Goal: Task Accomplishment & Management: Complete application form

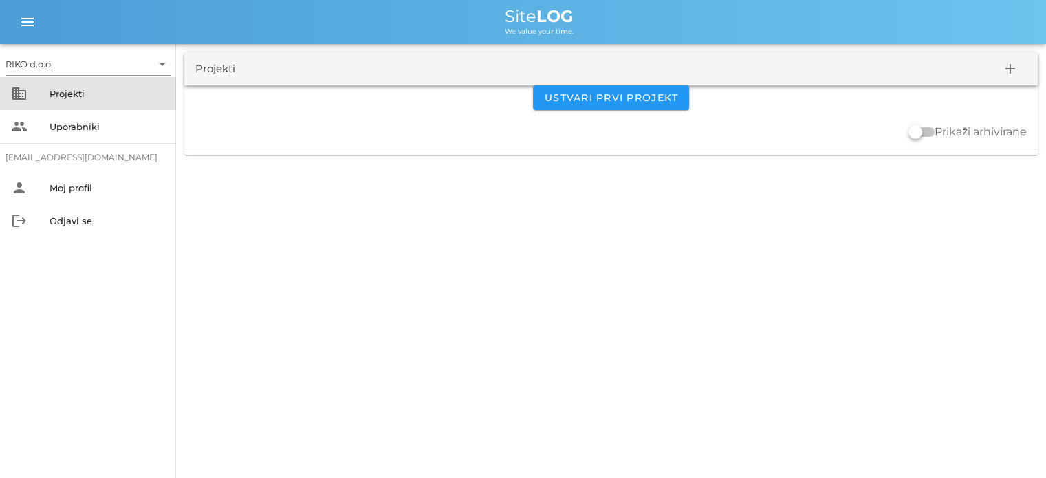
click at [69, 96] on div "Projekti" at bounding box center [108, 93] width 116 height 11
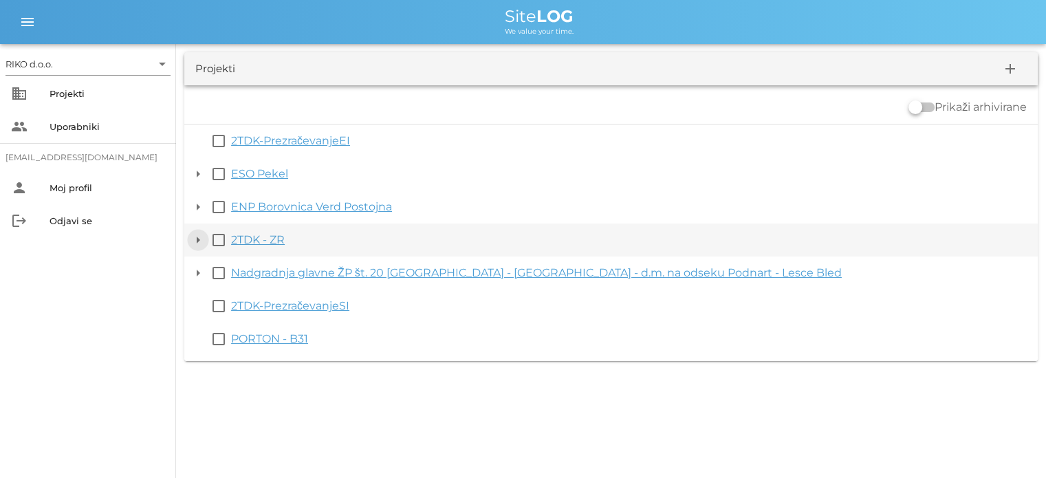
click at [197, 241] on button "arrow_drop_down" at bounding box center [198, 240] width 17 height 17
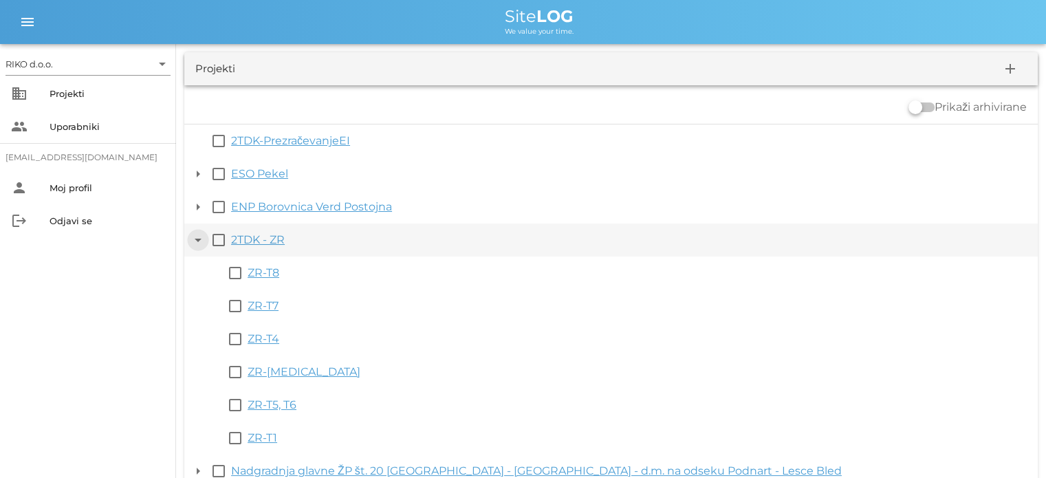
scroll to position [69, 0]
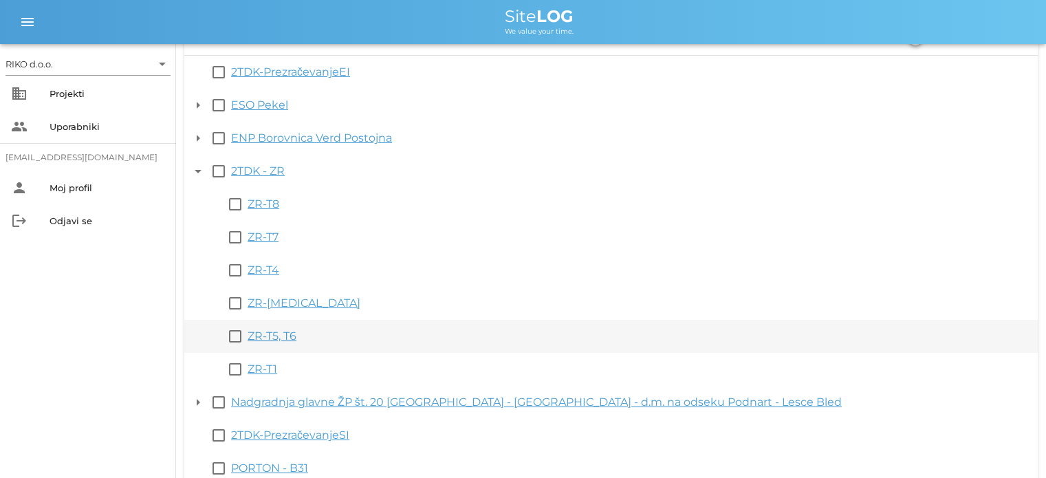
click at [268, 332] on link "ZR-T5, T6" at bounding box center [272, 335] width 49 height 13
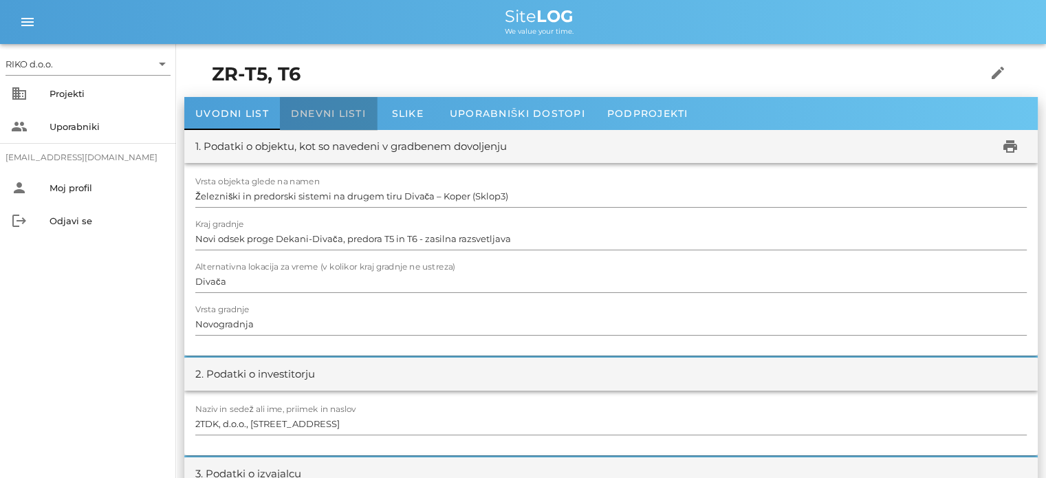
click at [338, 120] on div "Dnevni listi" at bounding box center [328, 113] width 97 height 33
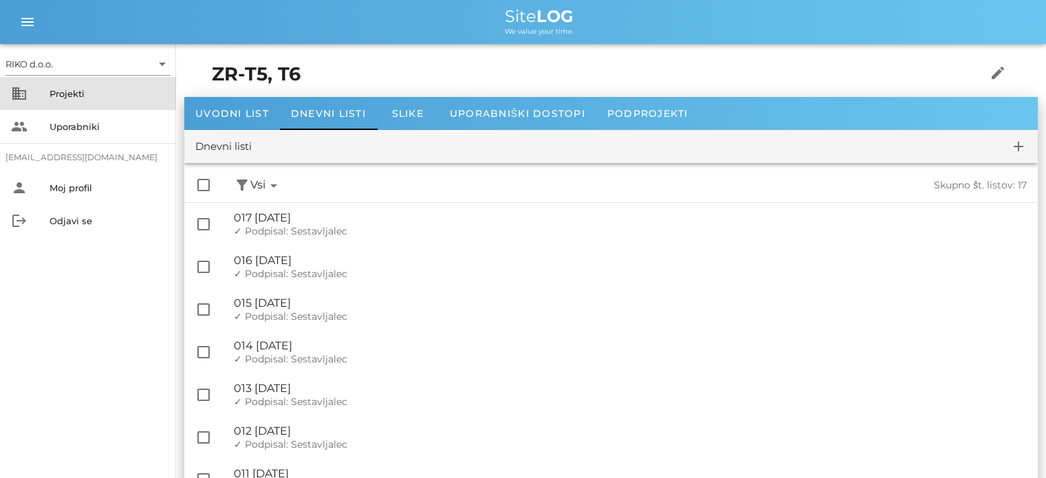
click at [98, 96] on div "Projekti" at bounding box center [108, 93] width 116 height 11
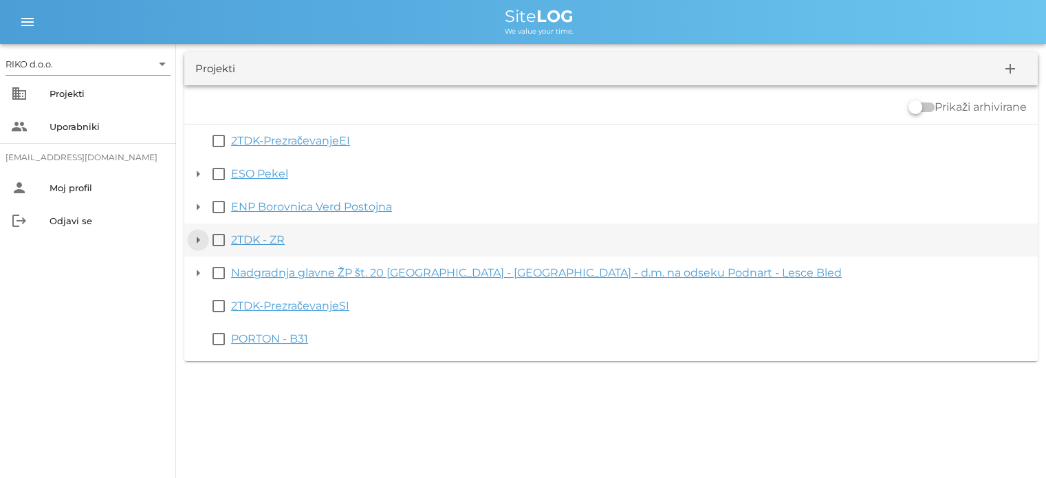
click at [195, 236] on button "arrow_drop_down" at bounding box center [198, 240] width 17 height 17
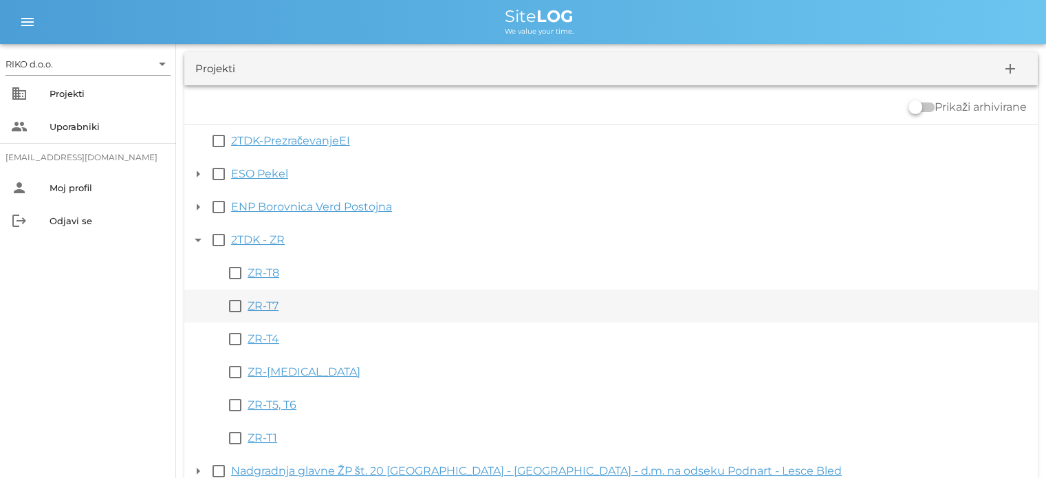
click at [267, 307] on link "ZR-T7" at bounding box center [263, 305] width 31 height 13
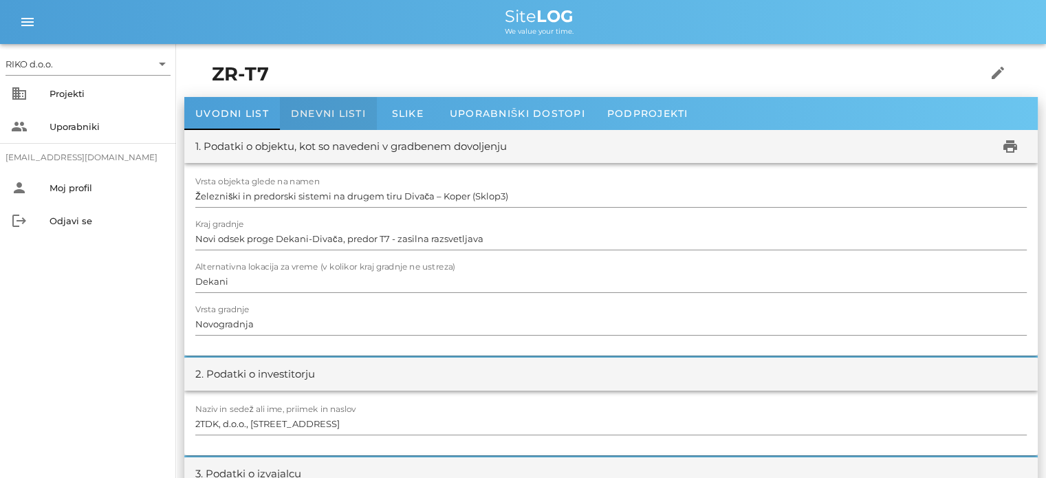
click at [336, 109] on span "Dnevni listi" at bounding box center [328, 113] width 75 height 12
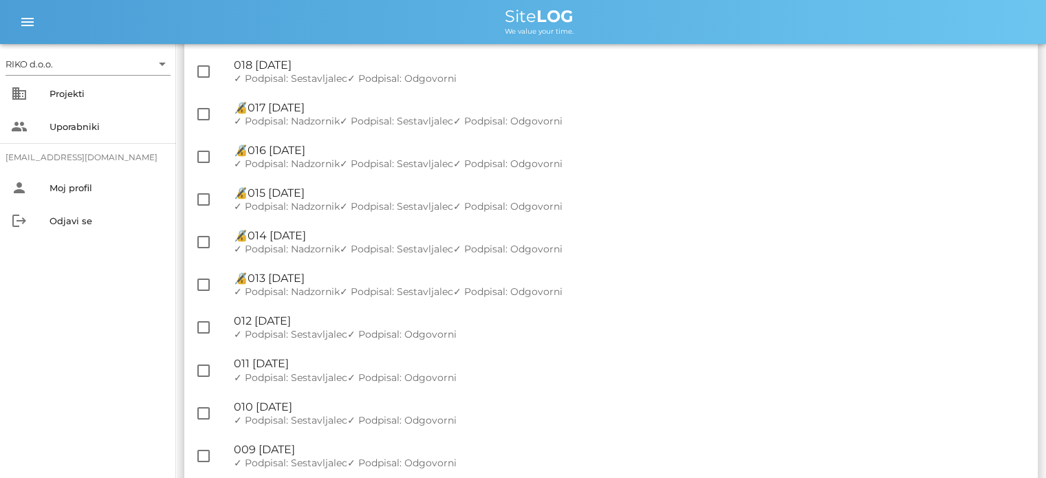
scroll to position [2269, 0]
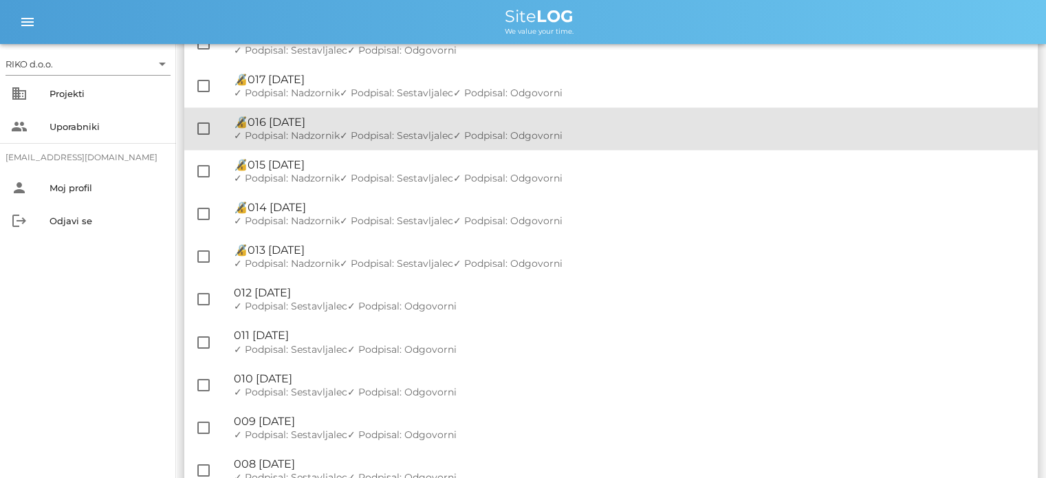
click at [396, 140] on span "✓ Podpisal: Sestavljalec" at bounding box center [396, 135] width 113 height 12
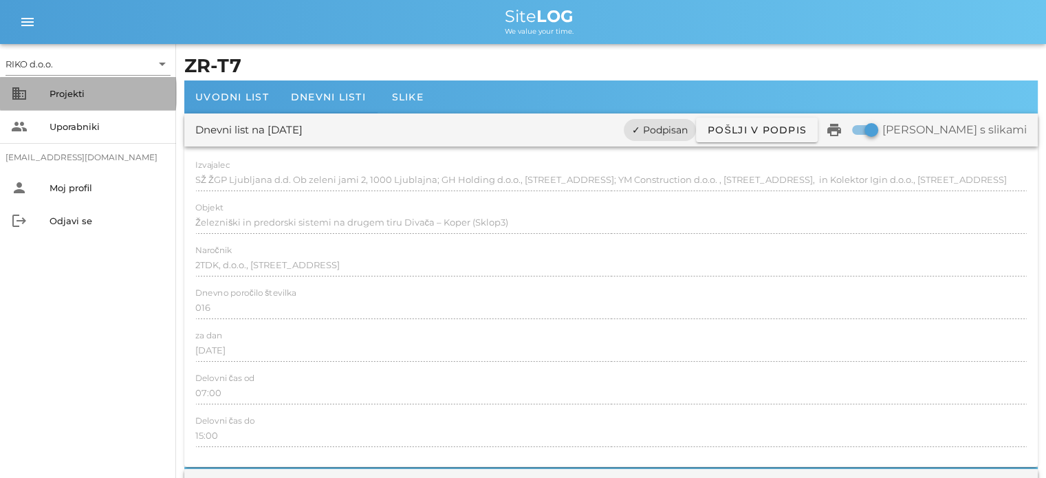
click at [76, 87] on div "Projekti" at bounding box center [108, 94] width 116 height 22
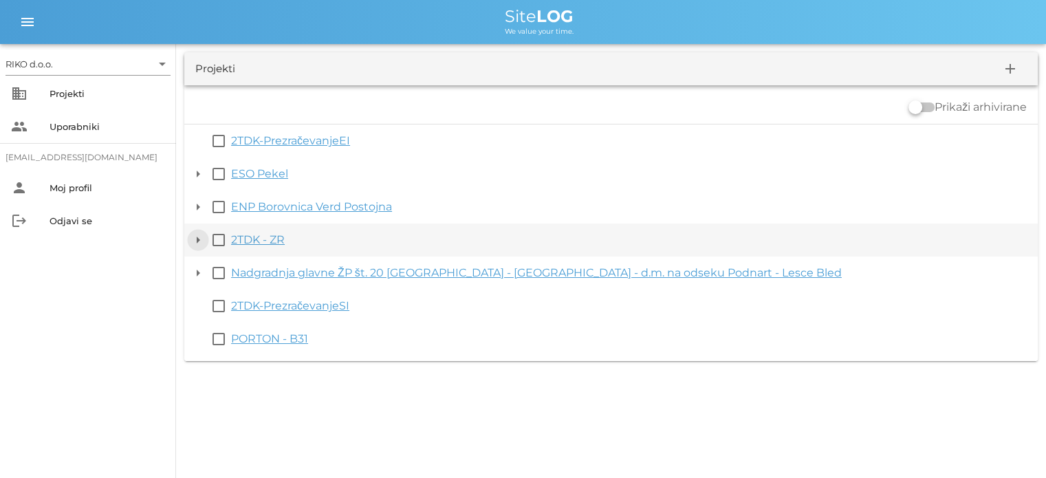
click at [193, 237] on button "arrow_drop_down" at bounding box center [198, 240] width 17 height 17
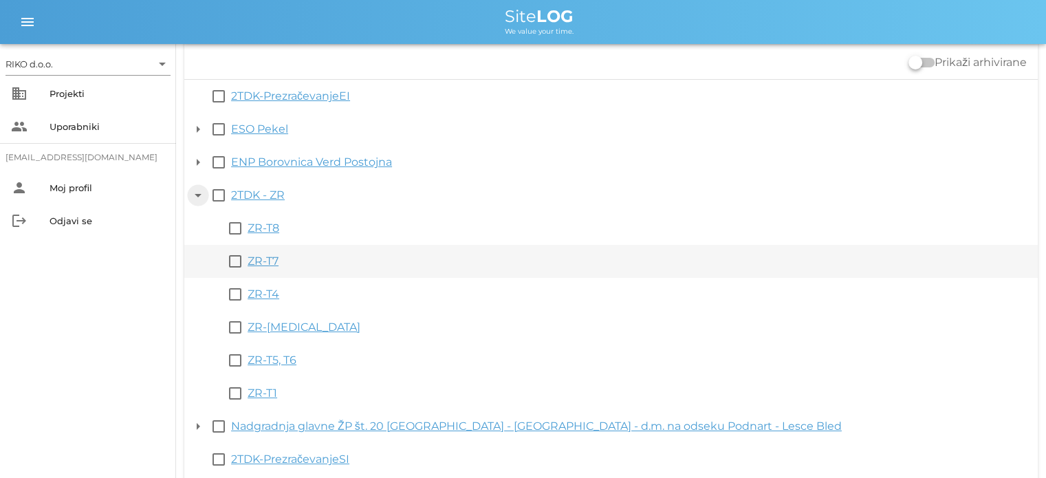
scroll to position [69, 0]
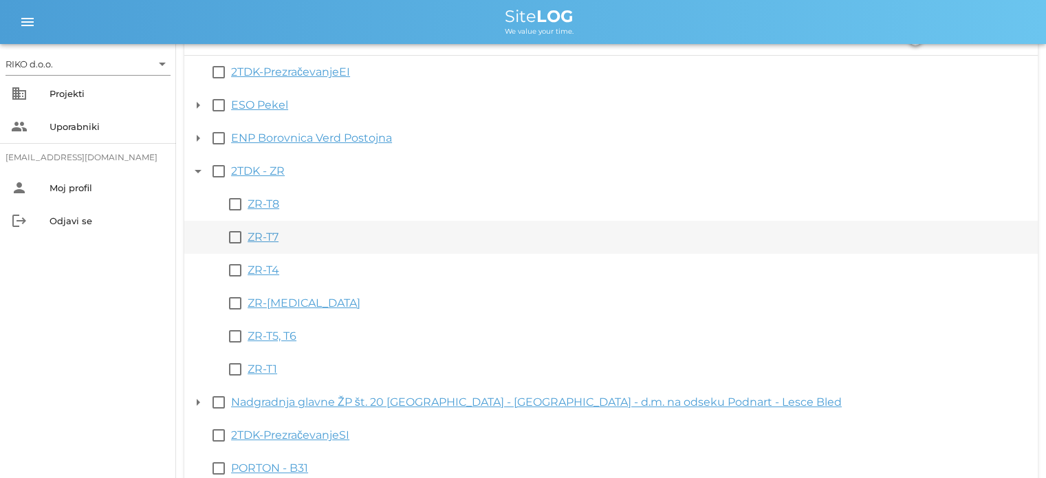
click at [268, 235] on link "ZR-T7" at bounding box center [263, 236] width 31 height 13
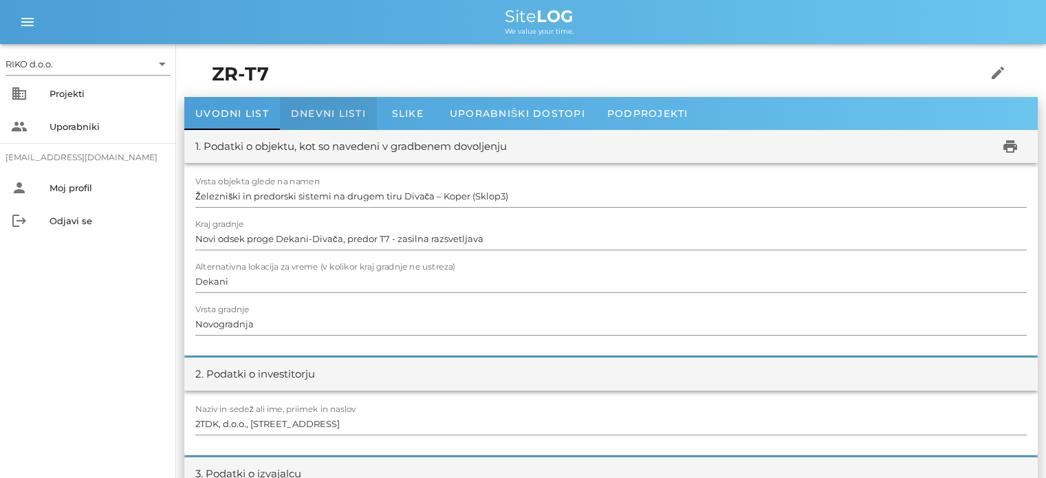
click at [344, 116] on span "Dnevni listi" at bounding box center [328, 113] width 75 height 12
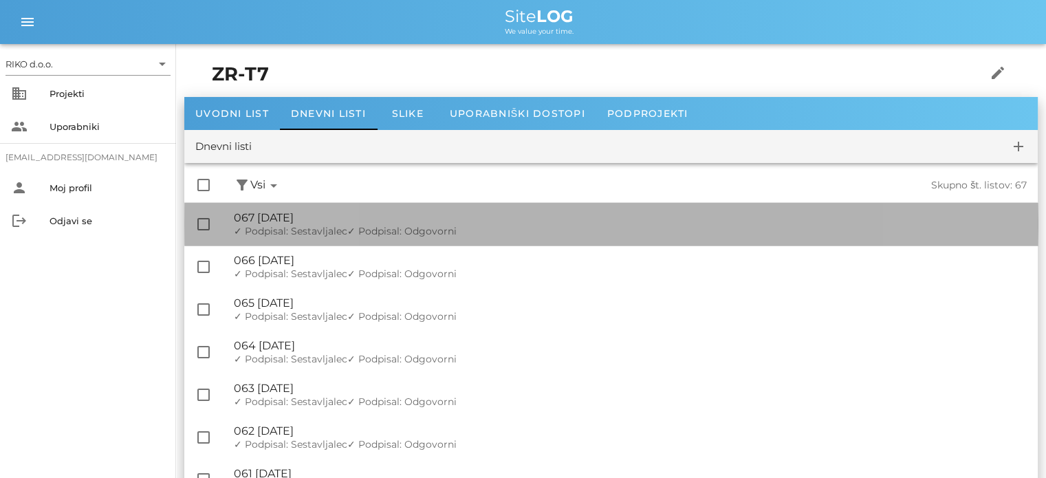
click at [435, 214] on div "🔏 067 [DATE]" at bounding box center [630, 217] width 793 height 13
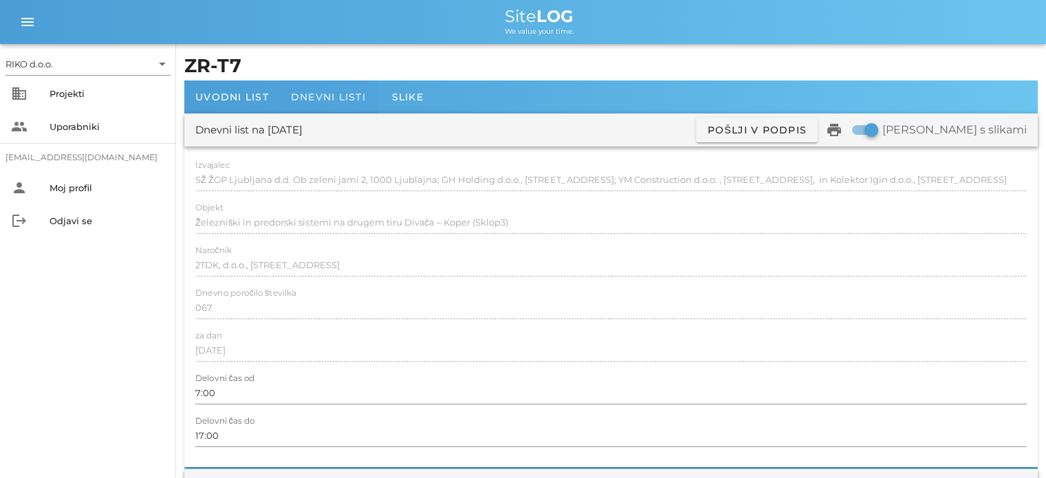
click at [338, 96] on span "Dnevni listi" at bounding box center [328, 97] width 75 height 12
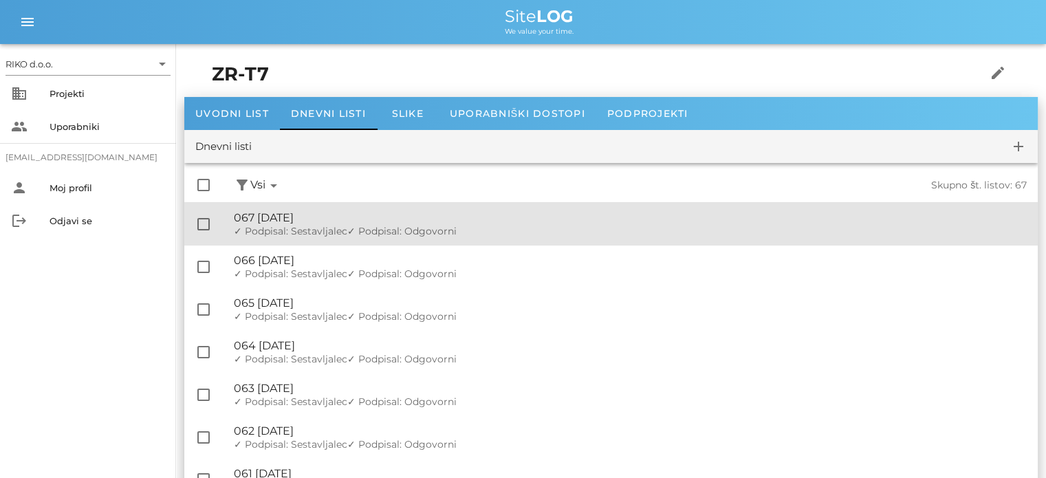
click at [366, 217] on div "🔏 067 [DATE]" at bounding box center [630, 217] width 793 height 13
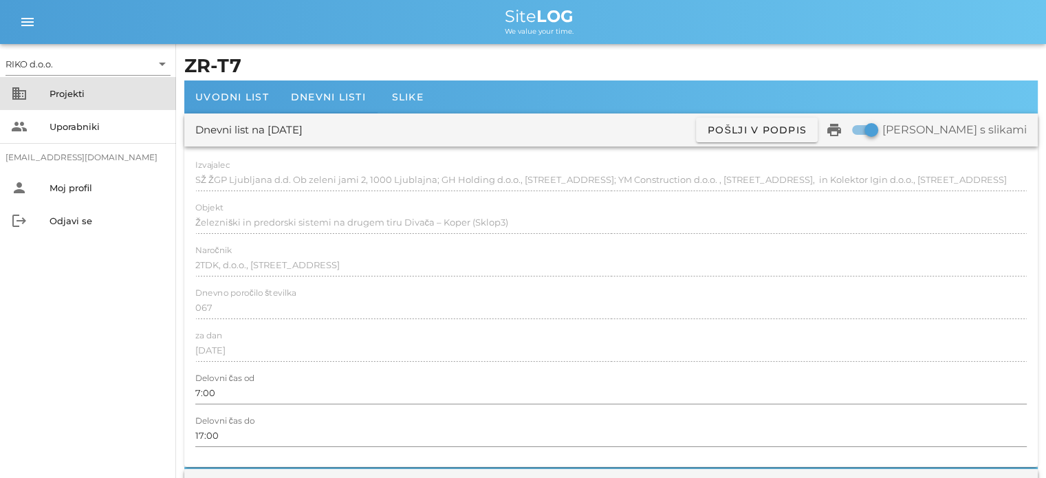
click at [97, 94] on div "Projekti" at bounding box center [108, 93] width 116 height 11
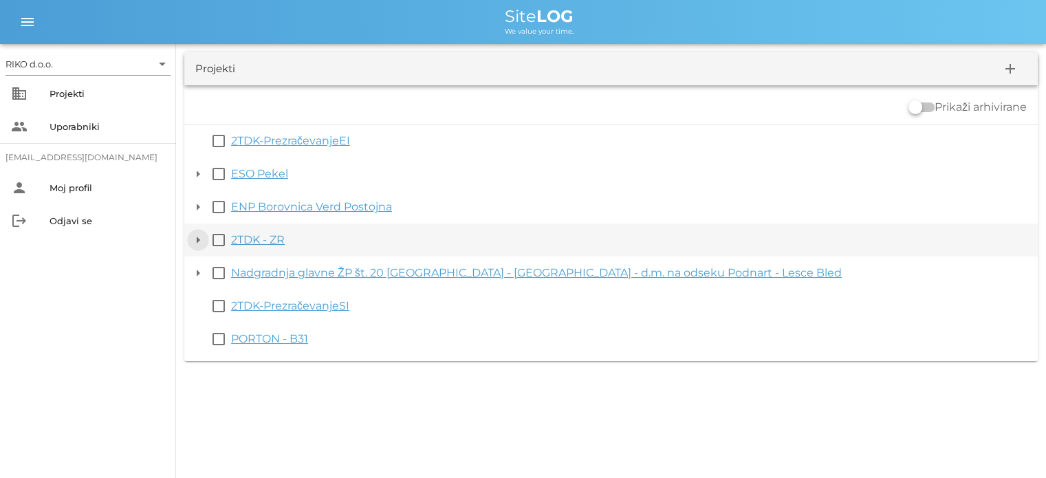
click at [202, 232] on button "arrow_drop_down" at bounding box center [198, 240] width 17 height 17
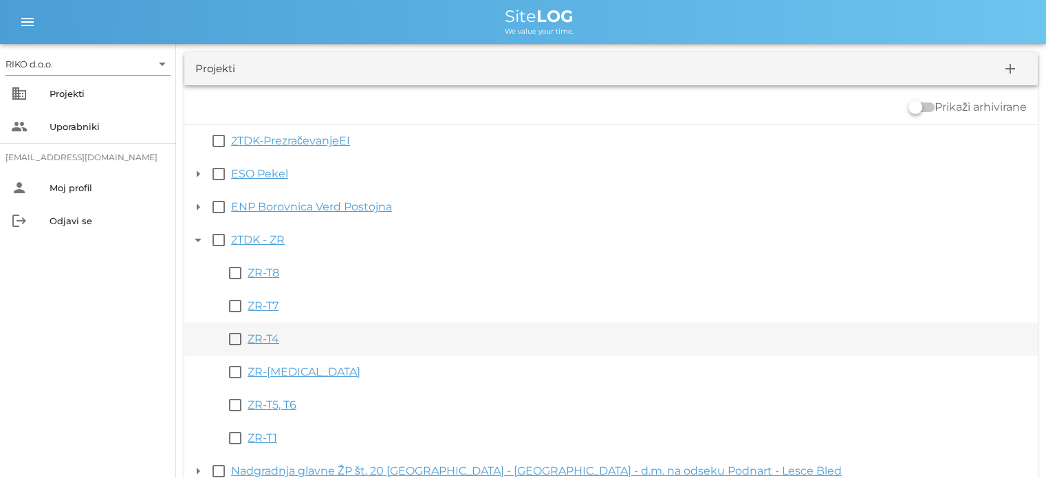
click at [259, 343] on link "ZR-T4" at bounding box center [264, 338] width 32 height 13
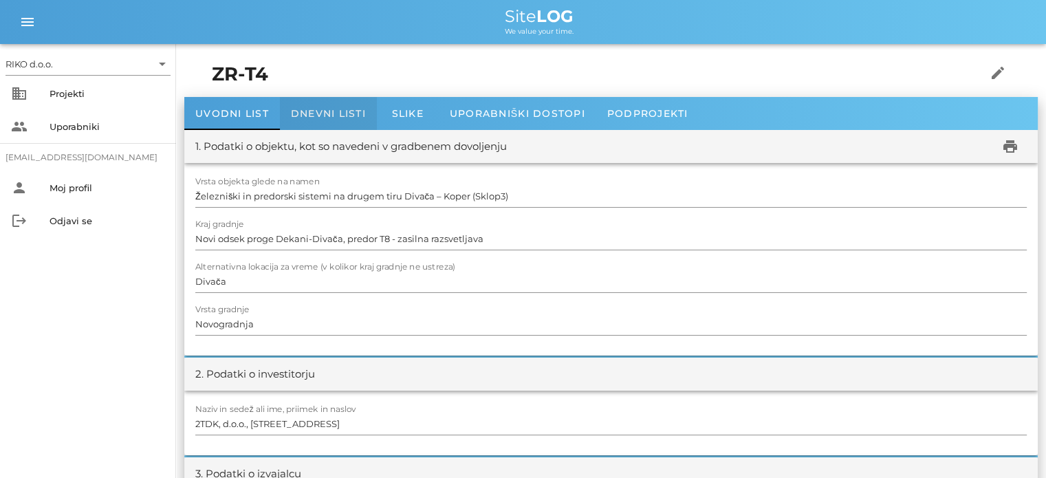
click at [345, 112] on span "Dnevni listi" at bounding box center [328, 113] width 75 height 12
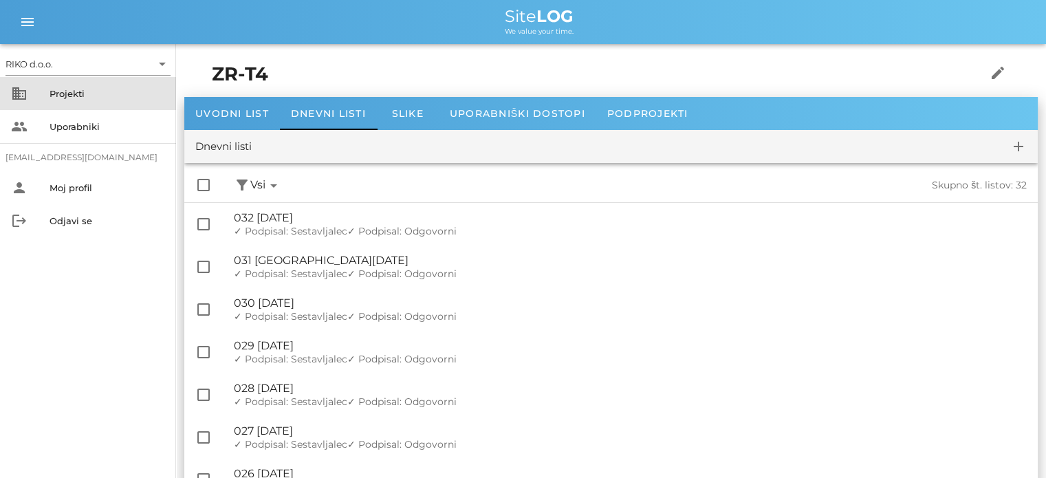
click at [100, 89] on div "Projekti" at bounding box center [108, 93] width 116 height 11
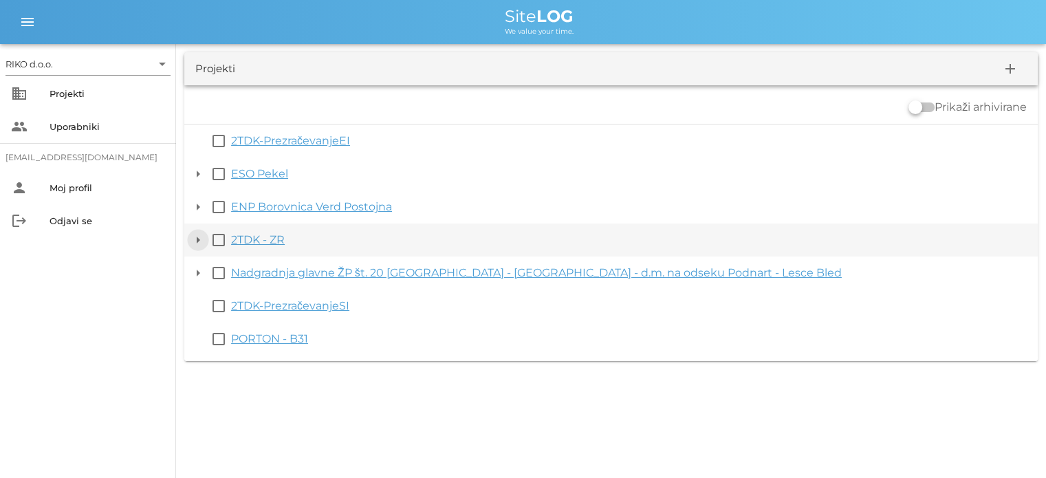
click at [198, 243] on button "arrow_drop_down" at bounding box center [198, 240] width 17 height 17
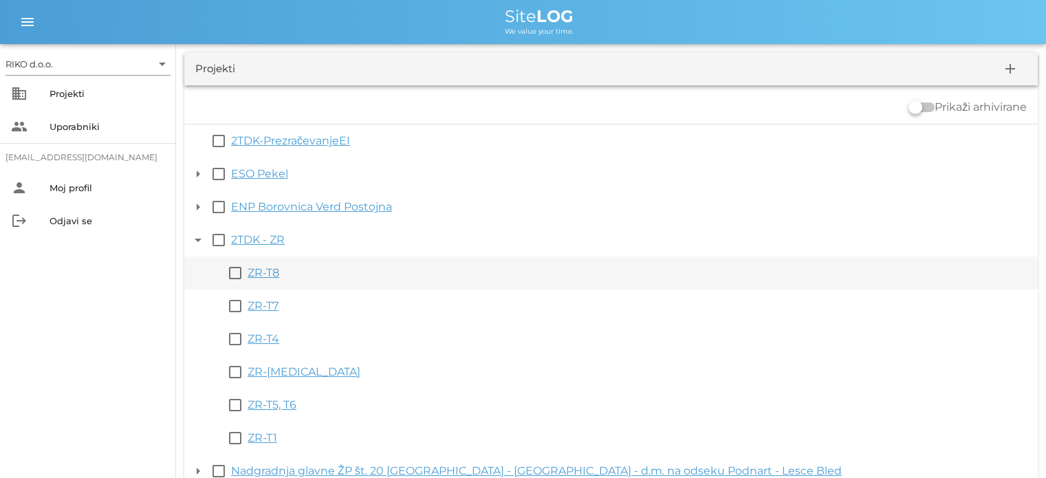
click at [272, 269] on link "ZR-T8" at bounding box center [264, 272] width 32 height 13
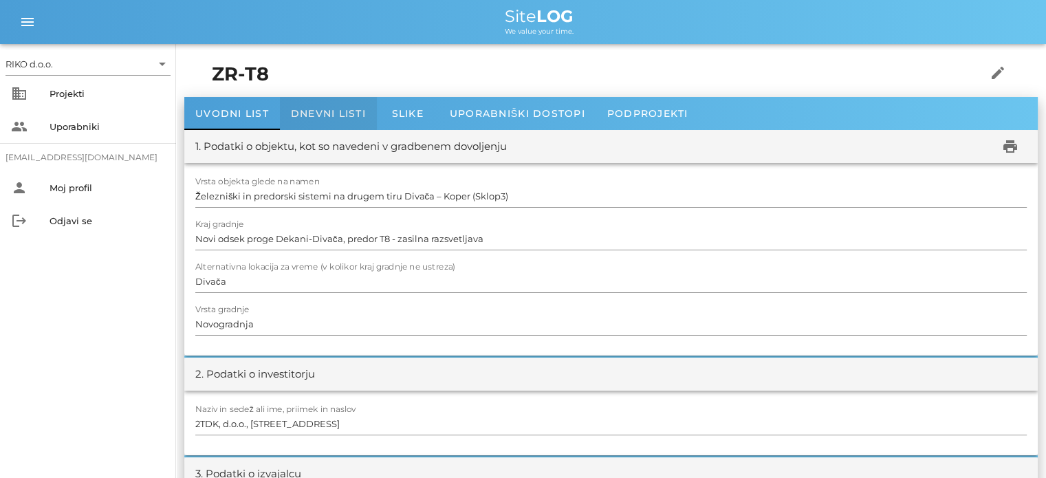
click at [338, 115] on span "Dnevni listi" at bounding box center [328, 113] width 75 height 12
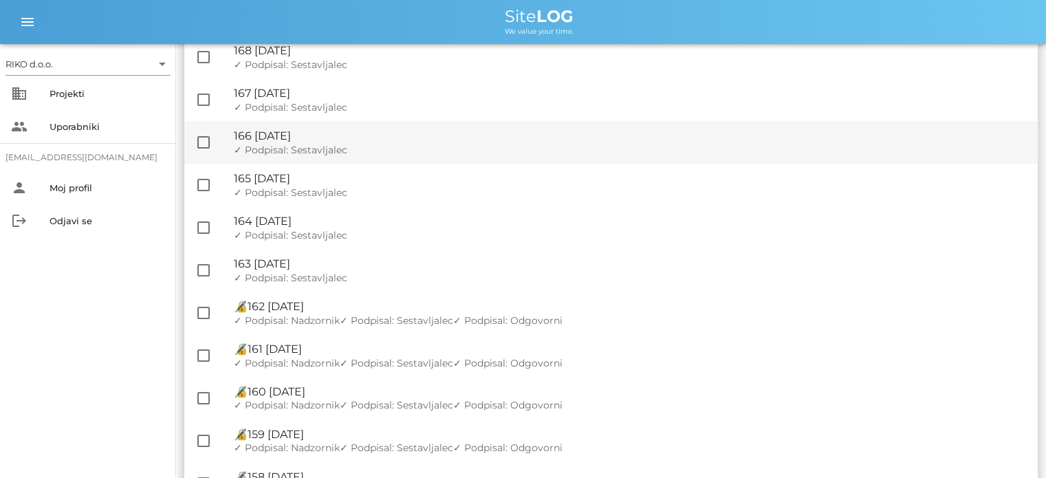
scroll to position [619, 0]
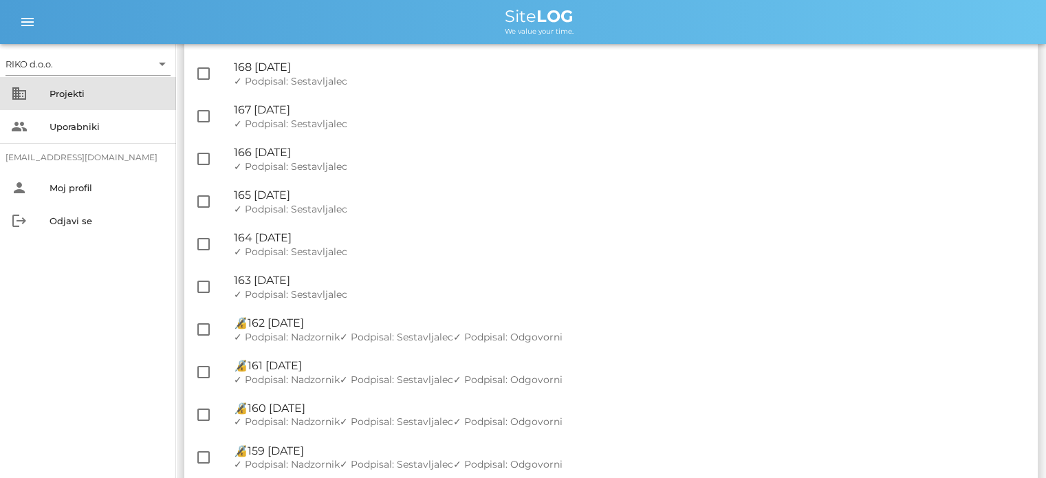
click at [89, 93] on div "Projekti" at bounding box center [108, 93] width 116 height 11
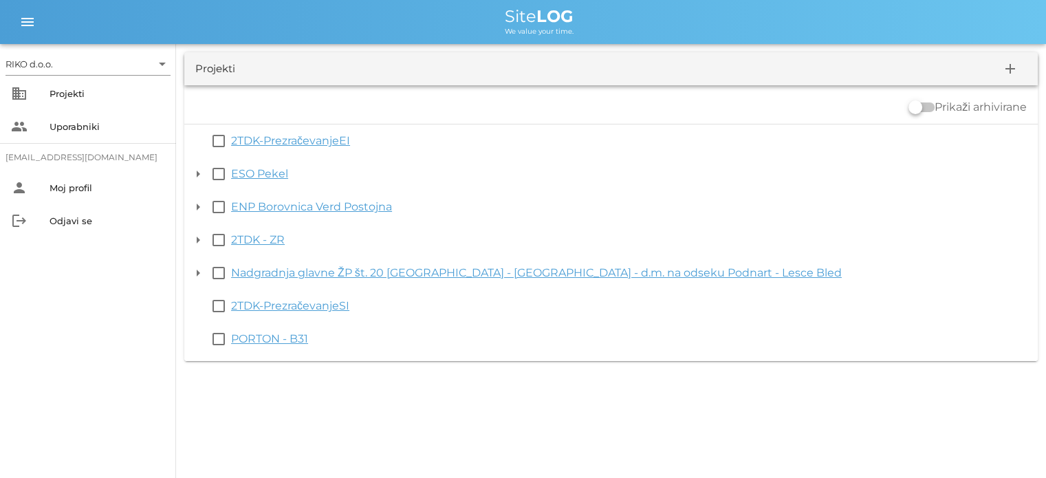
click at [303, 307] on link "2TDK-PrezračevanjeSI" at bounding box center [290, 305] width 118 height 13
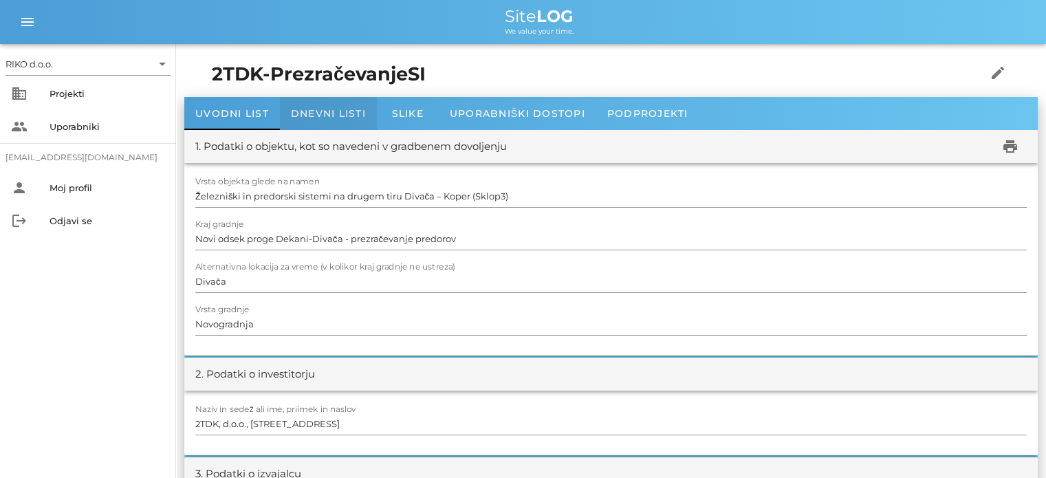
drag, startPoint x: 339, startPoint y: 110, endPoint x: 346, endPoint y: 111, distance: 7.0
click at [339, 111] on span "Dnevni listi" at bounding box center [328, 113] width 75 height 12
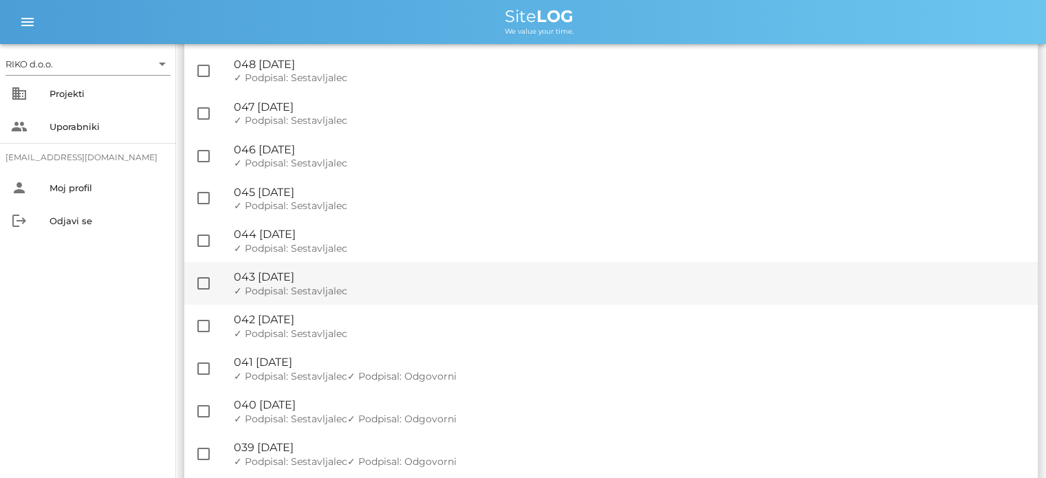
scroll to position [275, 0]
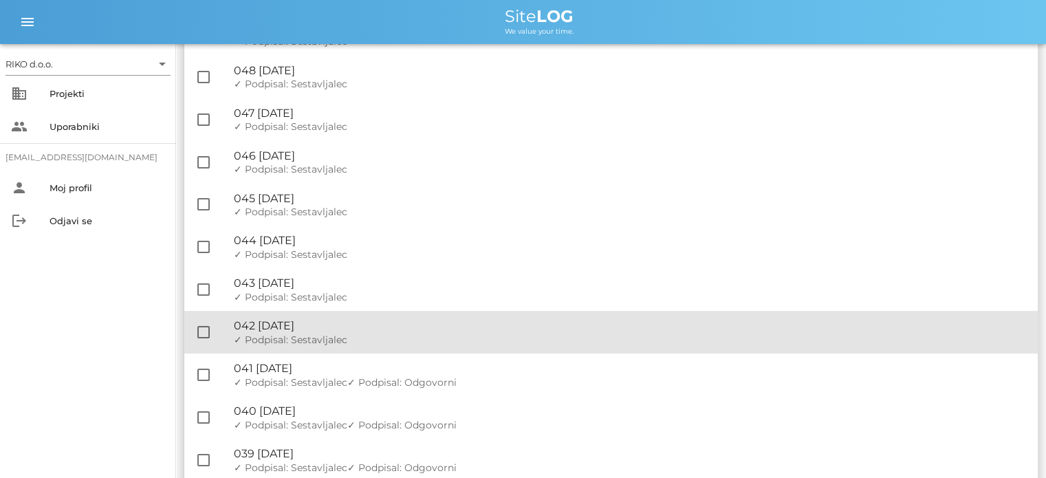
click at [384, 338] on div "✓ Podpisal: Nadzornik ✓ Podpisal: Sestavljalec ✓ Podpisal: Odgovorni" at bounding box center [630, 340] width 793 height 12
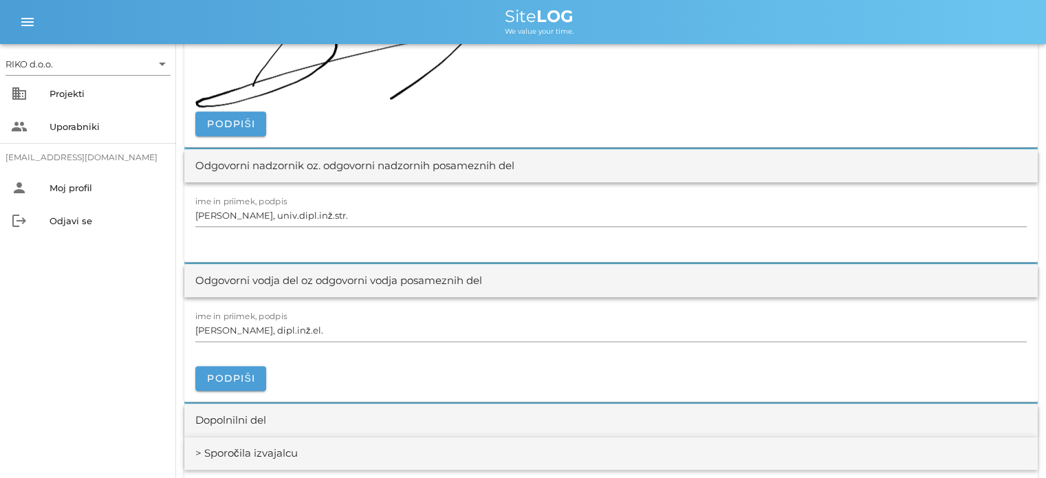
scroll to position [1719, 0]
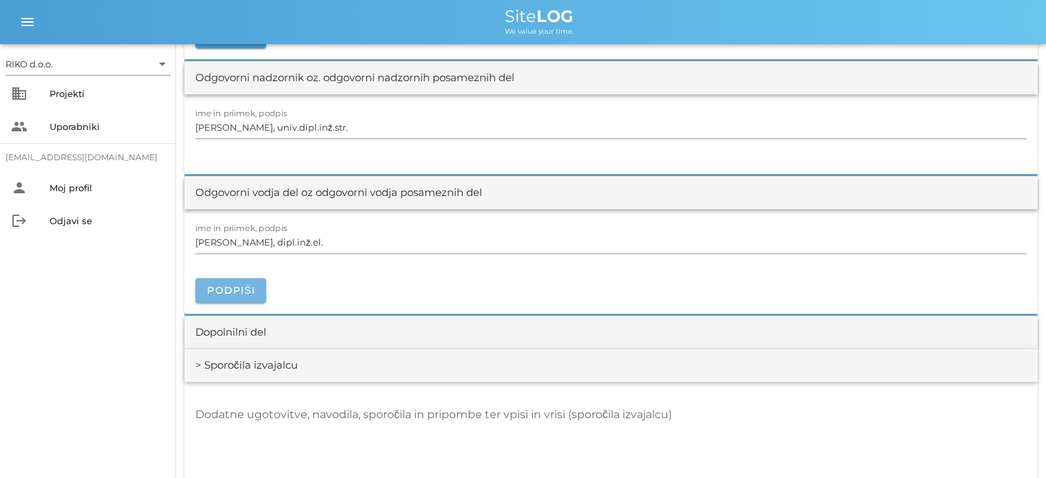
click at [250, 291] on span "Podpiši" at bounding box center [230, 290] width 49 height 12
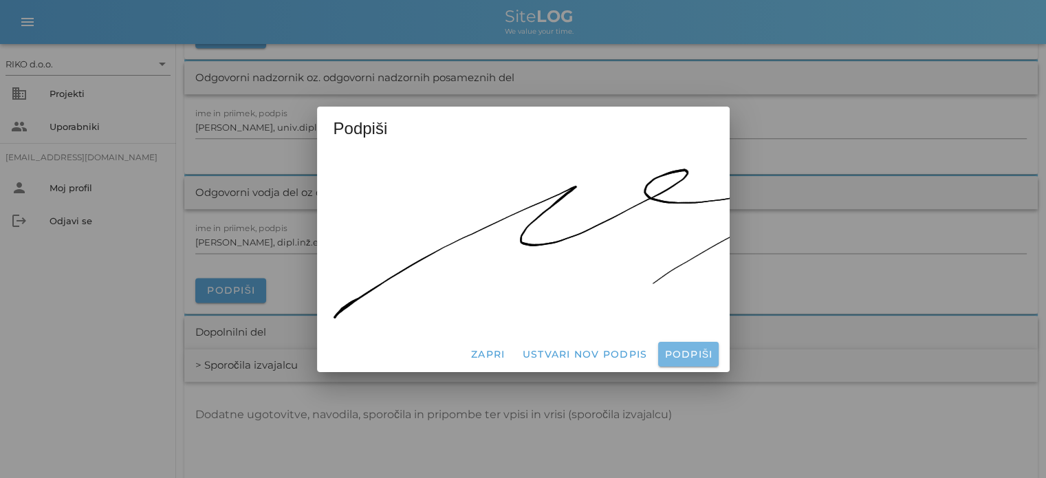
click at [671, 348] on span "Podpiši" at bounding box center [687, 354] width 49 height 12
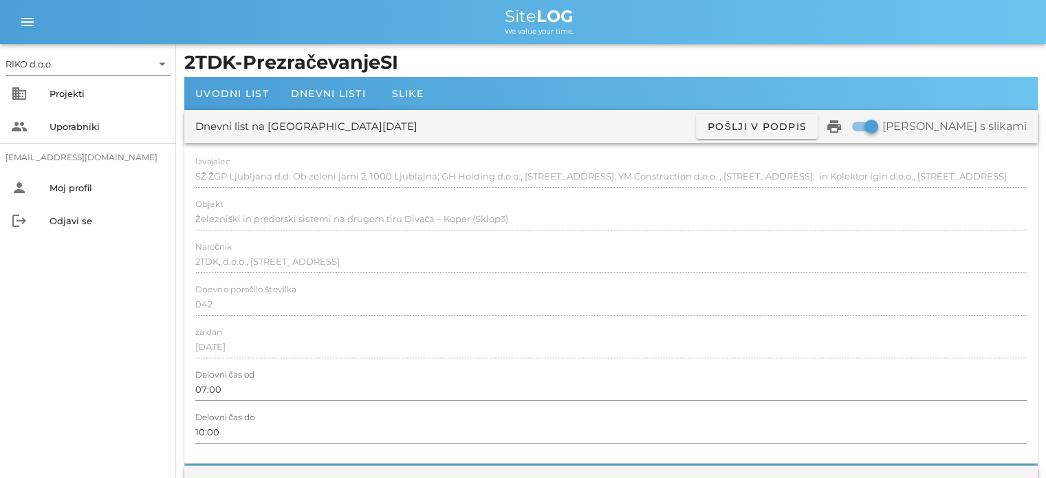
scroll to position [0, 0]
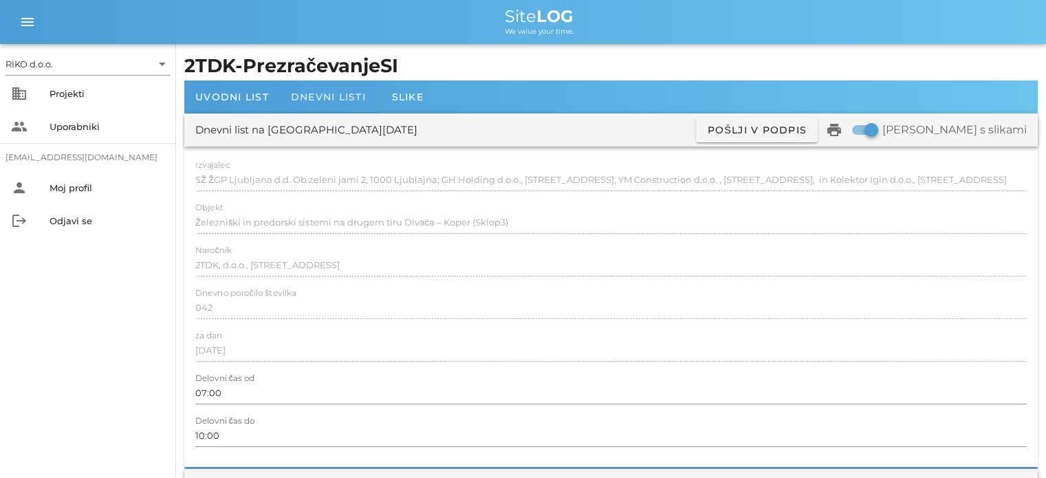
click at [325, 91] on span "Dnevni listi" at bounding box center [328, 97] width 75 height 12
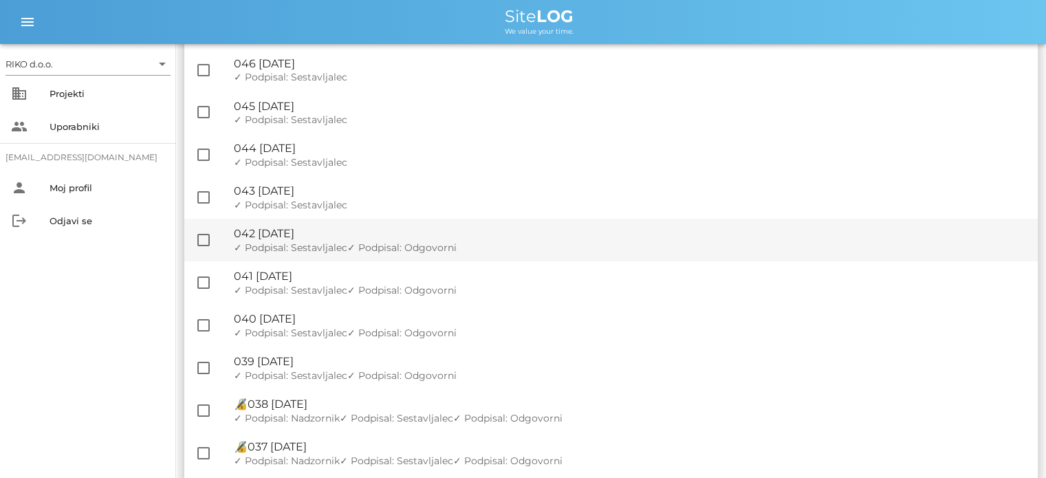
scroll to position [344, 0]
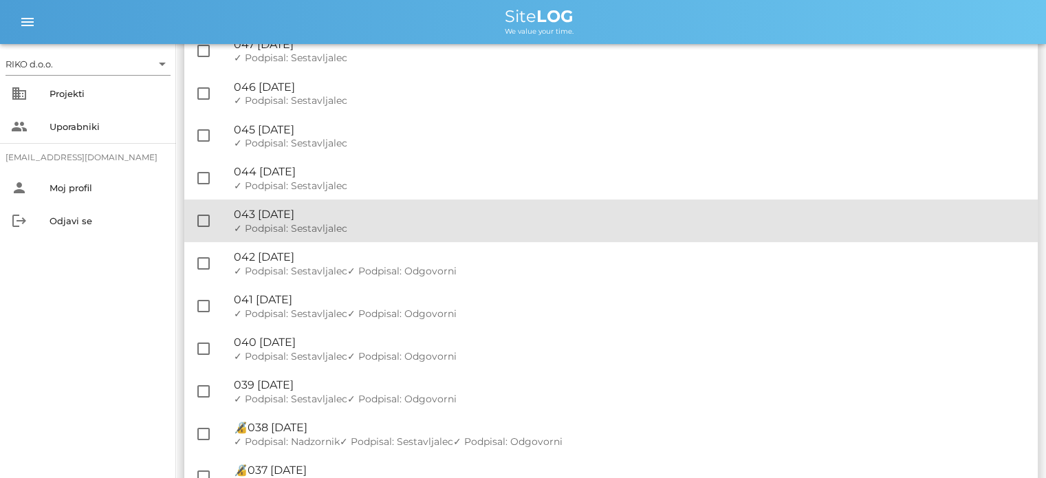
click at [424, 212] on div "🔏 043 [GEOGRAPHIC_DATA][DATE]" at bounding box center [630, 214] width 793 height 13
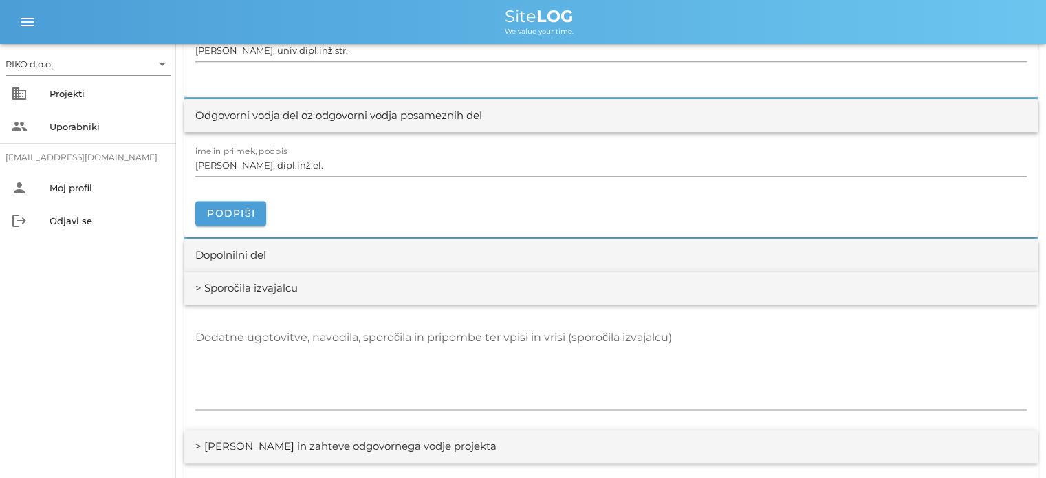
scroll to position [1788, 0]
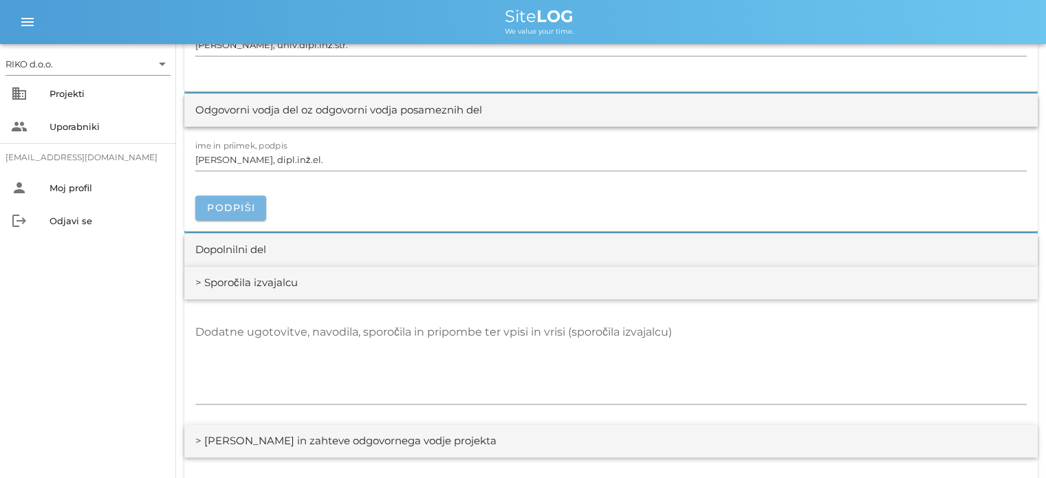
click at [237, 208] on span "Podpiši" at bounding box center [230, 207] width 49 height 12
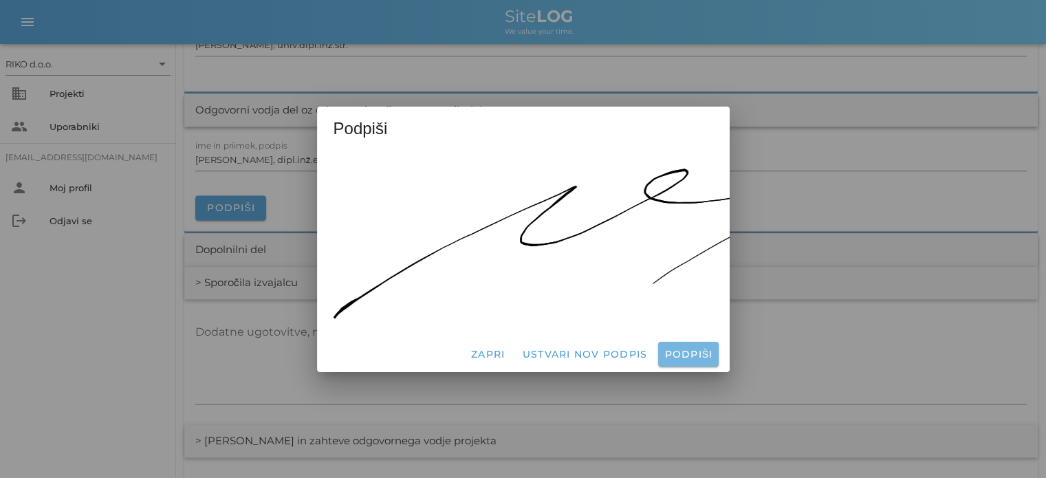
click at [698, 350] on span "Podpiši" at bounding box center [687, 354] width 49 height 12
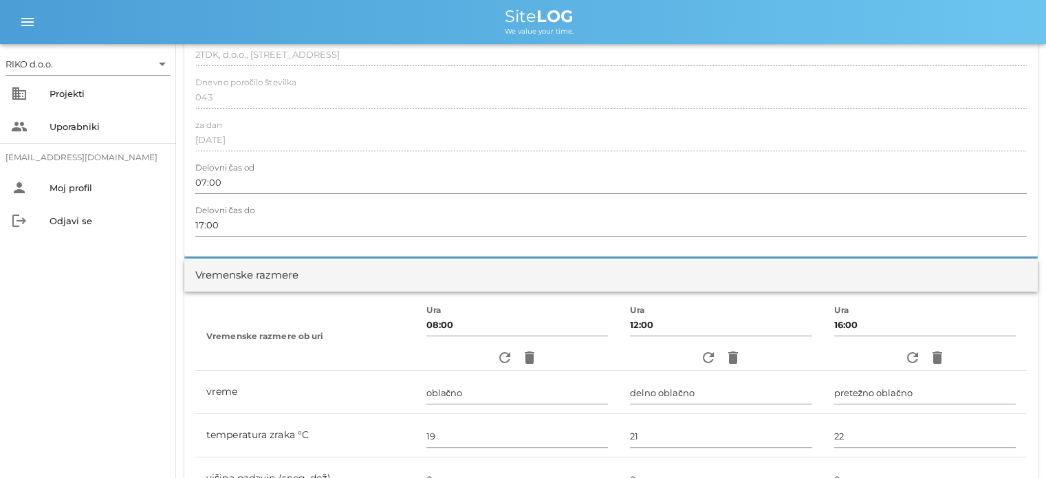
scroll to position [0, 0]
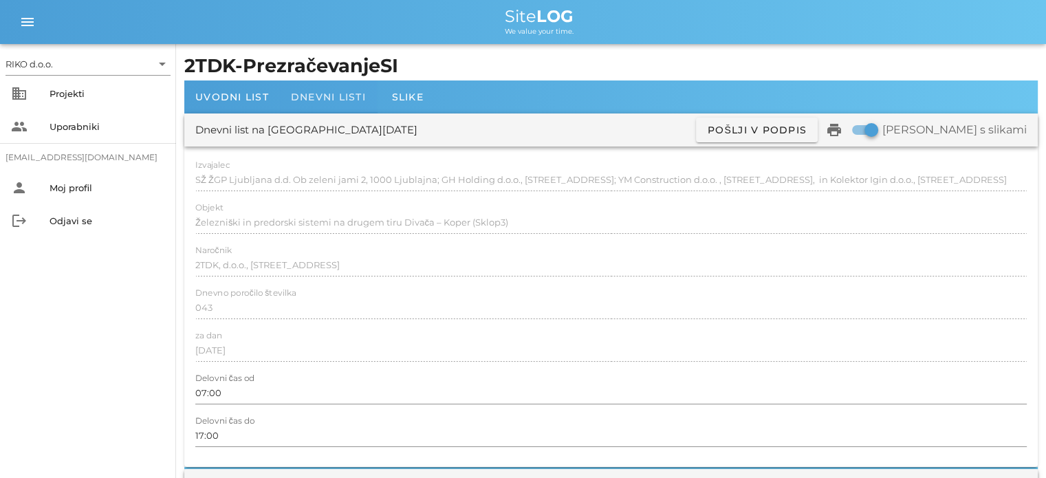
click at [307, 92] on span "Dnevni listi" at bounding box center [328, 97] width 75 height 12
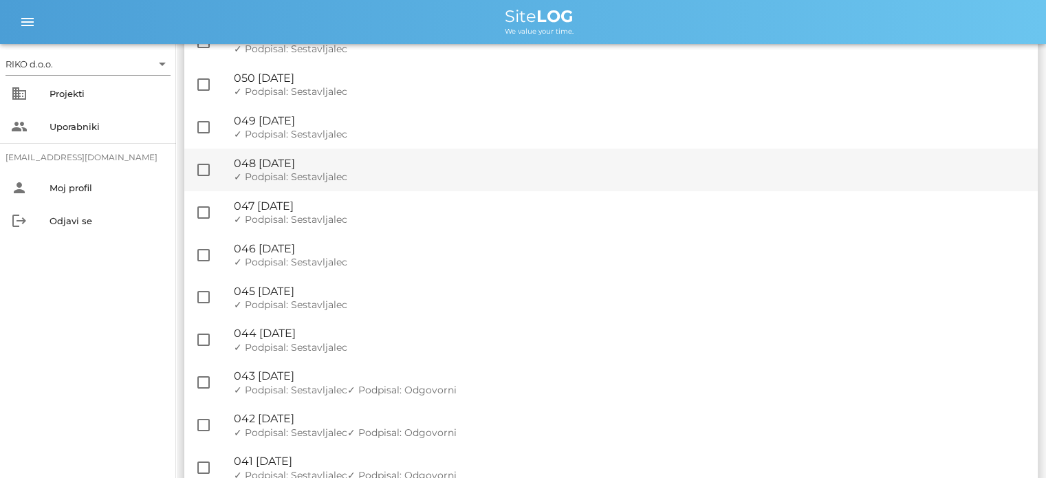
scroll to position [206, 0]
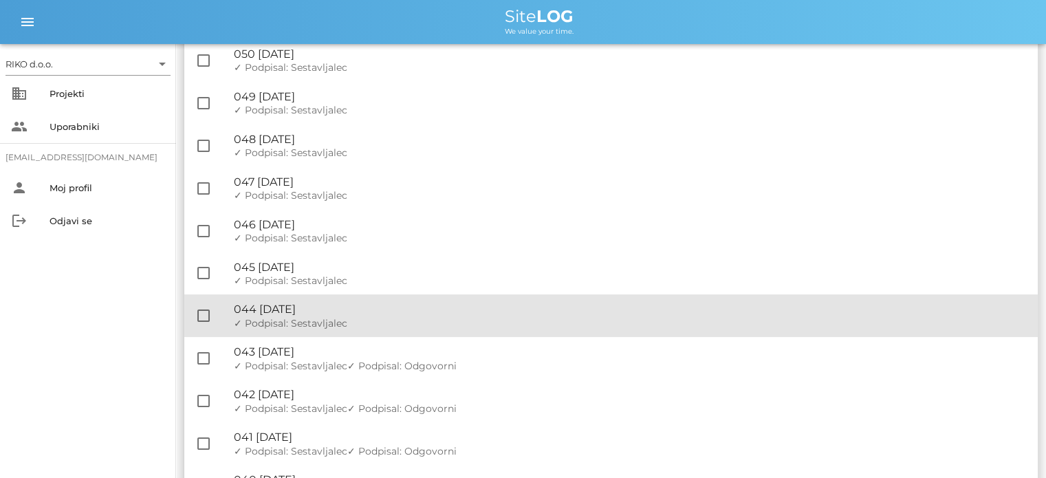
click at [374, 308] on div "🔏 044 [DATE]" at bounding box center [630, 309] width 793 height 13
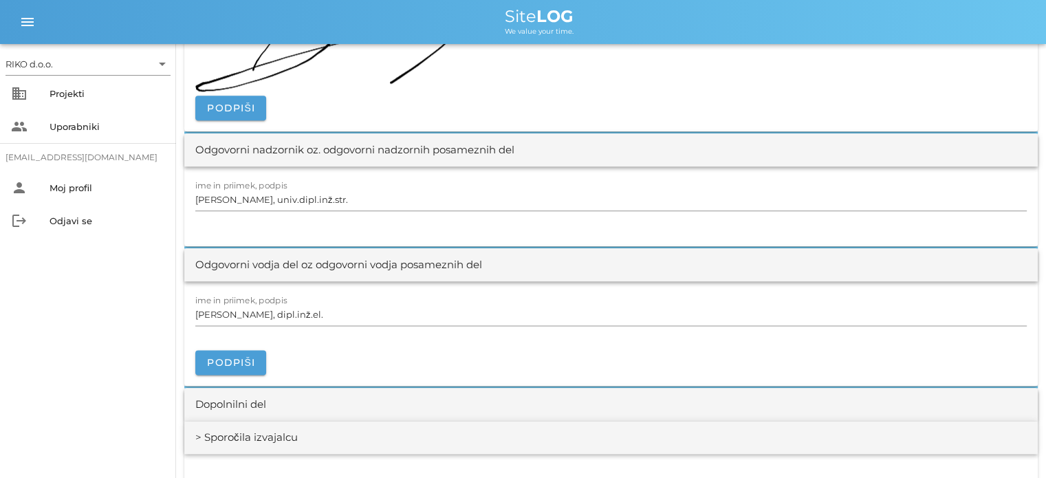
scroll to position [1719, 0]
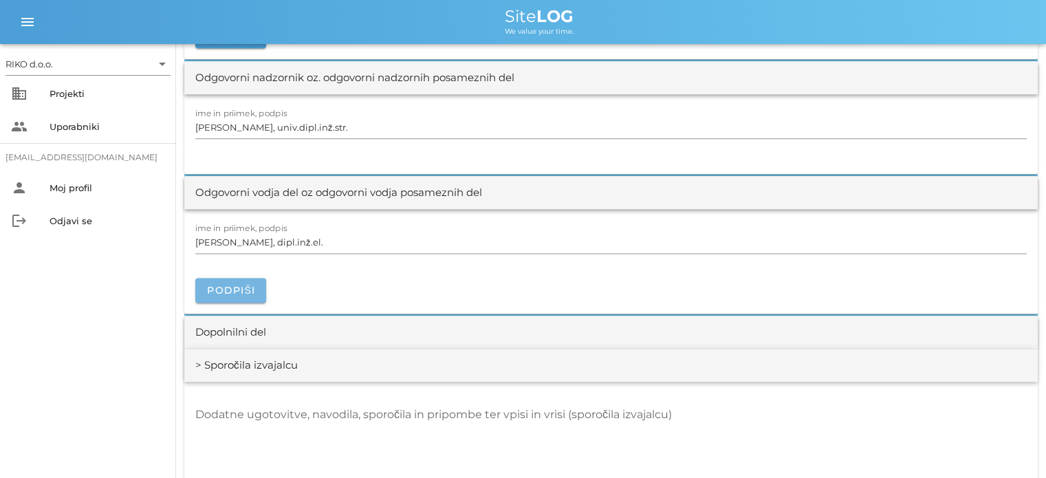
click at [257, 286] on button "Podpiši" at bounding box center [230, 290] width 71 height 25
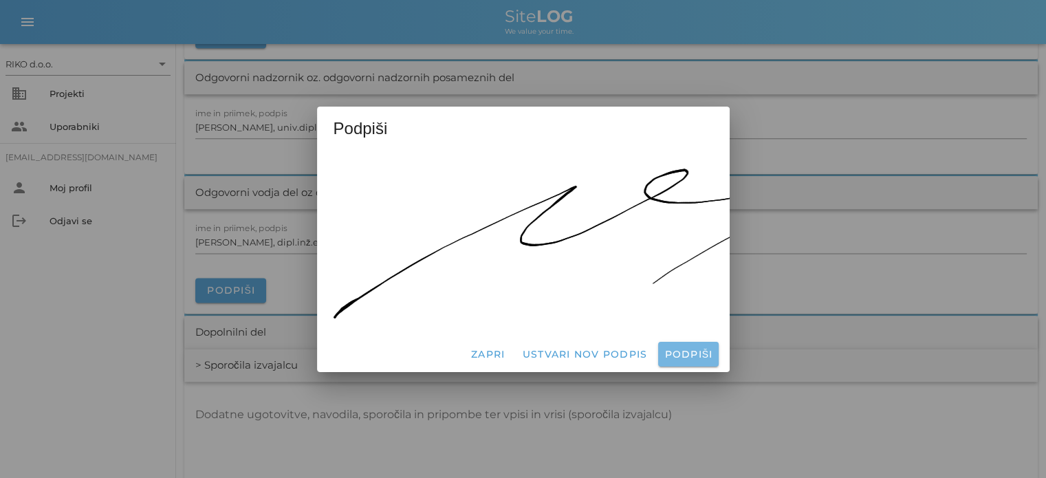
drag, startPoint x: 677, startPoint y: 340, endPoint x: 671, endPoint y: 335, distance: 7.8
click at [677, 342] on button "Podpiši" at bounding box center [688, 354] width 60 height 25
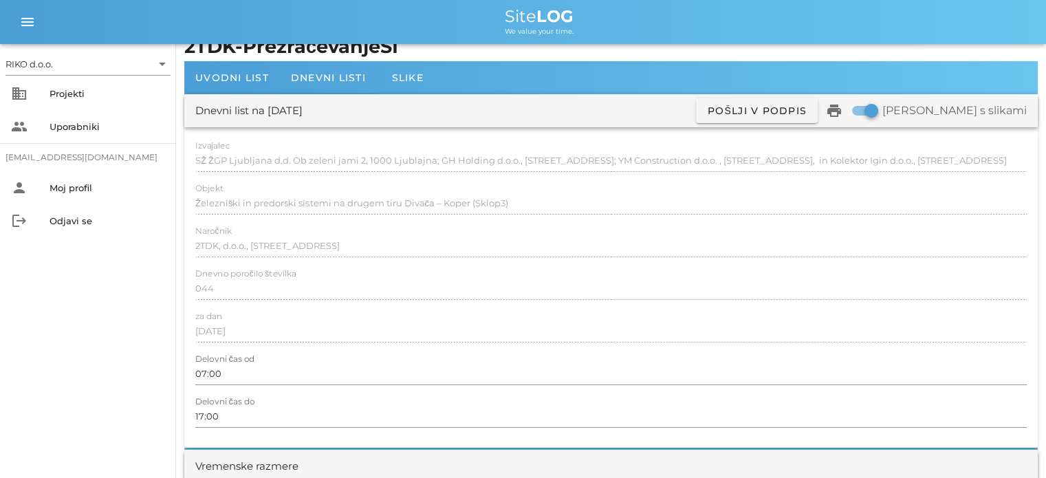
scroll to position [0, 0]
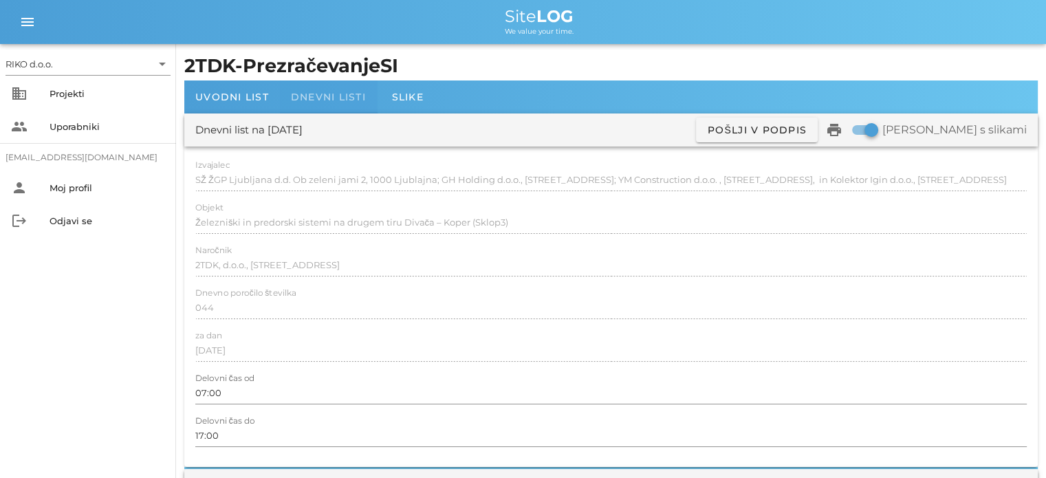
click at [333, 85] on div "Dnevni listi" at bounding box center [328, 96] width 97 height 33
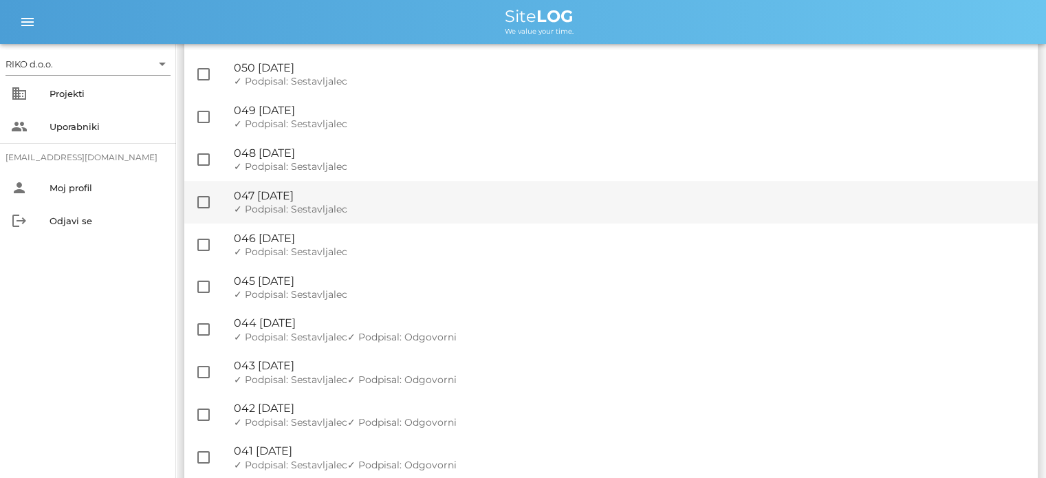
scroll to position [206, 0]
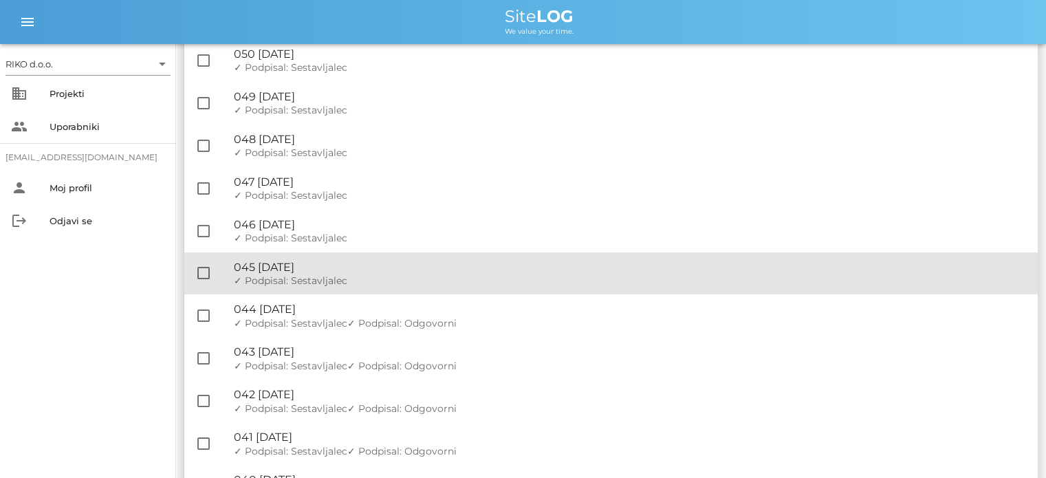
click at [365, 261] on div "🔏 045 [DATE]" at bounding box center [630, 267] width 793 height 13
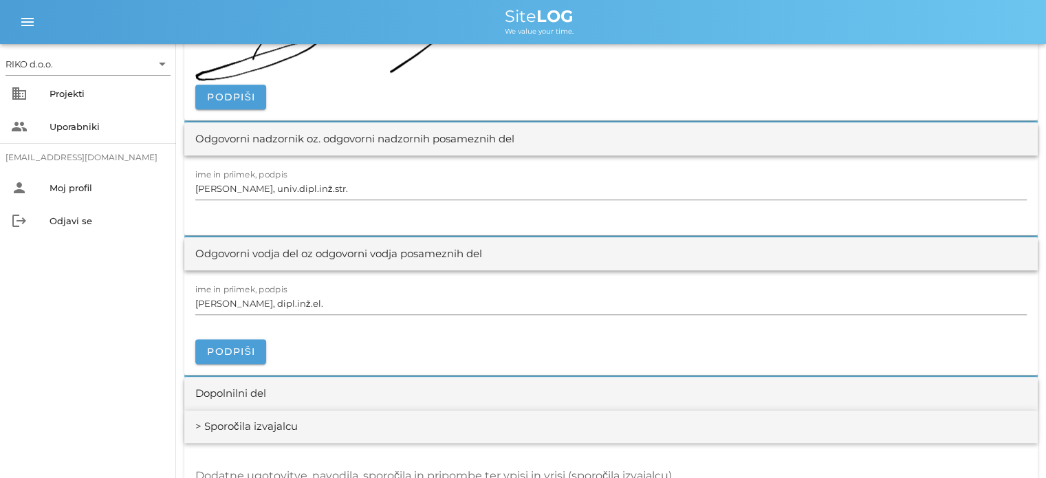
scroll to position [1650, 0]
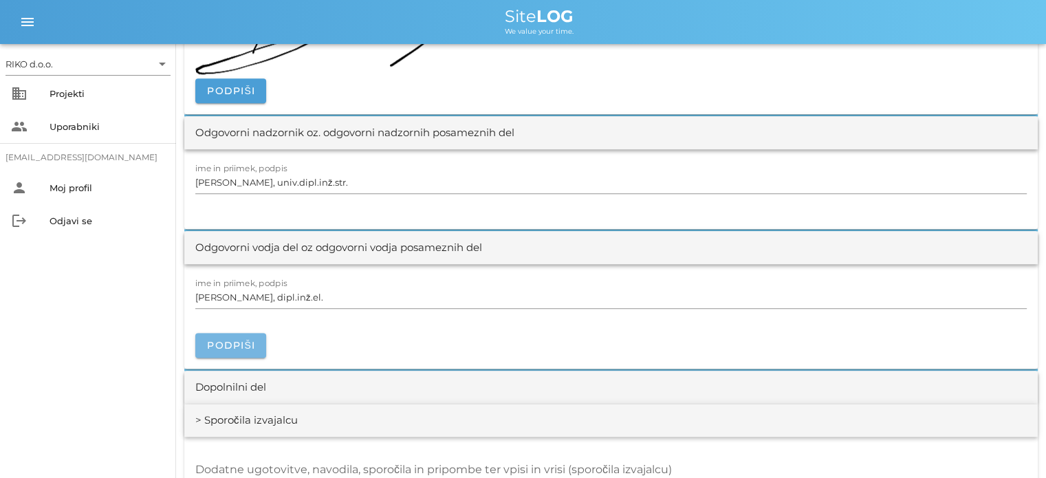
click at [257, 340] on button "Podpiši" at bounding box center [230, 345] width 71 height 25
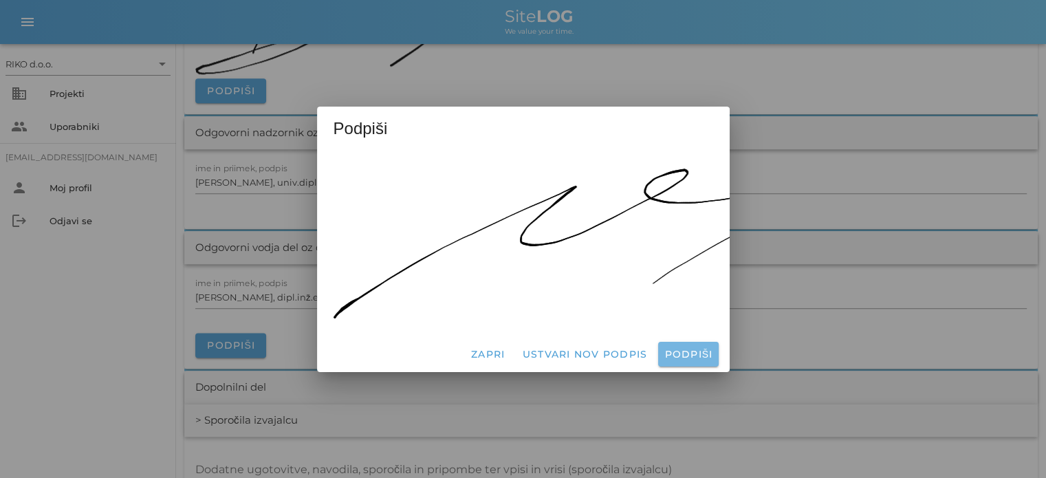
click at [681, 348] on span "Podpiši" at bounding box center [687, 354] width 49 height 12
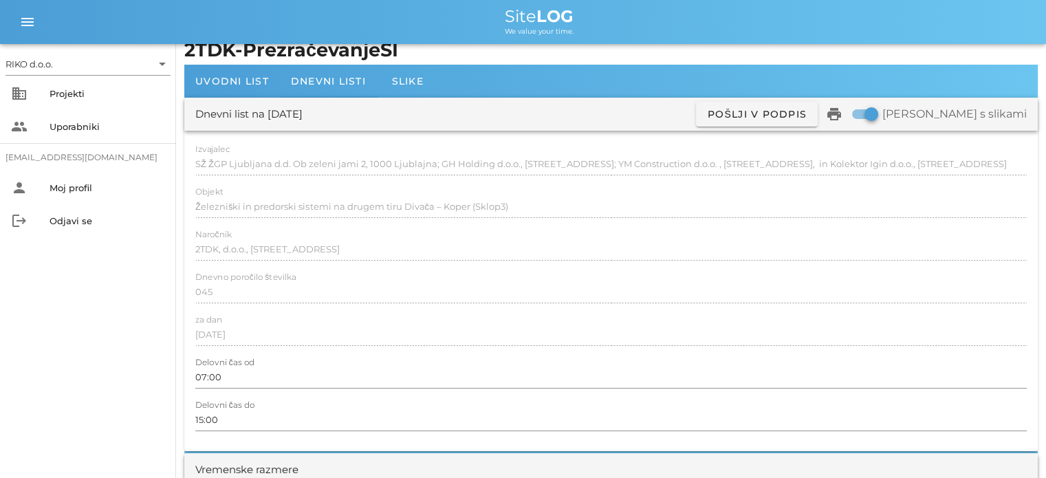
scroll to position [0, 0]
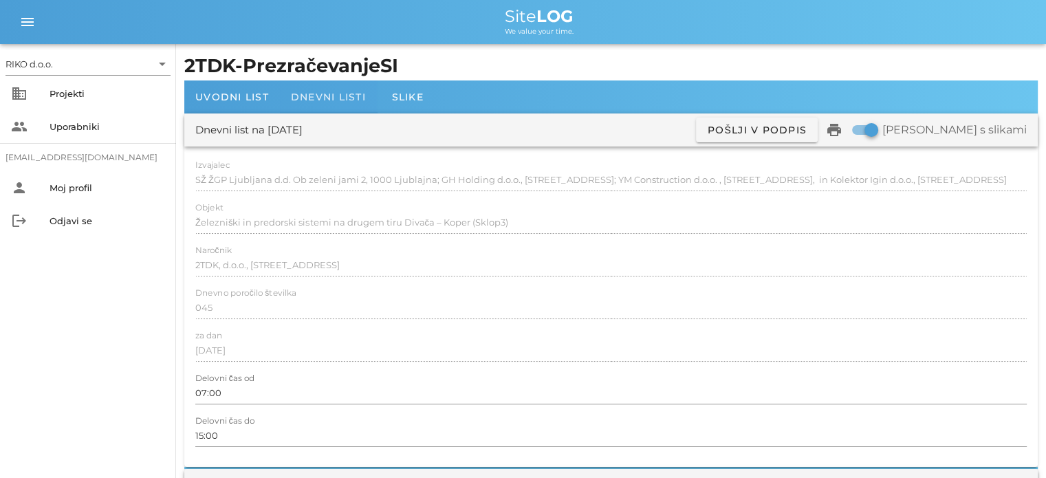
click at [339, 101] on span "Dnevni listi" at bounding box center [328, 97] width 75 height 12
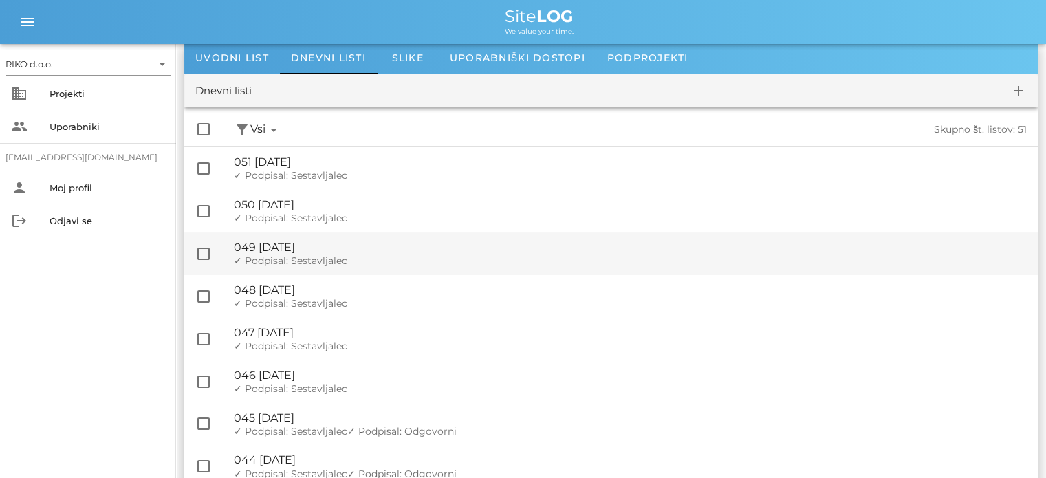
scroll to position [275, 0]
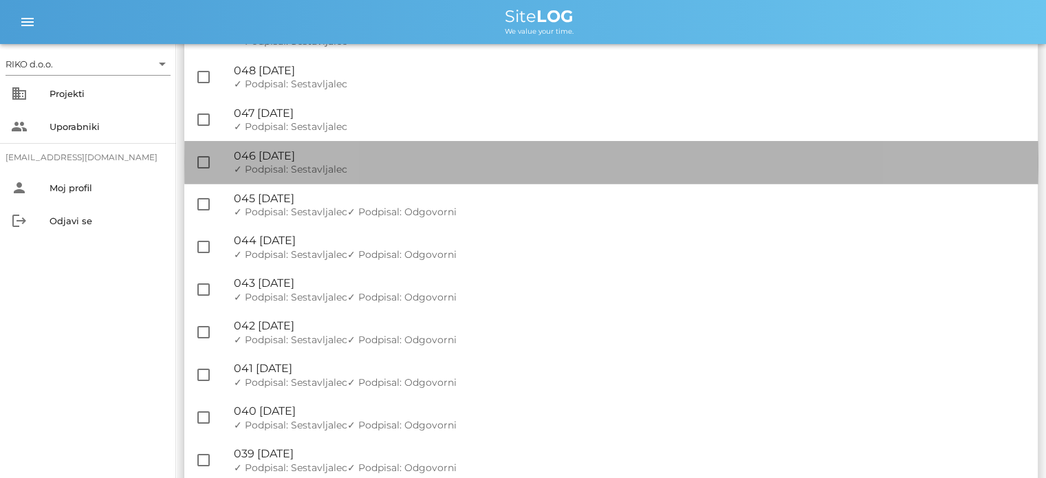
click at [377, 164] on div "✓ Podpisal: Nadzornik ✓ Podpisal: Sestavljalec ✓ Podpisal: Odgovorni" at bounding box center [630, 170] width 793 height 12
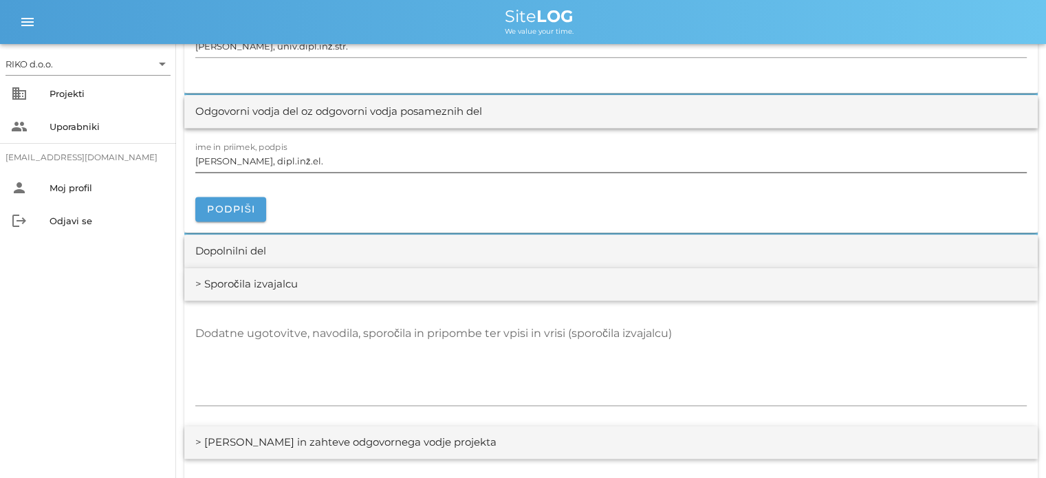
scroll to position [1856, 0]
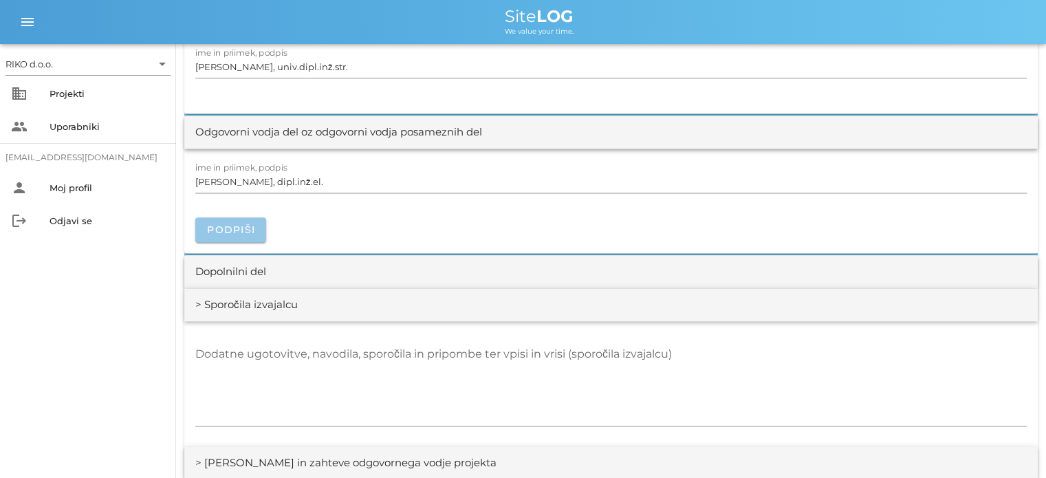
click at [248, 228] on span "Podpiši" at bounding box center [230, 229] width 49 height 12
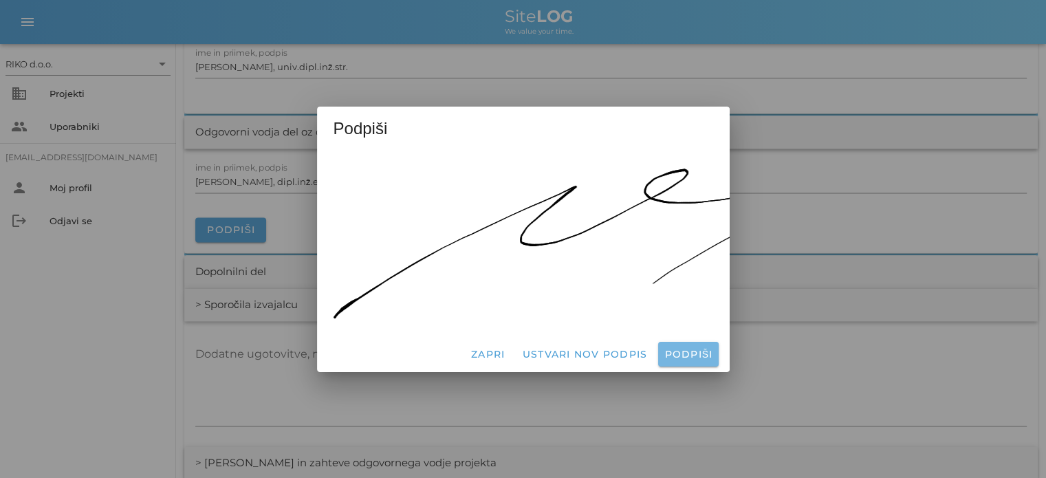
click at [686, 342] on button "Podpiši" at bounding box center [688, 354] width 60 height 25
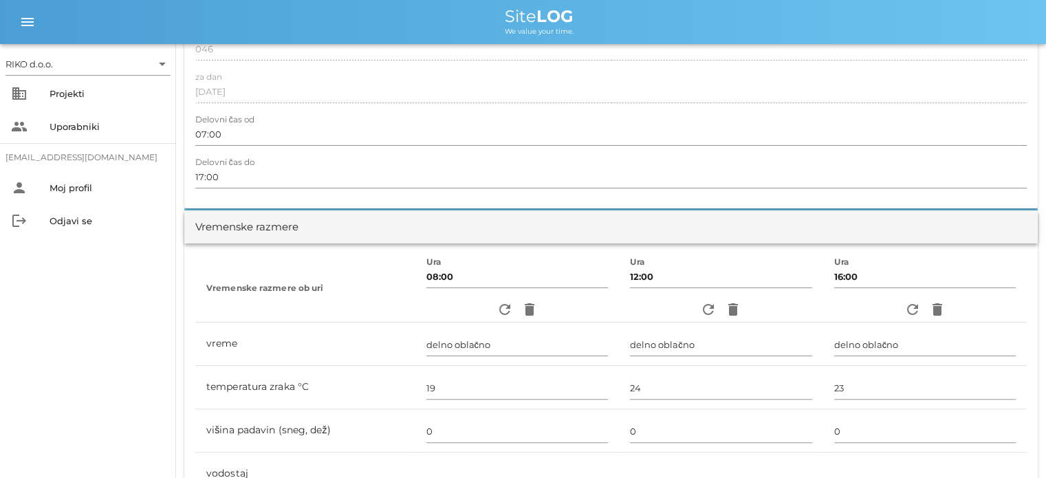
scroll to position [0, 0]
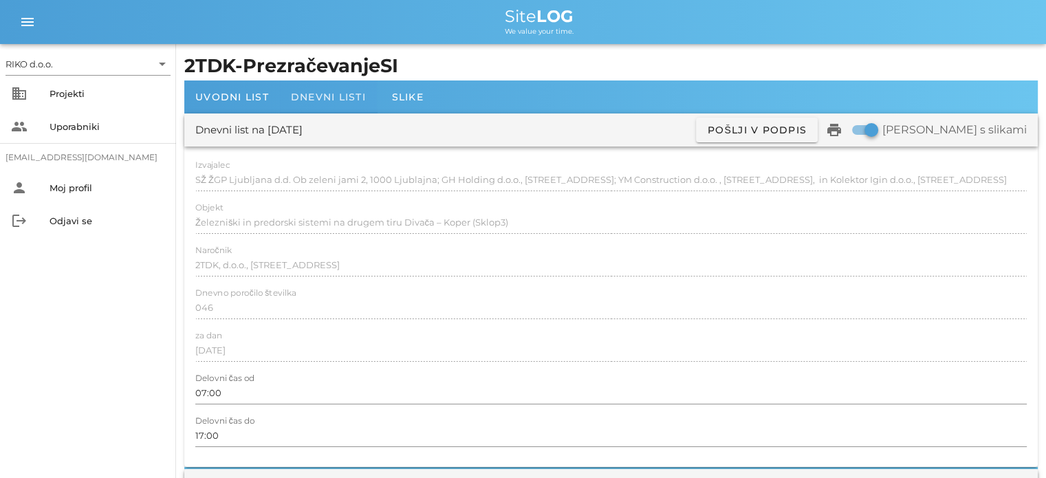
click at [342, 96] on span "Dnevni listi" at bounding box center [328, 97] width 75 height 12
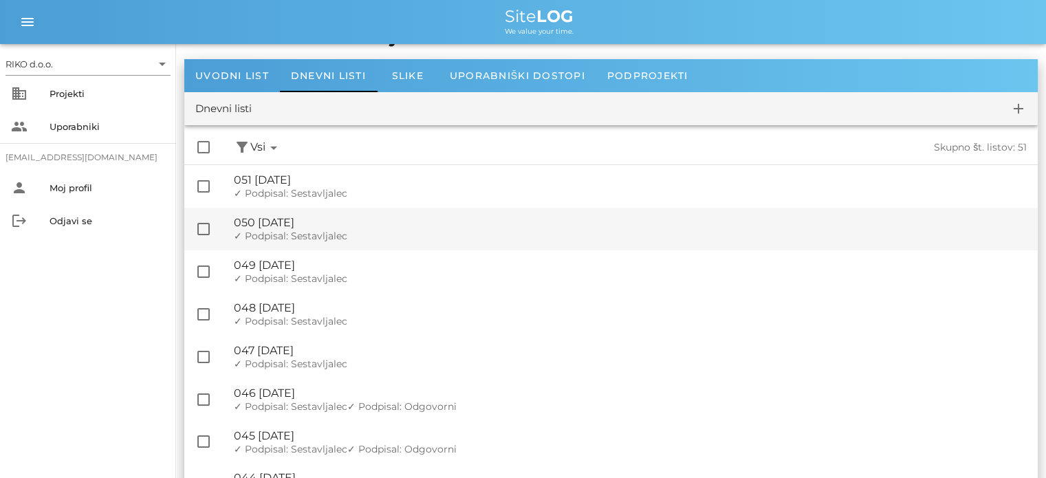
scroll to position [138, 0]
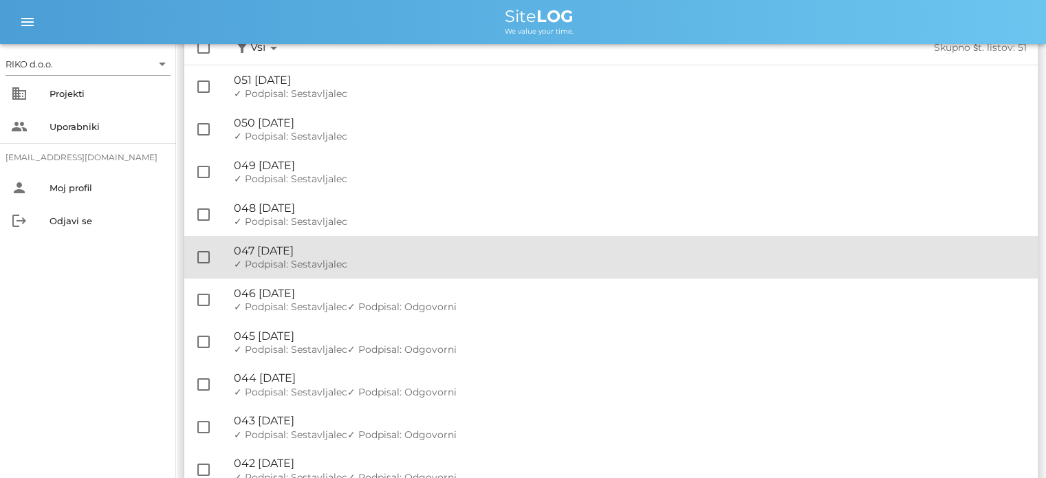
click at [386, 252] on div "🔏 047 [DATE]" at bounding box center [630, 250] width 793 height 13
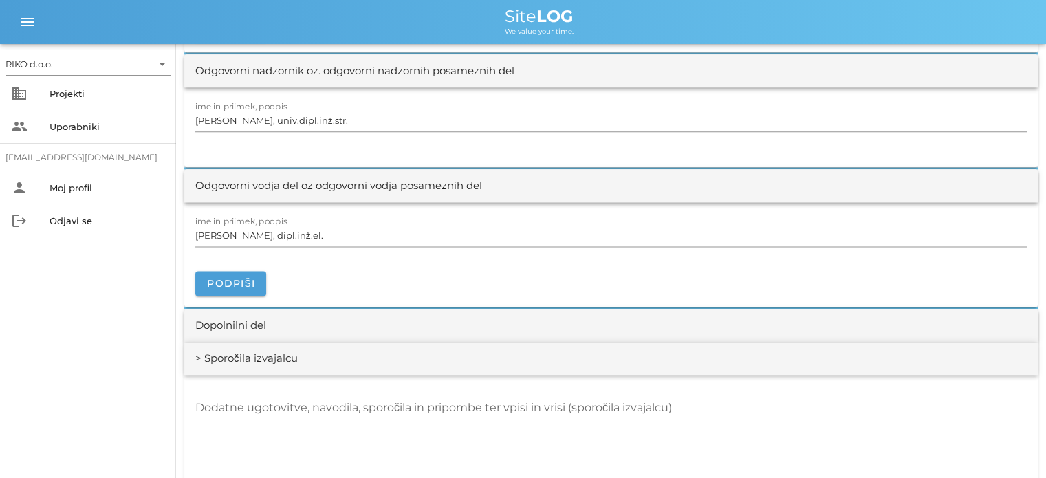
scroll to position [1788, 0]
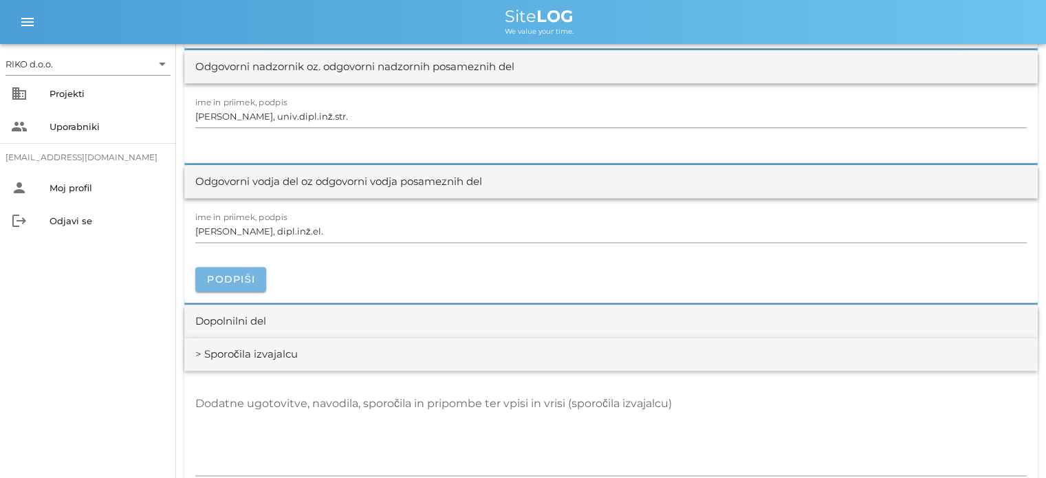
click at [250, 282] on span "Podpiši" at bounding box center [230, 279] width 49 height 12
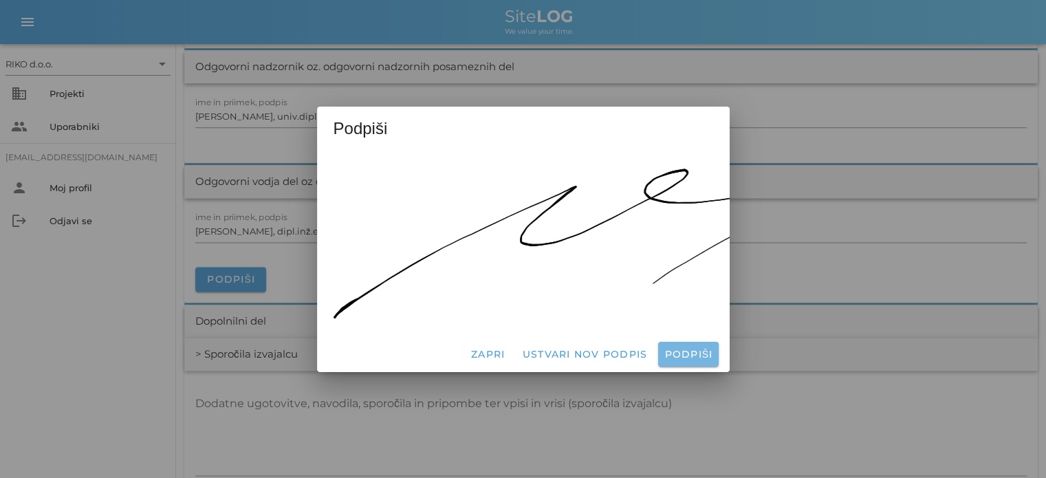
click at [694, 354] on span "Podpiši" at bounding box center [687, 354] width 49 height 12
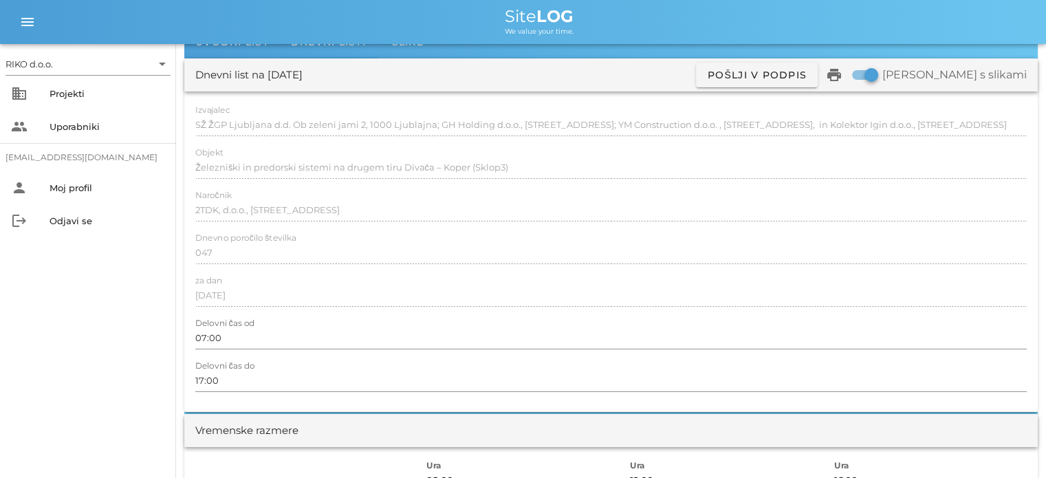
scroll to position [0, 0]
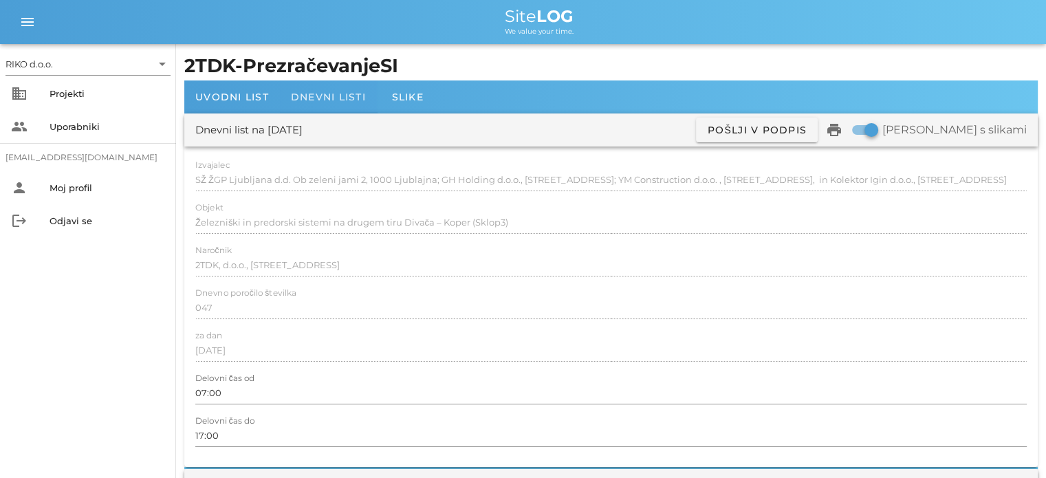
click at [334, 95] on span "Dnevni listi" at bounding box center [328, 97] width 75 height 12
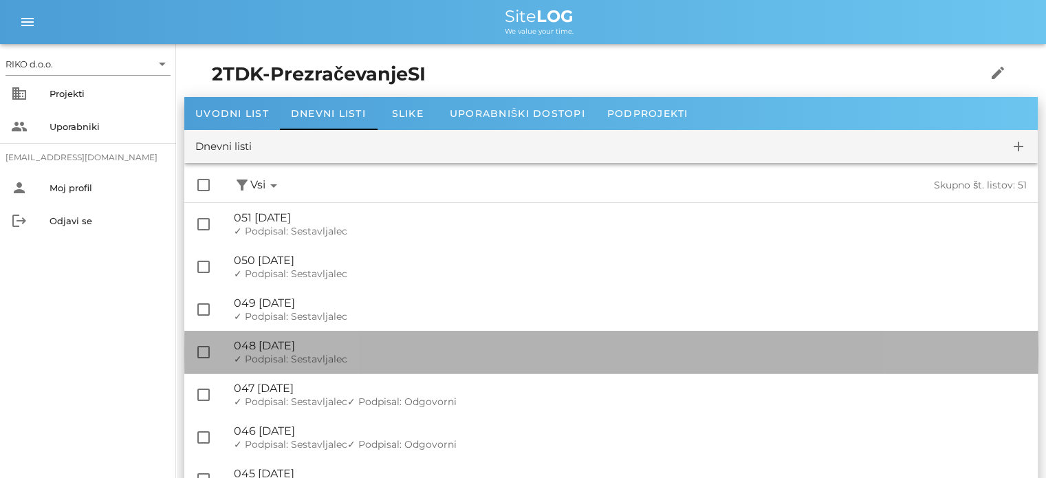
click at [349, 347] on div "🔏 048 [DATE]" at bounding box center [630, 345] width 793 height 13
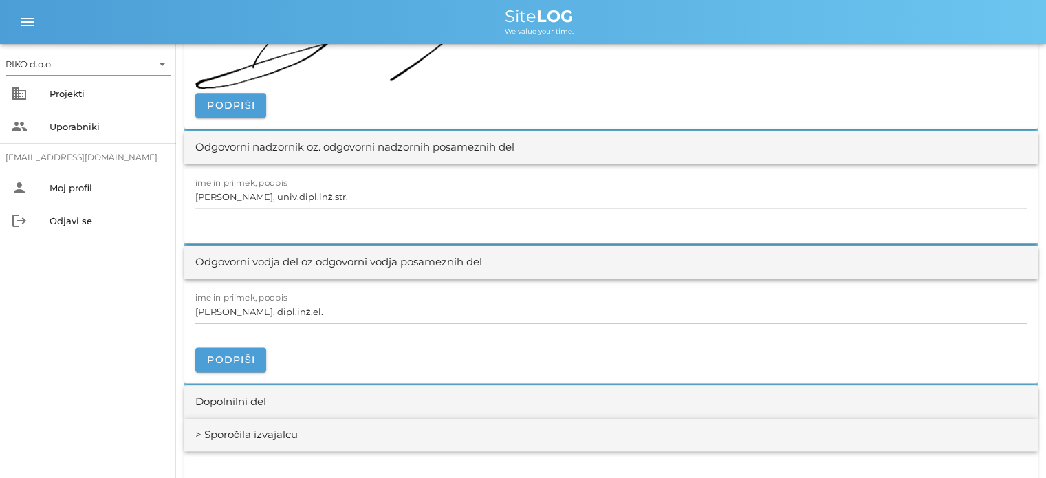
scroll to position [1788, 0]
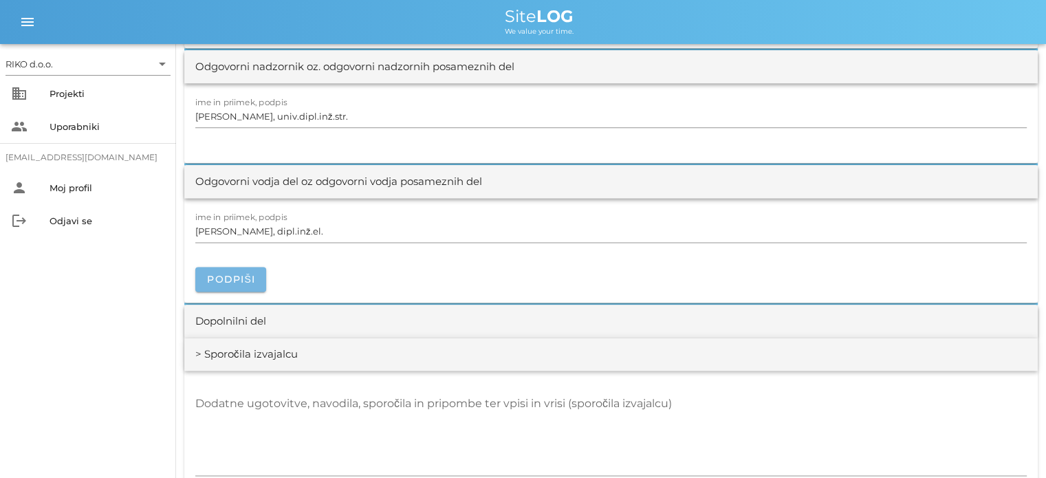
click at [249, 282] on span "Podpiši" at bounding box center [230, 279] width 49 height 12
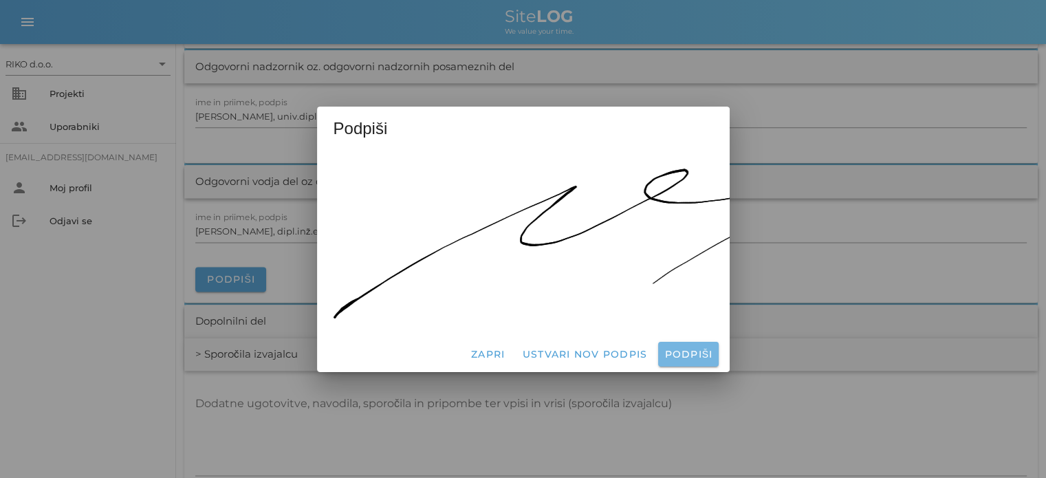
click at [674, 348] on span "Podpiši" at bounding box center [687, 354] width 49 height 12
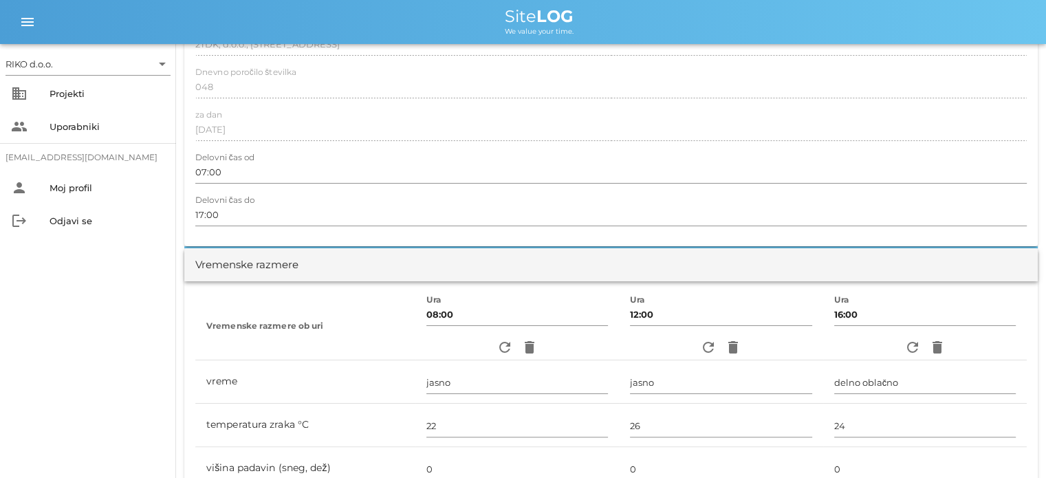
scroll to position [0, 0]
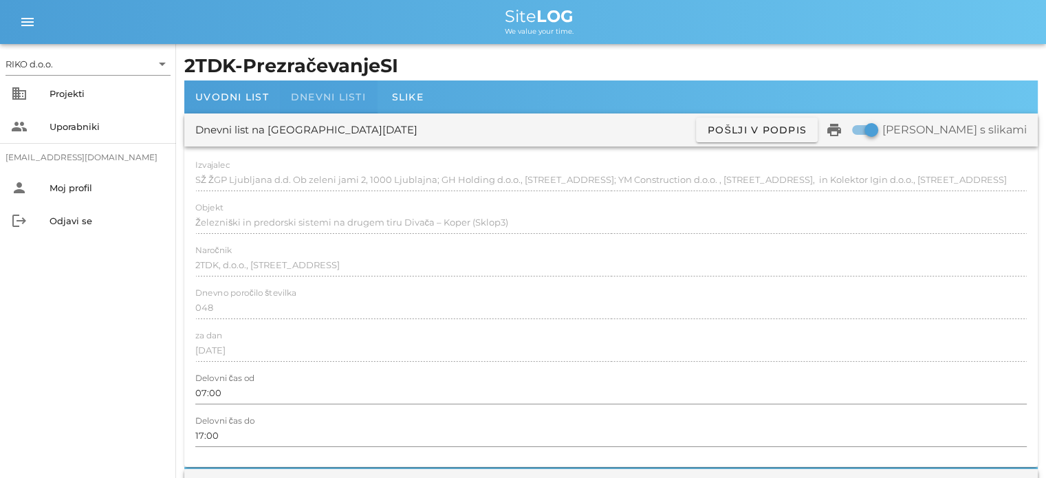
click at [339, 104] on div "Dnevni listi" at bounding box center [328, 96] width 97 height 33
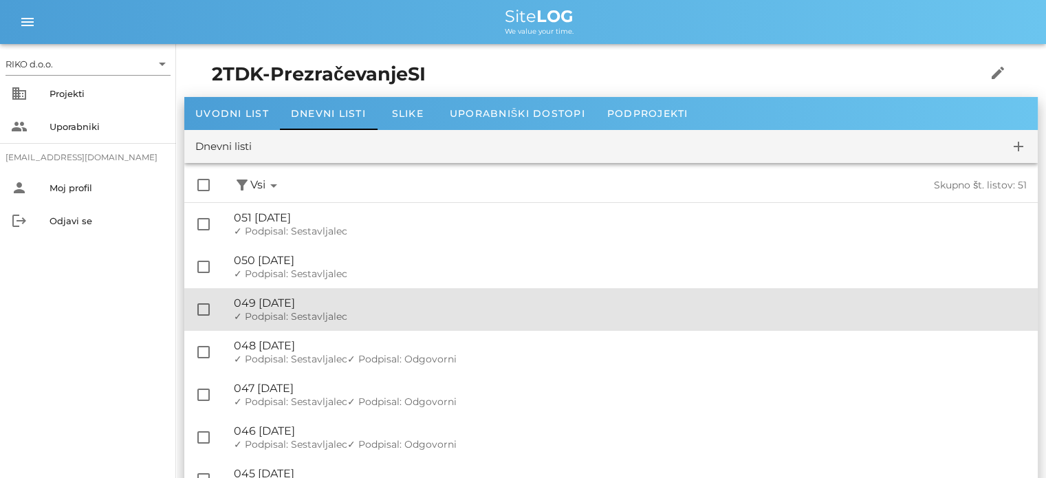
click at [340, 320] on span "✓ Podpisal: Sestavljalec" at bounding box center [290, 316] width 113 height 12
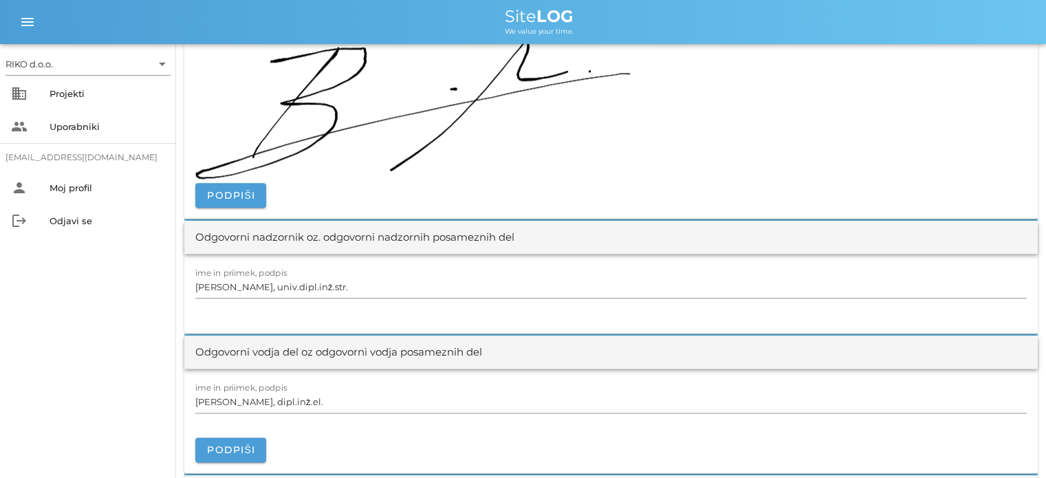
scroll to position [1650, 0]
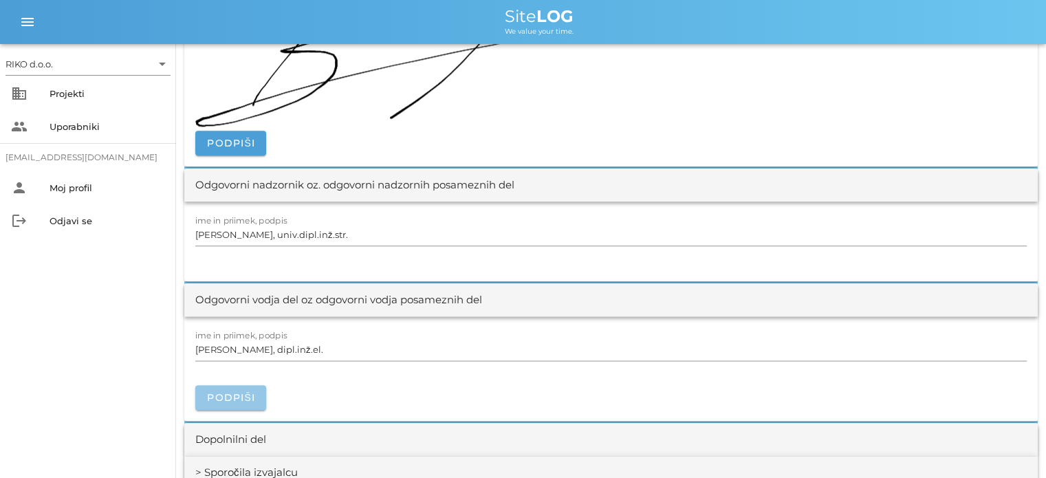
click at [250, 392] on span "Podpiši" at bounding box center [230, 397] width 49 height 12
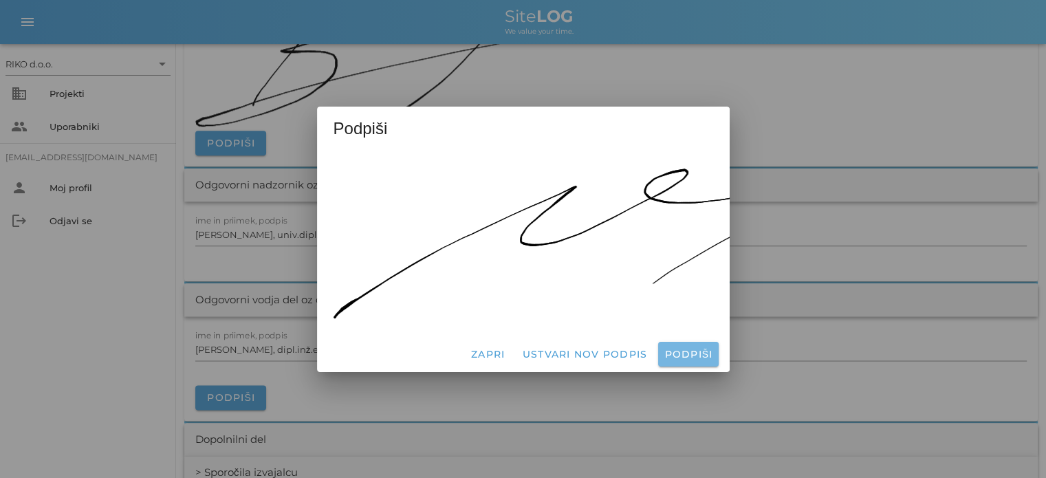
click at [677, 348] on span "Podpiši" at bounding box center [687, 354] width 49 height 12
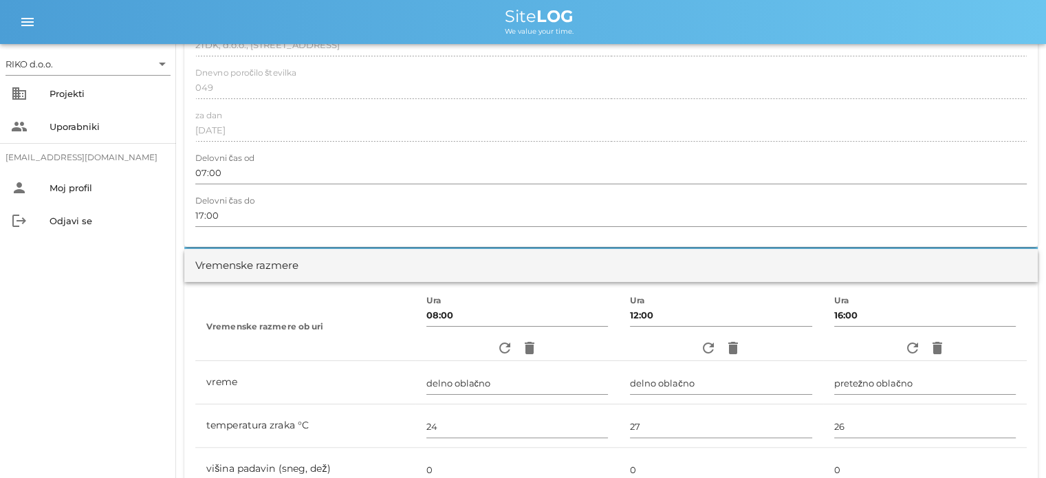
scroll to position [0, 0]
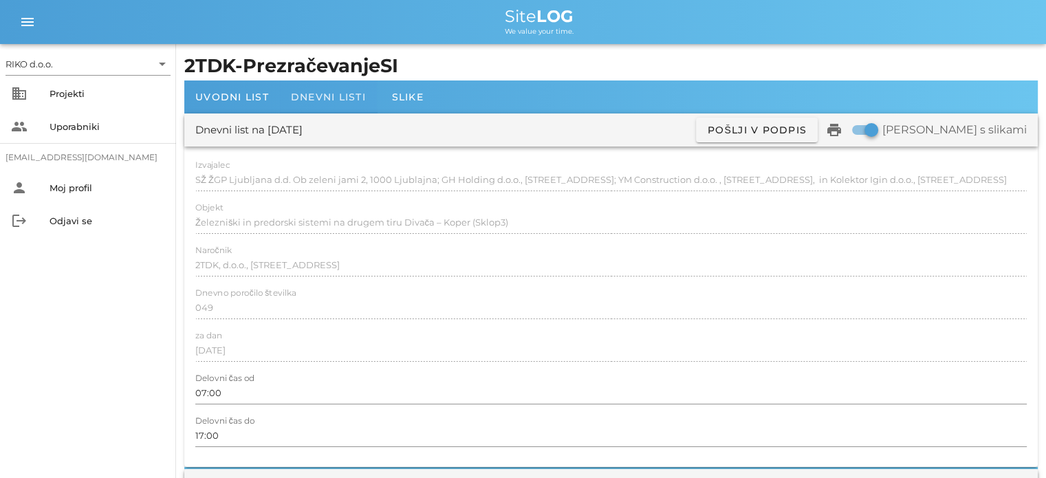
click at [362, 98] on span "Dnevni listi" at bounding box center [328, 97] width 75 height 12
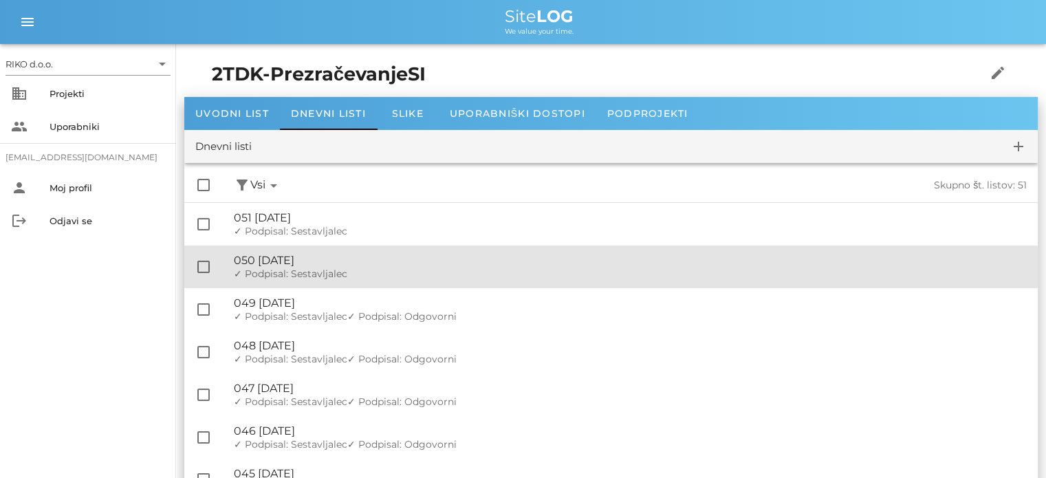
click at [371, 262] on div "🔏 050 [DATE]" at bounding box center [630, 260] width 793 height 13
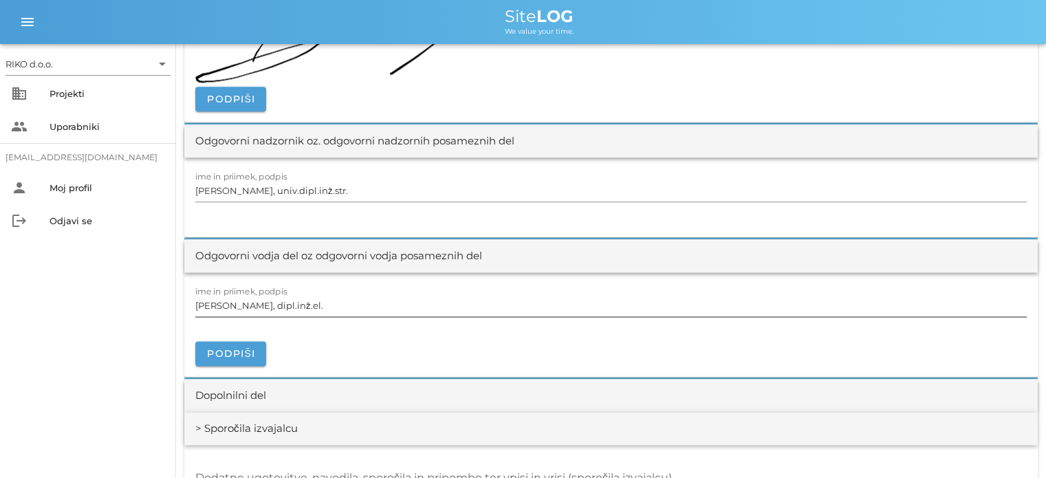
scroll to position [1719, 0]
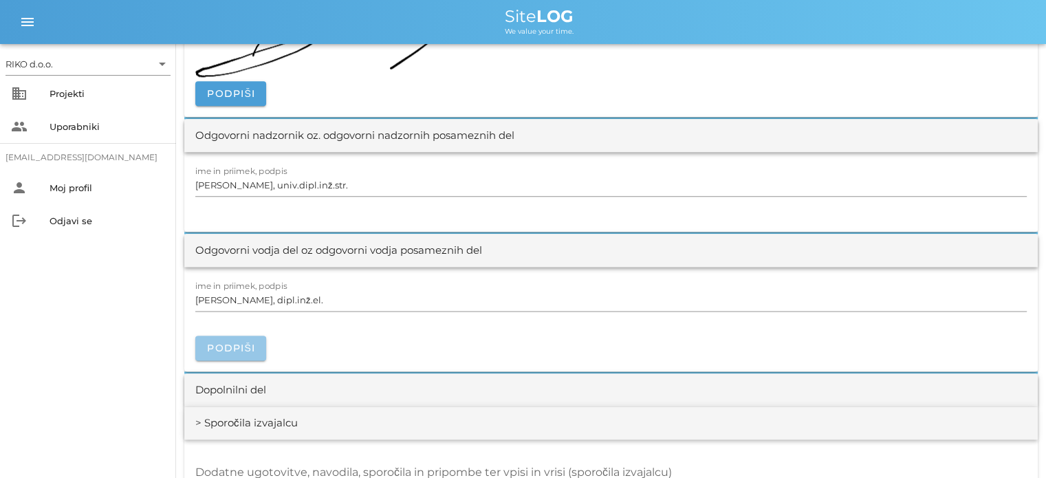
click at [256, 342] on button "Podpiši" at bounding box center [230, 348] width 71 height 25
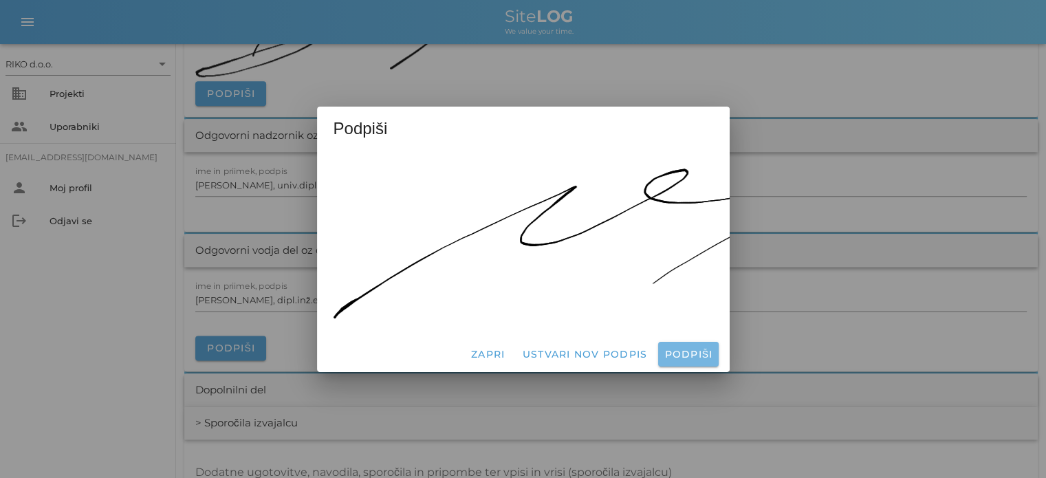
click at [677, 348] on span "Podpiši" at bounding box center [687, 354] width 49 height 12
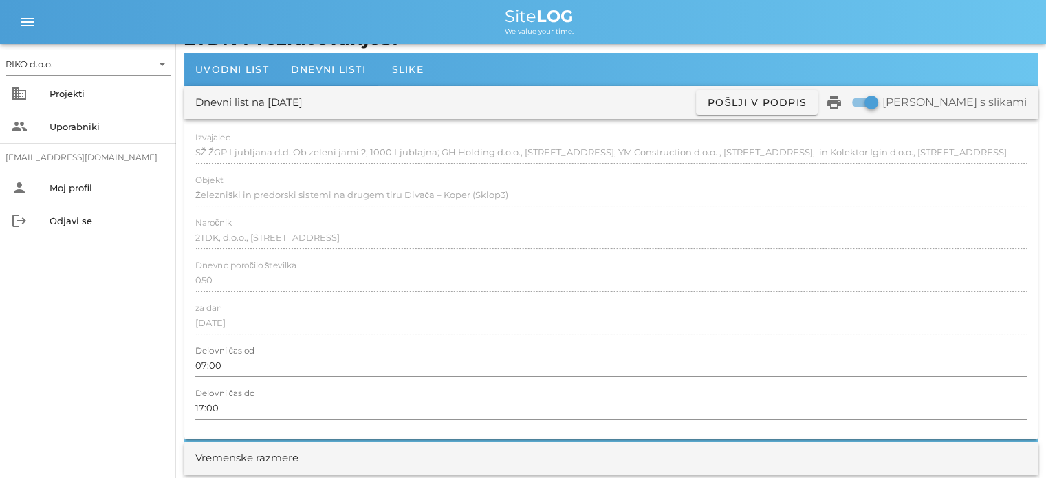
scroll to position [0, 0]
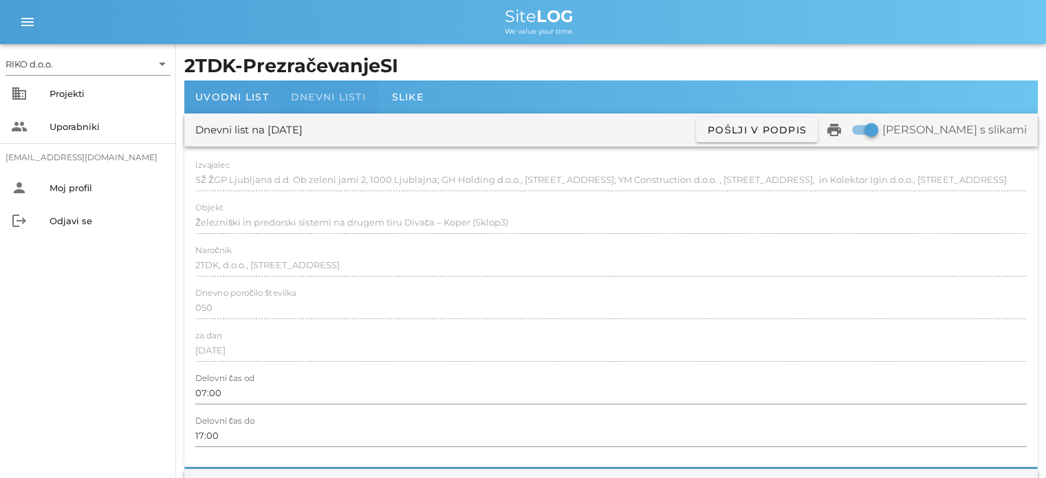
click at [333, 87] on div "Dnevni listi" at bounding box center [328, 96] width 97 height 33
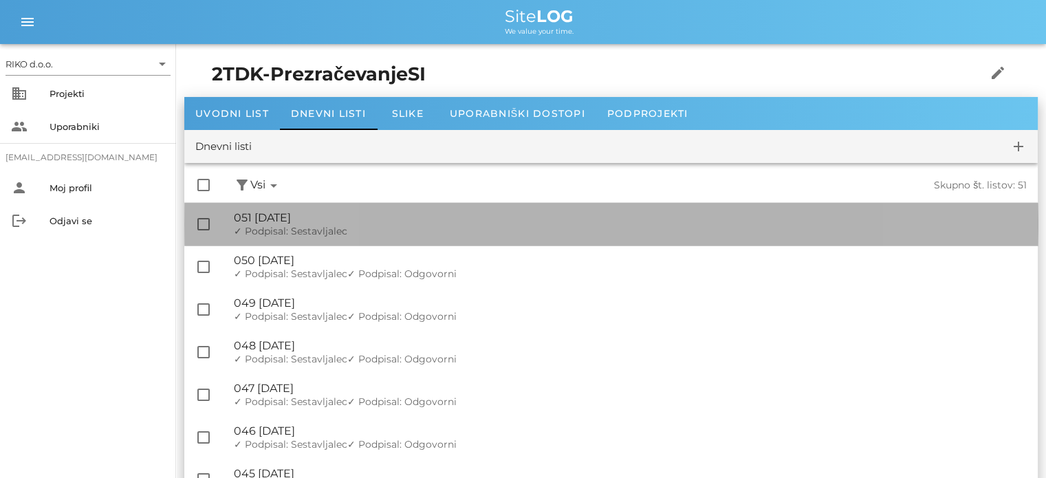
click at [320, 216] on div "🔏 051 [DATE]" at bounding box center [630, 217] width 793 height 13
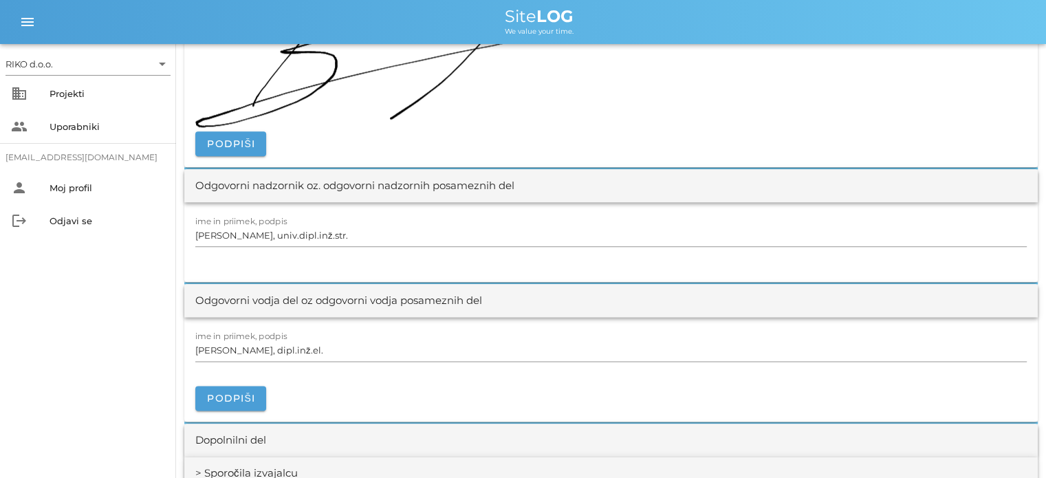
scroll to position [1788, 0]
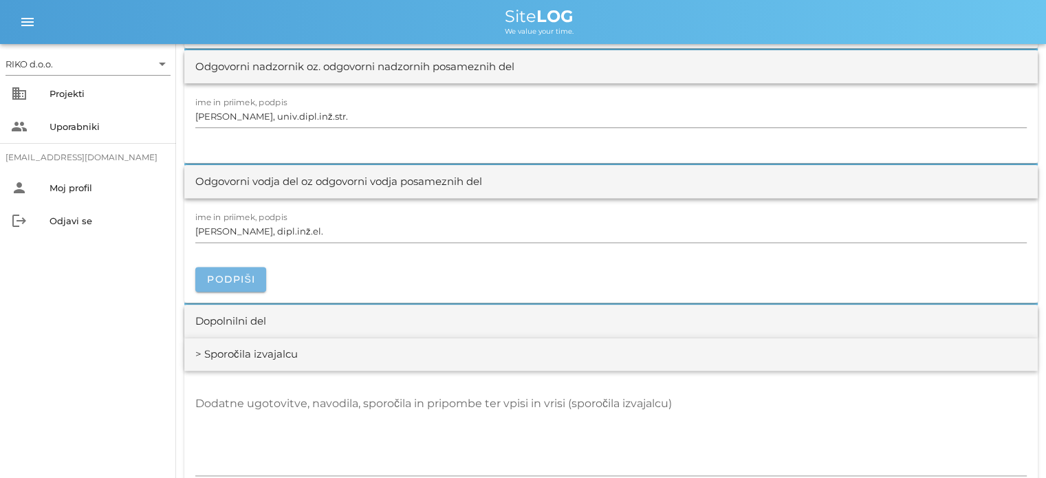
click at [259, 274] on button "Podpiši" at bounding box center [230, 279] width 71 height 25
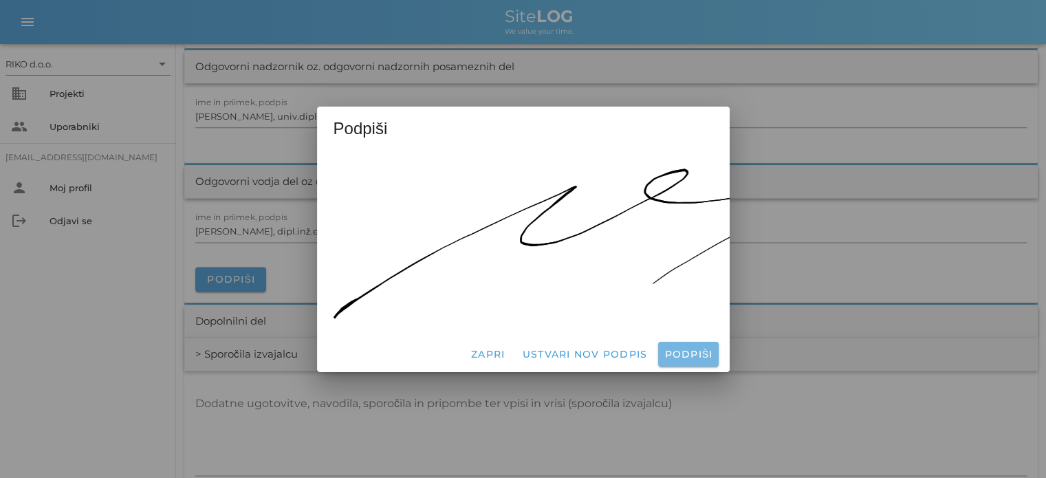
click at [709, 351] on span "Podpiši" at bounding box center [687, 354] width 49 height 12
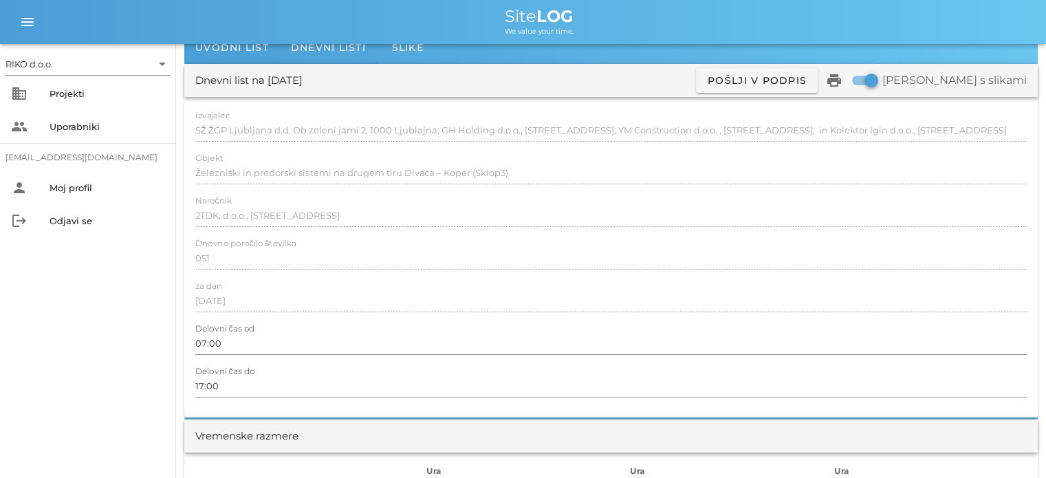
scroll to position [0, 0]
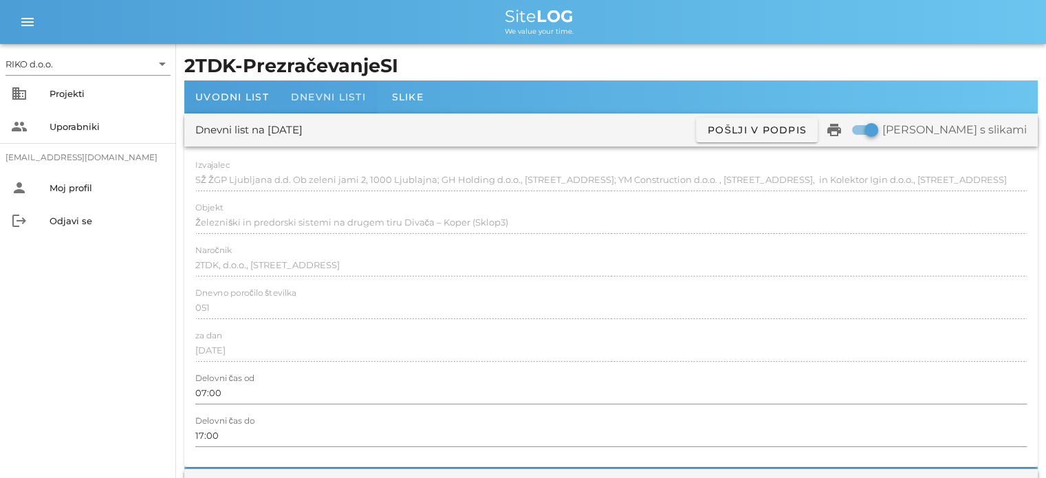
click at [309, 94] on span "Dnevni listi" at bounding box center [328, 97] width 75 height 12
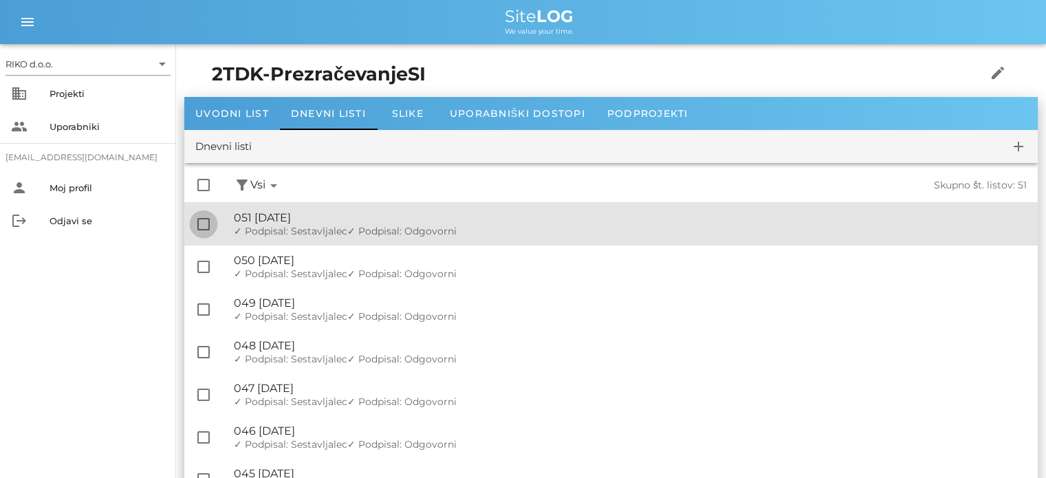
click at [201, 226] on div at bounding box center [203, 223] width 23 height 23
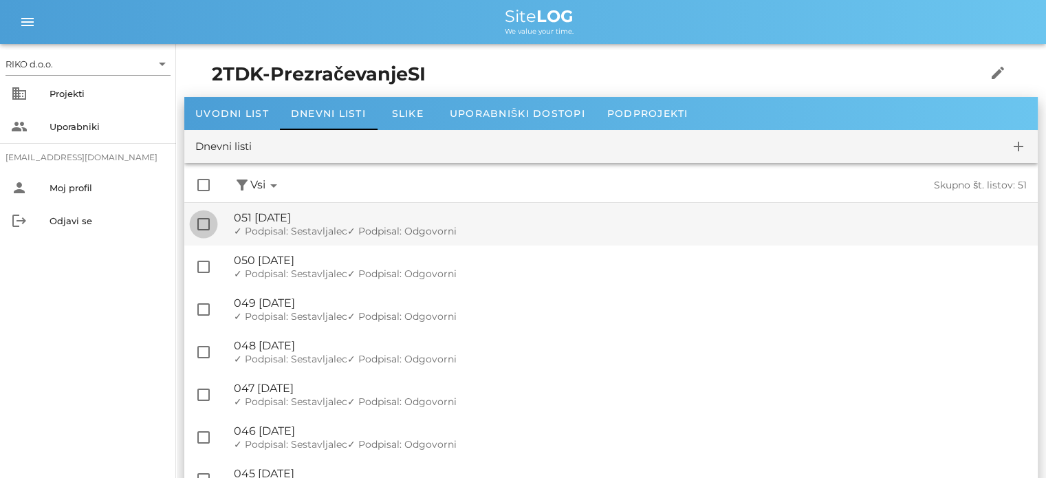
checkbox input "true"
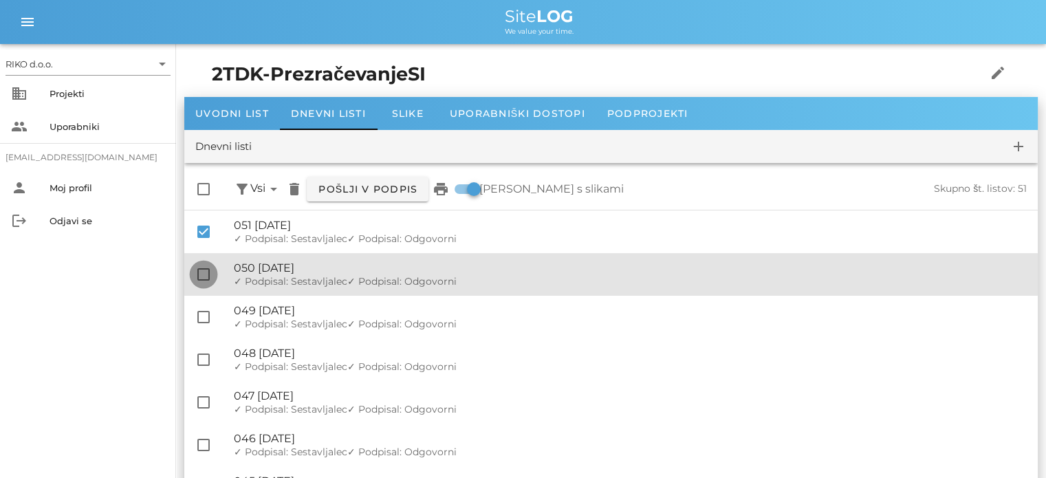
click at [204, 264] on div at bounding box center [203, 274] width 23 height 23
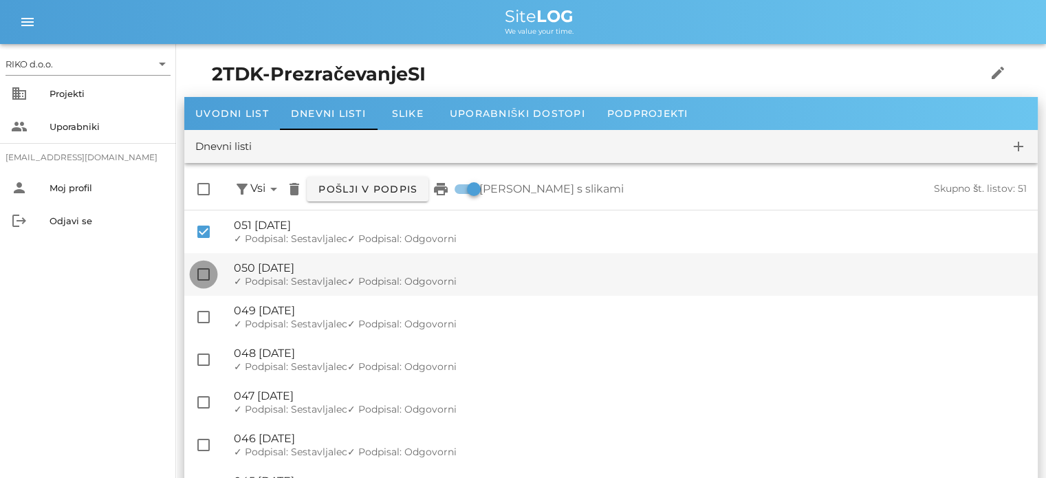
checkbox input "true"
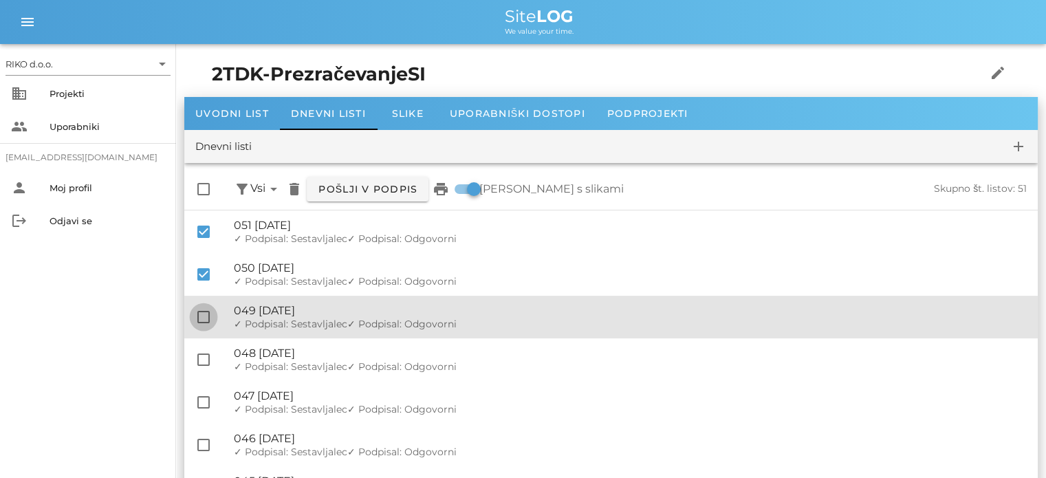
click at [205, 317] on div at bounding box center [203, 316] width 23 height 23
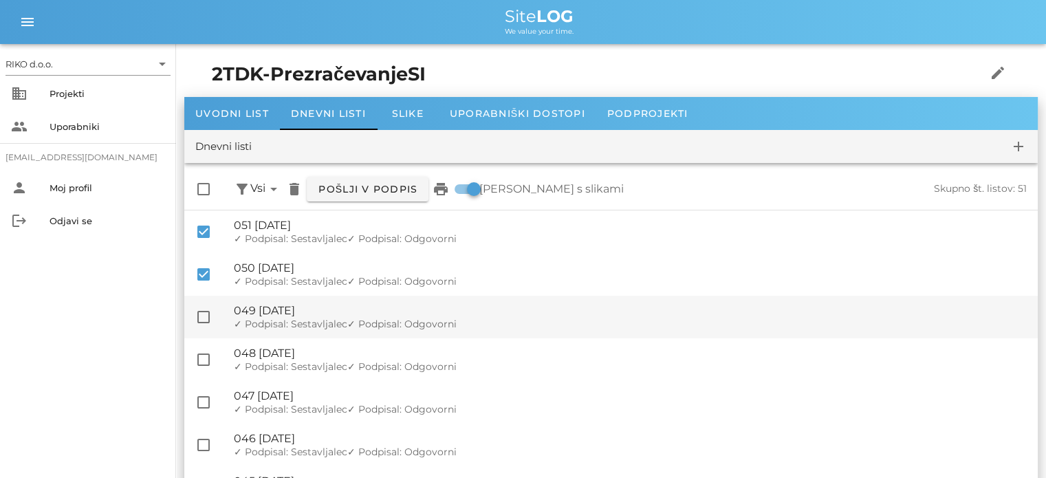
checkbox input "true"
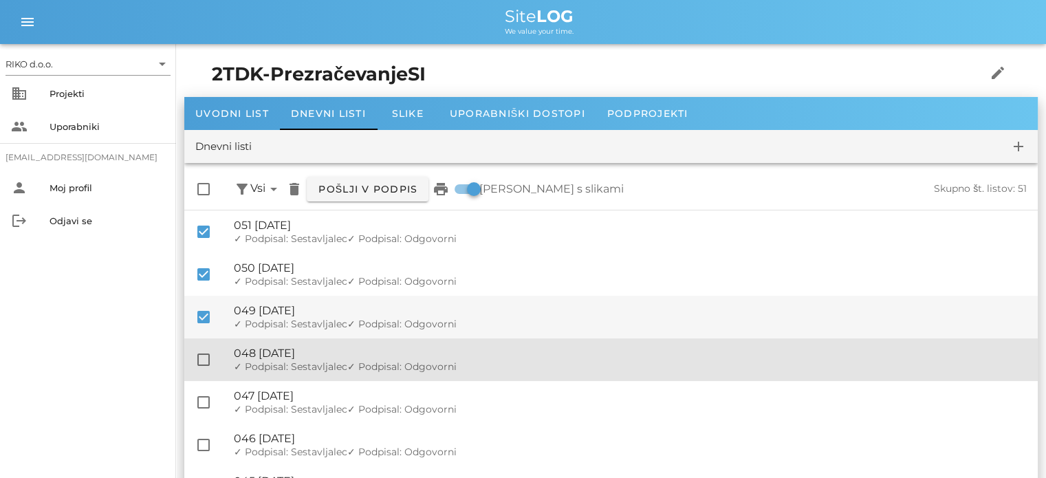
click at [204, 359] on div at bounding box center [203, 359] width 23 height 23
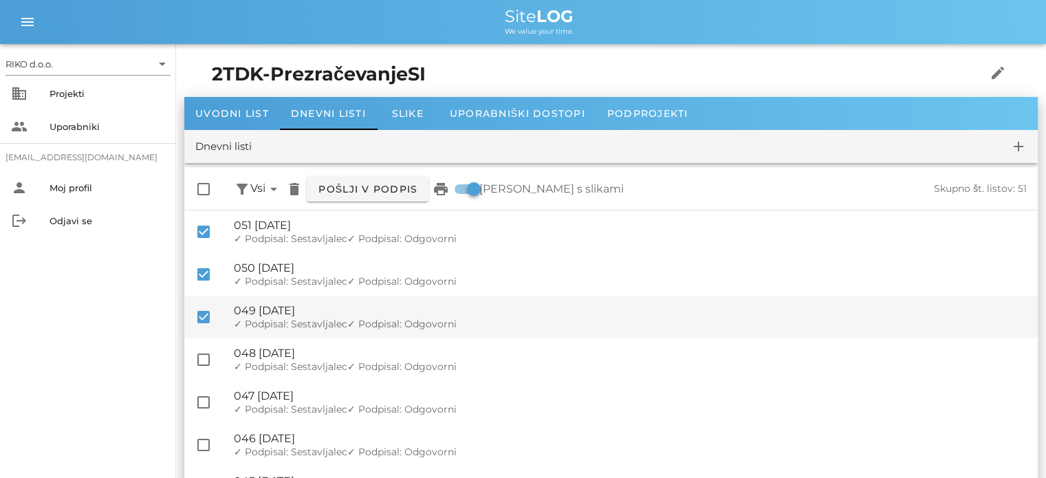
checkbox input "true"
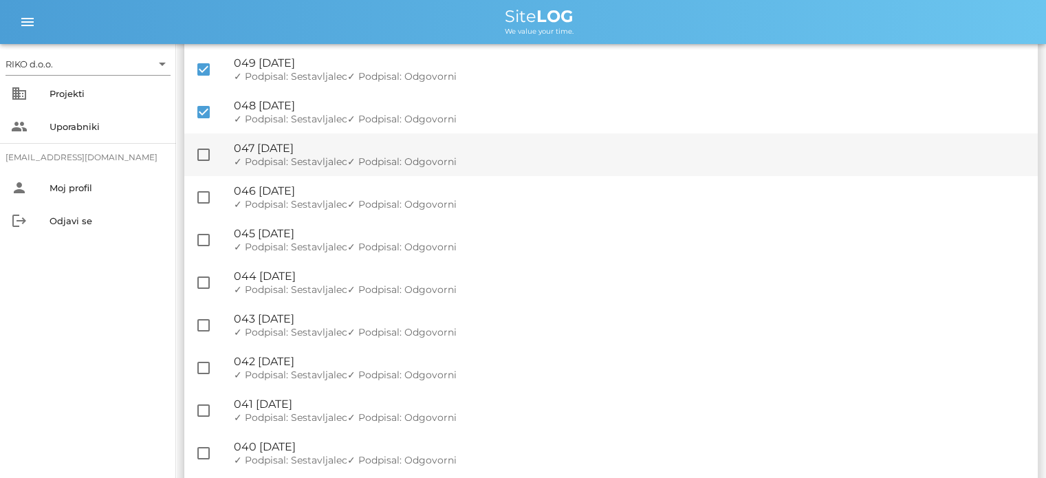
scroll to position [275, 0]
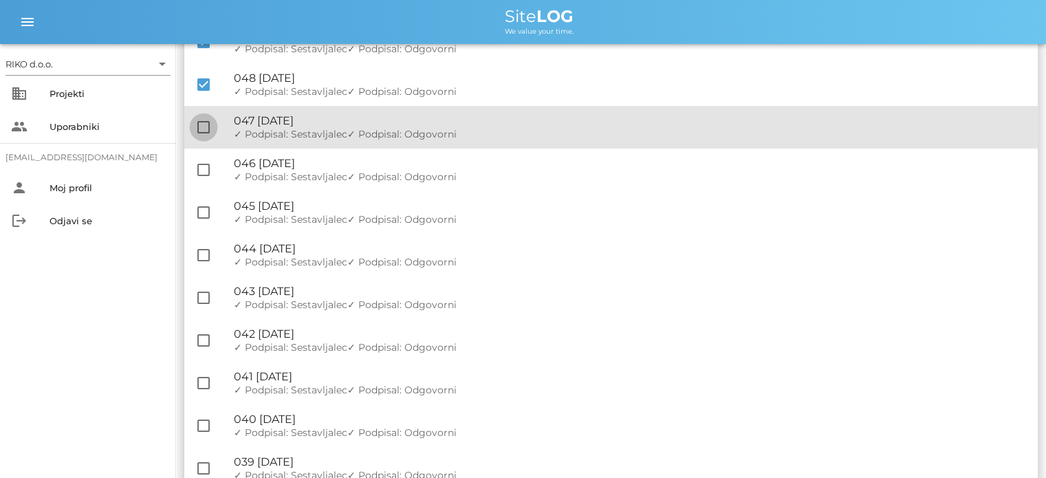
click at [208, 122] on div at bounding box center [203, 127] width 23 height 23
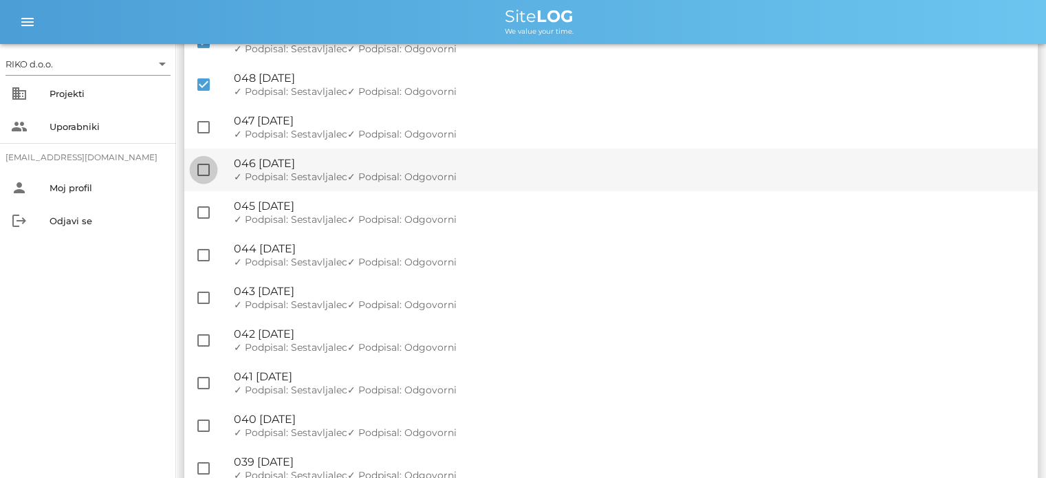
checkbox input "true"
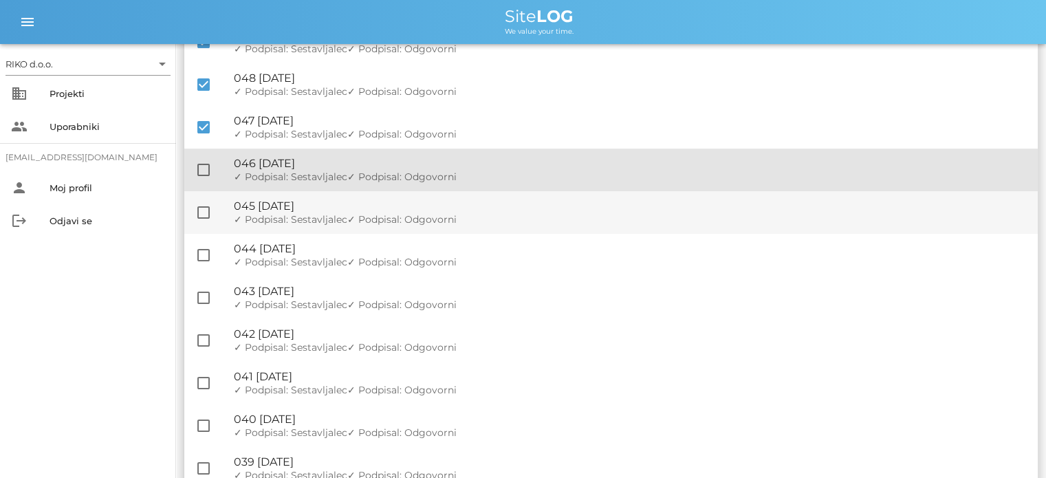
click at [202, 168] on div at bounding box center [203, 169] width 23 height 23
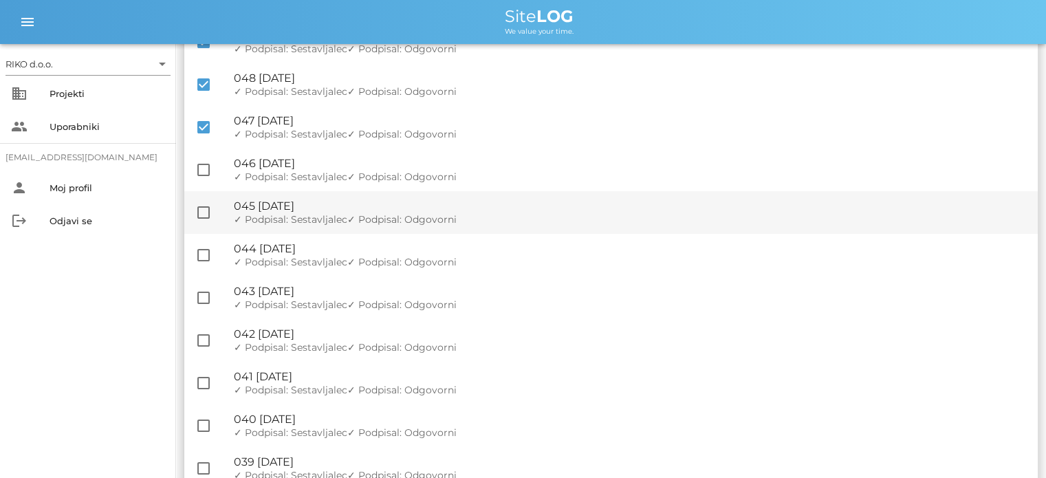
checkbox input "true"
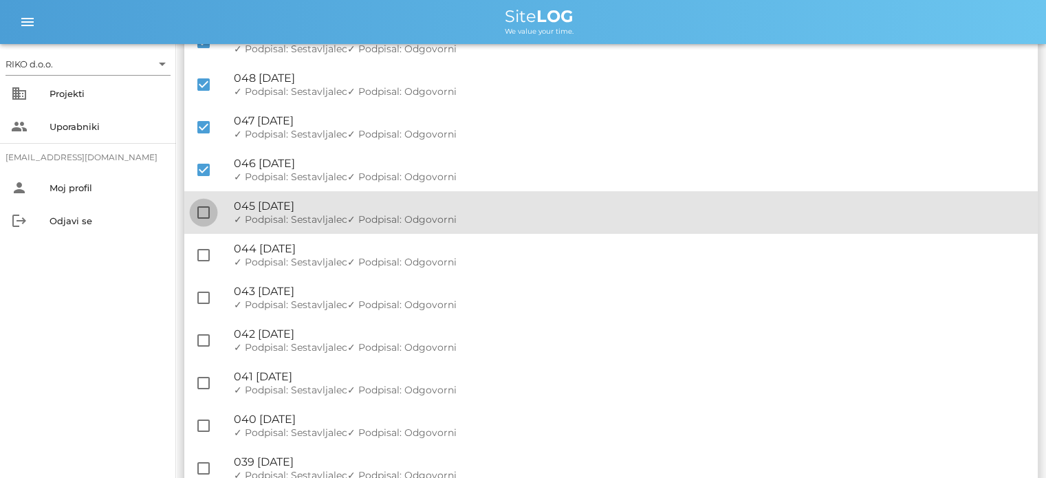
click at [204, 207] on div at bounding box center [203, 212] width 23 height 23
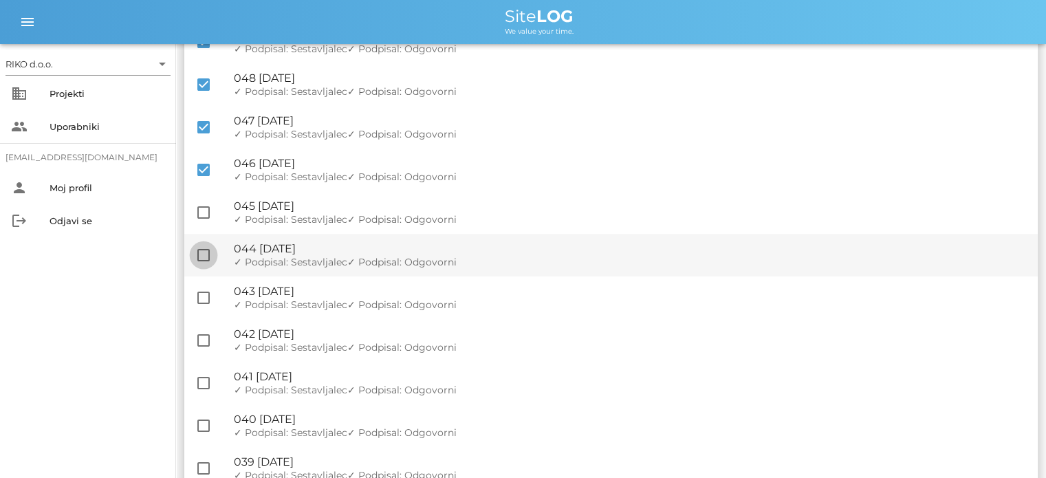
checkbox input "true"
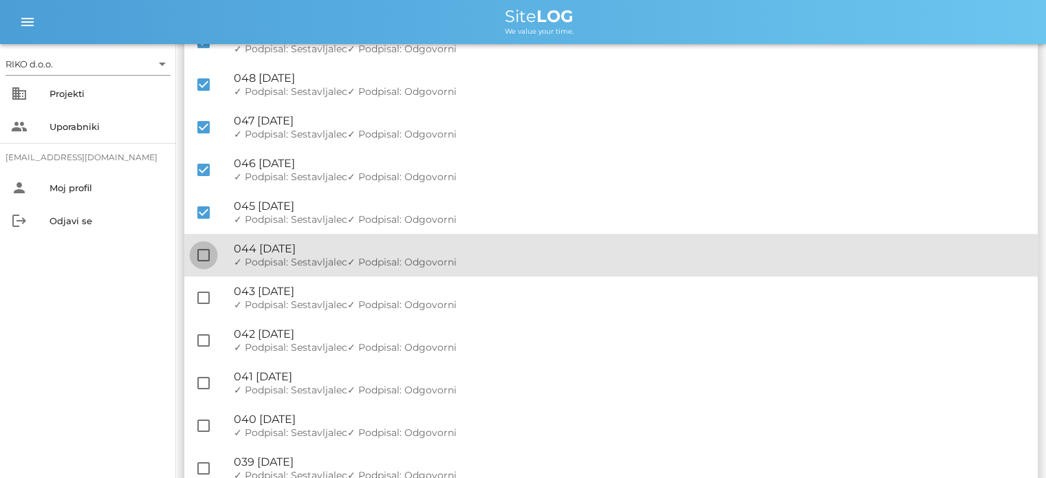
click at [200, 256] on div at bounding box center [203, 254] width 23 height 23
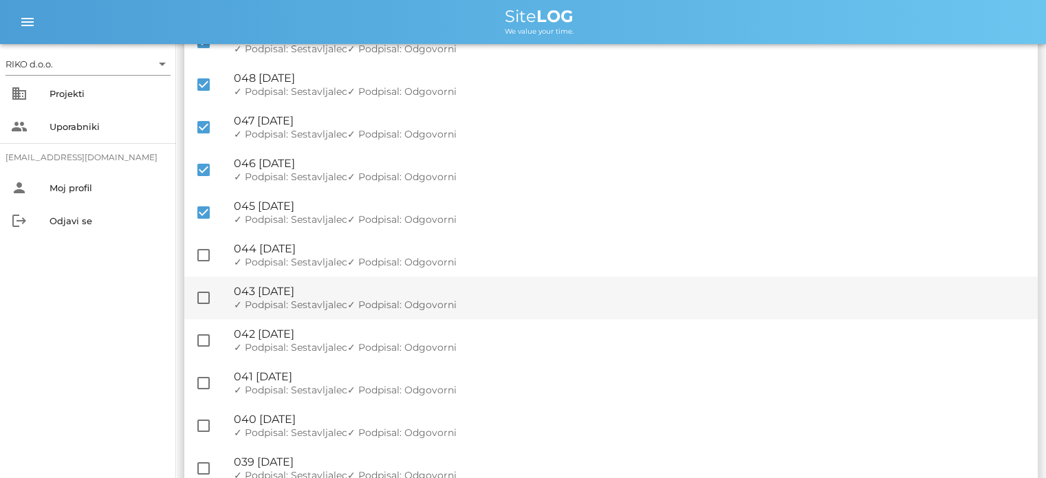
checkbox input "true"
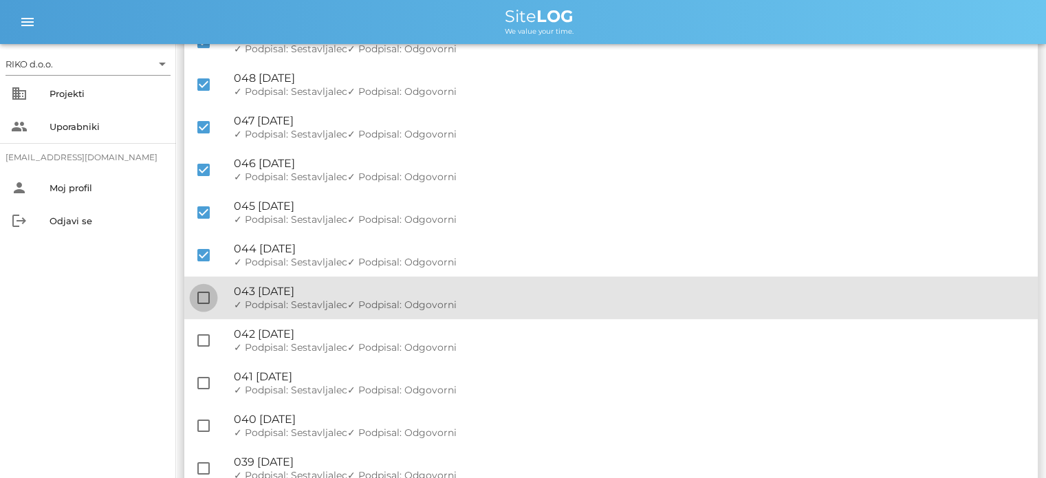
click at [204, 298] on div at bounding box center [203, 297] width 23 height 23
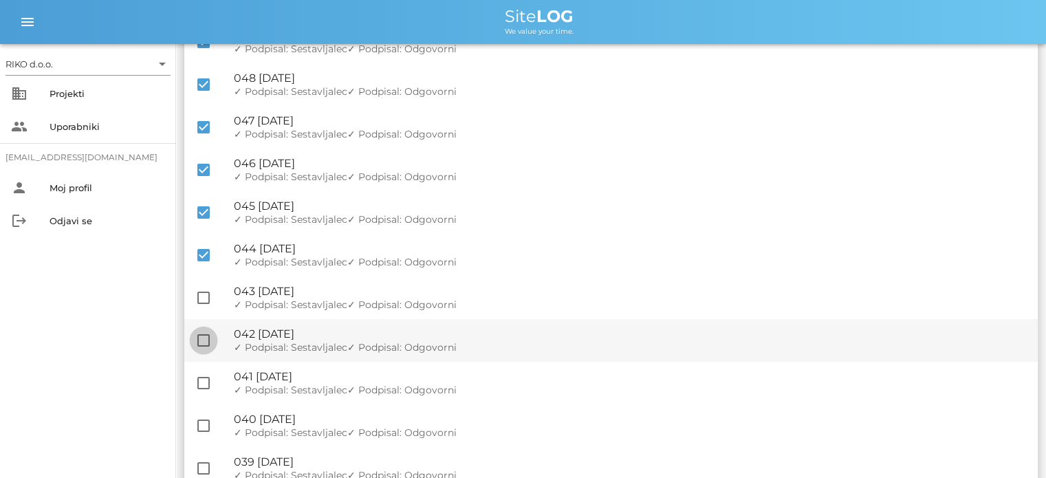
checkbox input "true"
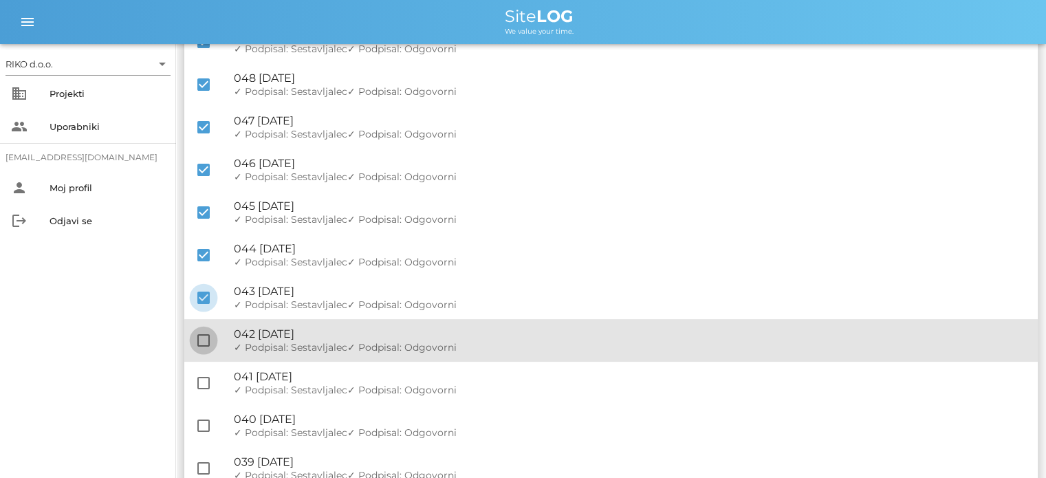
click at [204, 338] on div at bounding box center [203, 340] width 23 height 23
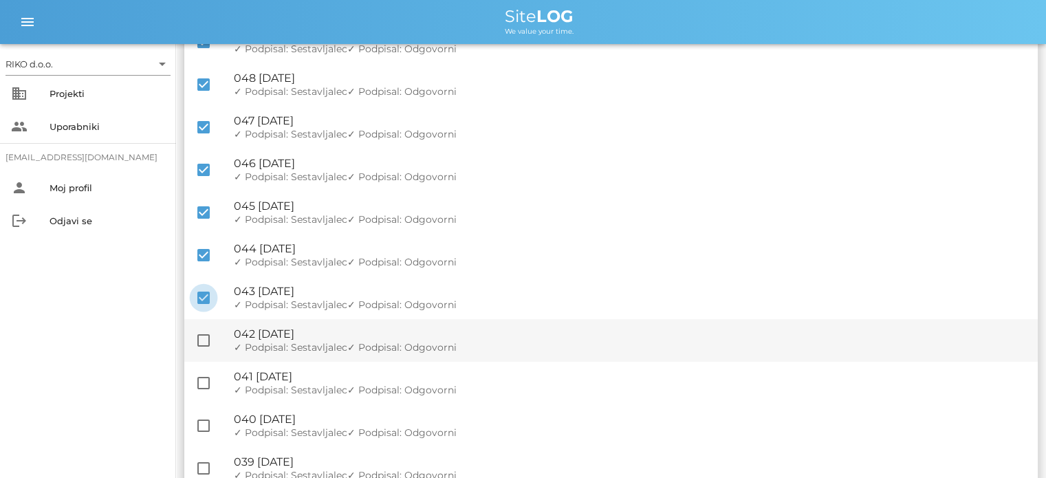
checkbox input "true"
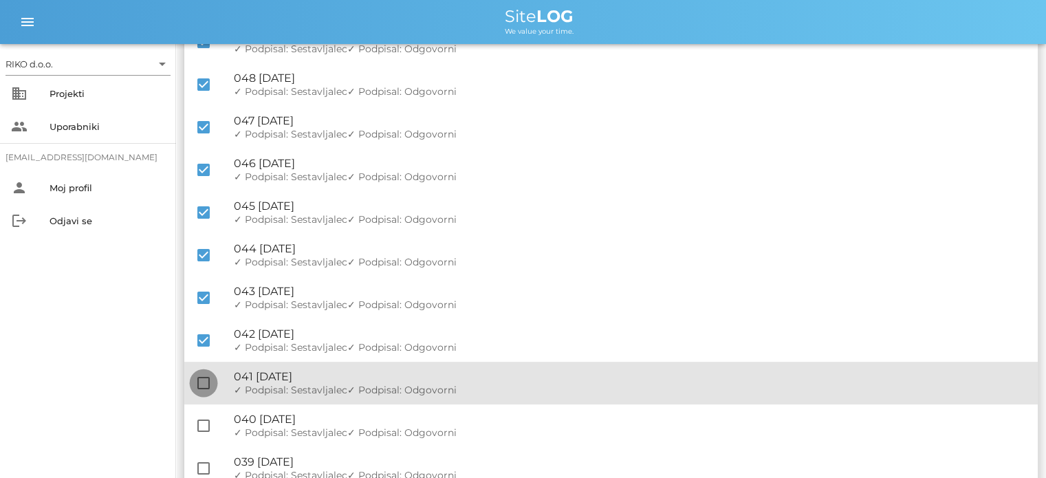
click at [201, 384] on div at bounding box center [203, 382] width 23 height 23
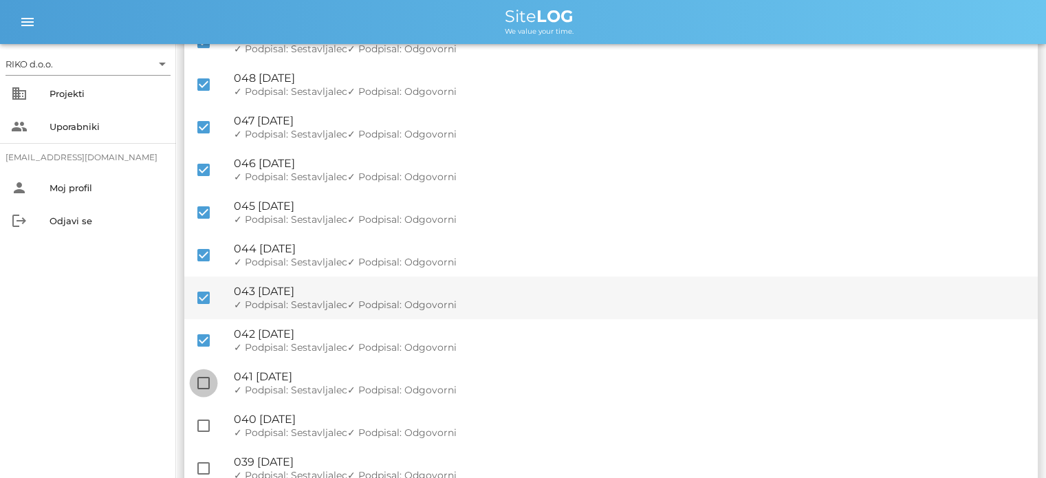
checkbox input "true"
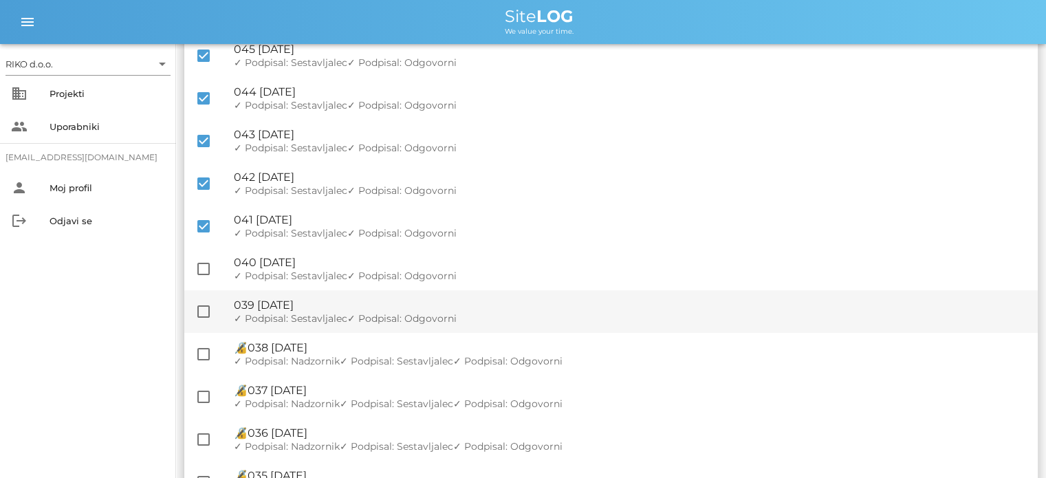
scroll to position [481, 0]
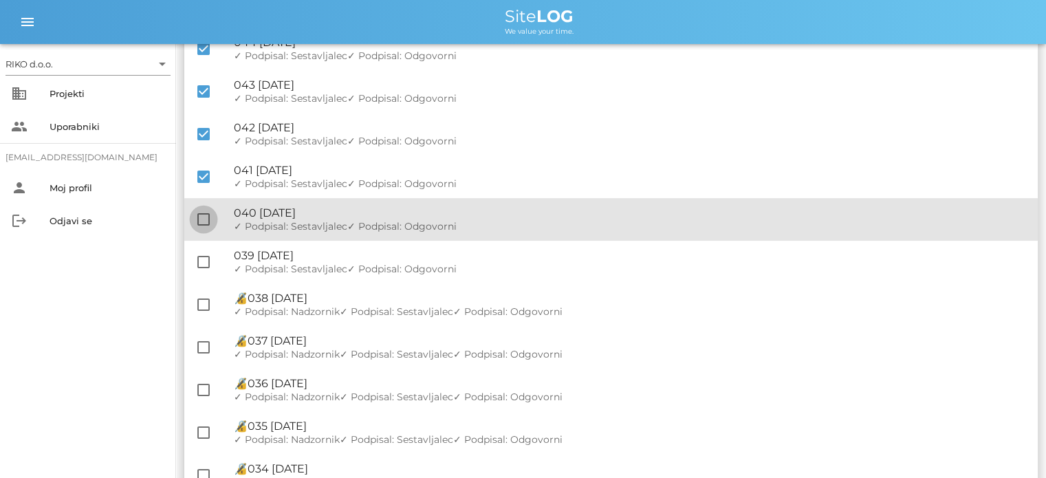
click at [208, 221] on div at bounding box center [203, 219] width 23 height 23
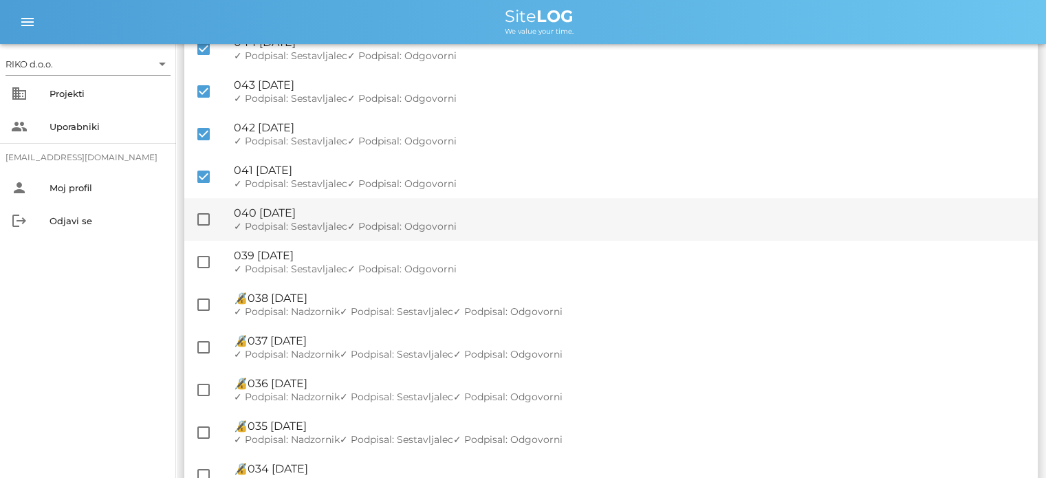
checkbox input "true"
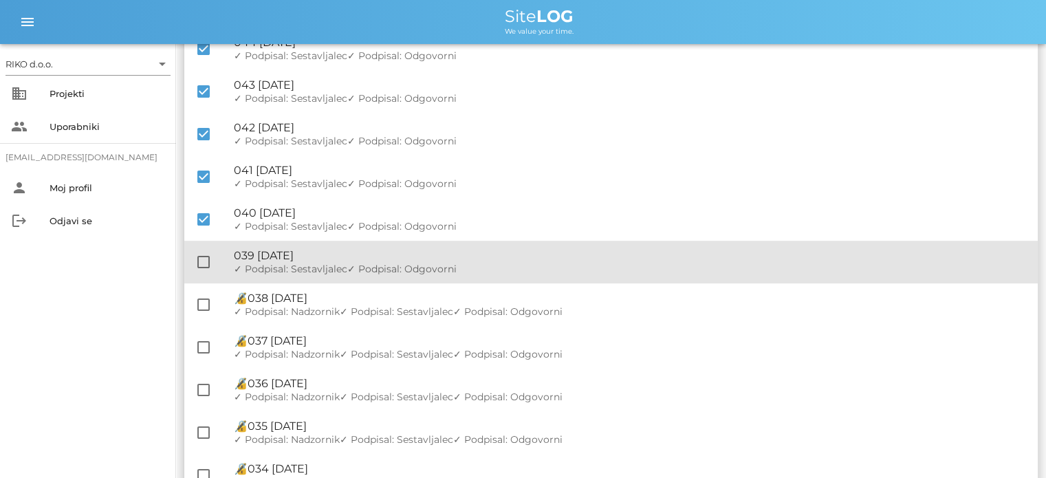
click at [206, 255] on div at bounding box center [203, 261] width 23 height 23
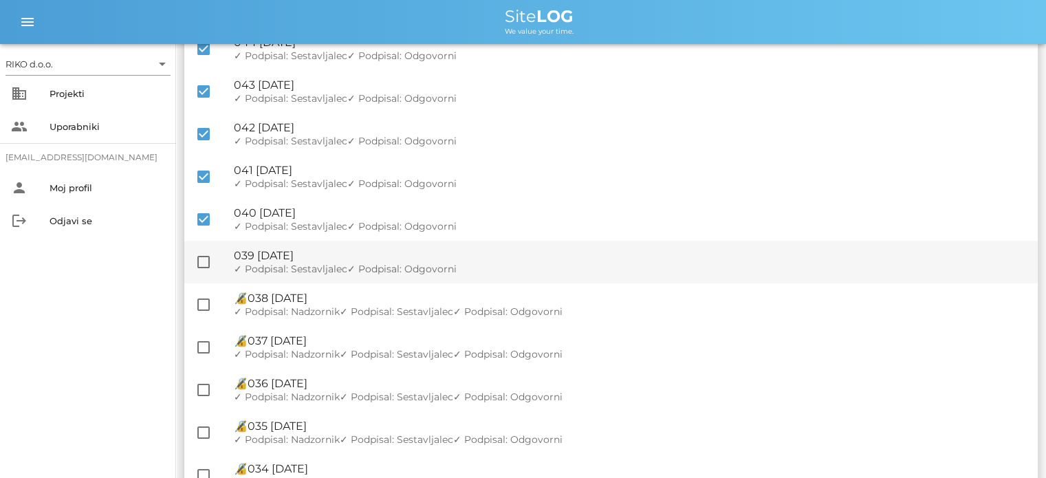
checkbox input "true"
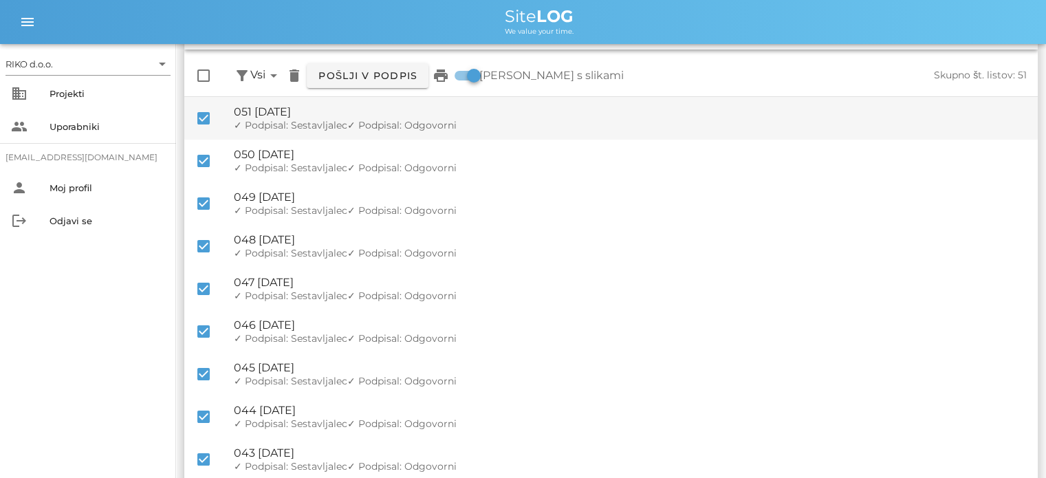
scroll to position [0, 0]
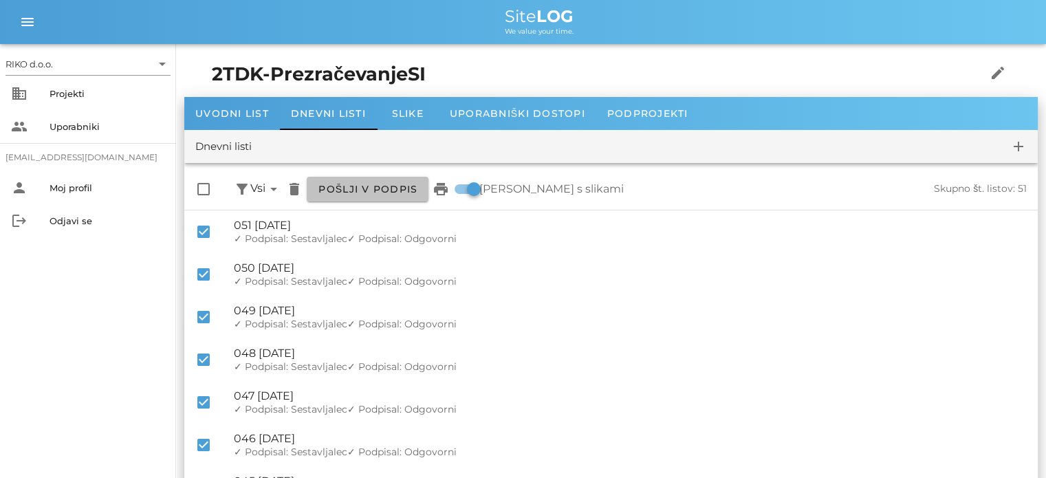
click at [361, 192] on span "Pošlji v podpis" at bounding box center [368, 189] width 100 height 12
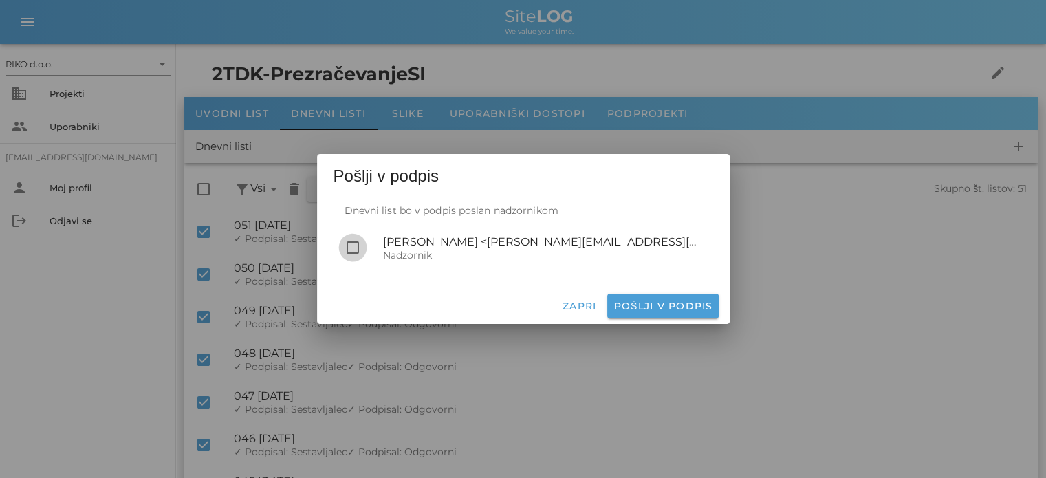
click at [352, 252] on div at bounding box center [352, 247] width 23 height 23
click at [699, 303] on span "Pošlji v podpis" at bounding box center [663, 306] width 100 height 12
checkbox input "false"
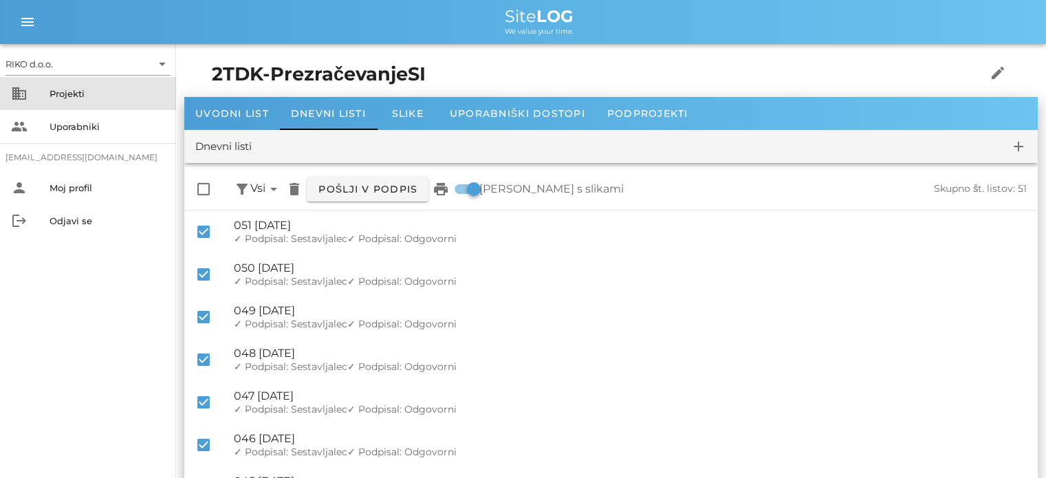
click at [74, 89] on div "Projekti" at bounding box center [108, 93] width 116 height 11
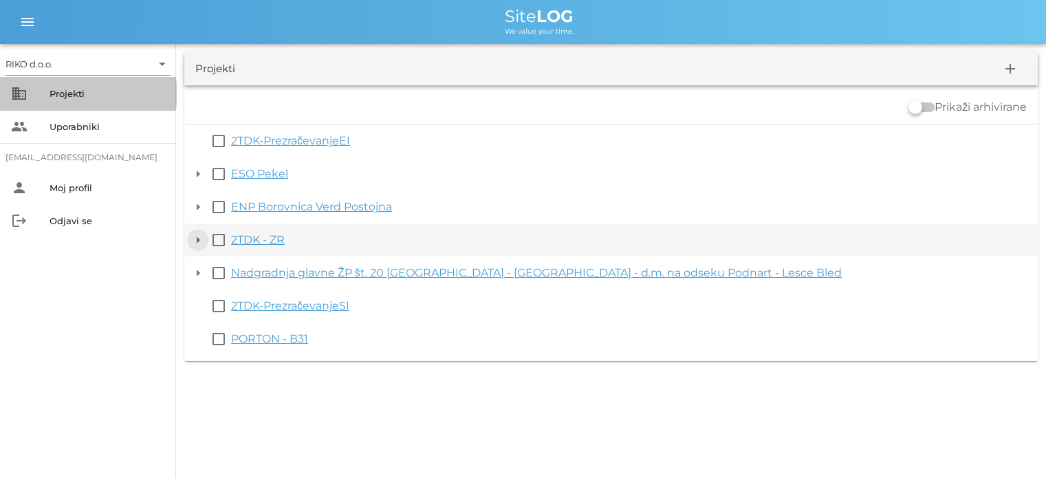
click at [198, 237] on button "arrow_drop_down" at bounding box center [198, 240] width 17 height 17
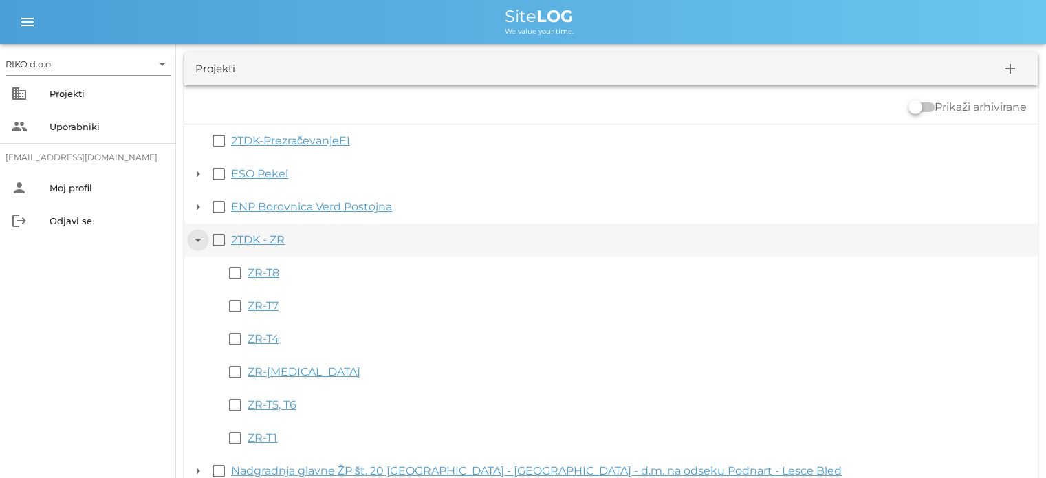
click at [195, 238] on button "arrow_drop_down" at bounding box center [198, 240] width 17 height 17
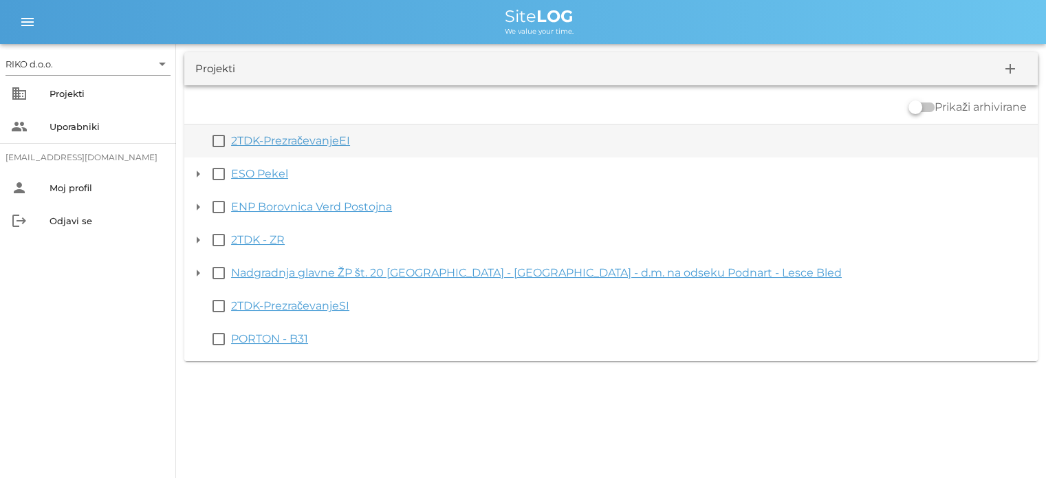
click at [252, 140] on link "2TDK-PrezračevanjeEI" at bounding box center [290, 140] width 119 height 13
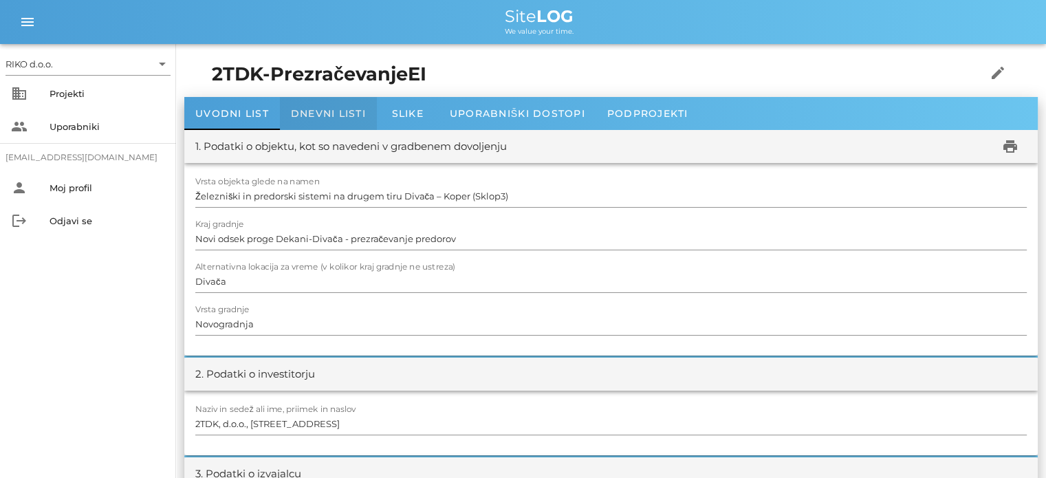
click at [347, 108] on span "Dnevni listi" at bounding box center [328, 113] width 75 height 12
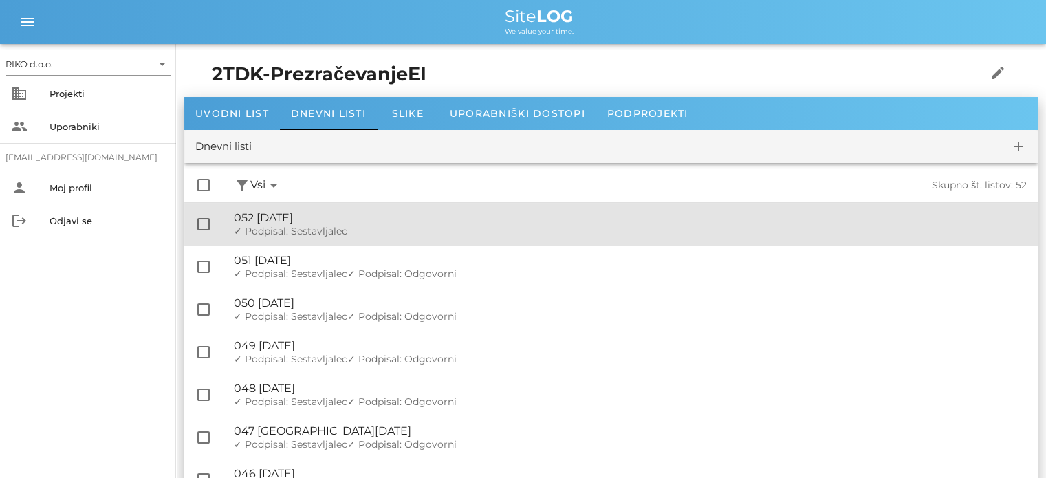
click at [376, 223] on div "🔏 052 [DATE]" at bounding box center [630, 217] width 793 height 13
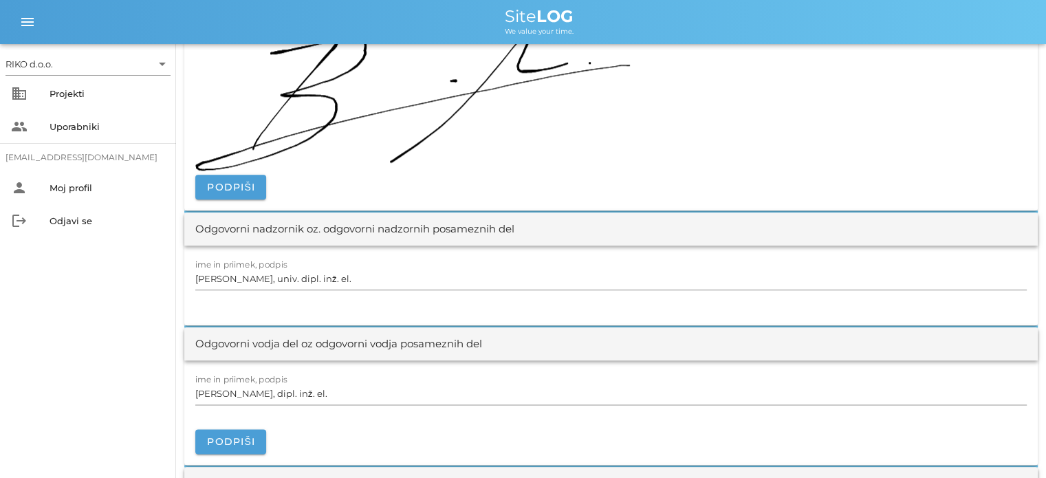
scroll to position [1650, 0]
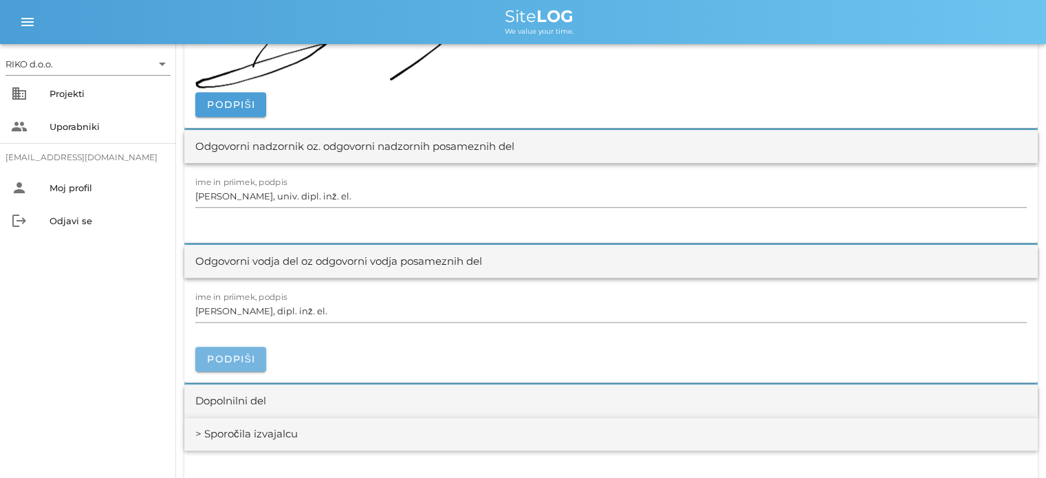
click at [240, 354] on span "Podpiši" at bounding box center [230, 359] width 49 height 12
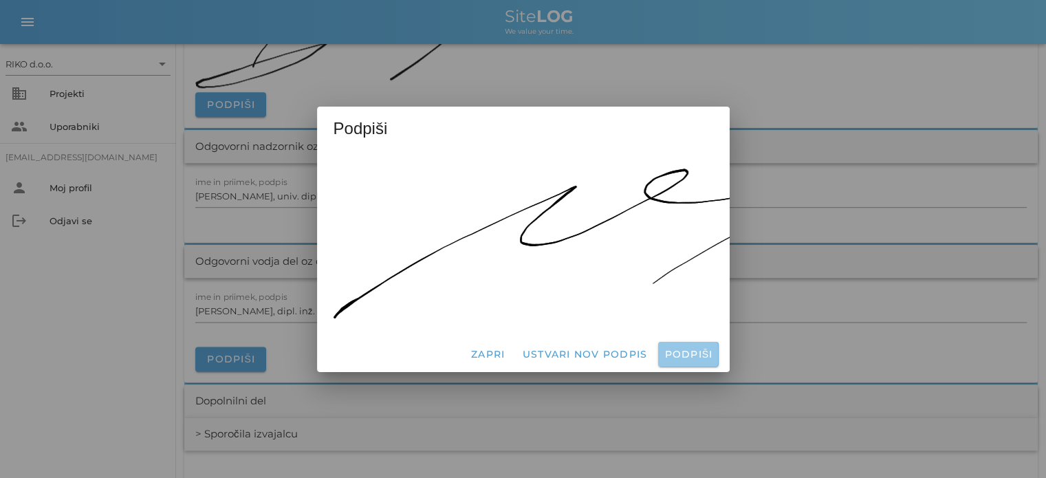
click at [681, 348] on span "Podpiši" at bounding box center [687, 354] width 49 height 12
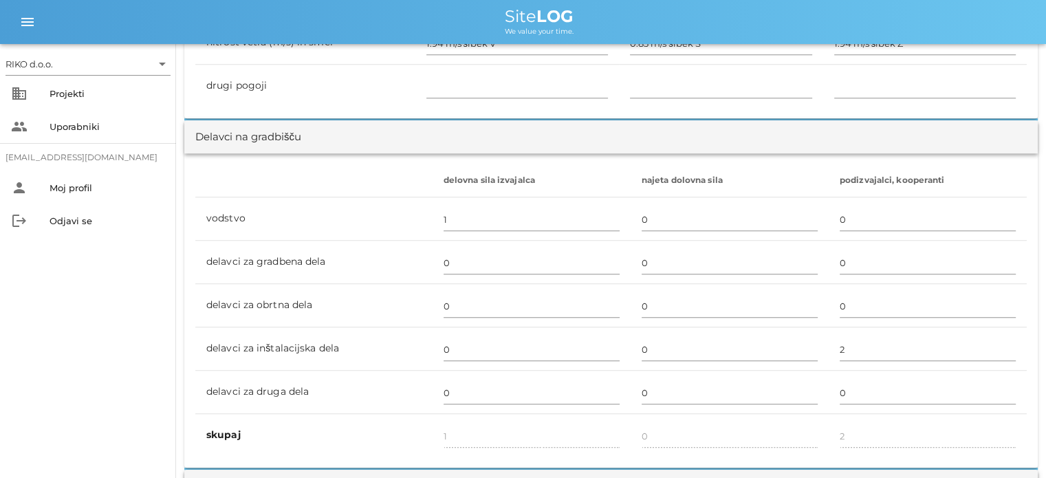
scroll to position [0, 0]
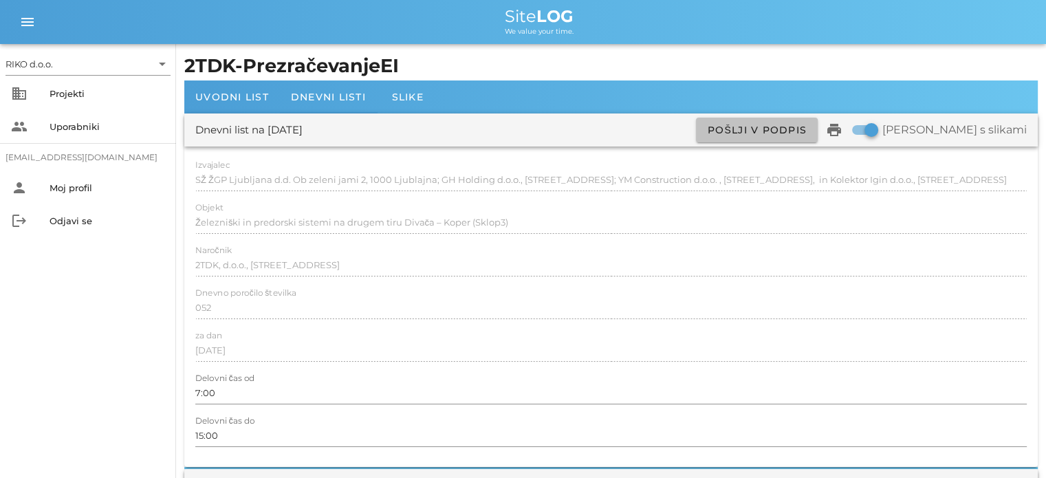
click at [797, 135] on span "Pošlji v podpis" at bounding box center [757, 130] width 100 height 12
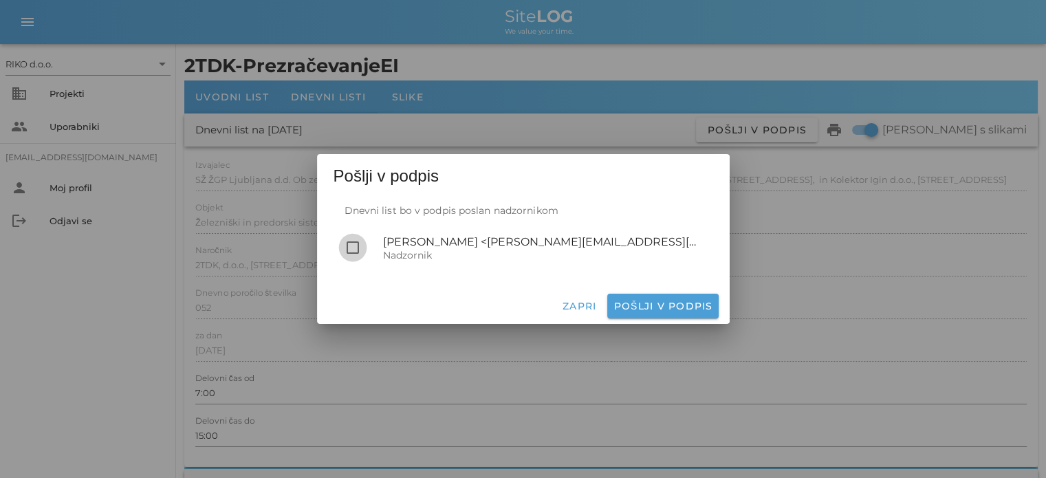
click at [347, 247] on div at bounding box center [352, 247] width 23 height 23
click at [699, 299] on button "Pošlji v podpis" at bounding box center [662, 306] width 111 height 25
checkbox input "false"
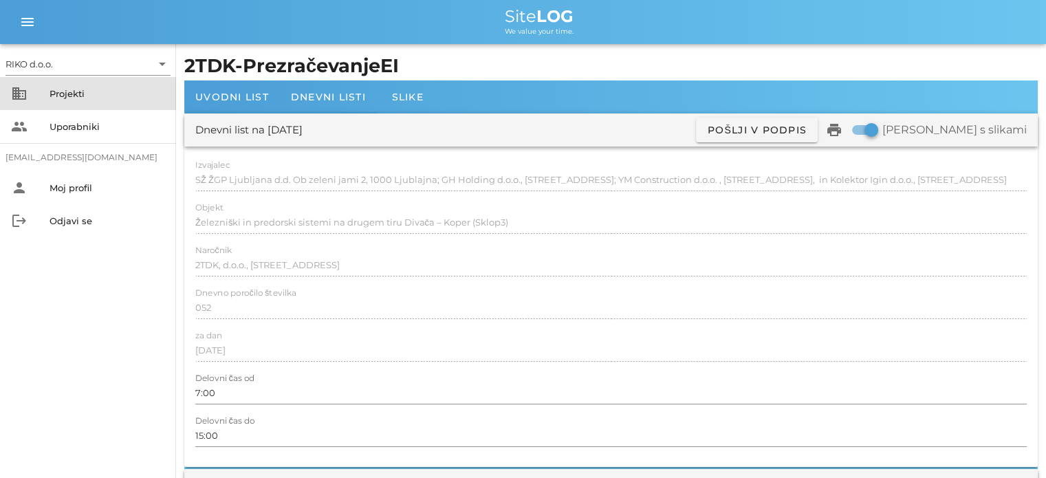
click at [74, 96] on div "Projekti" at bounding box center [108, 93] width 116 height 11
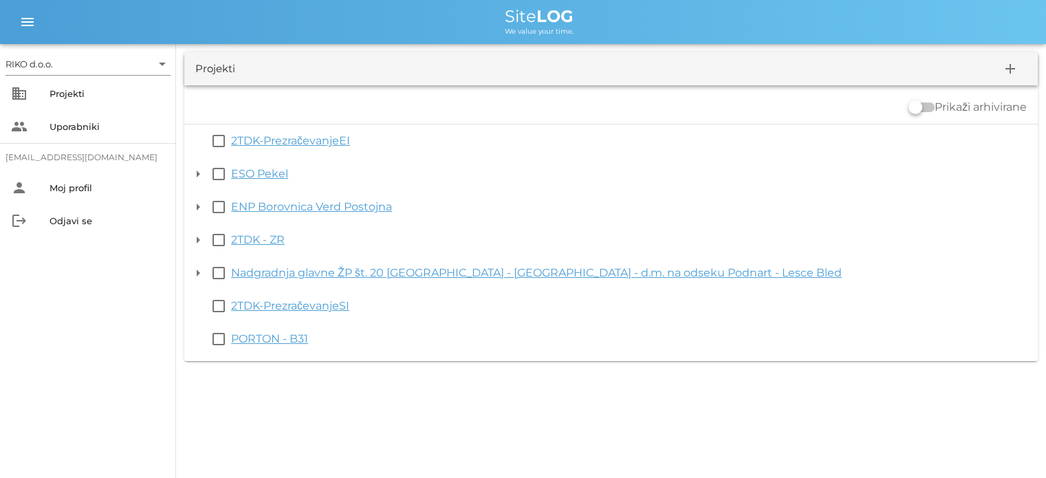
click at [270, 242] on link "2TDK - ZR" at bounding box center [258, 239] width 54 height 13
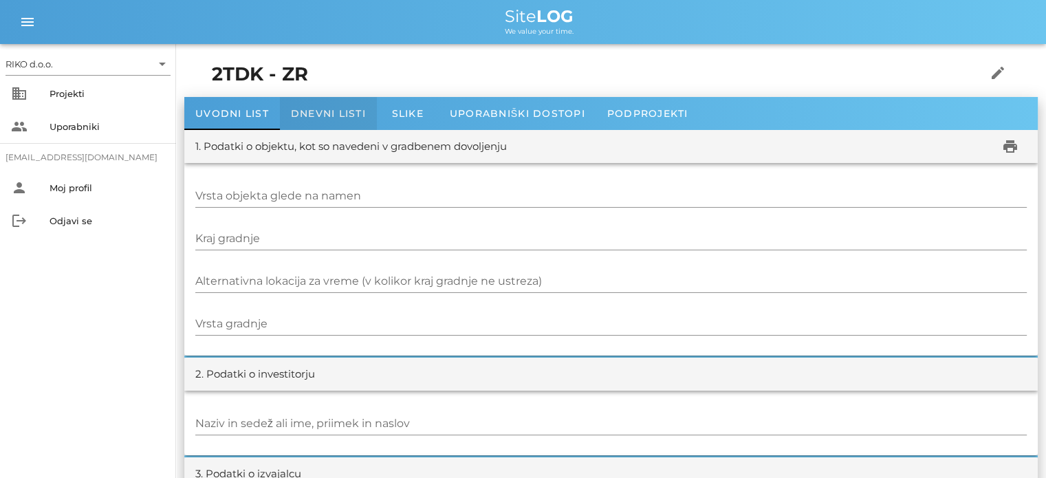
click at [349, 113] on span "Dnevni listi" at bounding box center [328, 113] width 75 height 12
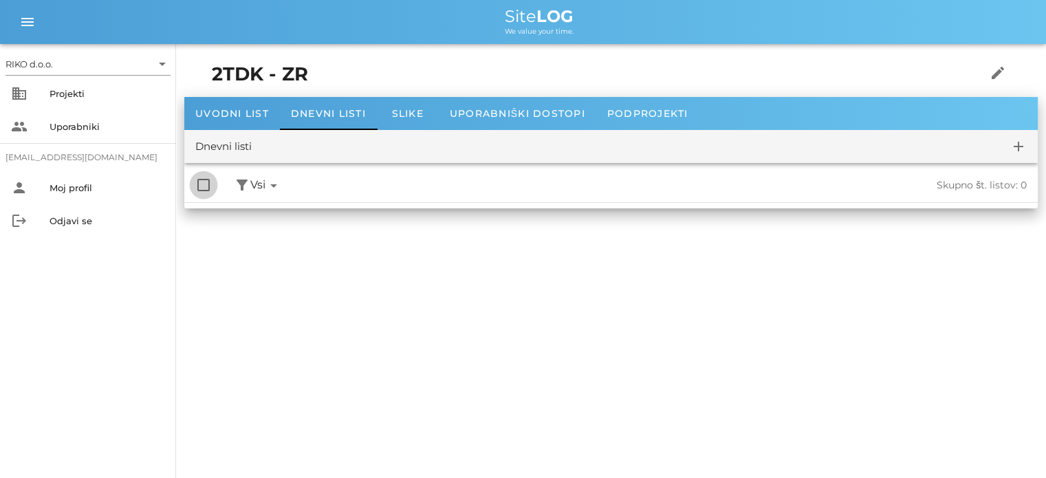
click at [204, 186] on div at bounding box center [203, 184] width 23 height 23
click at [205, 186] on div at bounding box center [203, 184] width 23 height 23
checkbox input "false"
click at [341, 112] on span "Dnevni listi" at bounding box center [328, 113] width 75 height 12
click at [404, 116] on span "Slike" at bounding box center [408, 113] width 32 height 12
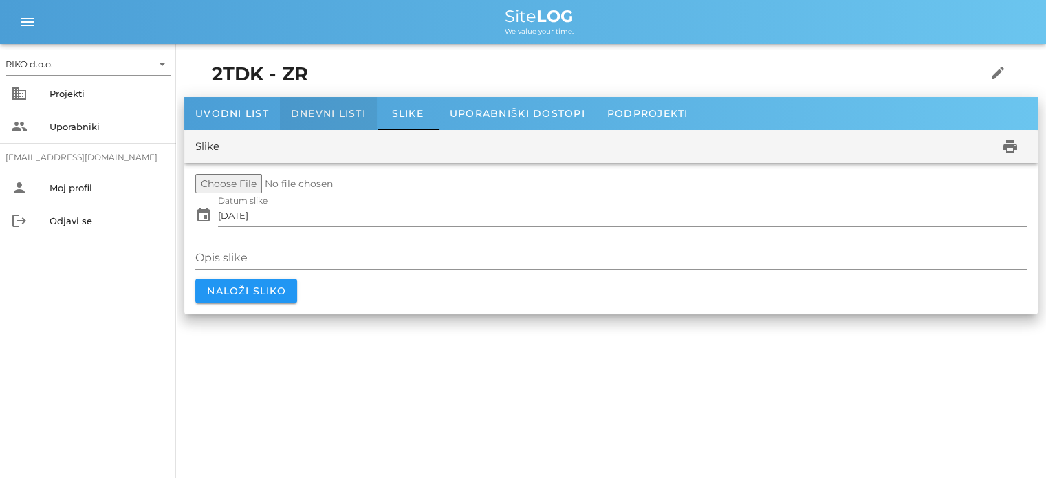
click at [342, 113] on span "Dnevni listi" at bounding box center [328, 113] width 75 height 12
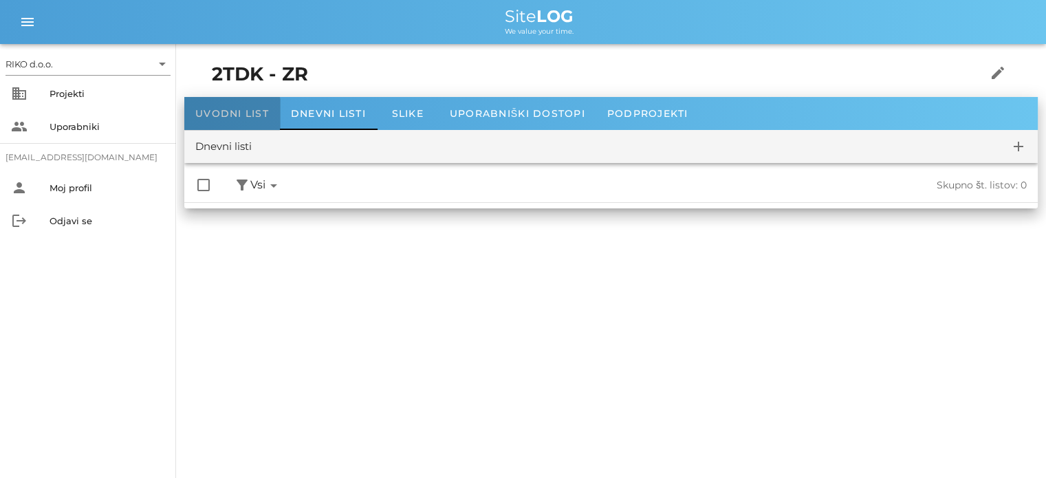
click at [261, 113] on span "Uvodni list" at bounding box center [232, 113] width 74 height 12
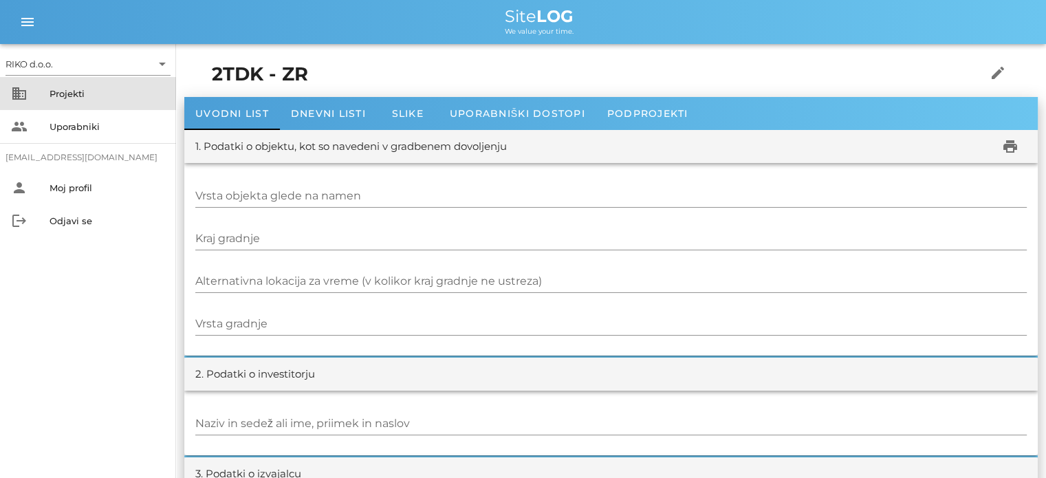
click at [89, 93] on div "Projekti" at bounding box center [108, 93] width 116 height 11
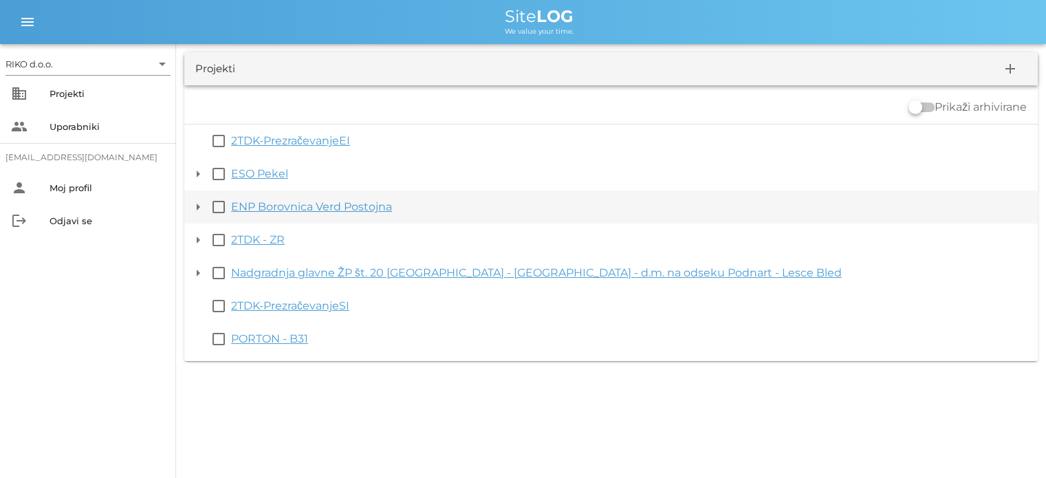
click at [193, 239] on button "arrow_drop_down" at bounding box center [198, 240] width 17 height 17
click at [197, 237] on button "arrow_drop_down" at bounding box center [198, 240] width 17 height 17
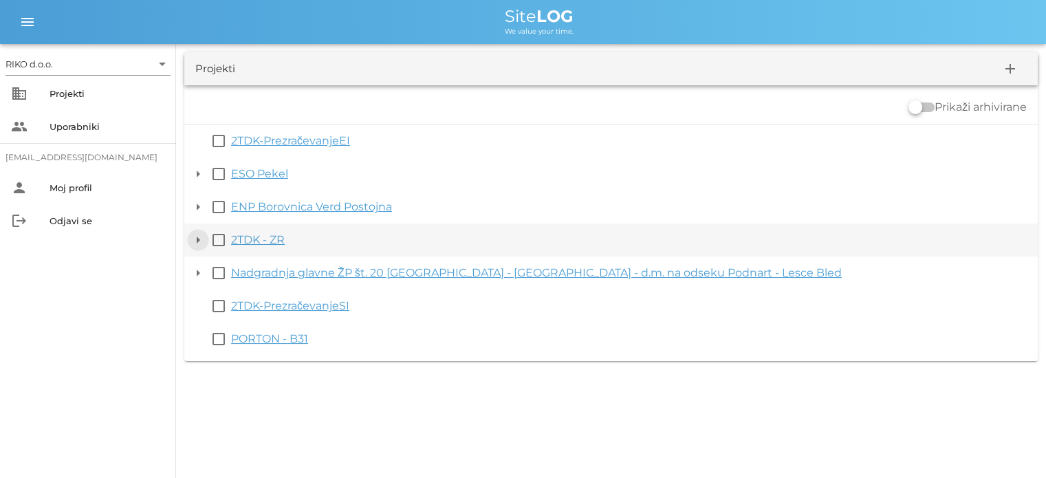
click at [201, 239] on button "arrow_drop_down" at bounding box center [198, 240] width 17 height 17
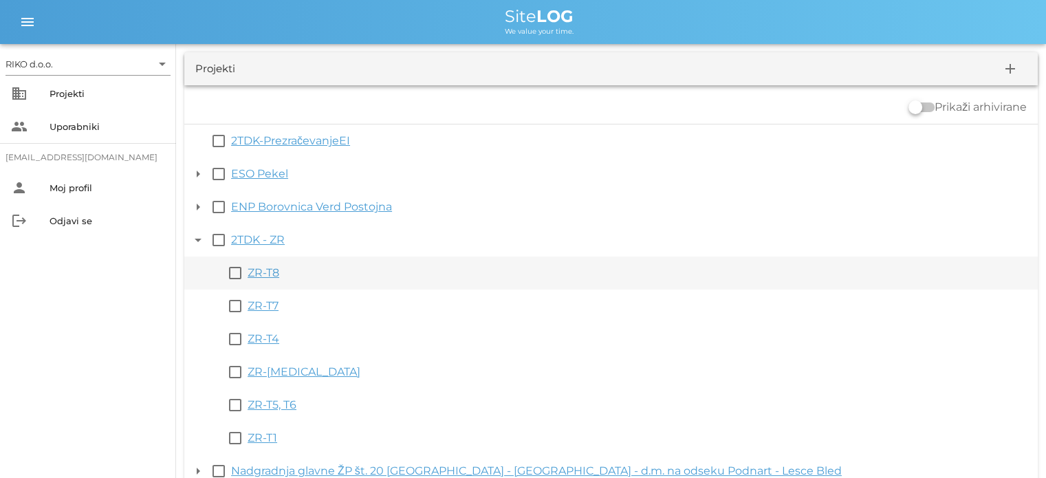
click at [266, 271] on link "ZR-T8" at bounding box center [264, 272] width 32 height 13
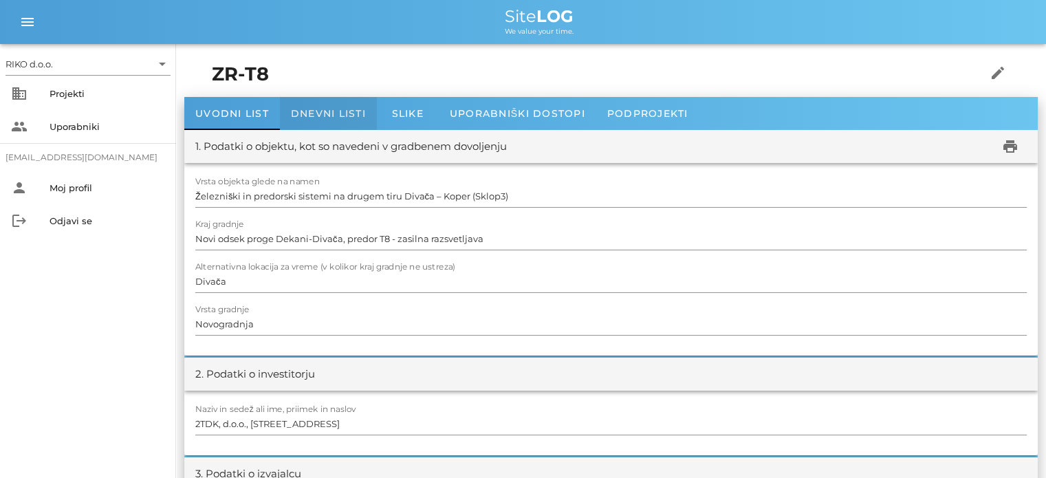
click at [355, 114] on span "Dnevni listi" at bounding box center [328, 113] width 75 height 12
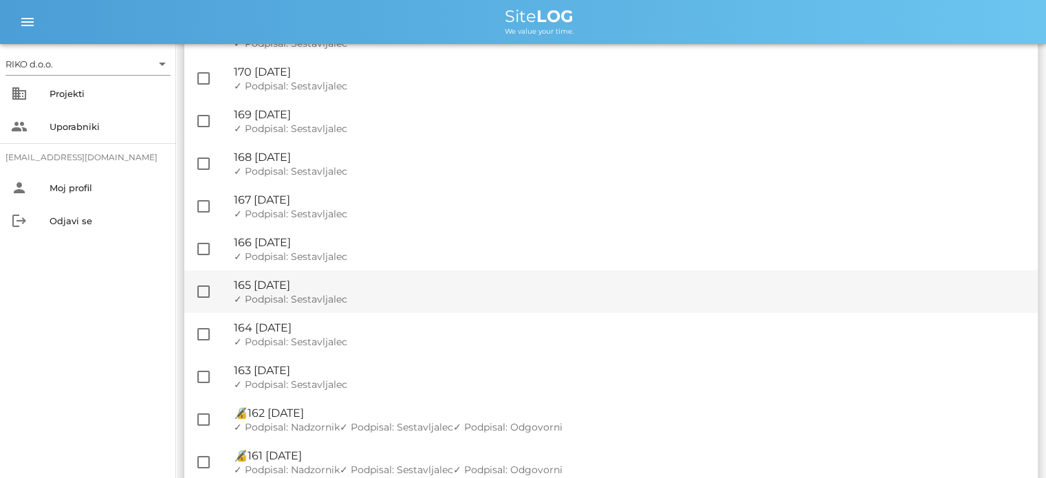
scroll to position [550, 0]
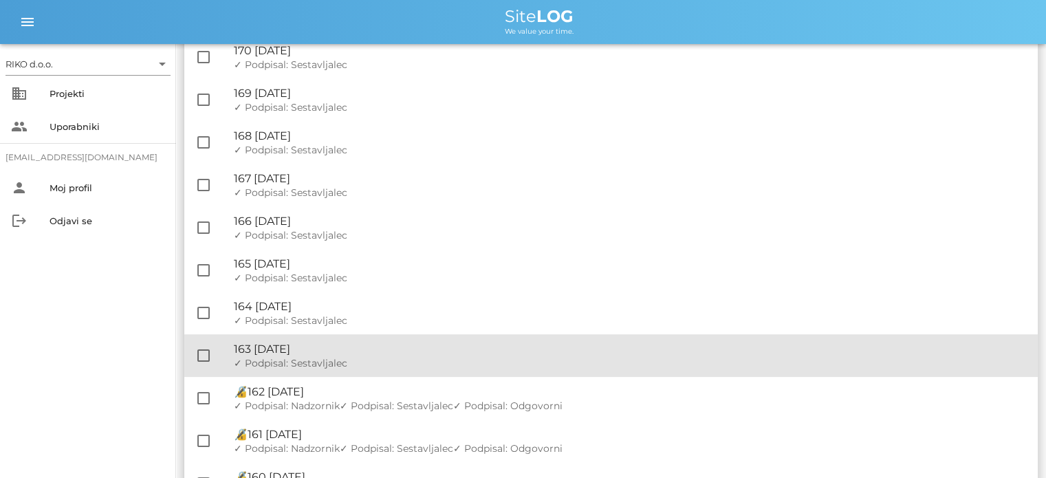
click at [388, 358] on div "✓ Podpisal: Nadzornik ✓ Podpisal: Sestavljalec ✓ Podpisal: Odgovorni" at bounding box center [630, 364] width 793 height 12
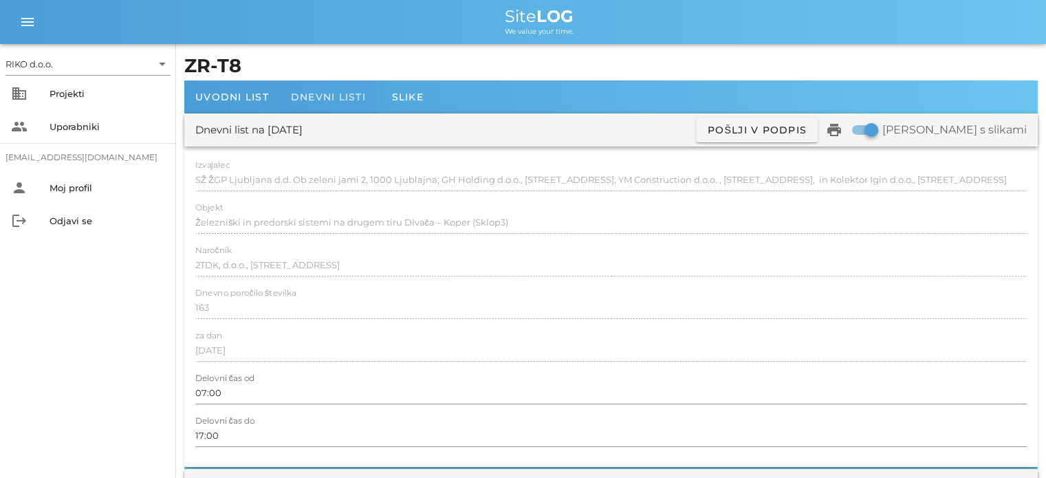
click at [350, 94] on span "Dnevni listi" at bounding box center [328, 97] width 75 height 12
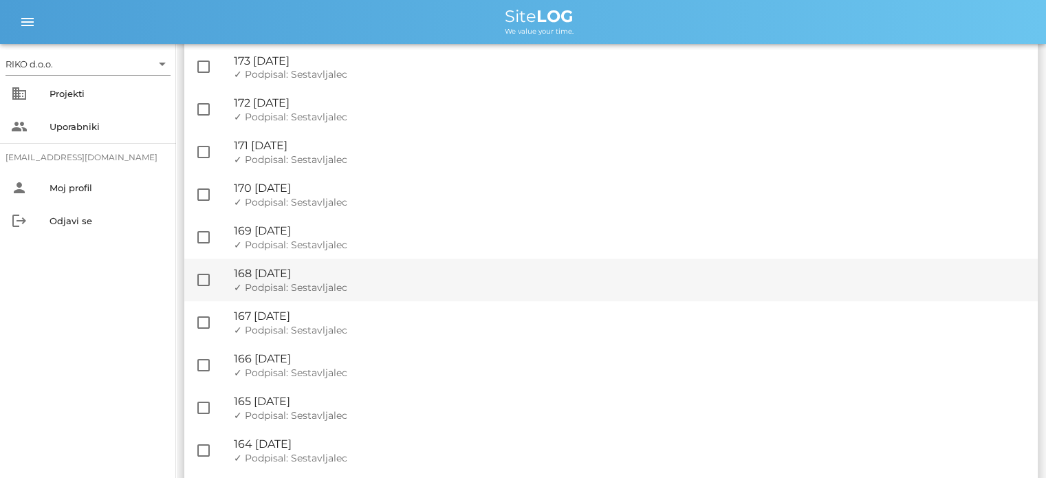
scroll to position [688, 0]
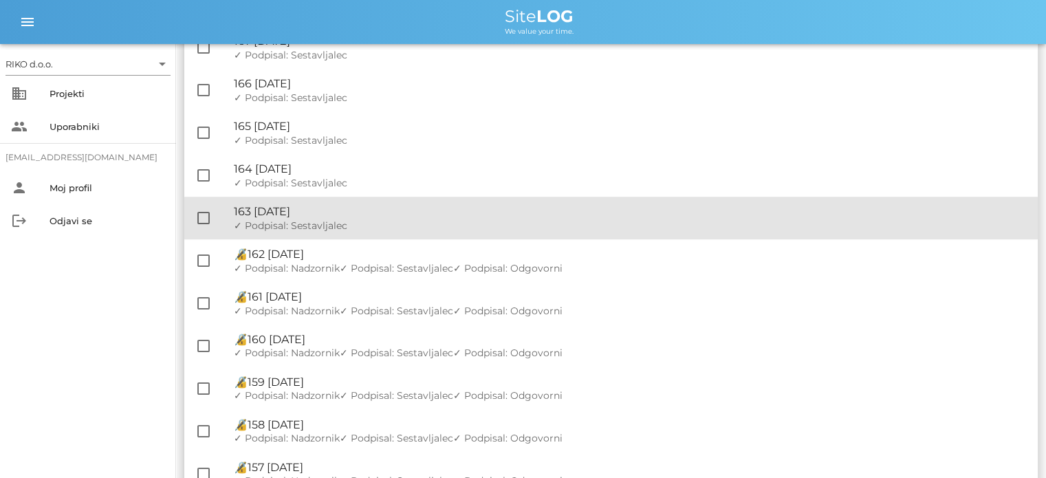
click at [353, 219] on div "🔏 163 [DATE] ✓ Podpisal: Nadzornik ✓ Podpisal: Sestavljalec ✓ Podpisal: Odgovor…" at bounding box center [630, 218] width 793 height 43
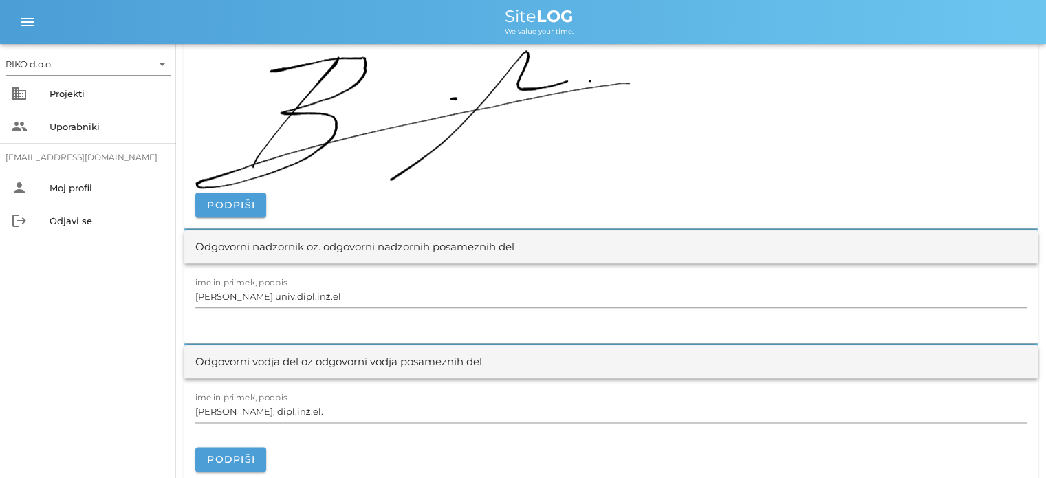
scroll to position [1581, 0]
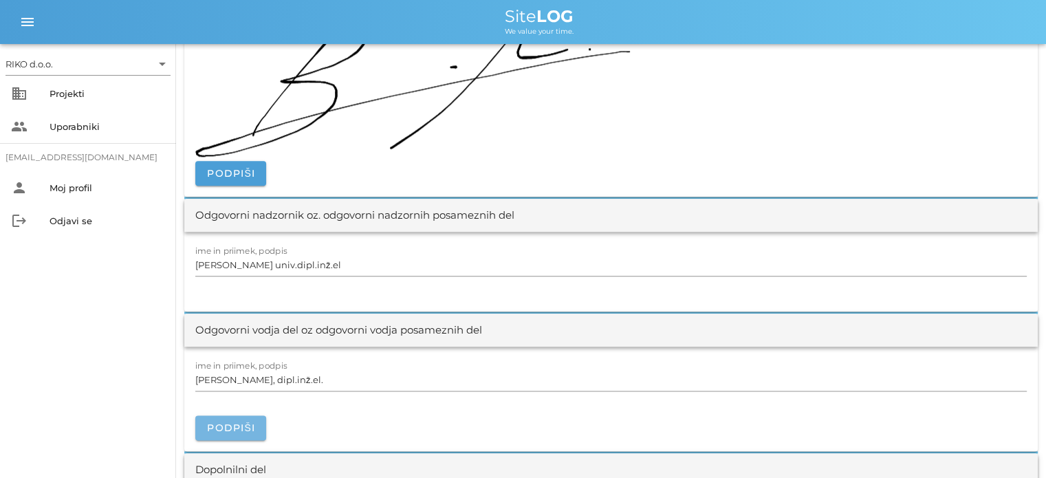
click at [241, 426] on span "Podpiši" at bounding box center [230, 427] width 49 height 12
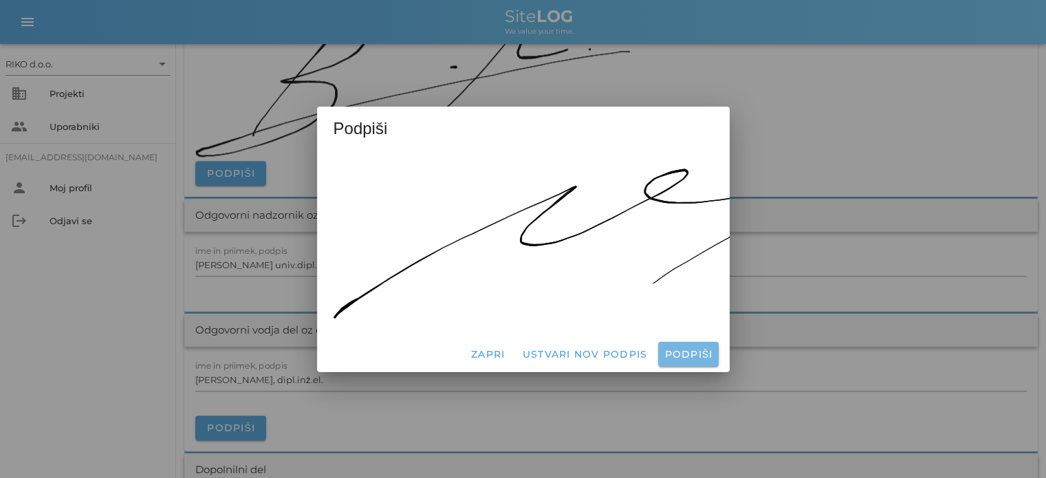
click at [702, 348] on span "Podpiši" at bounding box center [687, 354] width 49 height 12
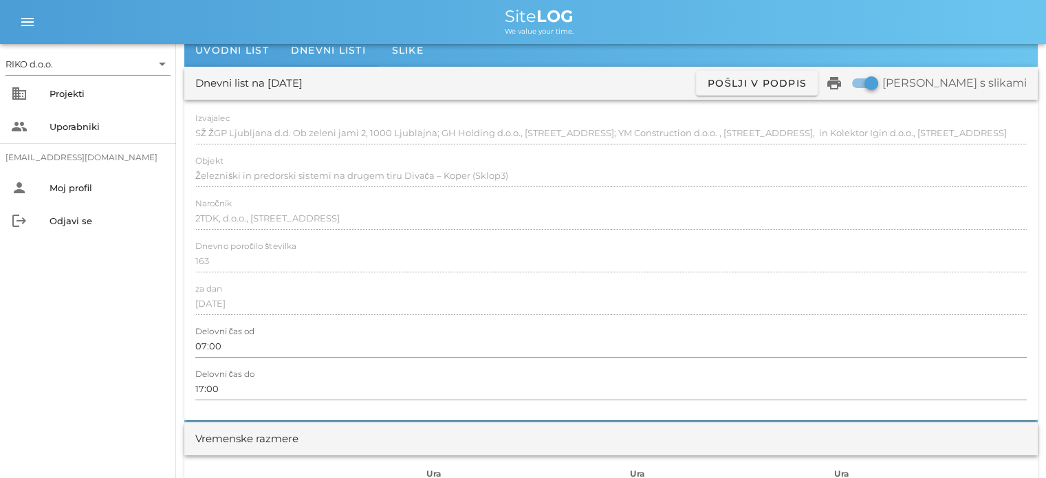
scroll to position [0, 0]
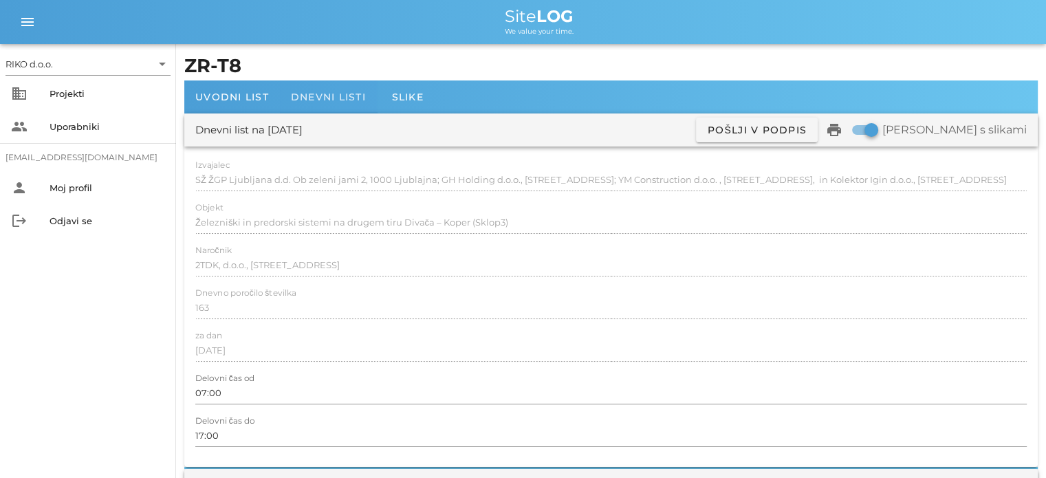
click at [352, 100] on span "Dnevni listi" at bounding box center [328, 97] width 75 height 12
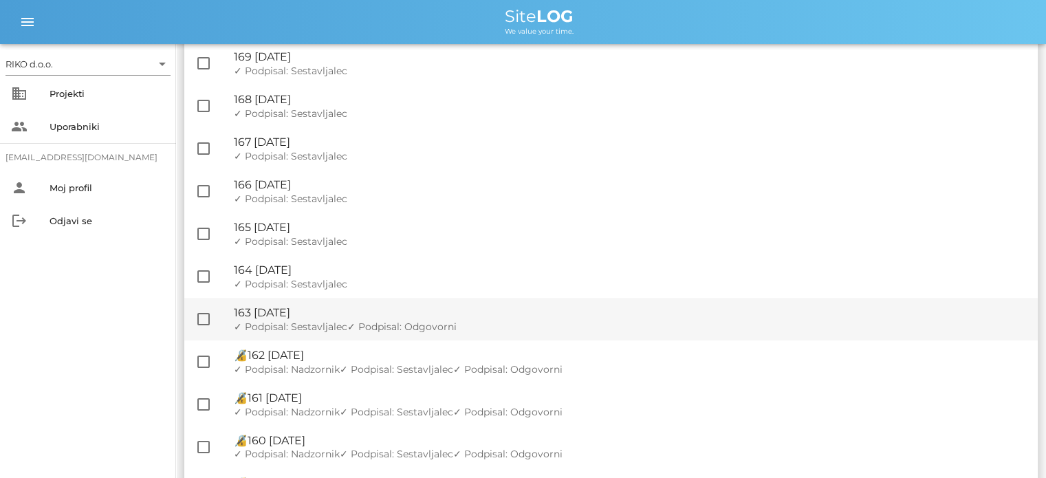
scroll to position [688, 0]
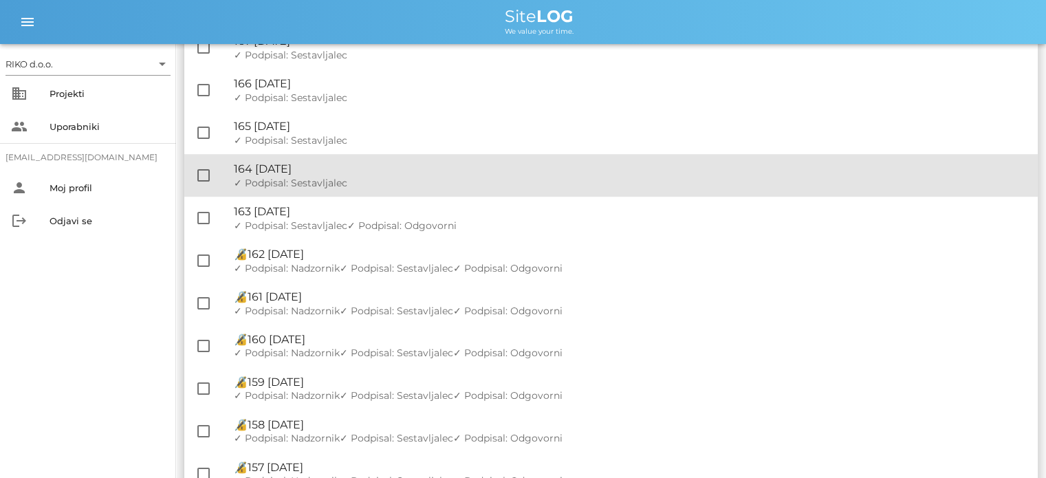
click at [358, 180] on div "✓ Podpisal: Nadzornik ✓ Podpisal: Sestavljalec ✓ Podpisal: Odgovorni" at bounding box center [630, 183] width 793 height 12
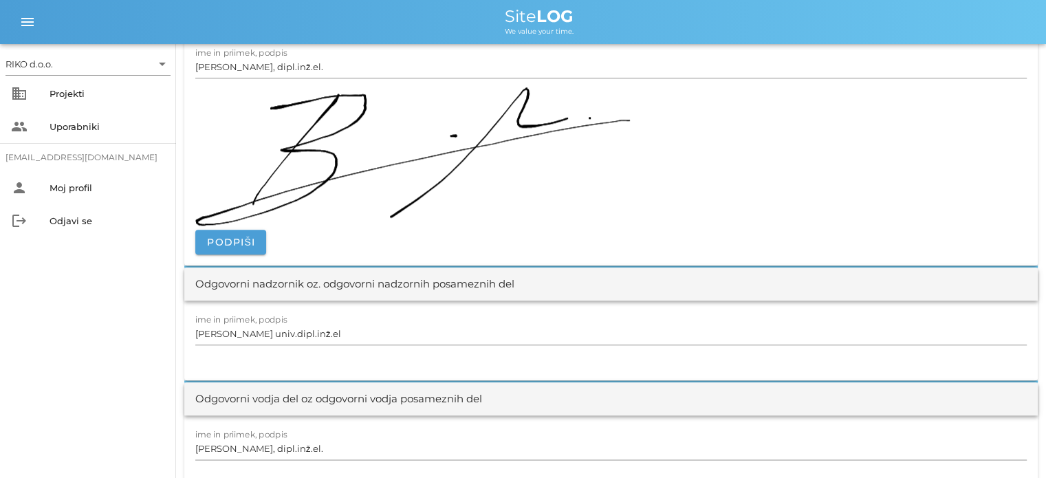
scroll to position [1650, 0]
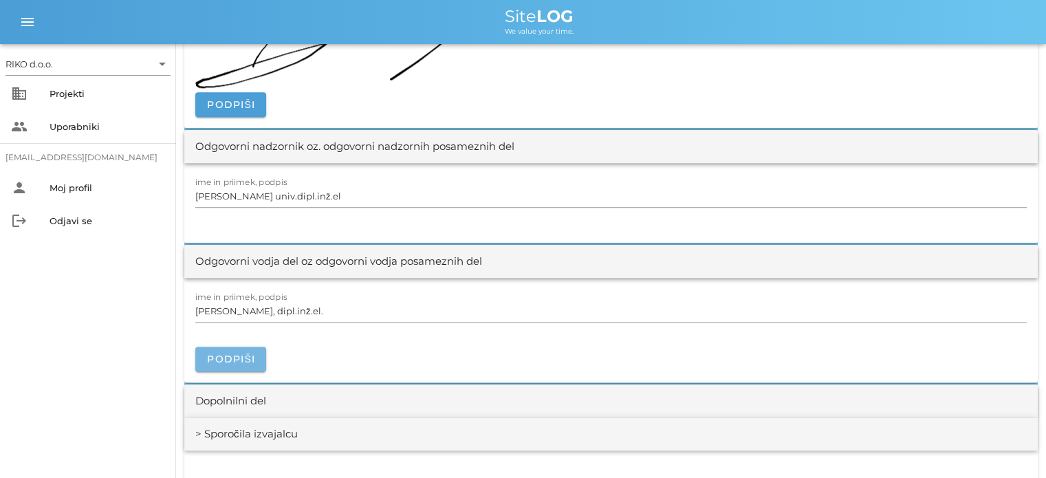
click at [247, 357] on span "Podpiši" at bounding box center [230, 359] width 49 height 12
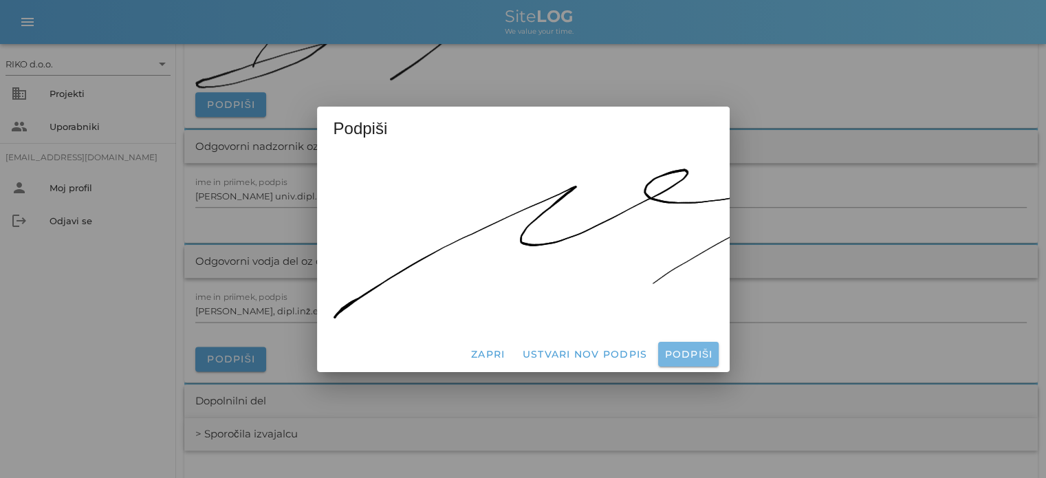
click at [663, 344] on button "Podpiši" at bounding box center [688, 354] width 60 height 25
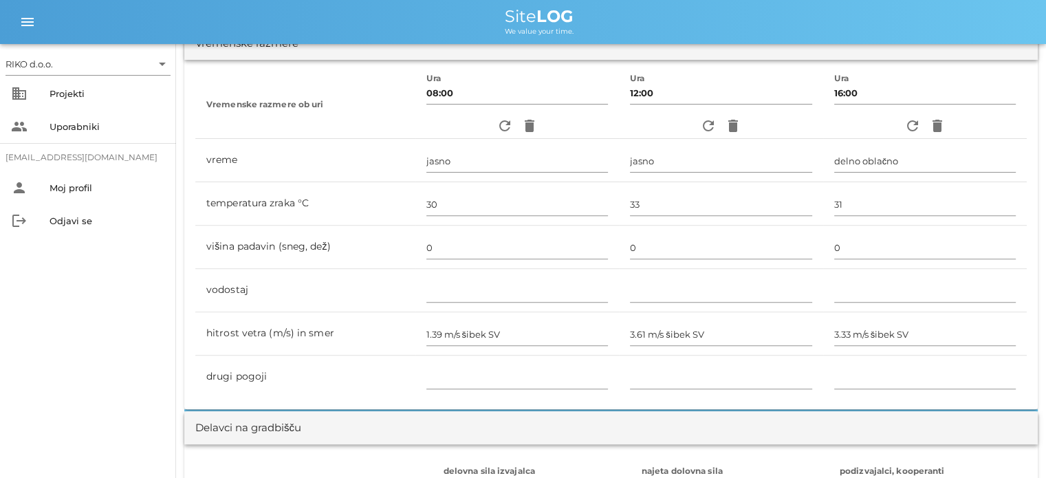
scroll to position [0, 0]
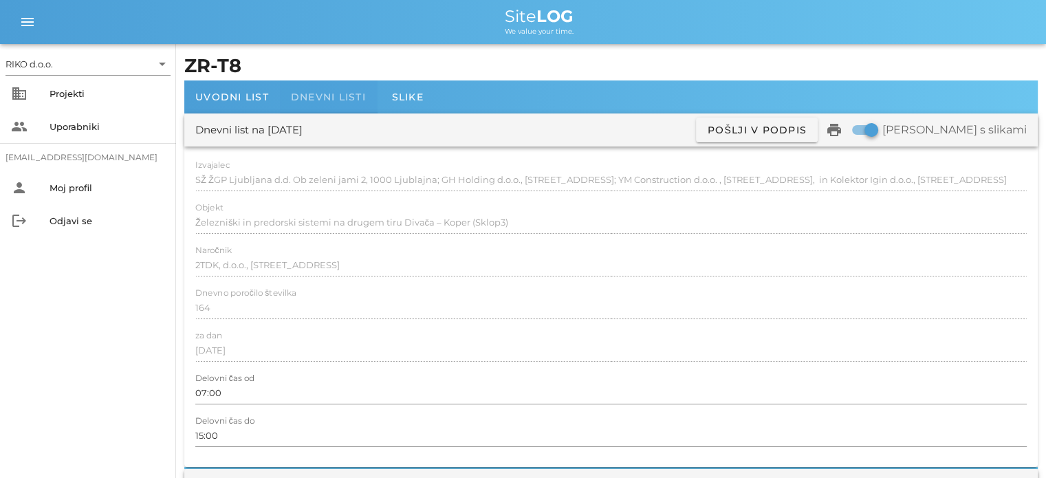
click at [346, 102] on span "Dnevni listi" at bounding box center [328, 97] width 75 height 12
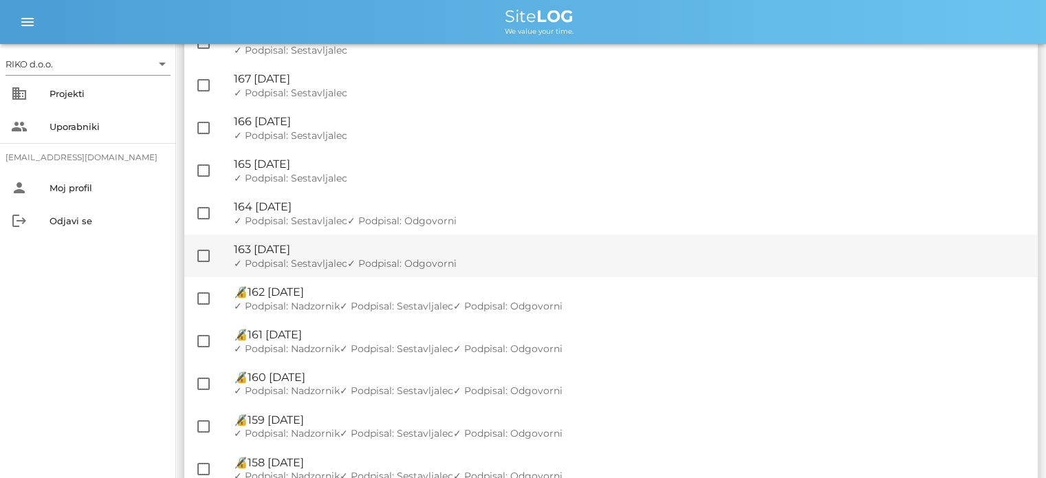
scroll to position [688, 0]
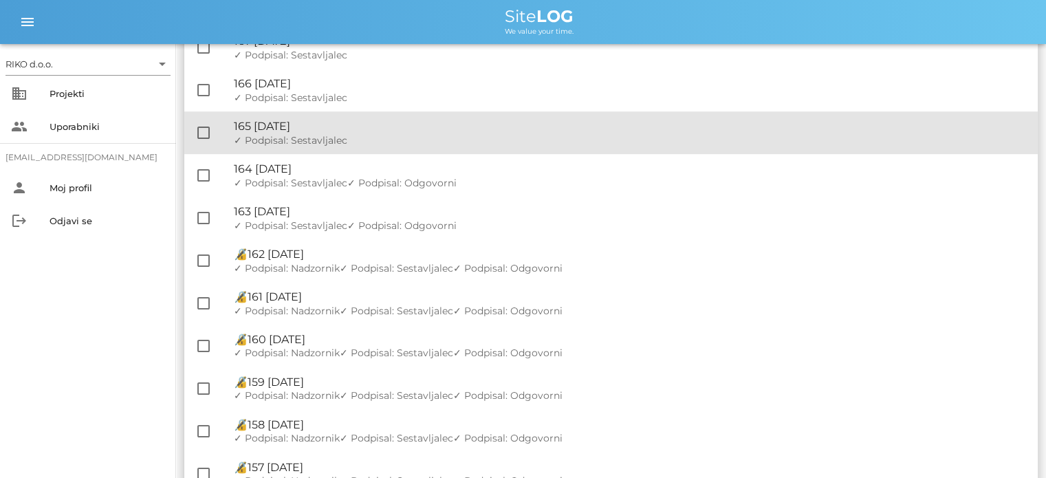
click at [380, 137] on div "✓ Podpisal: Nadzornik ✓ Podpisal: Sestavljalec ✓ Podpisal: Odgovorni" at bounding box center [630, 141] width 793 height 12
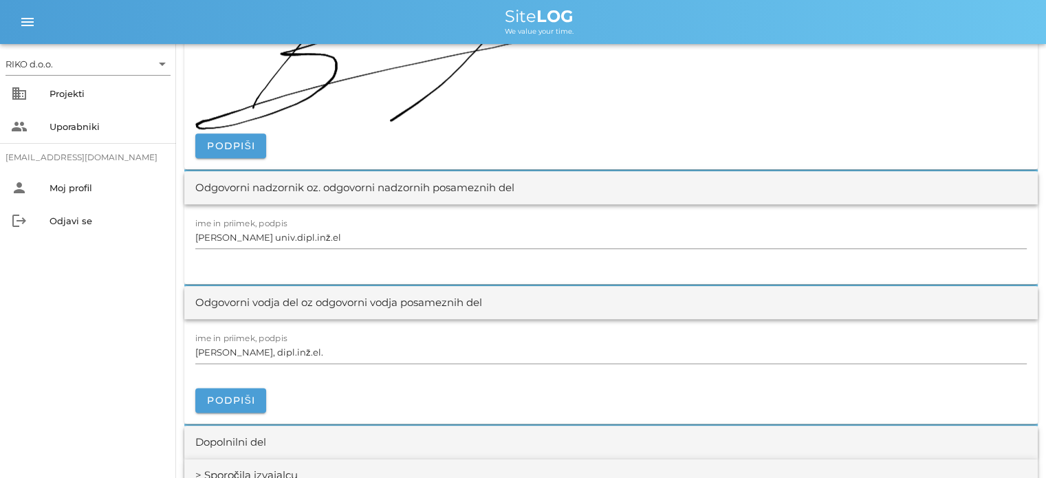
scroll to position [1650, 0]
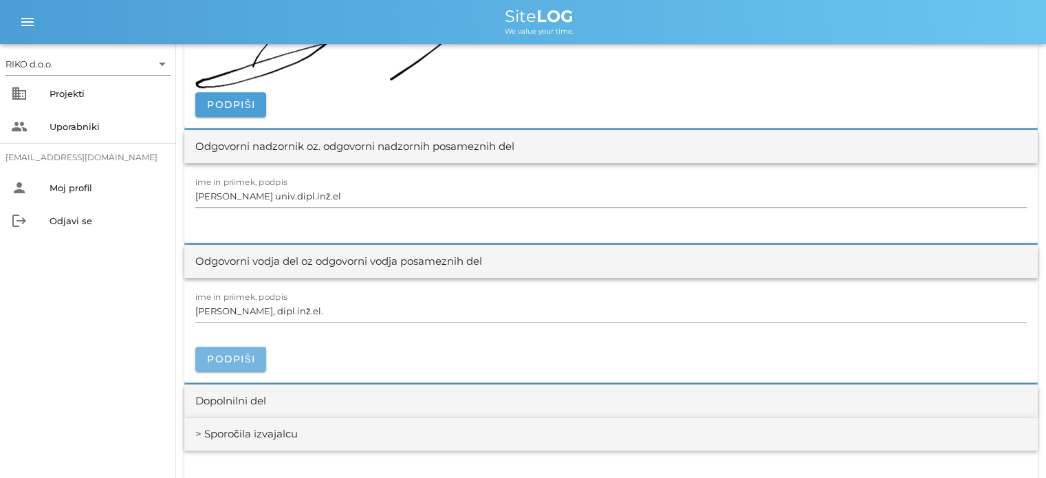
click at [245, 355] on span "Podpiši" at bounding box center [230, 359] width 49 height 12
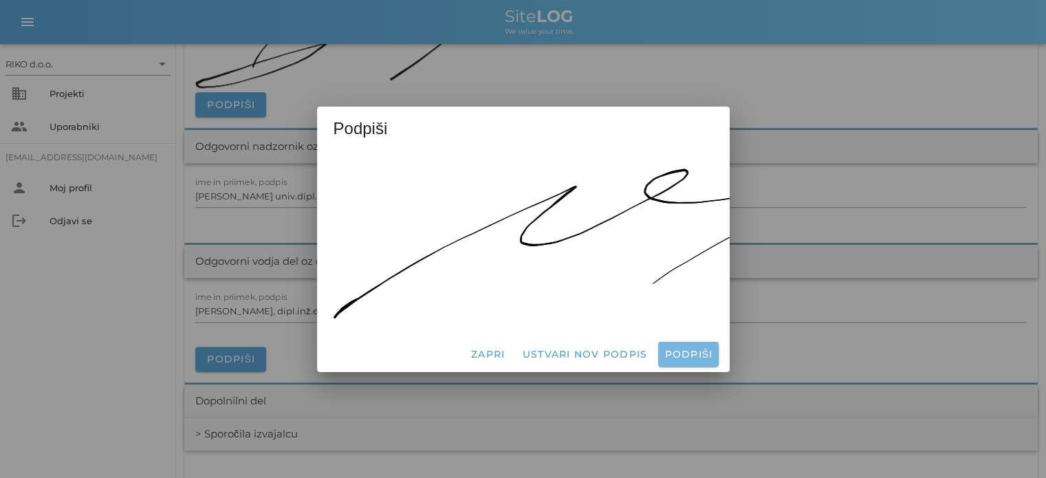
click at [675, 348] on span "Podpiši" at bounding box center [687, 354] width 49 height 12
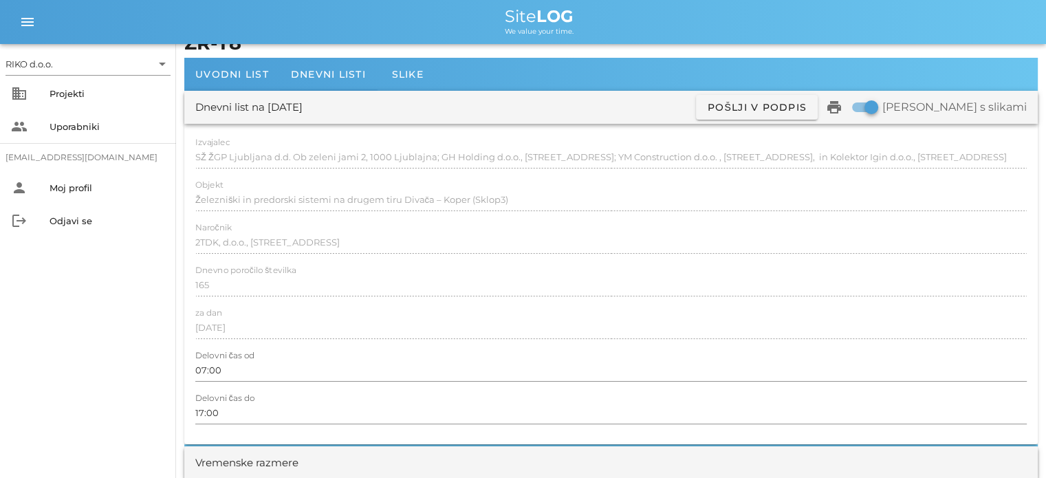
scroll to position [0, 0]
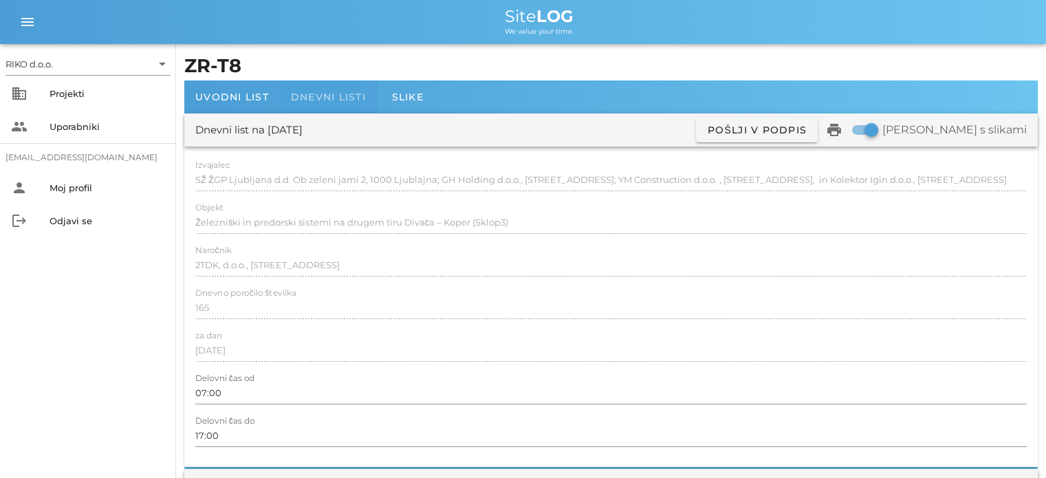
click at [349, 96] on span "Dnevni listi" at bounding box center [328, 97] width 75 height 12
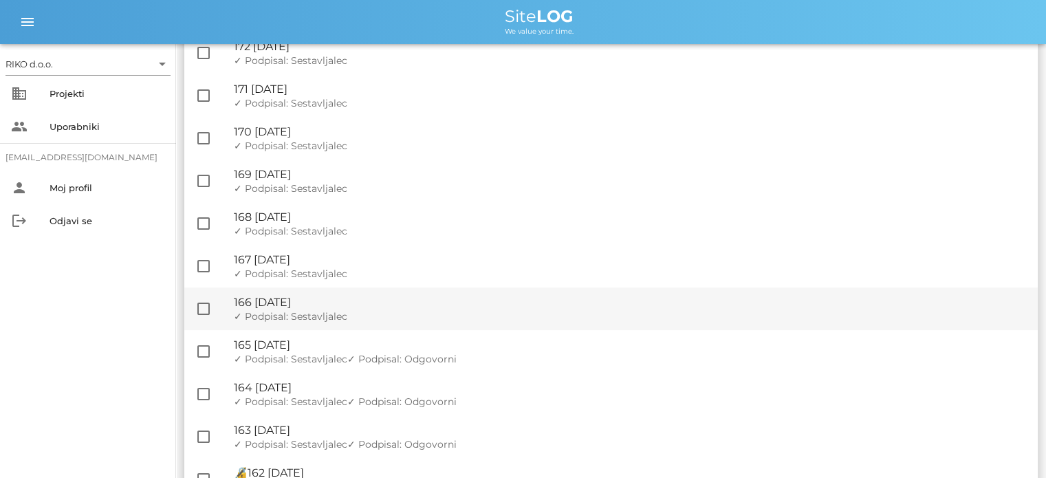
scroll to position [481, 0]
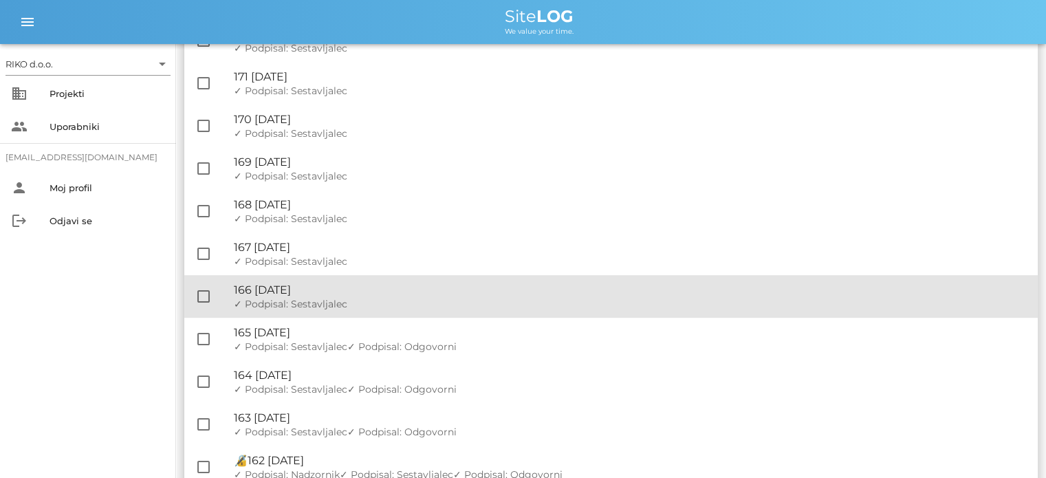
click at [344, 298] on span "✓ Podpisal: Sestavljalec" at bounding box center [290, 304] width 113 height 12
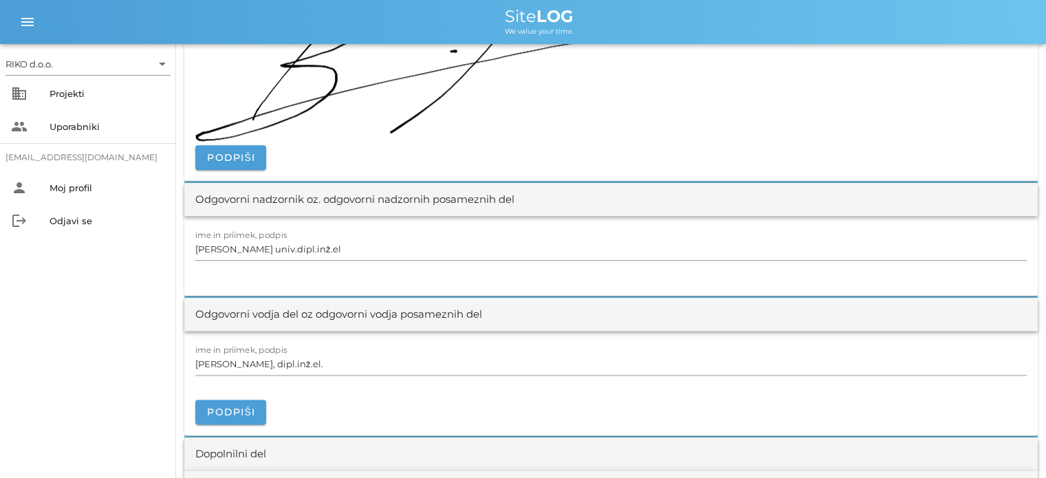
scroll to position [1650, 0]
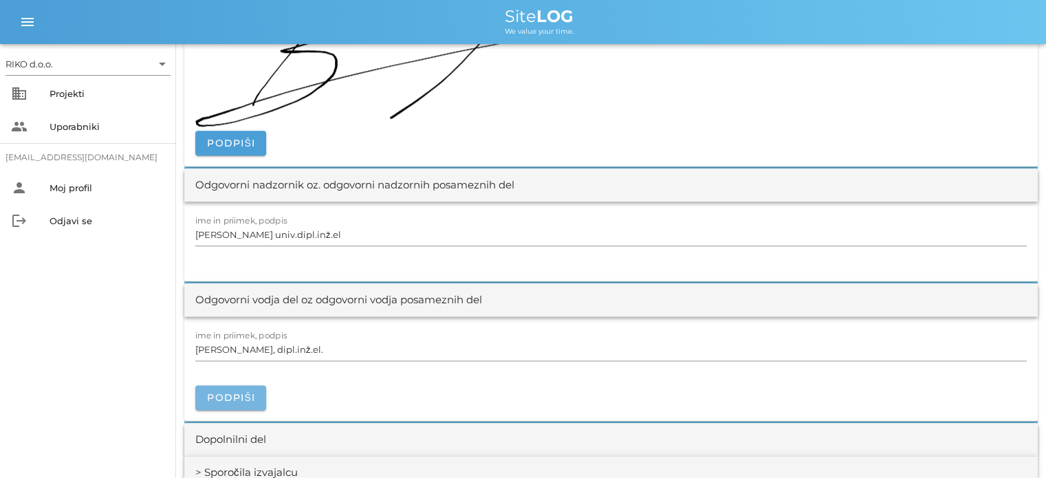
click at [239, 398] on span "Podpiši" at bounding box center [230, 397] width 49 height 12
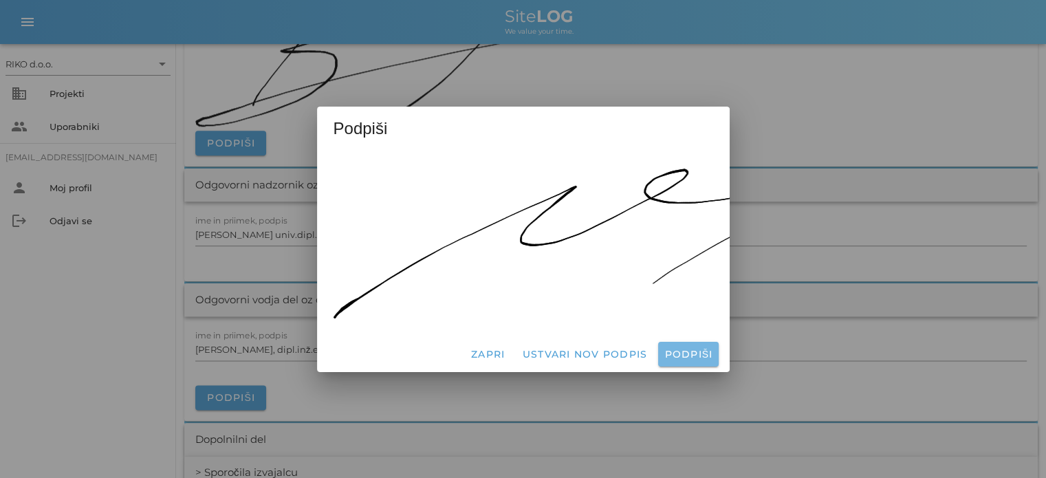
click at [699, 348] on span "Podpiši" at bounding box center [687, 354] width 49 height 12
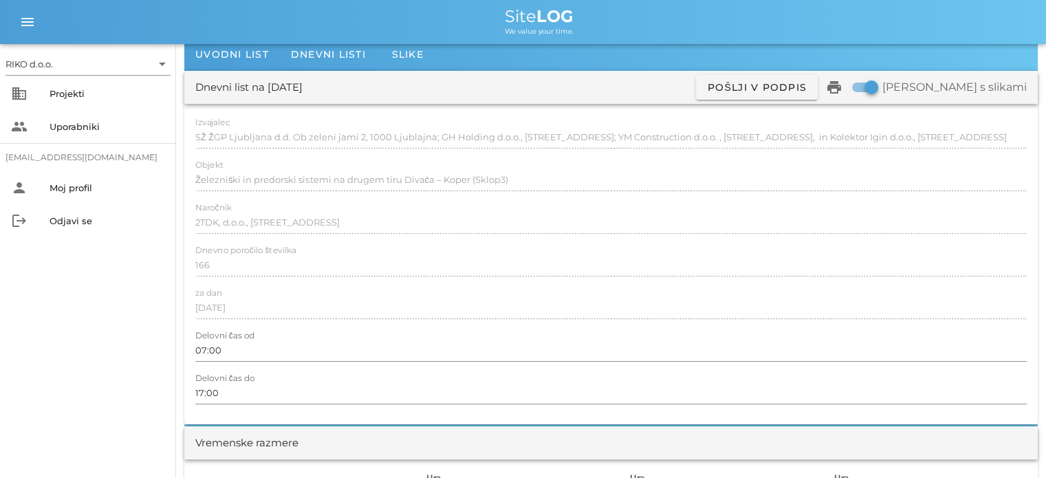
scroll to position [0, 0]
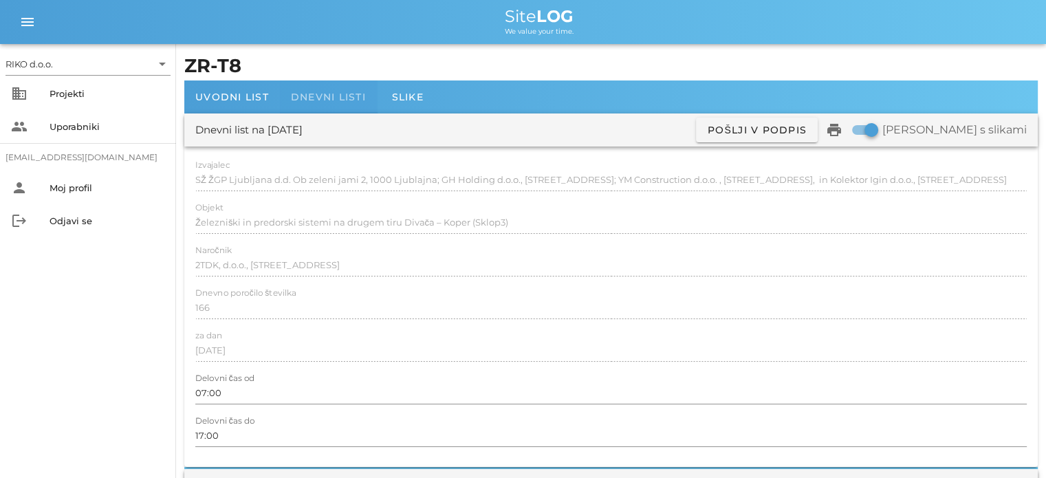
click at [338, 109] on div "Dnevni listi" at bounding box center [328, 96] width 97 height 33
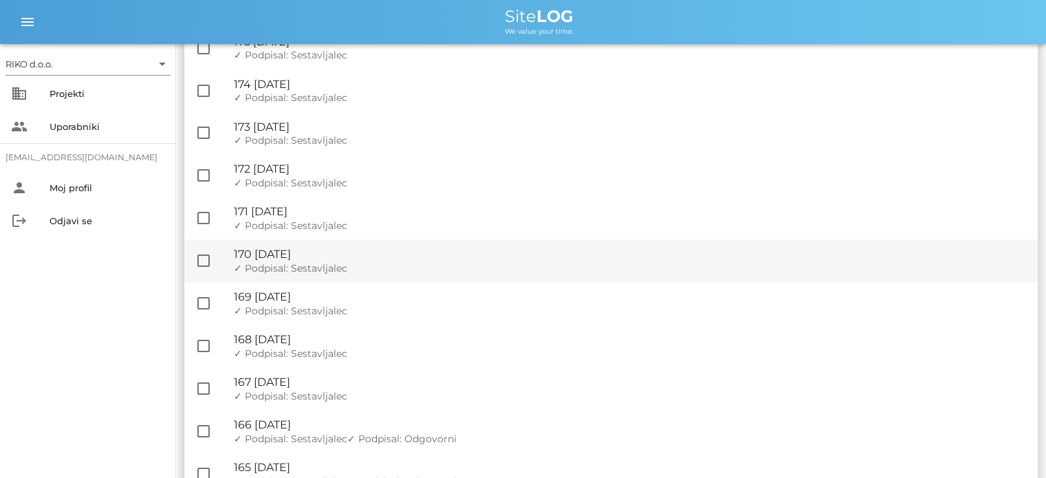
scroll to position [413, 0]
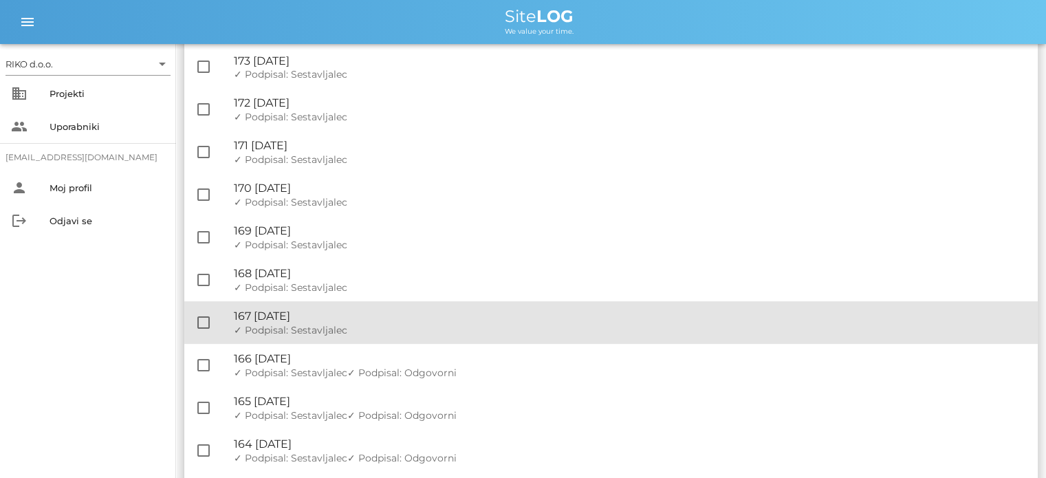
click at [358, 326] on div "✓ Podpisal: Nadzornik ✓ Podpisal: Sestavljalec ✓ Podpisal: Odgovorni" at bounding box center [630, 331] width 793 height 12
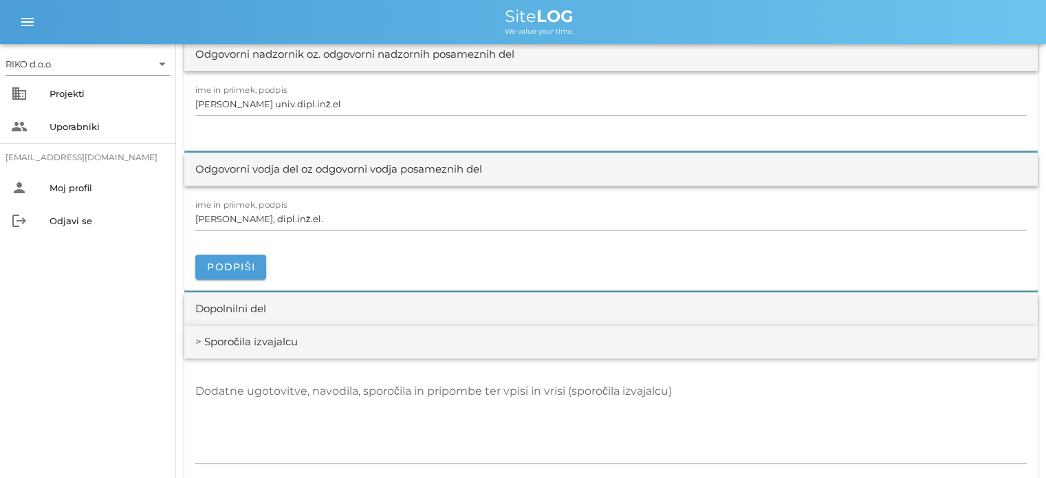
scroll to position [1788, 0]
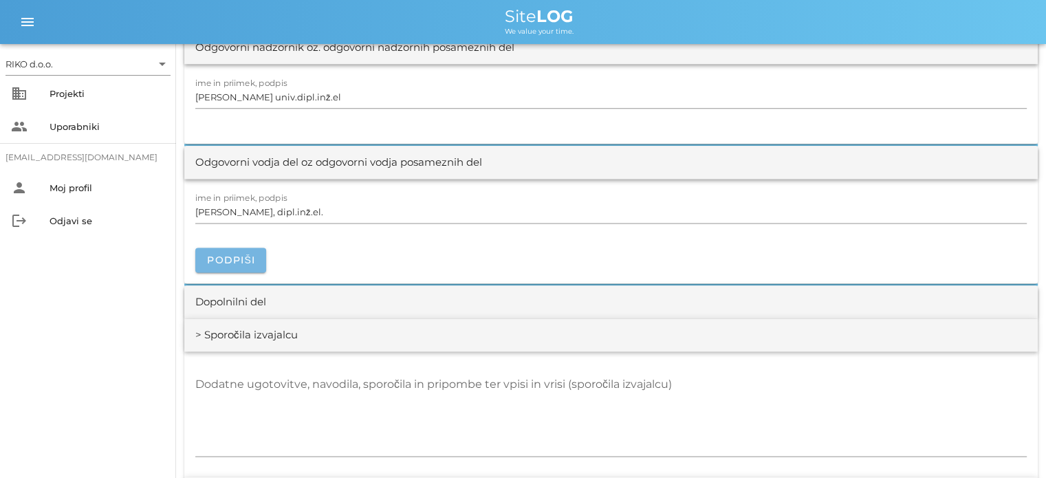
click at [248, 259] on span "Podpiši" at bounding box center [230, 260] width 49 height 12
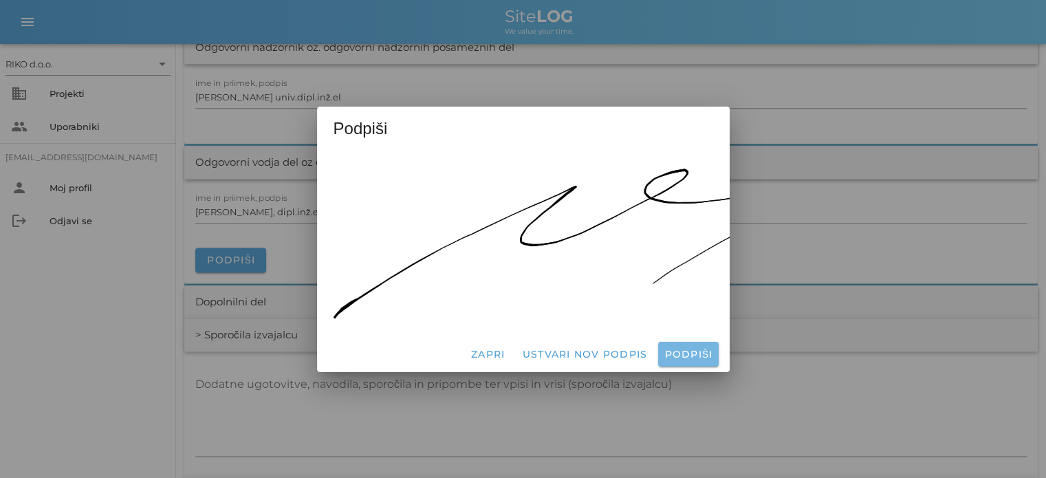
click at [688, 348] on span "Podpiši" at bounding box center [687, 354] width 49 height 12
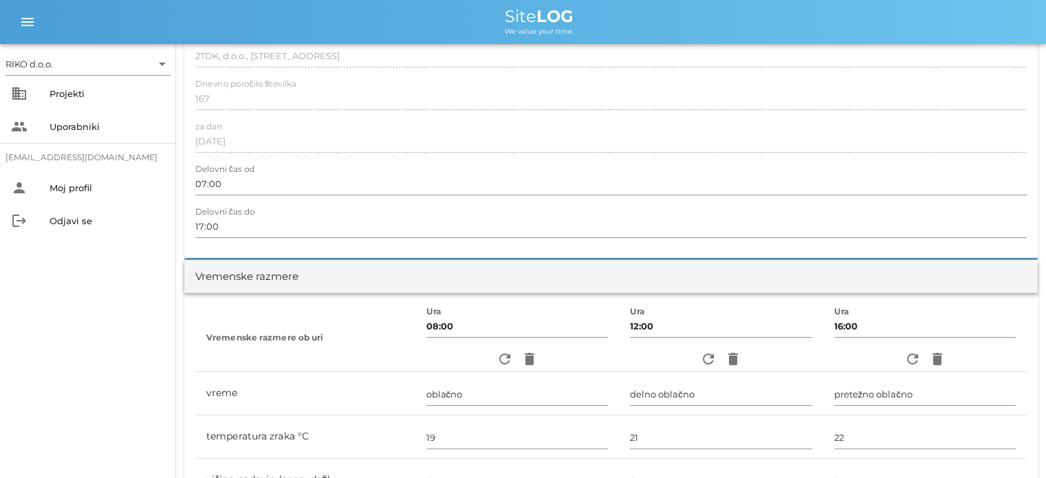
scroll to position [0, 0]
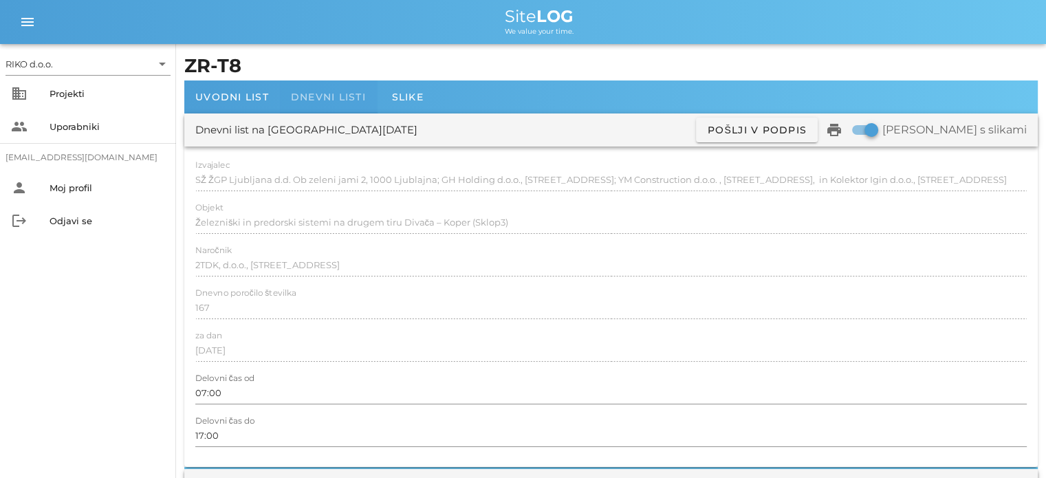
click at [340, 93] on span "Dnevni listi" at bounding box center [328, 97] width 75 height 12
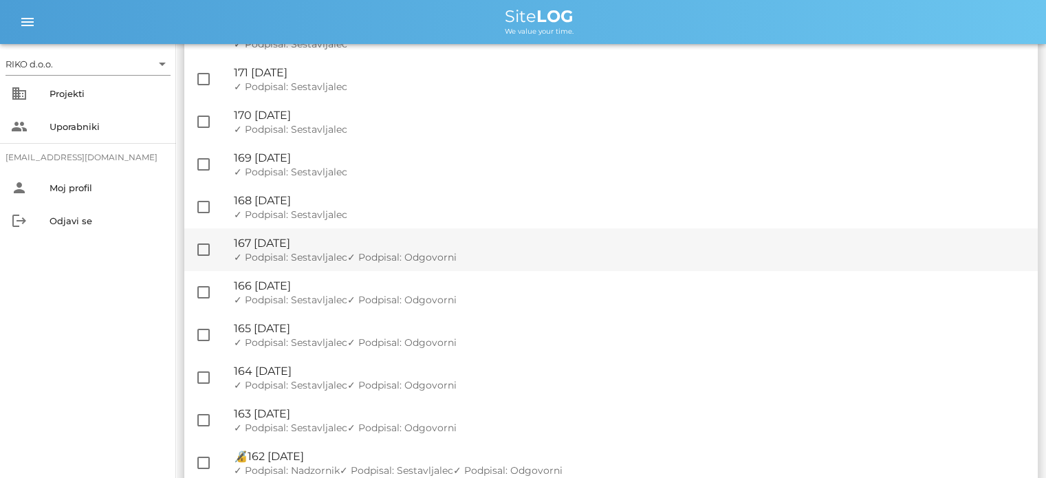
scroll to position [550, 0]
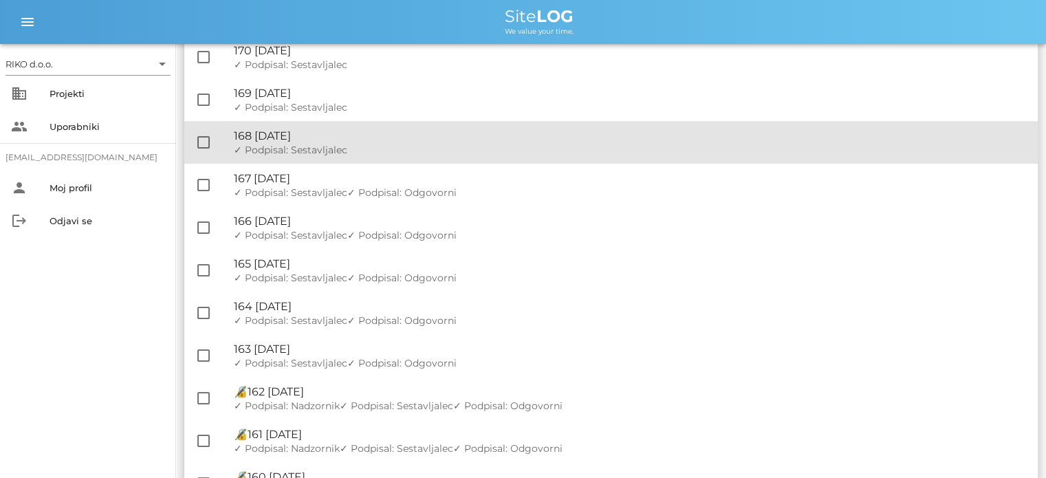
click at [375, 149] on div "✓ Podpisal: Nadzornik ✓ Podpisal: Sestavljalec ✓ Podpisal: Odgovorni" at bounding box center [630, 150] width 793 height 12
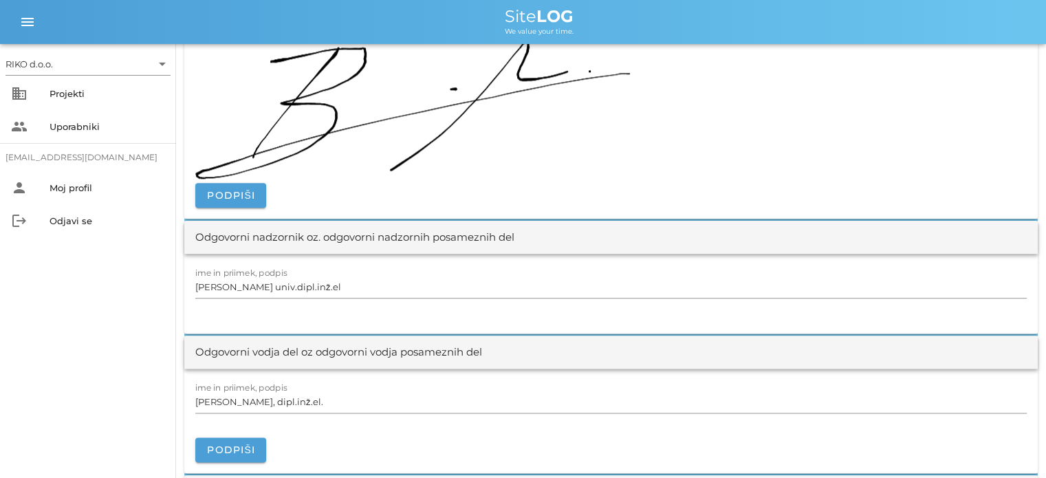
scroll to position [1719, 0]
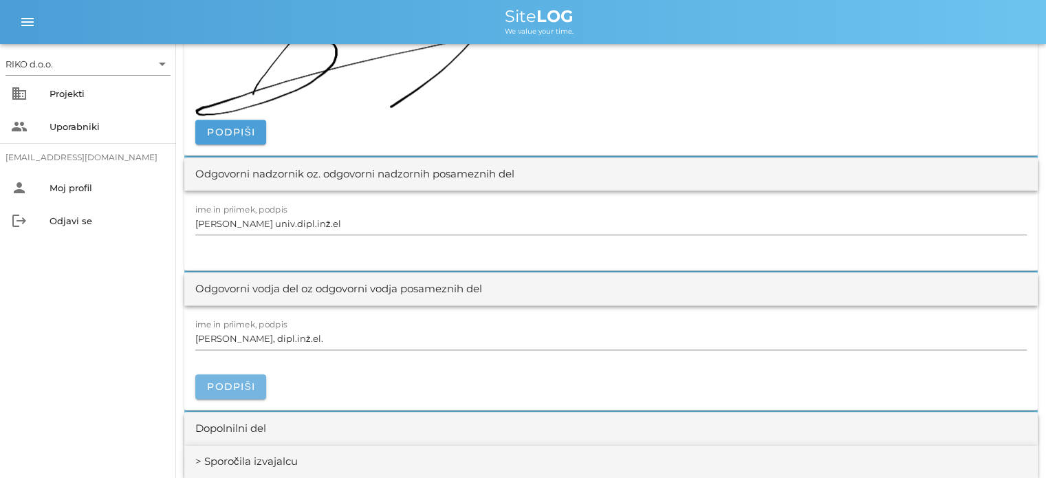
click at [243, 380] on span "Podpiši" at bounding box center [230, 386] width 49 height 12
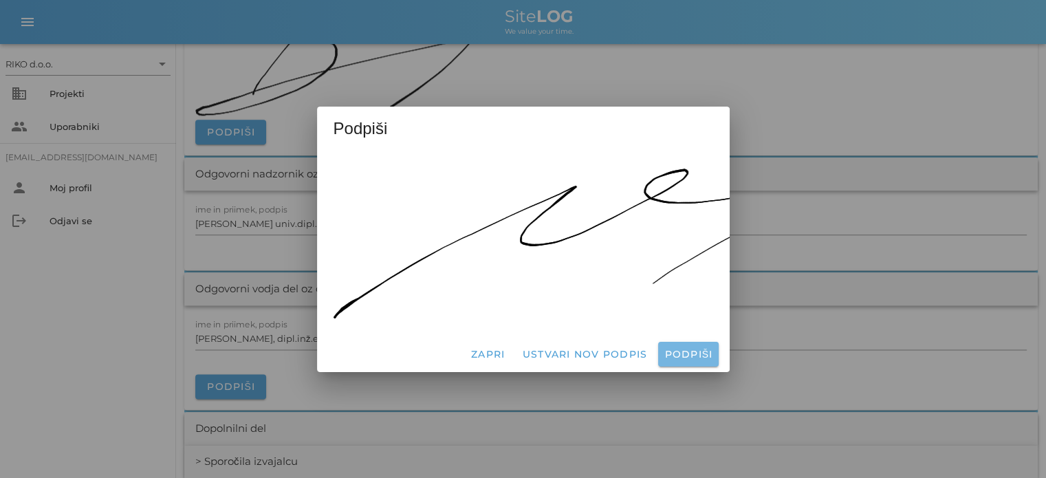
click at [668, 351] on span "Podpiši" at bounding box center [687, 354] width 49 height 12
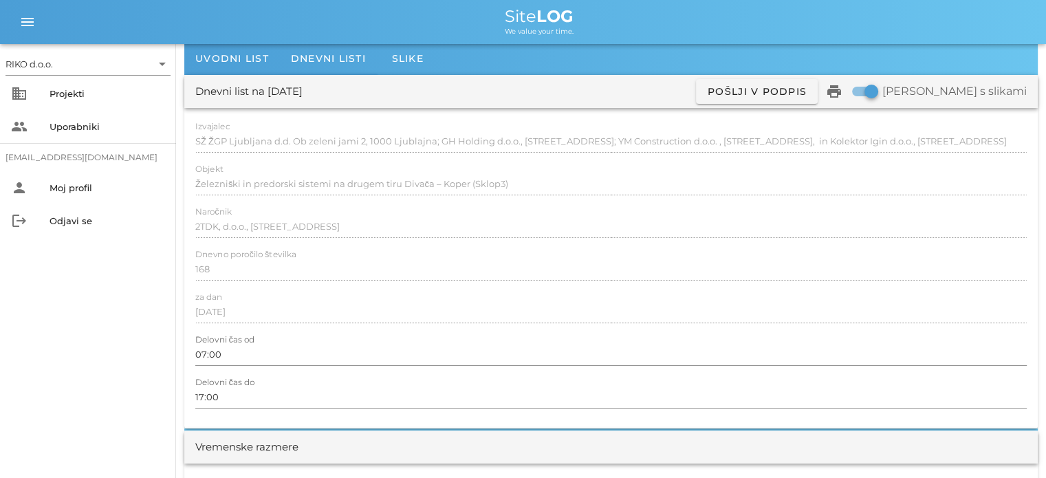
scroll to position [0, 0]
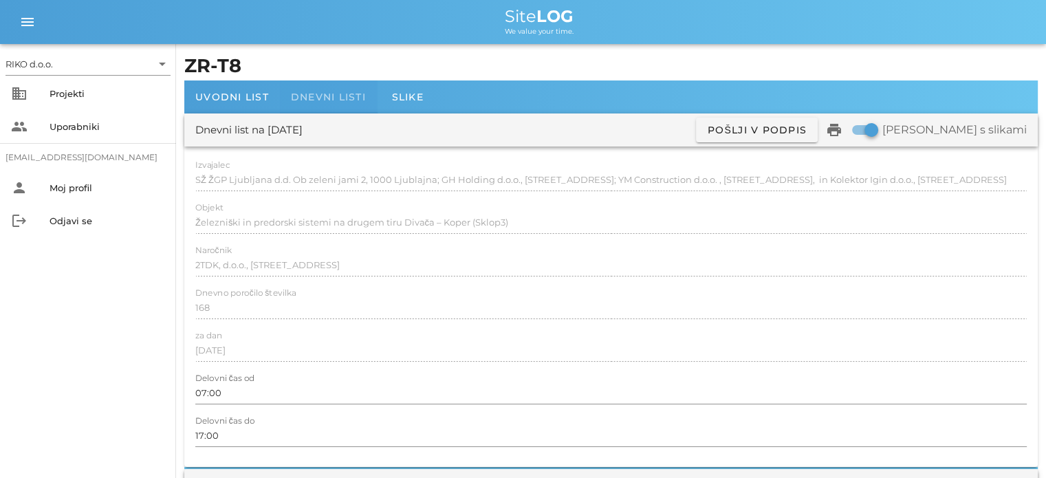
click at [353, 101] on span "Dnevni listi" at bounding box center [328, 97] width 75 height 12
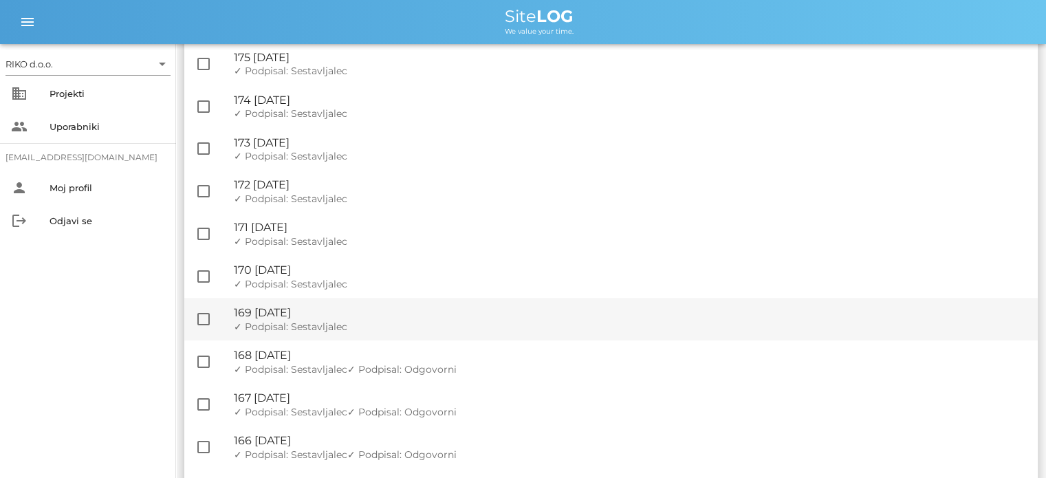
scroll to position [344, 0]
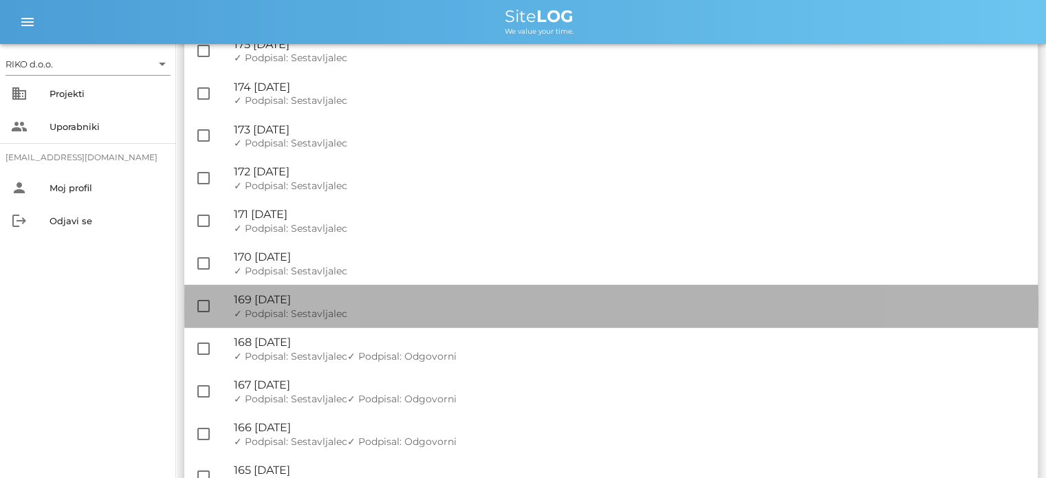
click at [358, 313] on div "✓ Podpisal: Nadzornik ✓ Podpisal: Sestavljalec ✓ Podpisal: Odgovorni" at bounding box center [630, 314] width 793 height 12
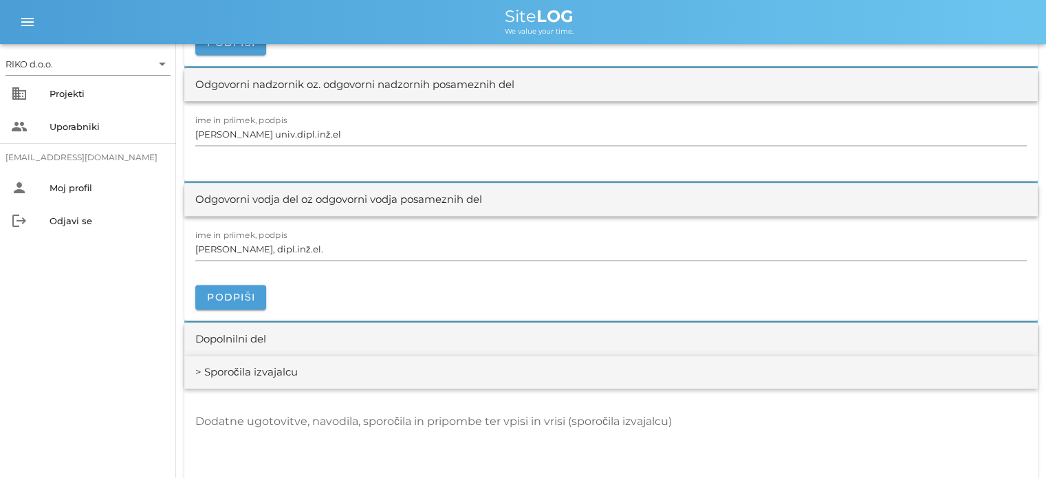
scroll to position [1925, 0]
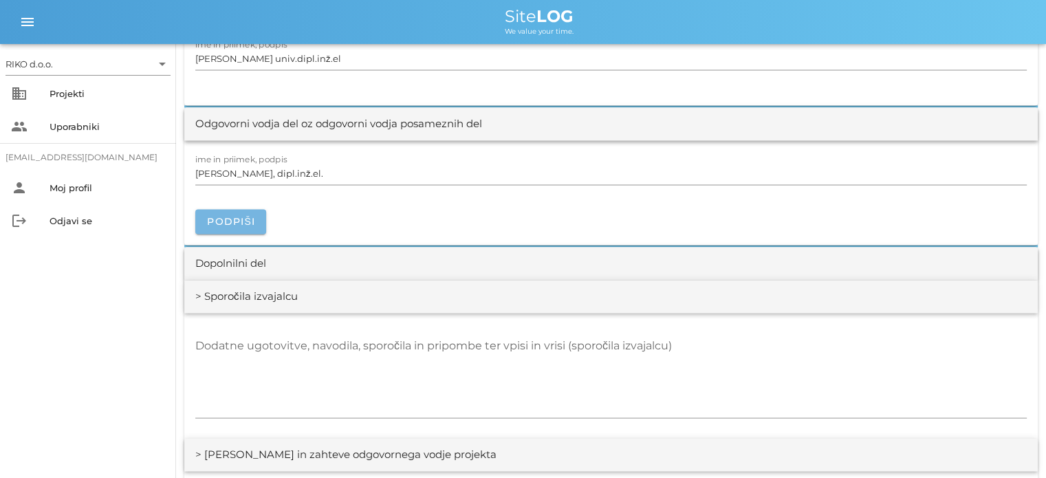
click at [256, 224] on button "Podpiši" at bounding box center [230, 221] width 71 height 25
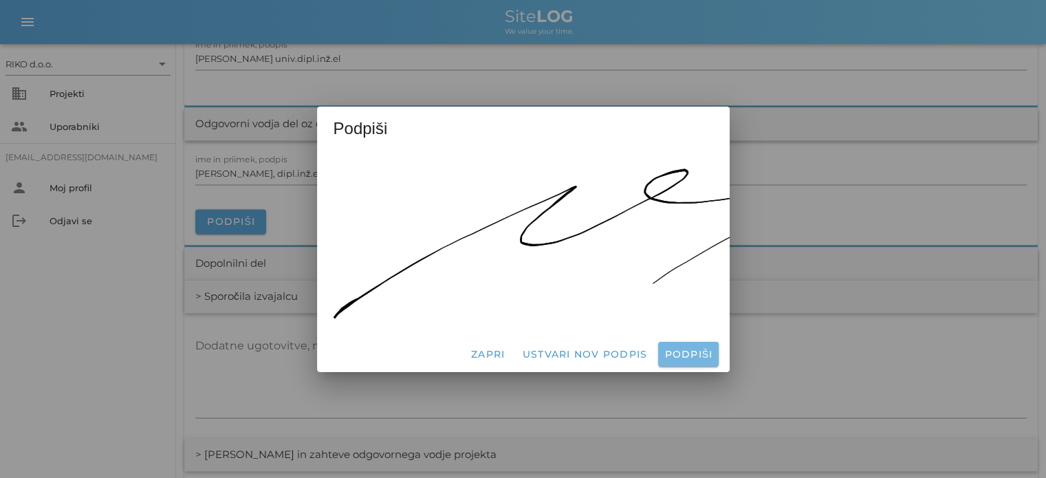
click at [686, 342] on button "Podpiši" at bounding box center [688, 354] width 60 height 25
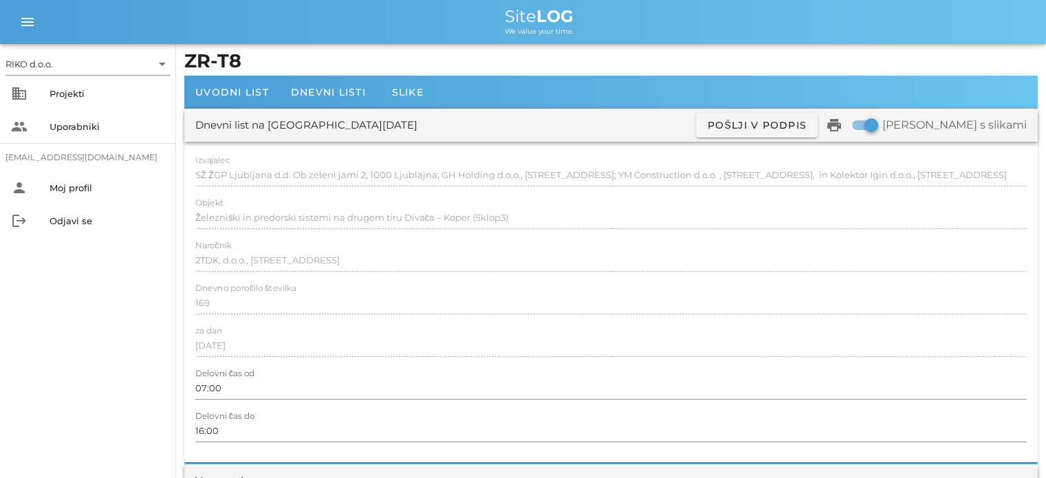
scroll to position [0, 0]
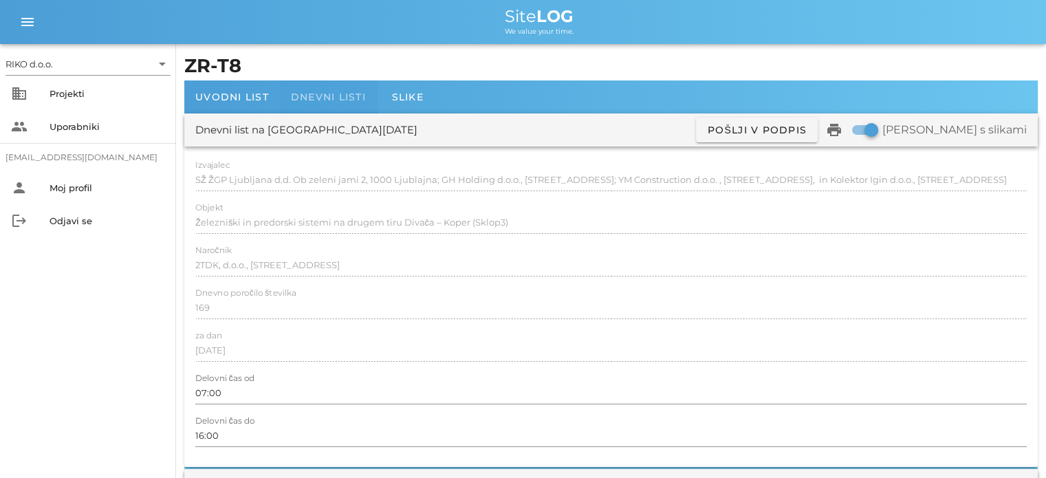
click at [311, 96] on span "Dnevni listi" at bounding box center [328, 97] width 75 height 12
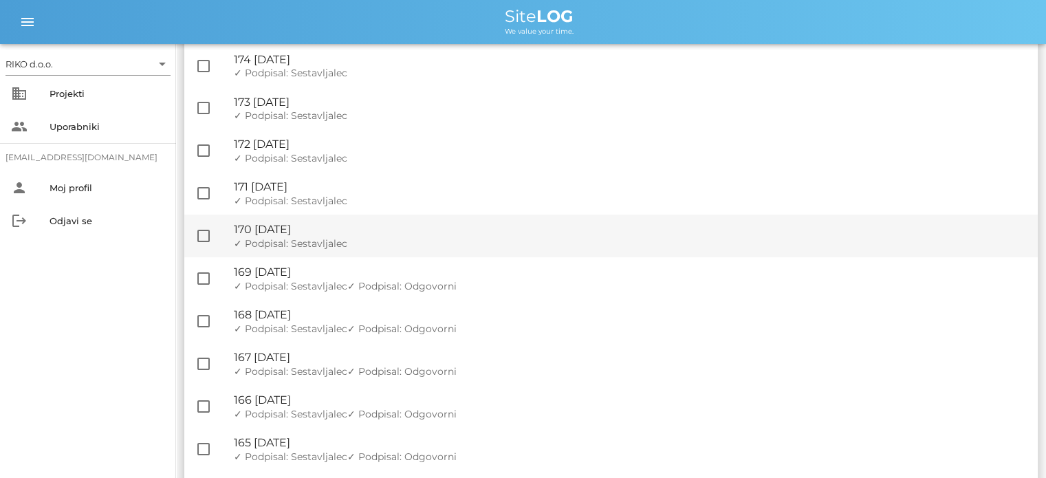
scroll to position [413, 0]
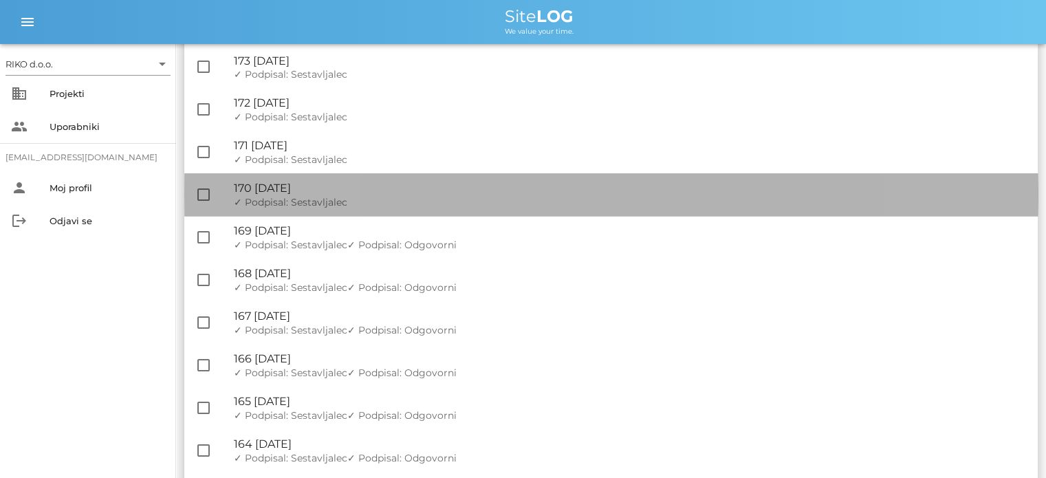
click at [375, 201] on div "✓ Podpisal: Nadzornik ✓ Podpisal: Sestavljalec ✓ Podpisal: Odgovorni" at bounding box center [630, 203] width 793 height 12
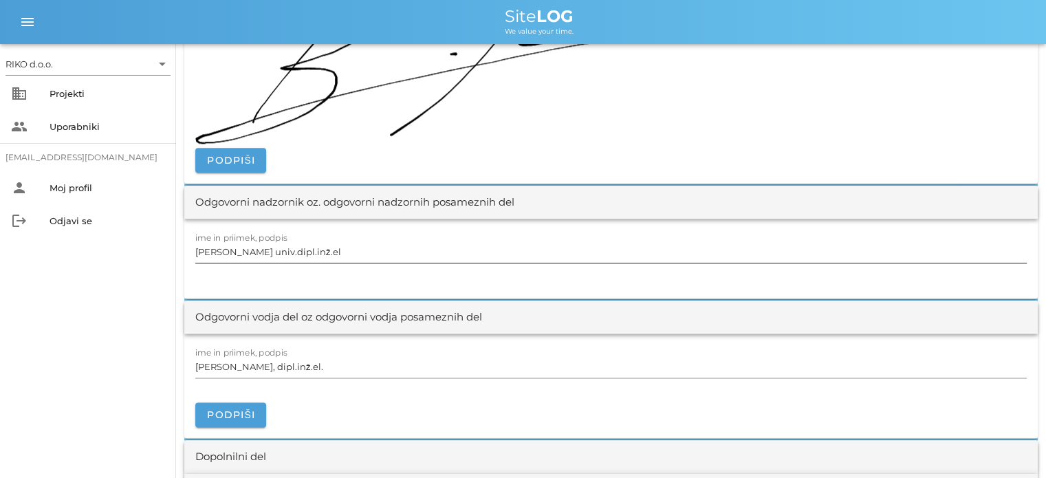
scroll to position [1719, 0]
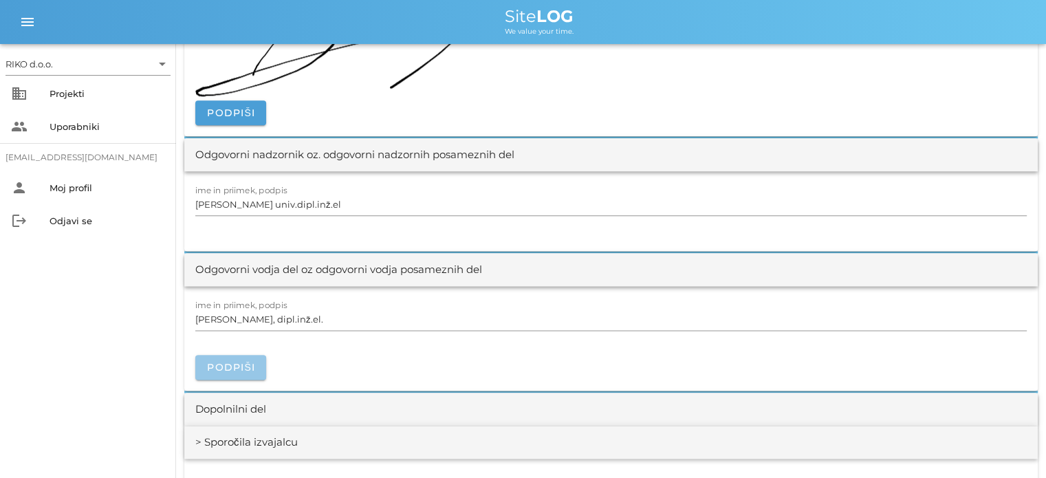
click at [243, 362] on span "Podpiši" at bounding box center [230, 367] width 49 height 12
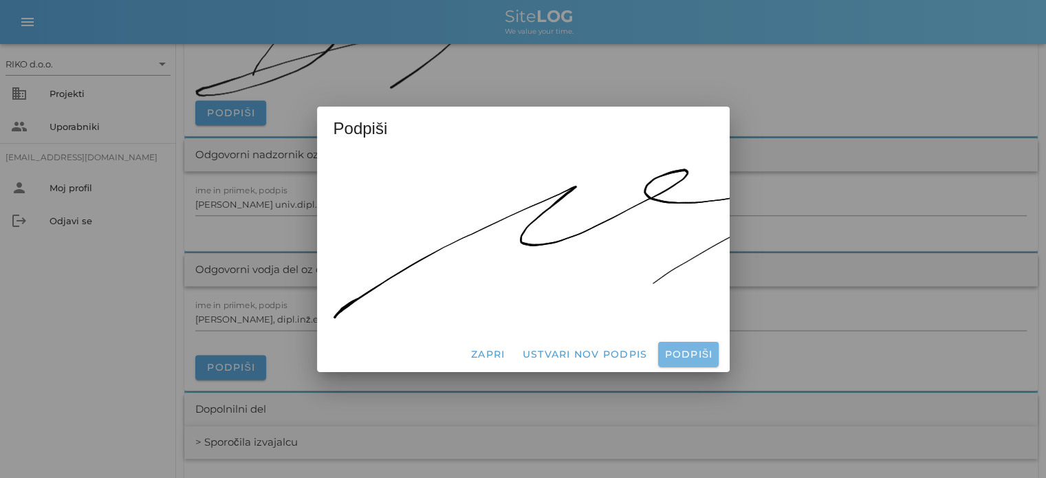
click at [682, 348] on span "Podpiši" at bounding box center [687, 354] width 49 height 12
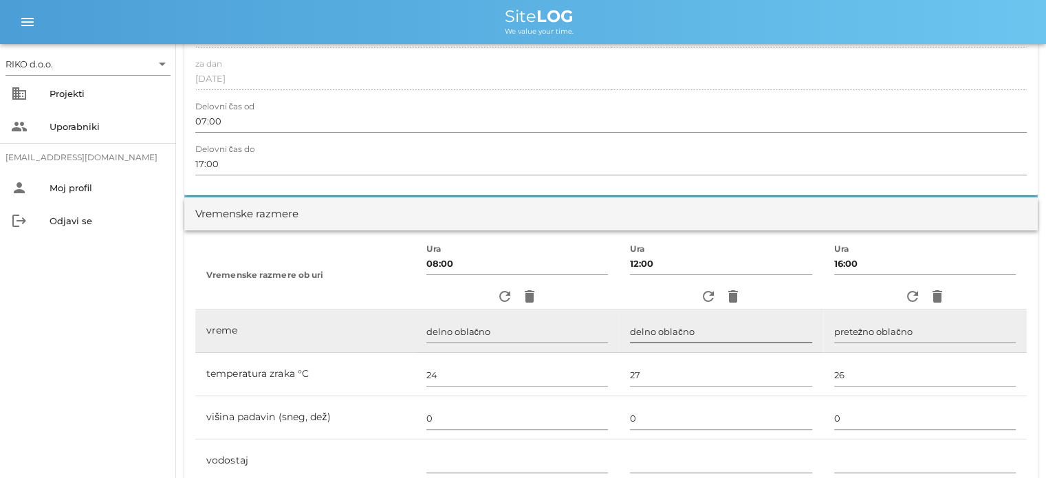
scroll to position [0, 0]
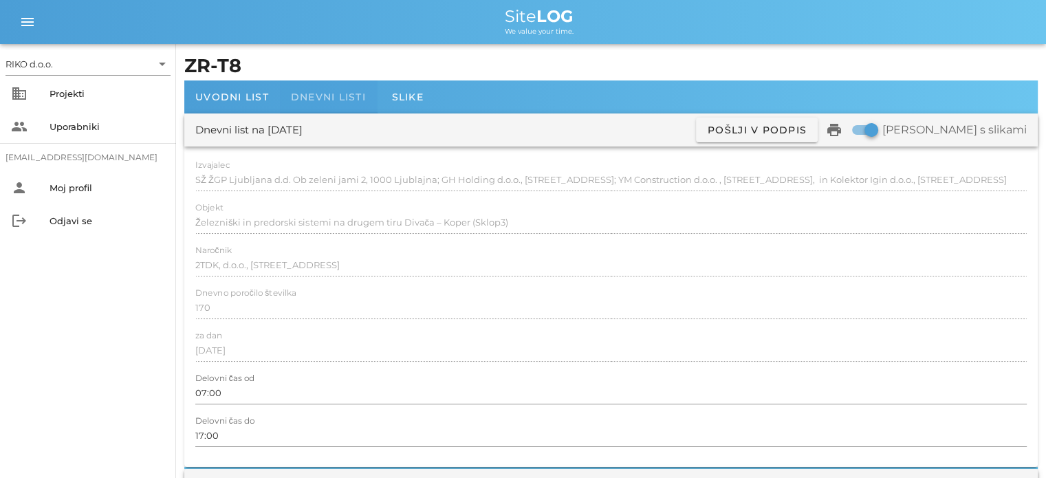
click at [358, 100] on span "Dnevni listi" at bounding box center [328, 97] width 75 height 12
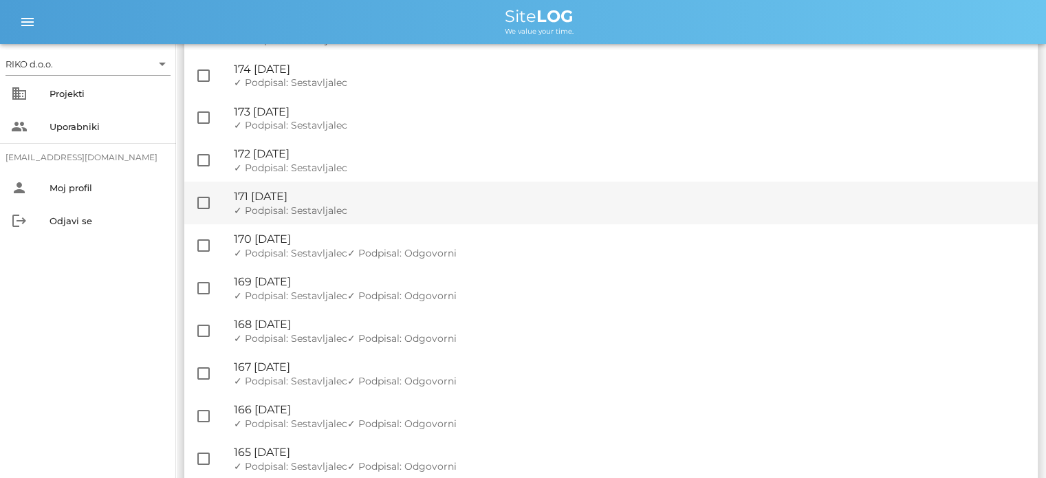
scroll to position [275, 0]
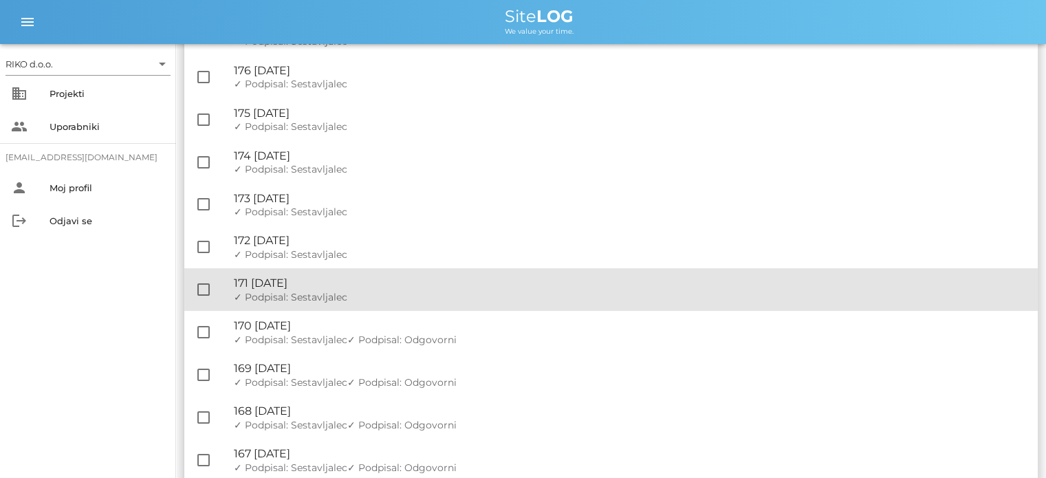
click at [353, 283] on div "🔏 171 [DATE]" at bounding box center [630, 282] width 793 height 13
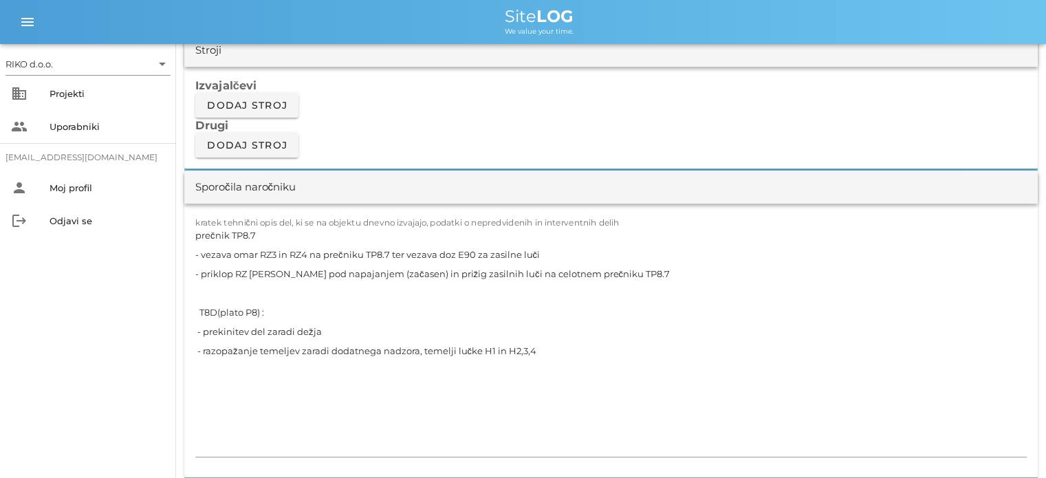
scroll to position [1169, 0]
click at [217, 310] on textarea "prečnik TP8.7 - vezava omar RZ3 in RZ4 na prečniku TP8.7 ter vezava doz E90 za …" at bounding box center [610, 341] width 831 height 231
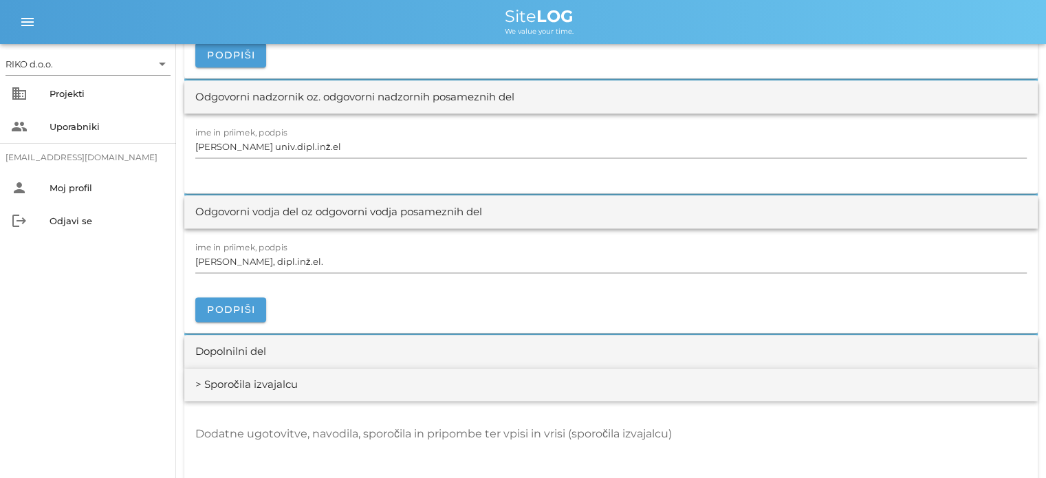
scroll to position [1925, 0]
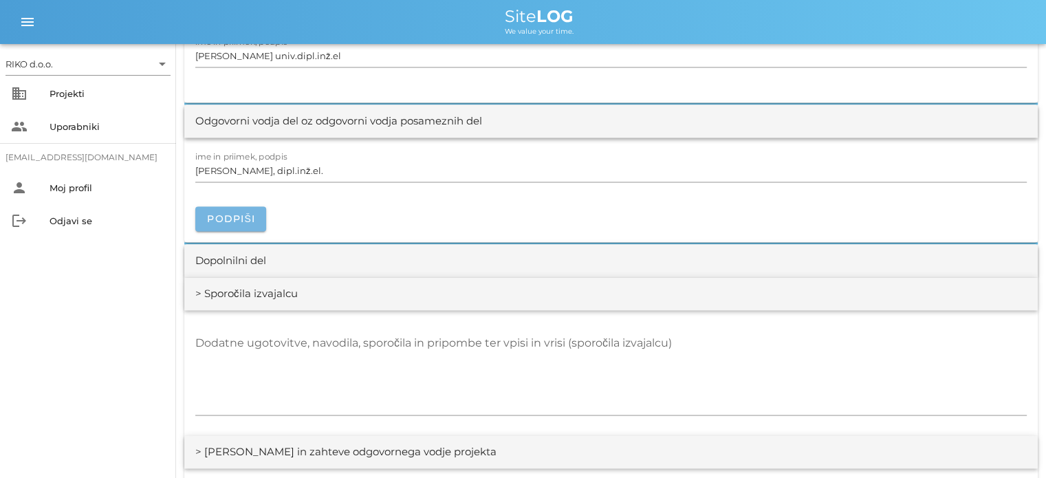
click at [248, 218] on span "Podpiši" at bounding box center [230, 218] width 49 height 12
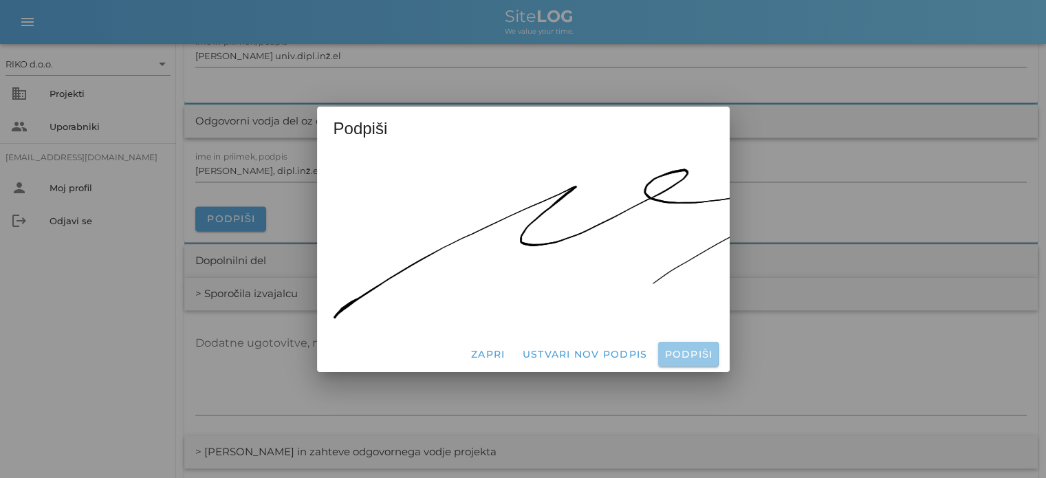
click at [697, 348] on span "Podpiši" at bounding box center [687, 354] width 49 height 12
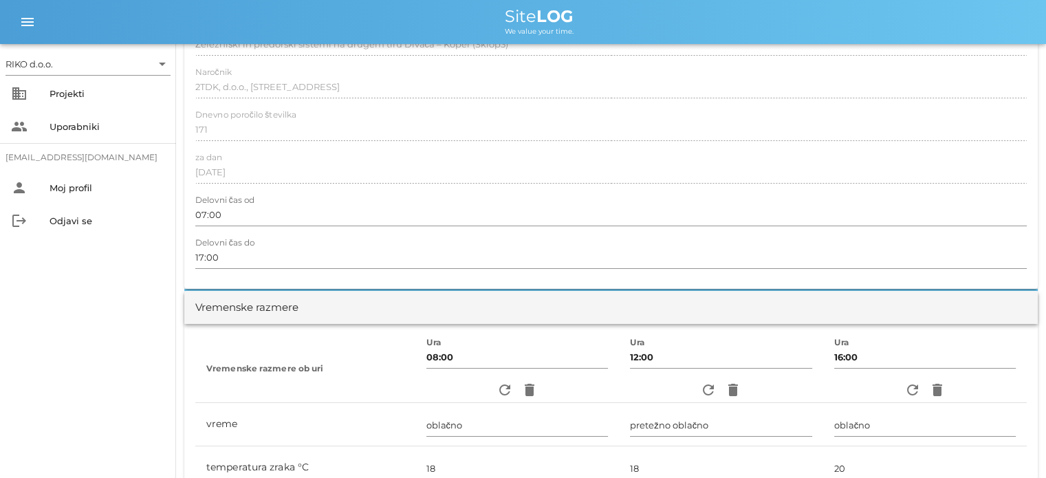
scroll to position [0, 0]
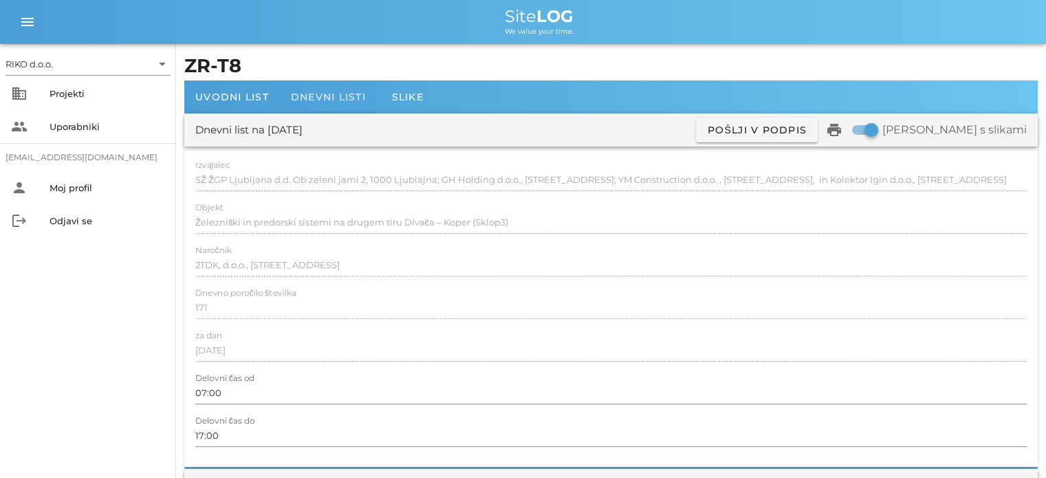
click at [334, 88] on div "Dnevni listi" at bounding box center [328, 96] width 97 height 33
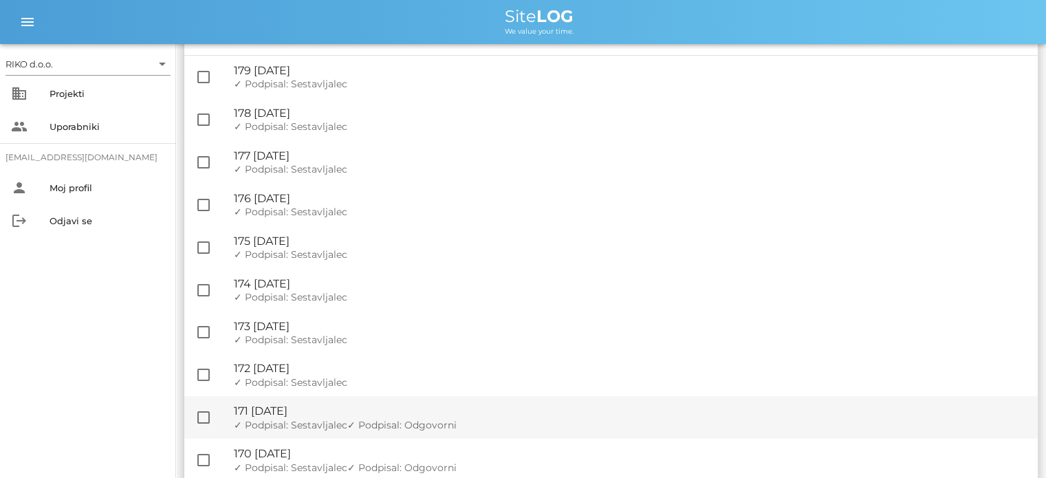
scroll to position [206, 0]
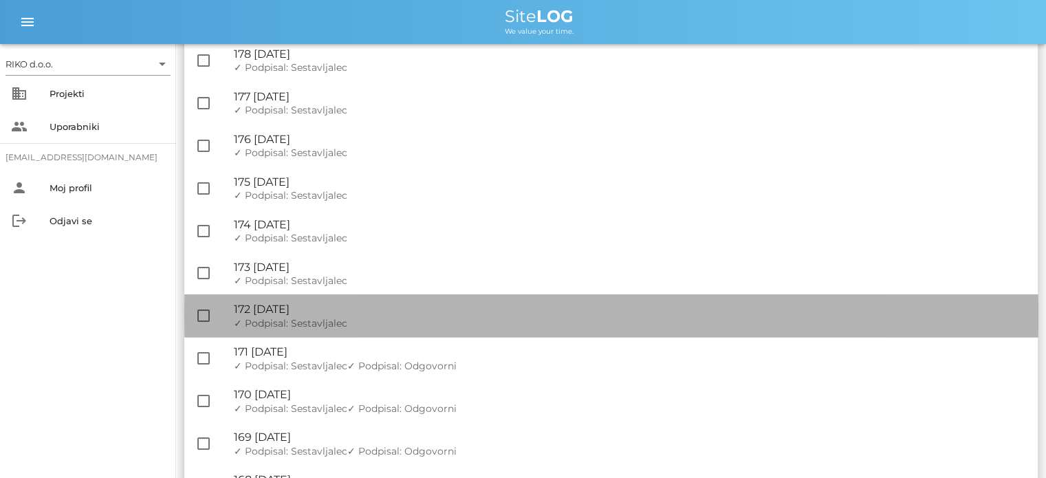
click at [353, 316] on div "🔏 172 [DATE] ✓ Podpisal: Nadzornik ✓ Podpisal: Sestavljalec ✓ Podpisal: Odgovor…" at bounding box center [630, 315] width 793 height 43
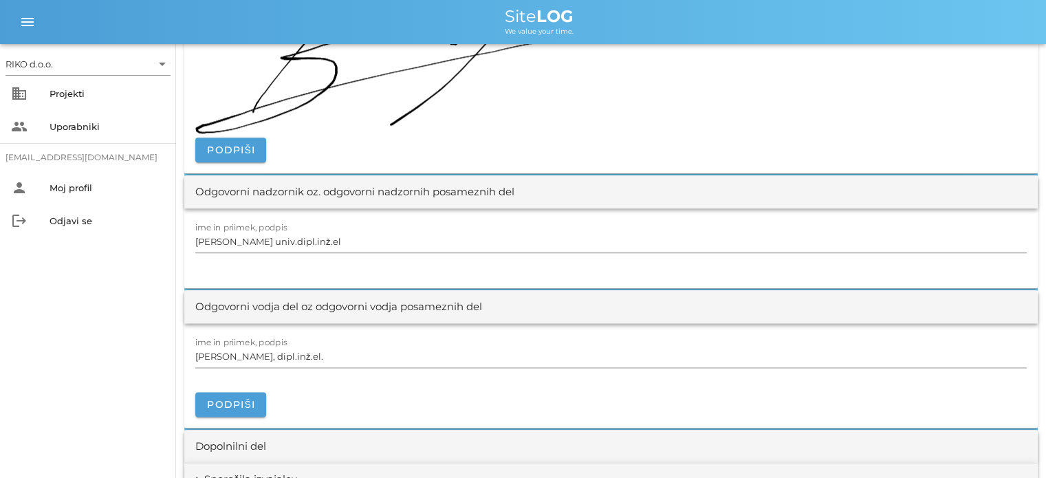
scroll to position [1788, 0]
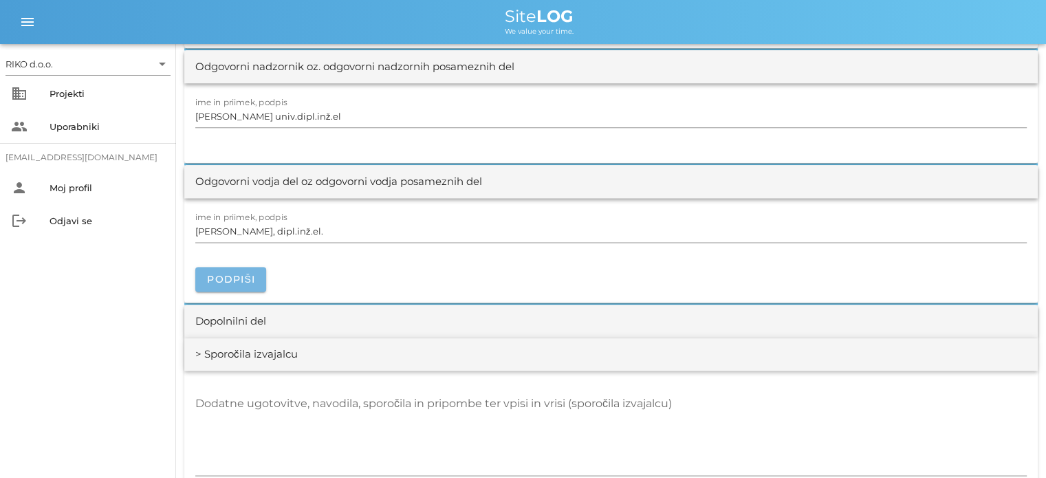
click at [237, 281] on span "Podpiši" at bounding box center [230, 279] width 49 height 12
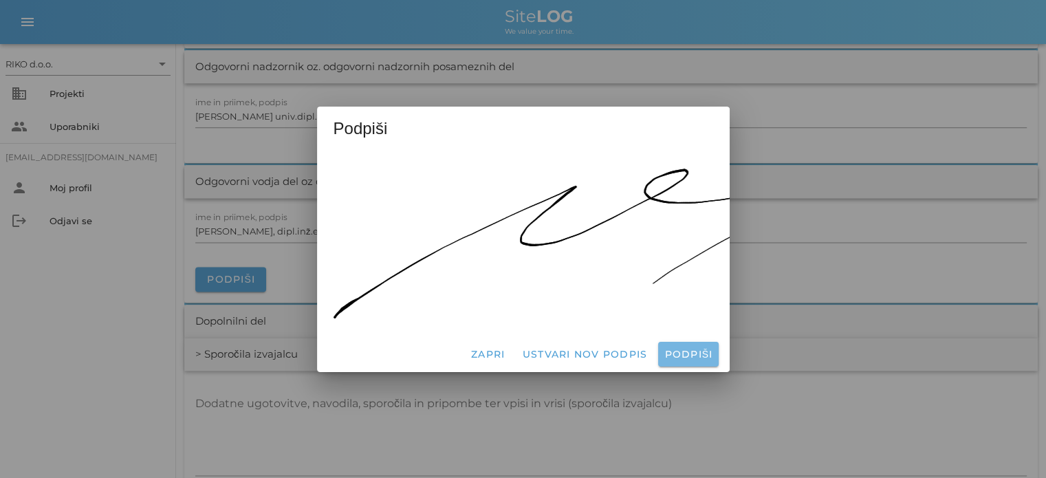
click at [712, 348] on span "Podpiši" at bounding box center [687, 354] width 49 height 12
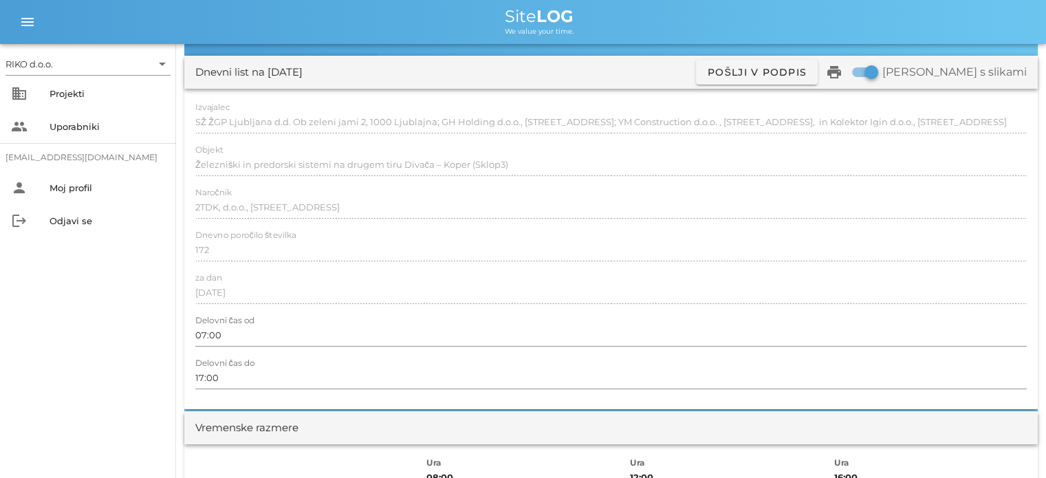
scroll to position [0, 0]
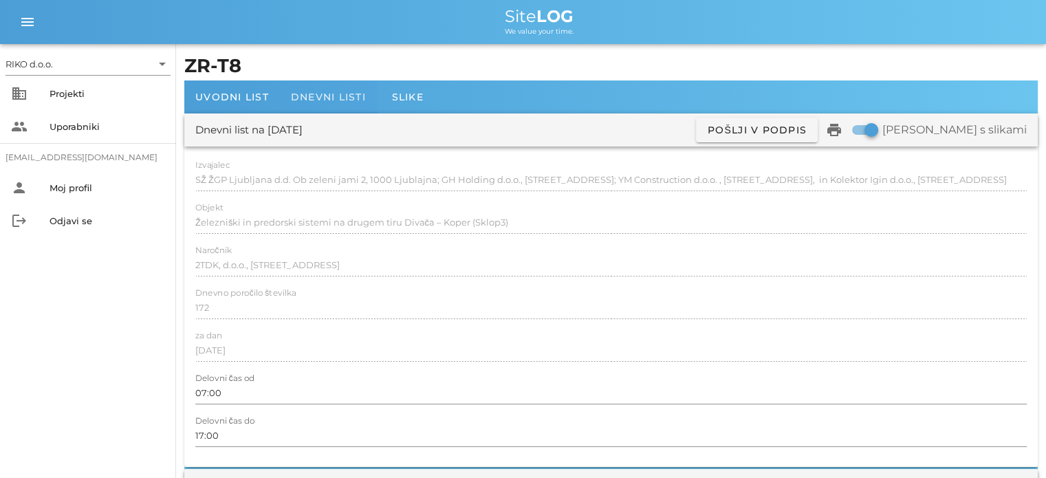
click at [351, 98] on span "Dnevni listi" at bounding box center [328, 97] width 75 height 12
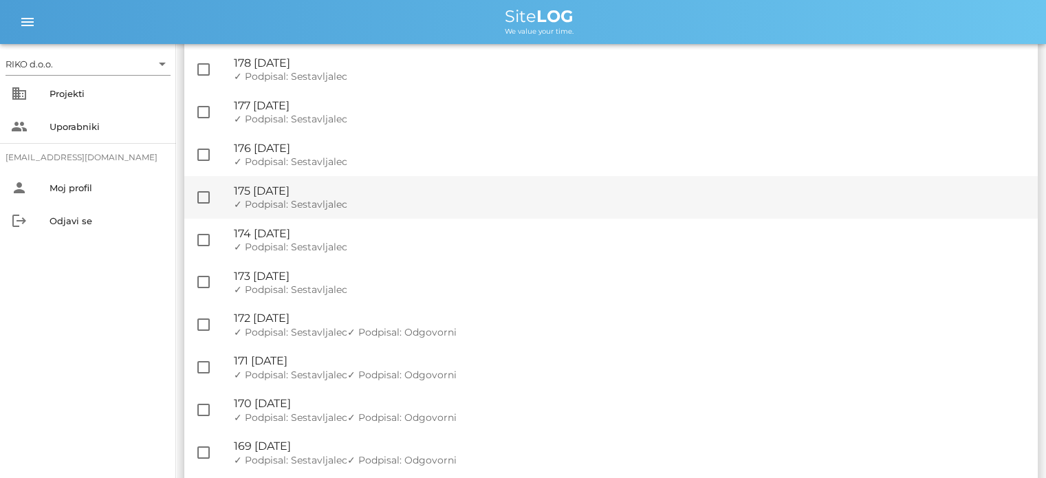
scroll to position [206, 0]
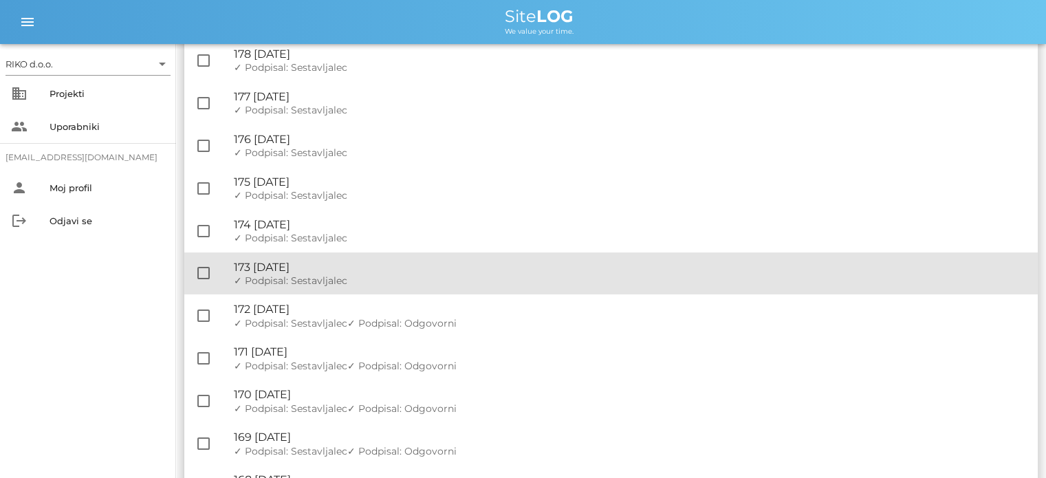
click at [360, 267] on div "🔏 173 [DATE]" at bounding box center [630, 267] width 793 height 13
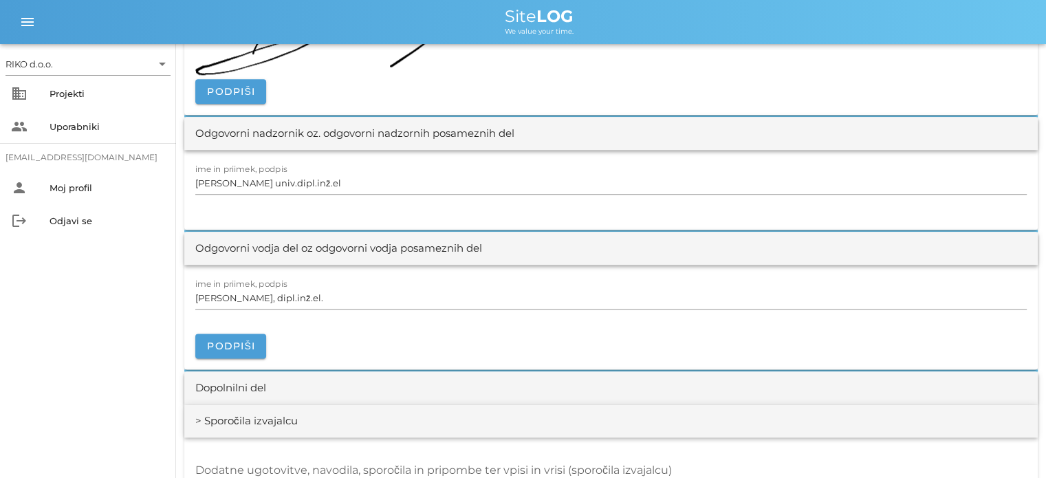
scroll to position [1719, 0]
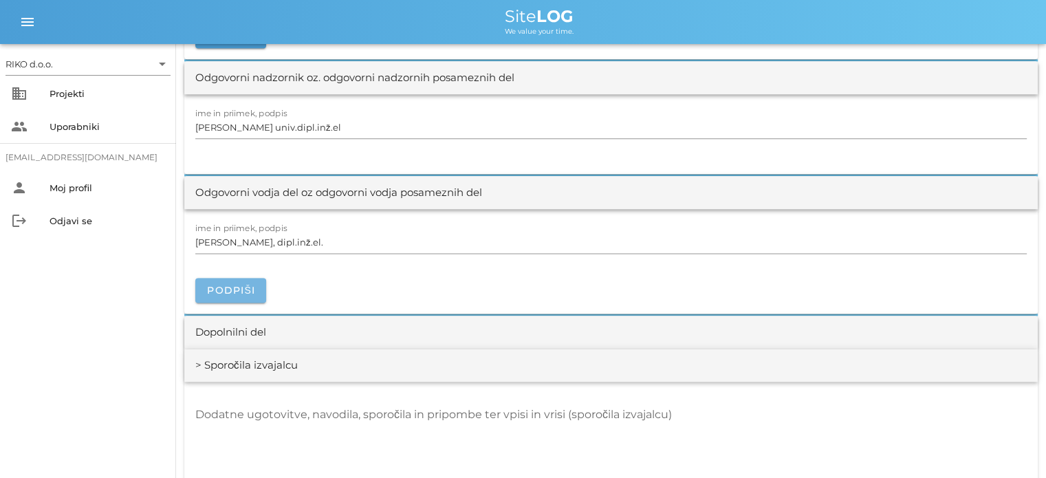
click at [254, 289] on span "Podpiši" at bounding box center [230, 290] width 49 height 12
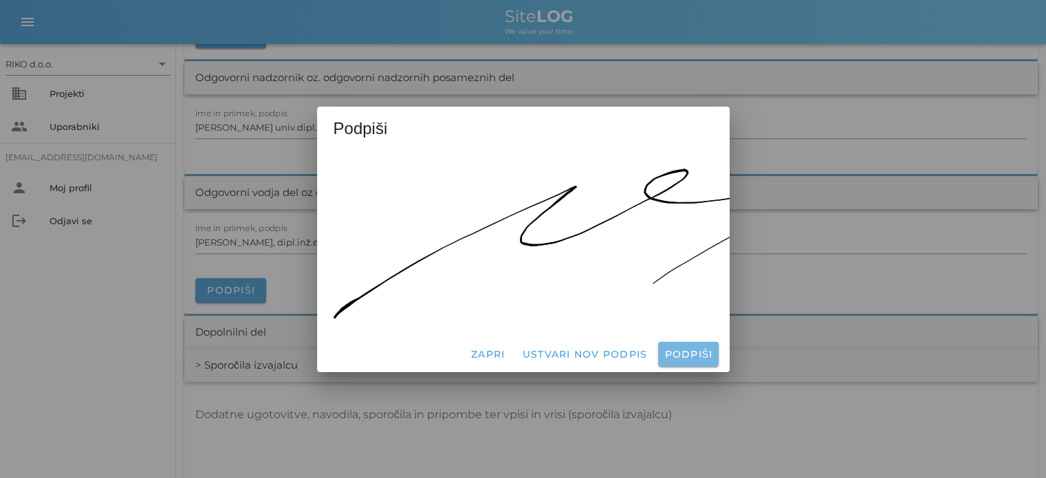
click at [697, 350] on span "Podpiši" at bounding box center [687, 354] width 49 height 12
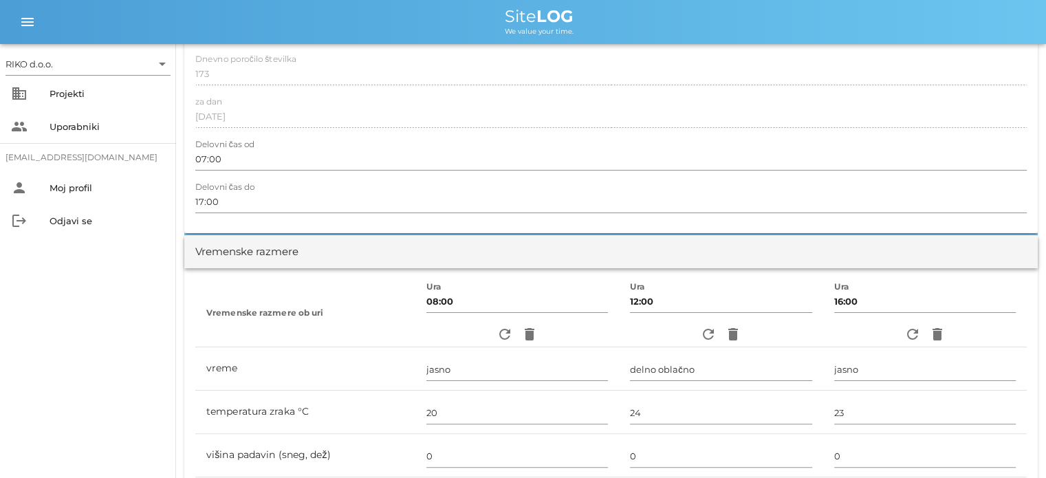
scroll to position [0, 0]
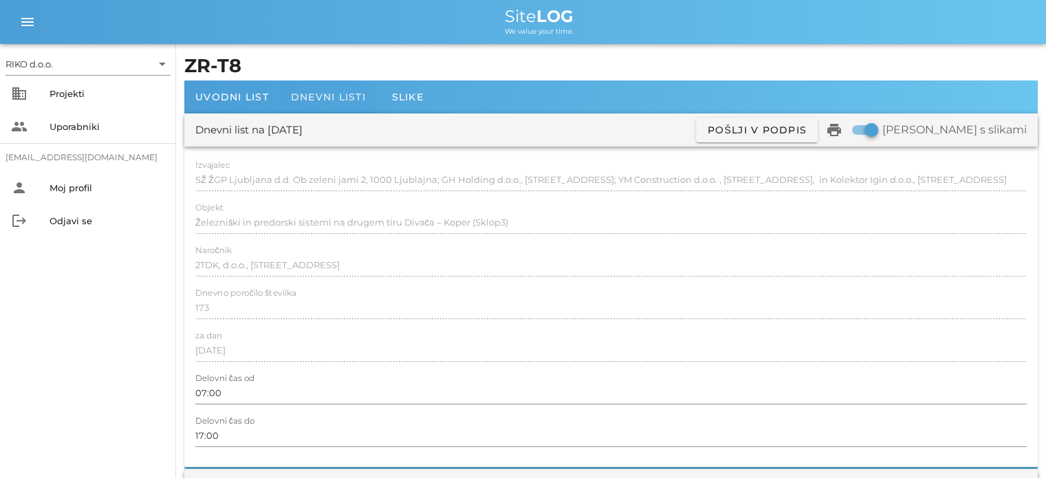
click at [351, 97] on span "Dnevni listi" at bounding box center [328, 97] width 75 height 12
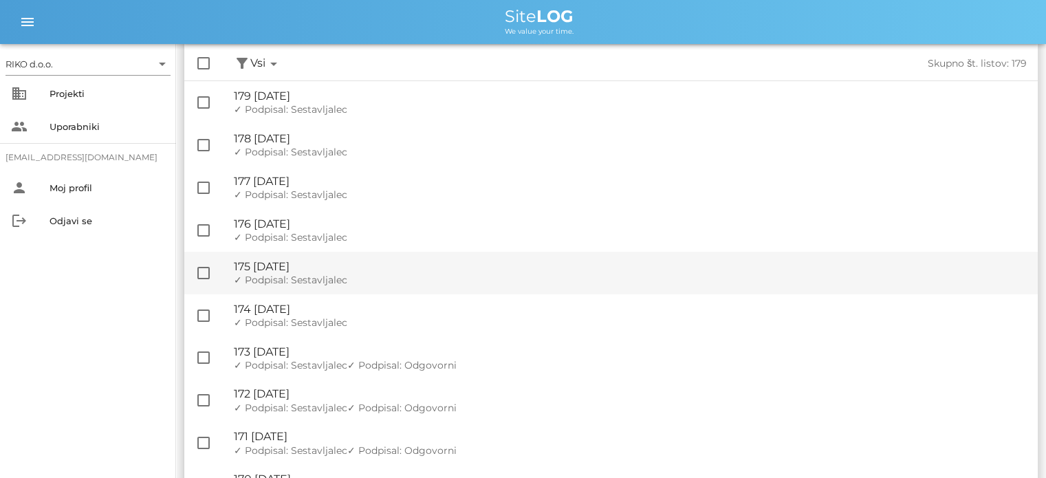
scroll to position [138, 0]
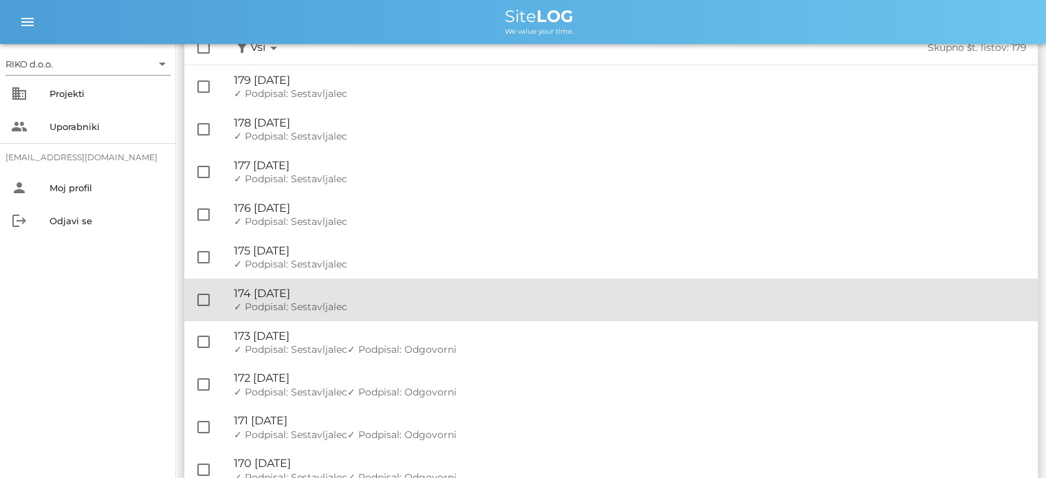
click at [344, 309] on span "✓ Podpisal: Sestavljalec" at bounding box center [290, 306] width 113 height 12
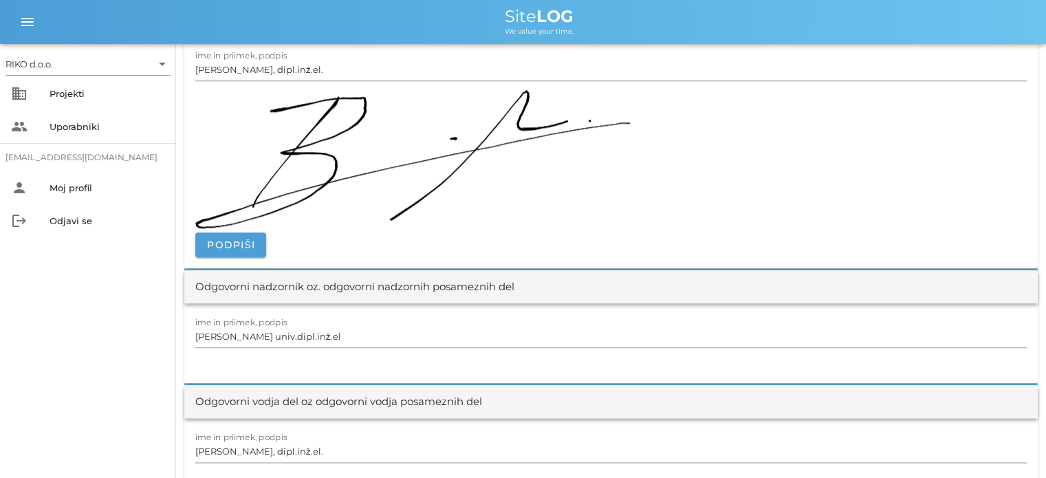
scroll to position [1650, 0]
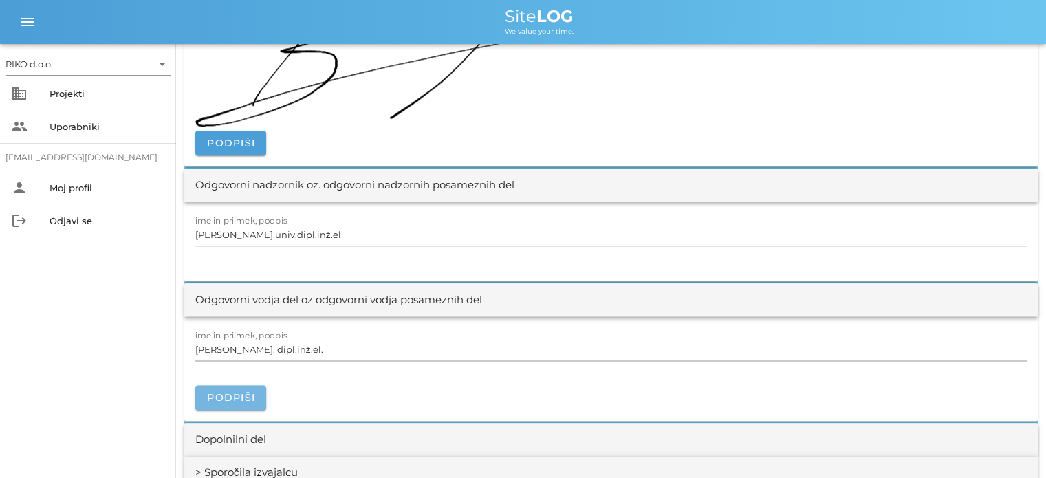
click at [238, 391] on span "Podpiši" at bounding box center [230, 397] width 49 height 12
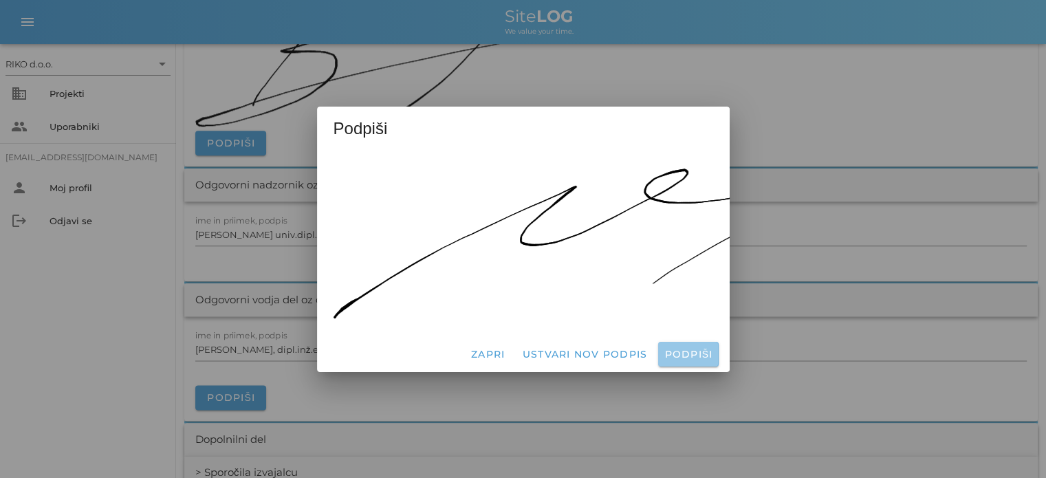
click at [671, 352] on span "Podpiši" at bounding box center [687, 354] width 49 height 12
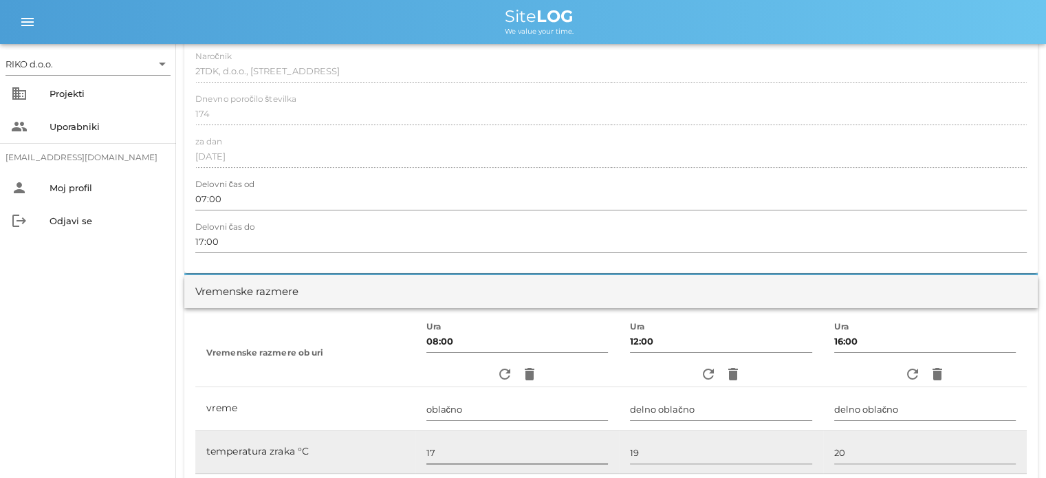
scroll to position [0, 0]
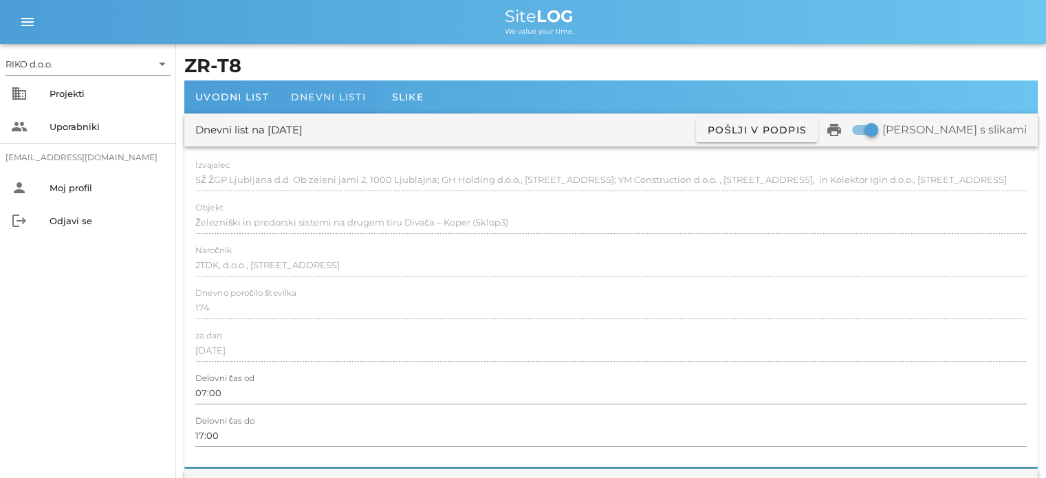
click at [339, 99] on span "Dnevni listi" at bounding box center [328, 97] width 75 height 12
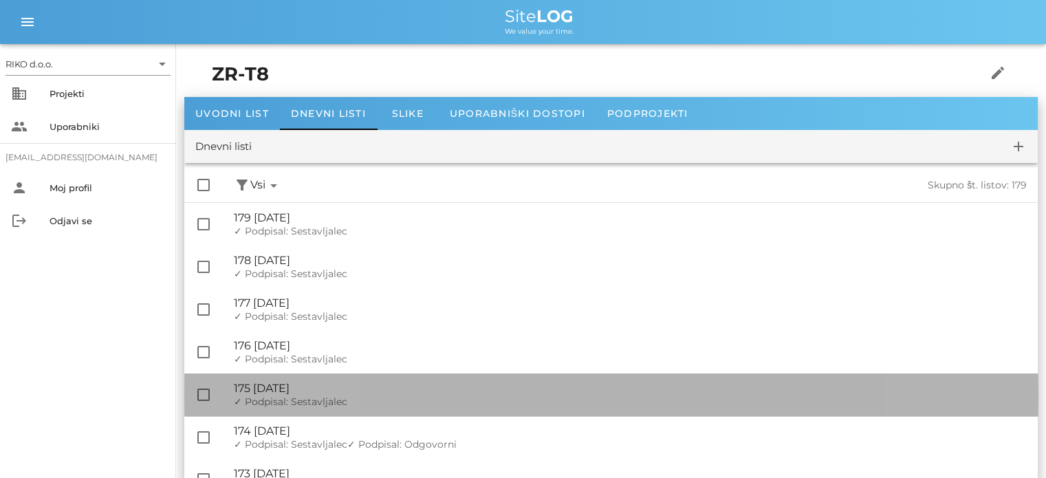
click at [322, 402] on span "✓ Podpisal: Sestavljalec" at bounding box center [290, 401] width 113 height 12
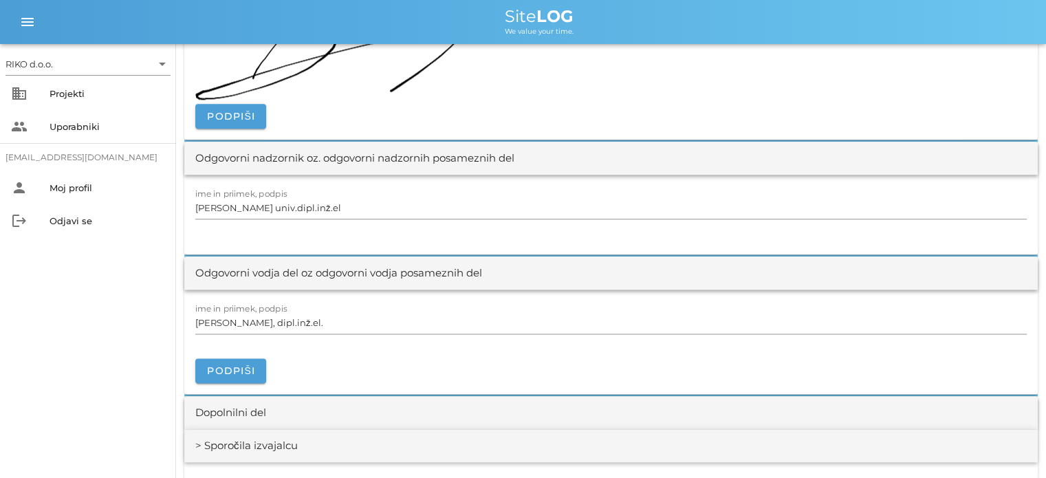
scroll to position [1788, 0]
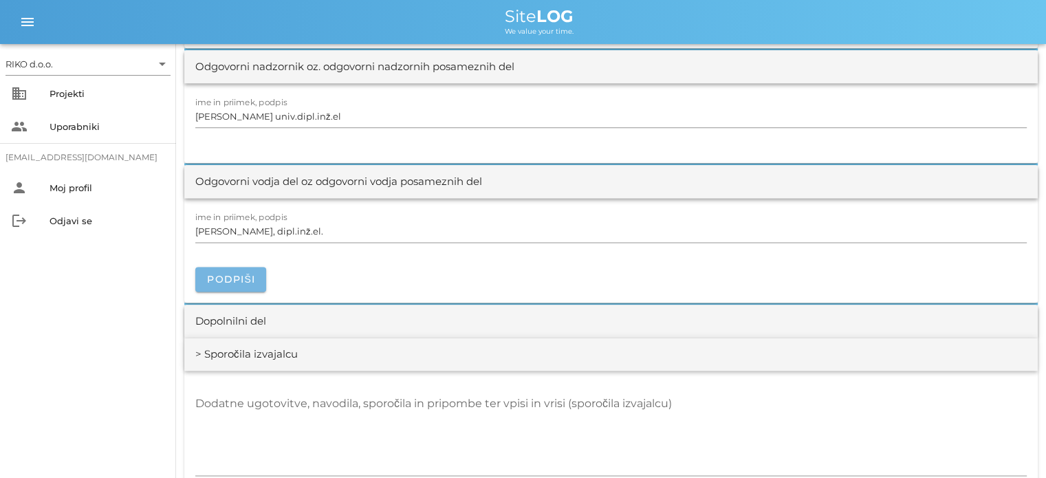
click at [223, 274] on span "Podpiši" at bounding box center [230, 279] width 49 height 12
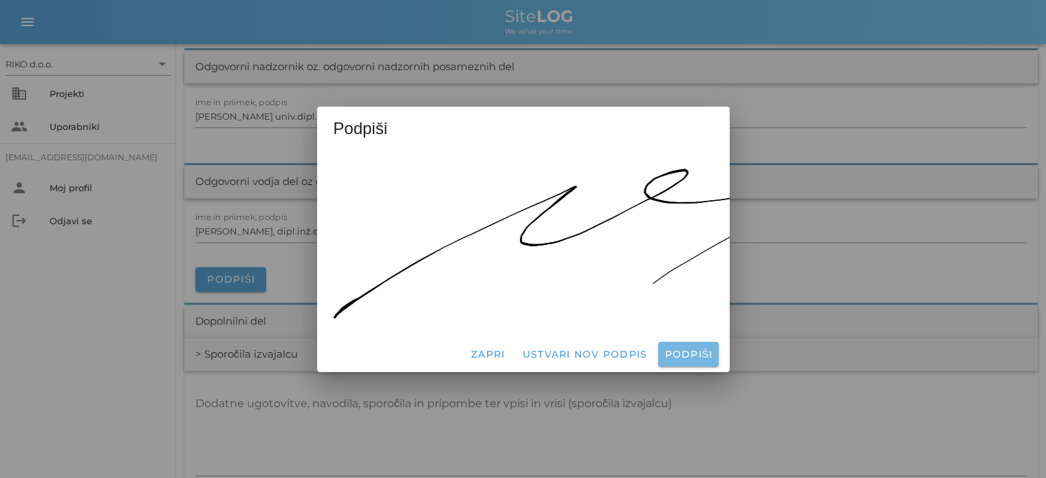
click at [693, 348] on span "Podpiši" at bounding box center [687, 354] width 49 height 12
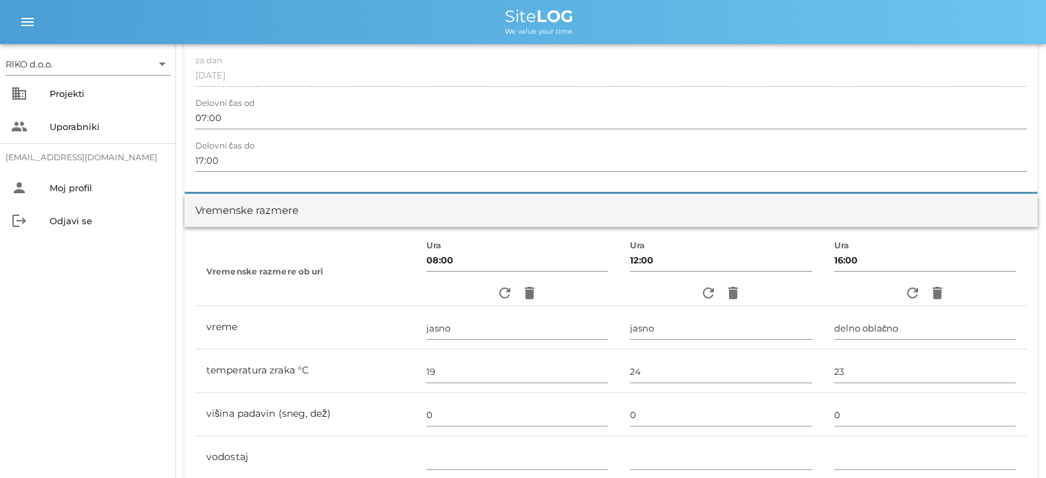
scroll to position [0, 0]
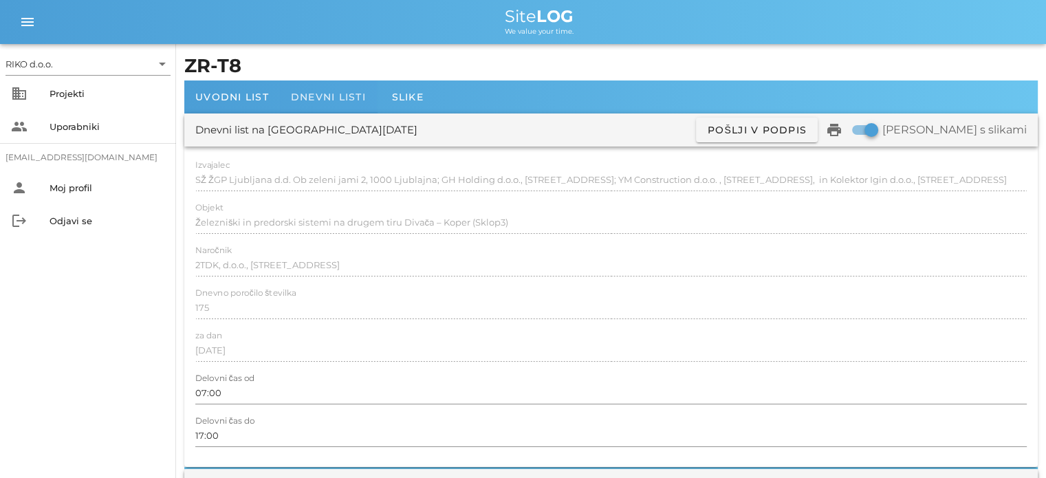
click at [310, 98] on span "Dnevni listi" at bounding box center [328, 97] width 75 height 12
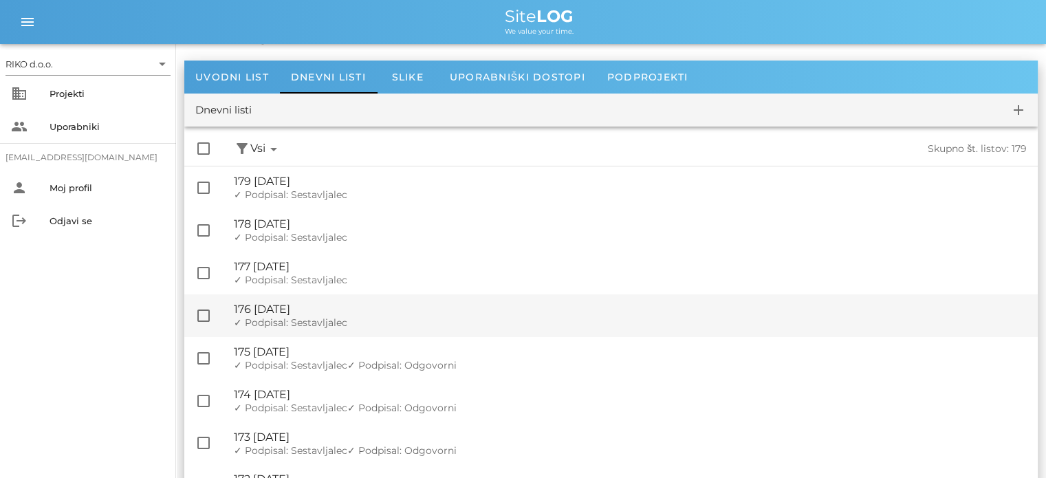
scroll to position [69, 0]
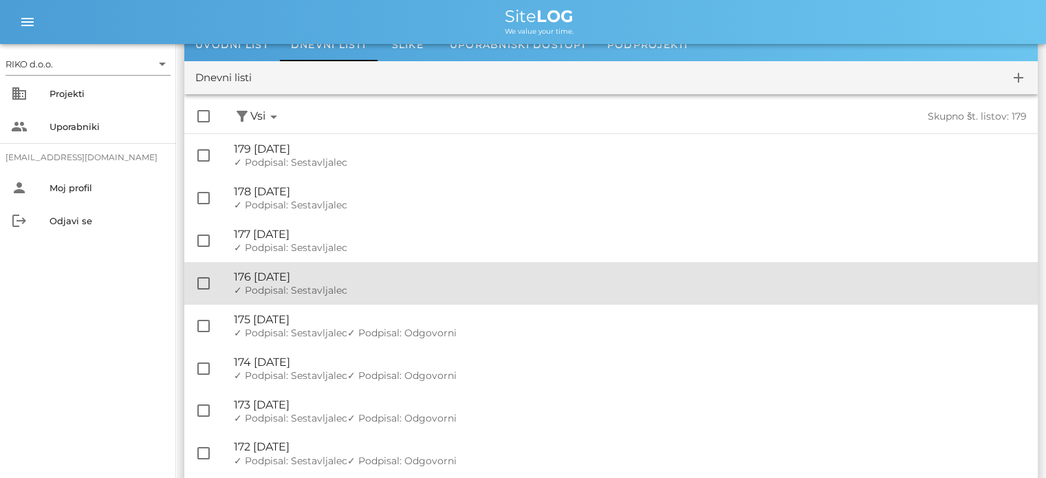
click at [364, 271] on div "🔏 176 [DATE]" at bounding box center [630, 276] width 793 height 13
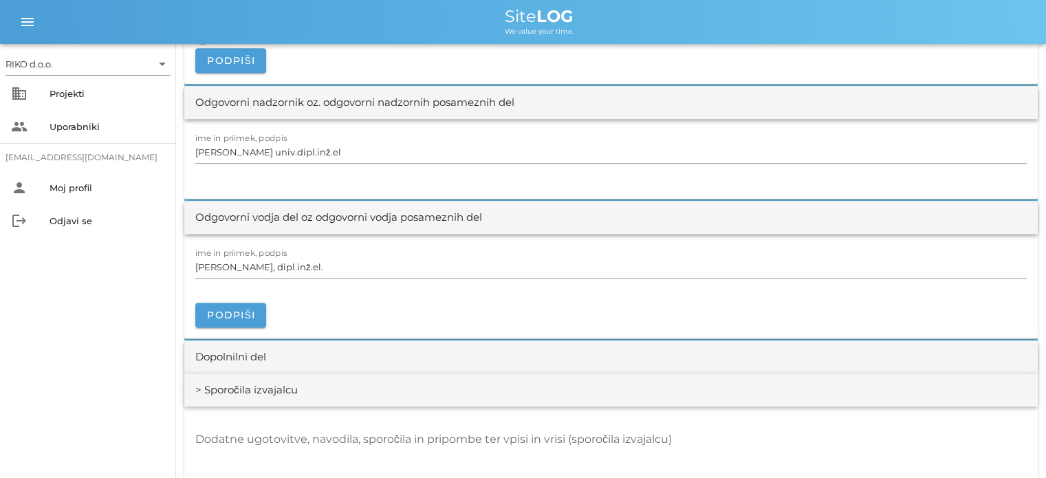
scroll to position [1788, 0]
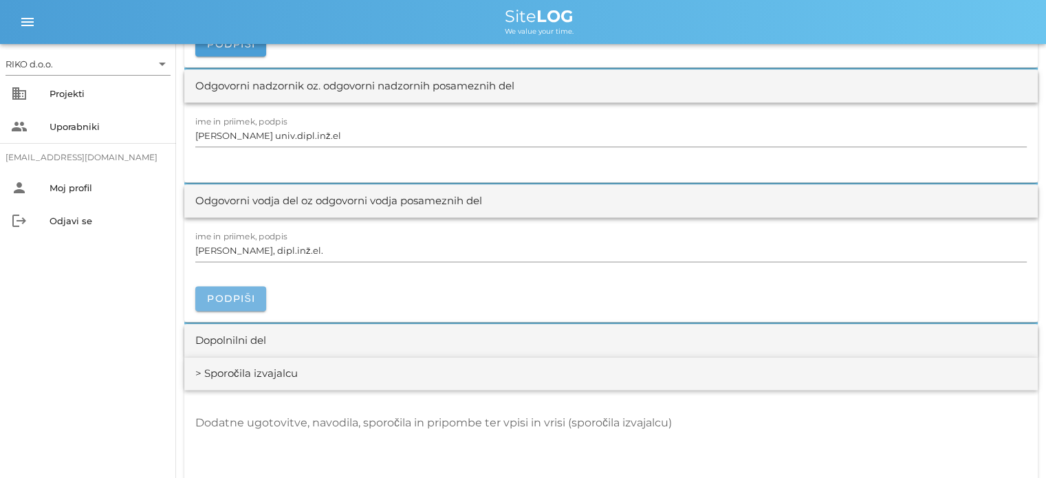
click at [250, 296] on span "Podpiši" at bounding box center [230, 298] width 49 height 12
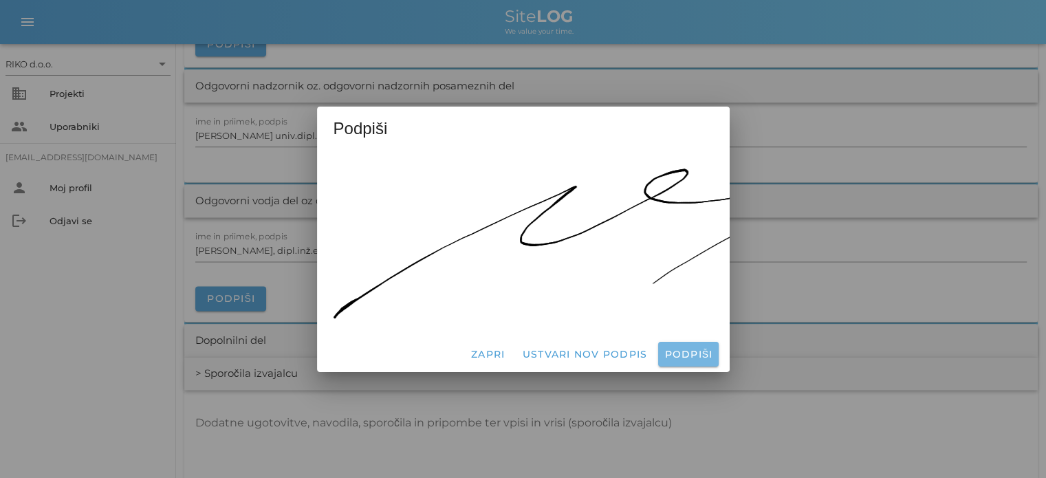
click at [685, 342] on button "Podpiši" at bounding box center [688, 354] width 60 height 25
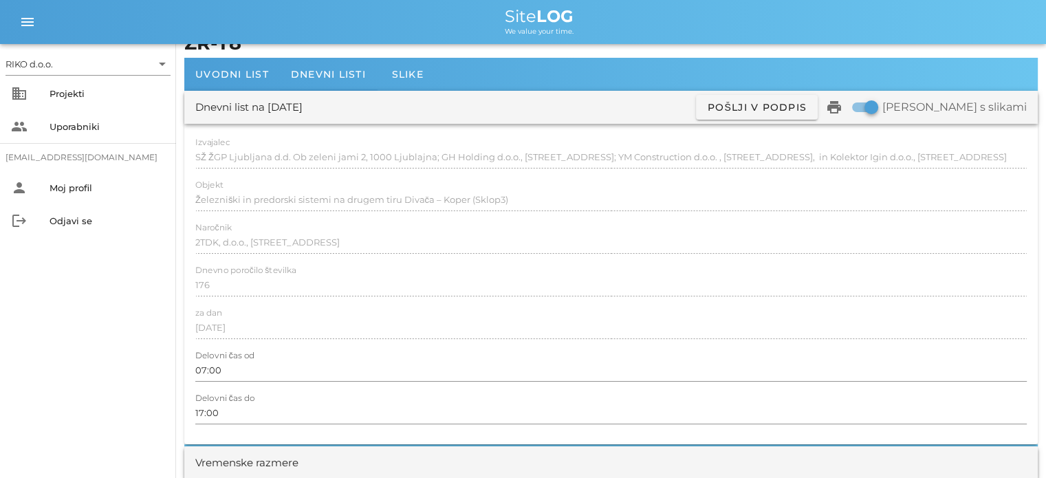
scroll to position [0, 0]
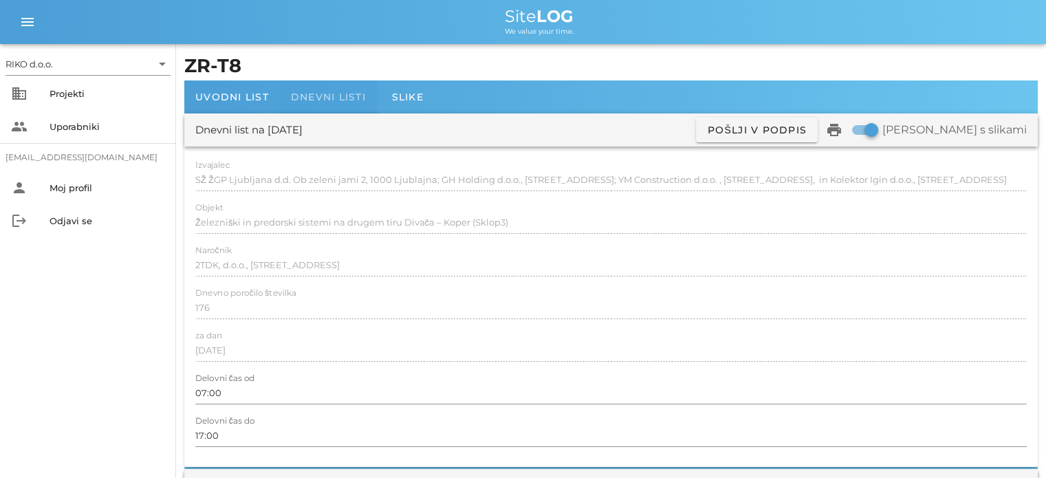
click at [316, 98] on span "Dnevni listi" at bounding box center [328, 97] width 75 height 12
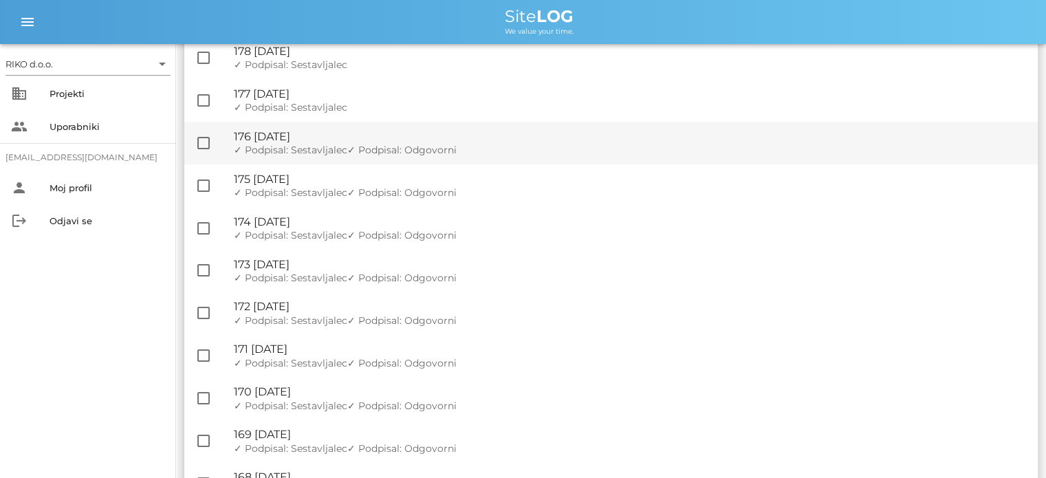
scroll to position [138, 0]
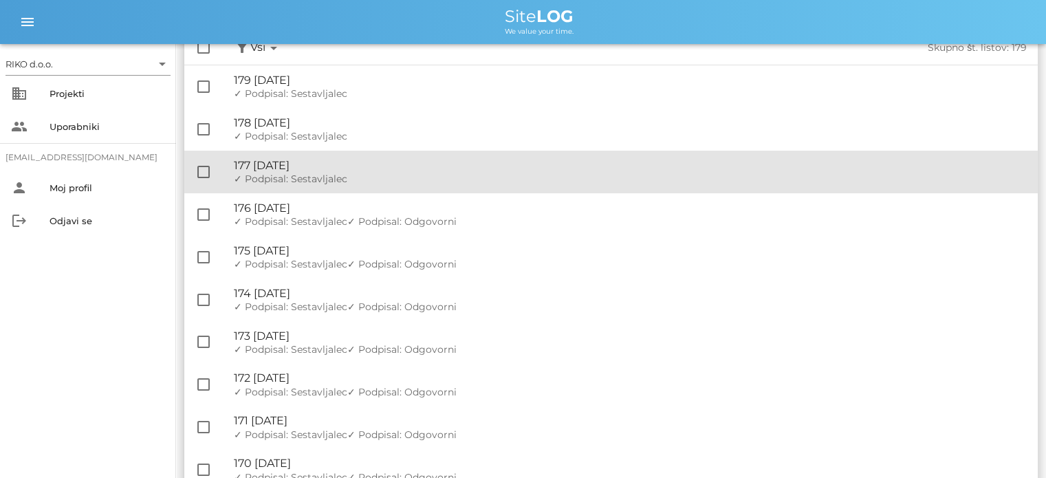
click at [389, 176] on div "✓ Podpisal: Nadzornik ✓ Podpisal: Sestavljalec ✓ Podpisal: Odgovorni" at bounding box center [630, 179] width 793 height 12
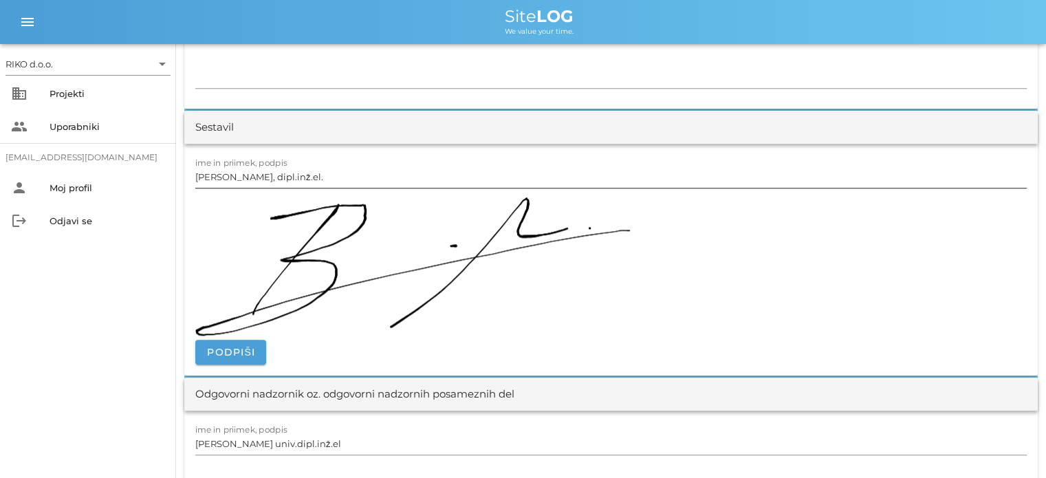
scroll to position [1581, 0]
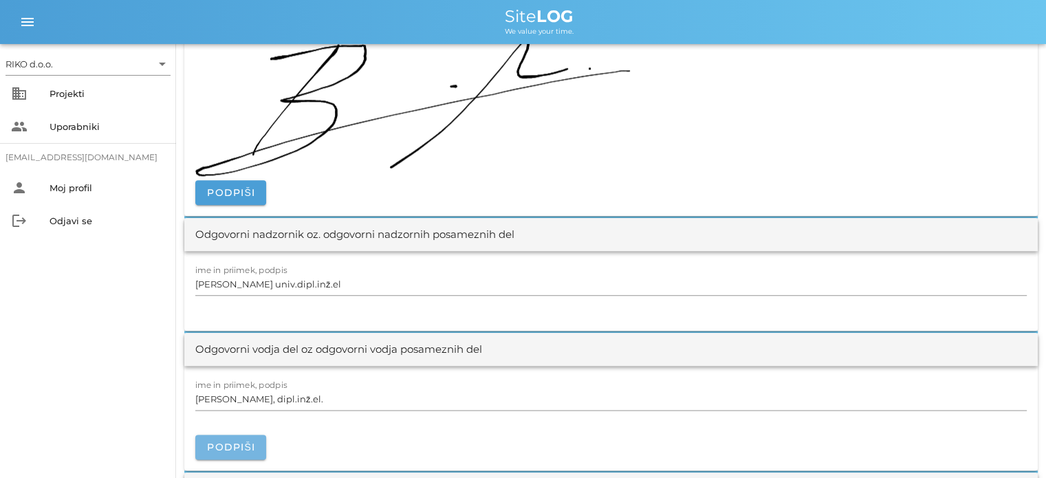
click at [231, 443] on span "Podpiši" at bounding box center [230, 447] width 49 height 12
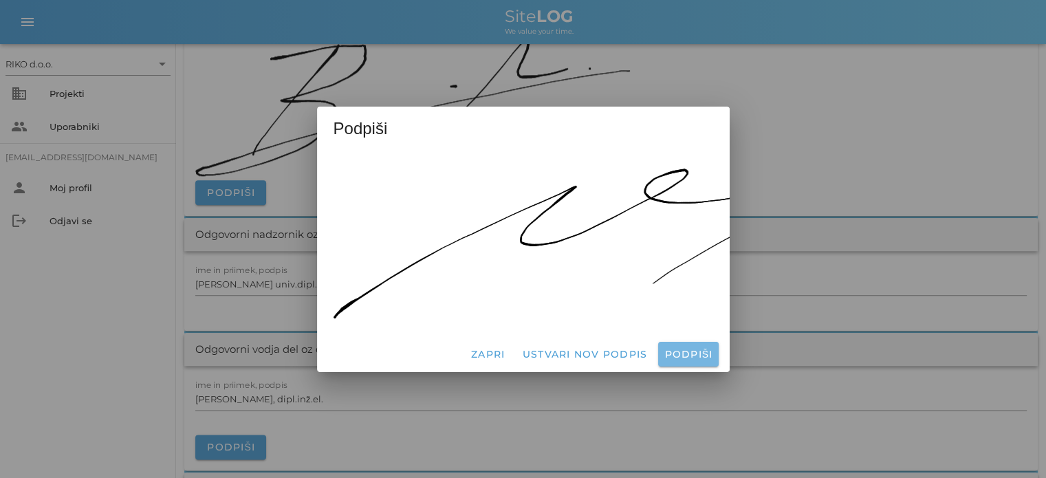
click at [702, 351] on span "Podpiši" at bounding box center [687, 354] width 49 height 12
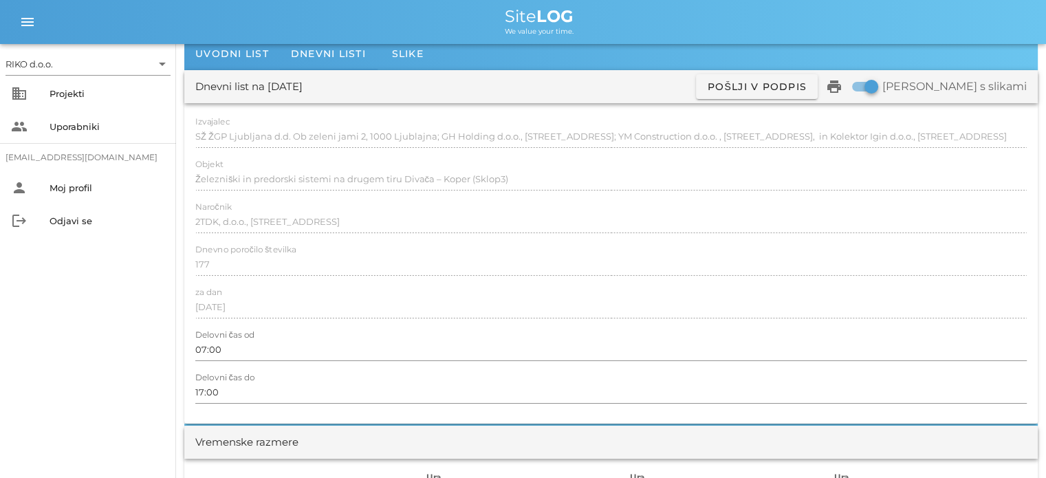
scroll to position [0, 0]
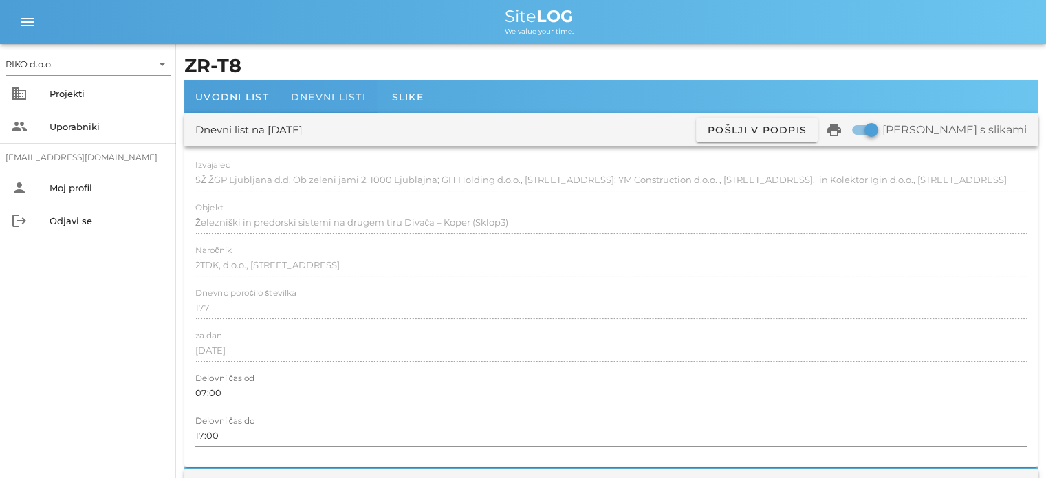
click at [358, 96] on span "Dnevni listi" at bounding box center [328, 97] width 75 height 12
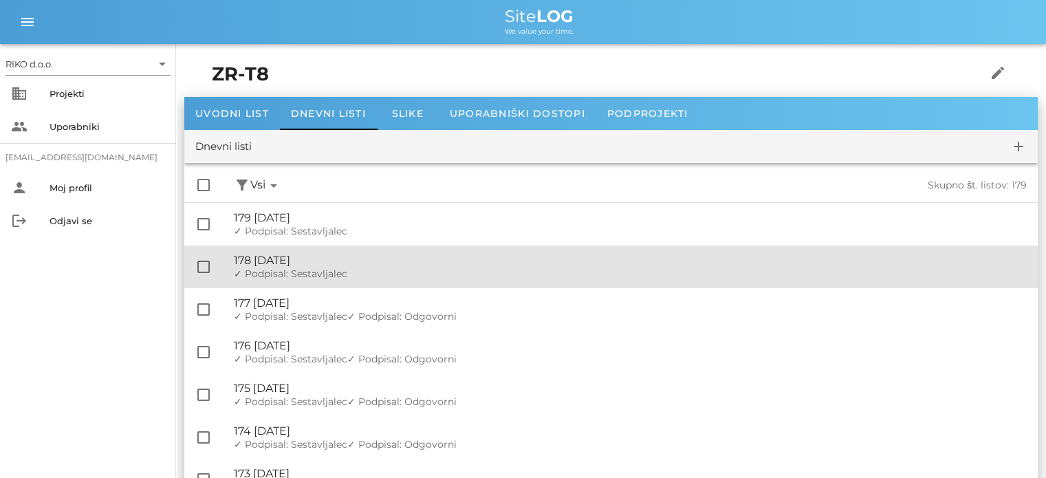
click at [383, 258] on div "🔏 178 [DATE]" at bounding box center [630, 260] width 793 height 13
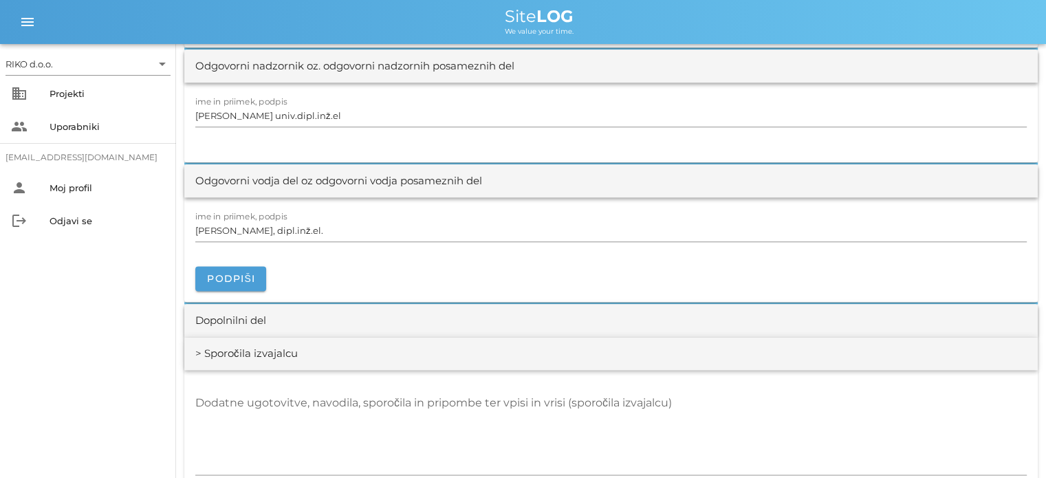
scroll to position [1719, 0]
click at [255, 269] on button "Podpiši" at bounding box center [230, 276] width 71 height 25
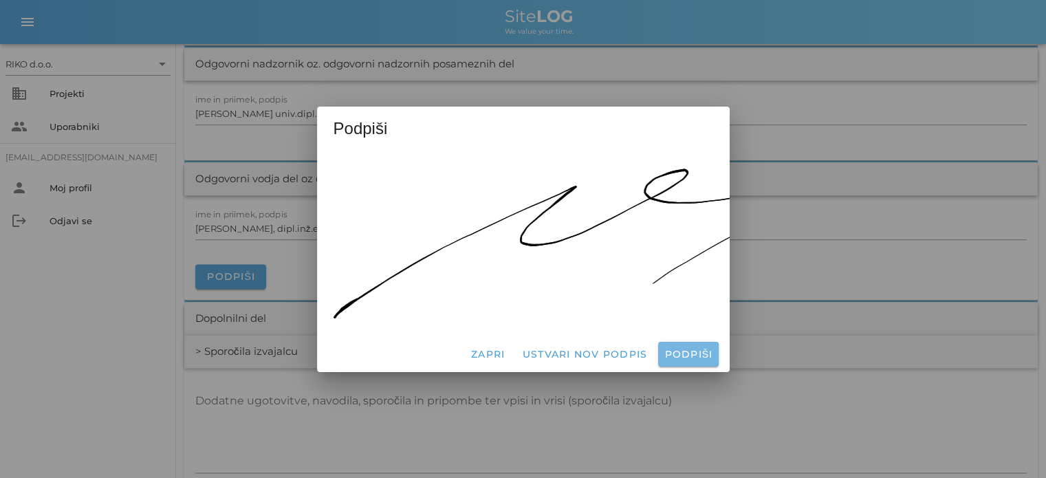
click at [704, 352] on span "Podpiši" at bounding box center [687, 354] width 49 height 12
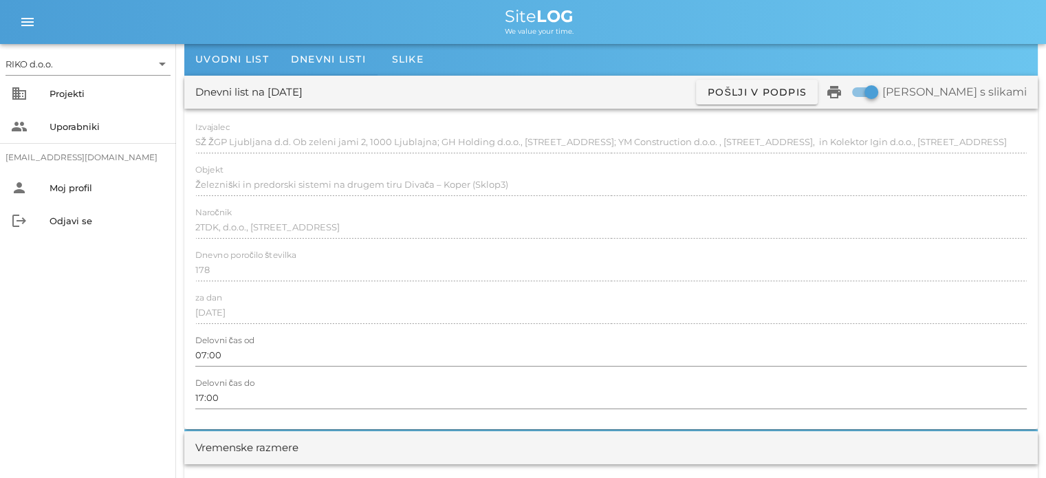
scroll to position [0, 0]
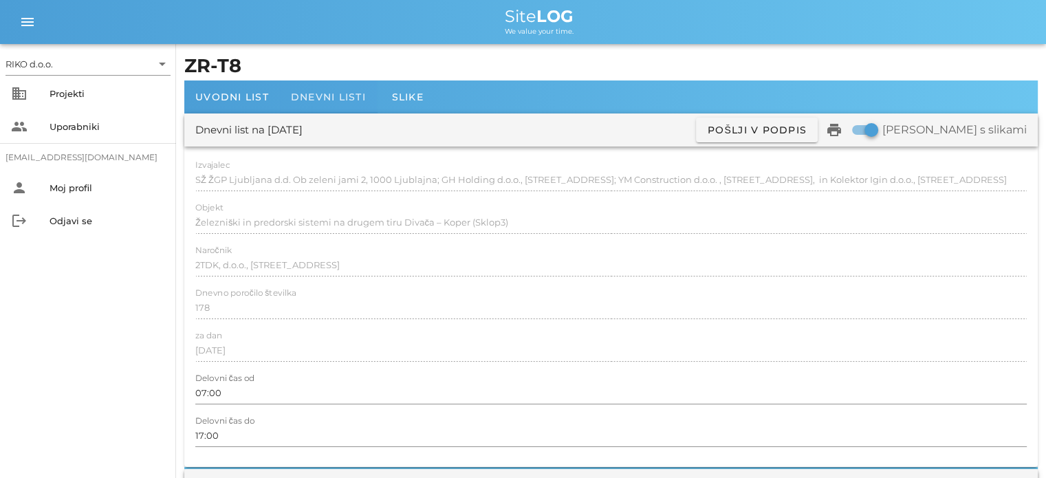
click at [319, 100] on span "Dnevni listi" at bounding box center [328, 97] width 75 height 12
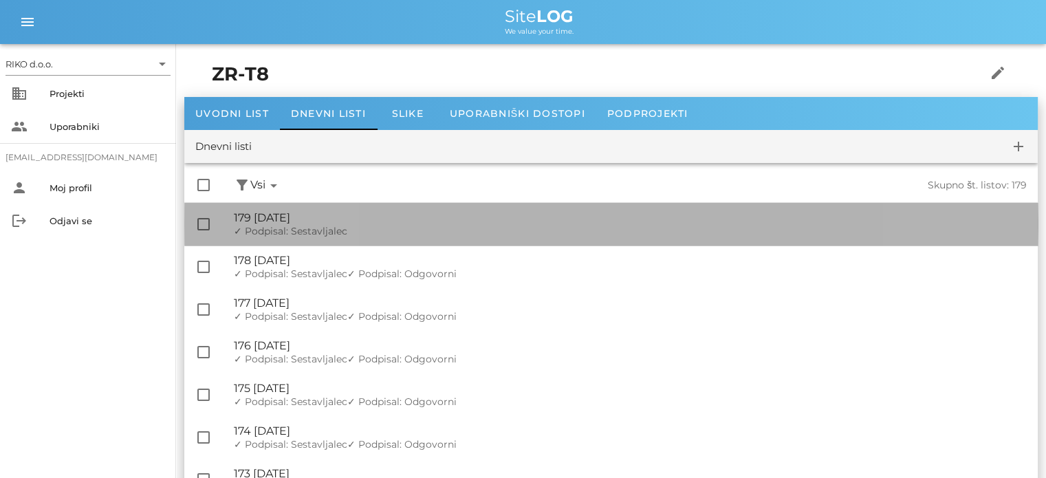
click at [340, 230] on span "✓ Podpisal: Sestavljalec" at bounding box center [290, 231] width 113 height 12
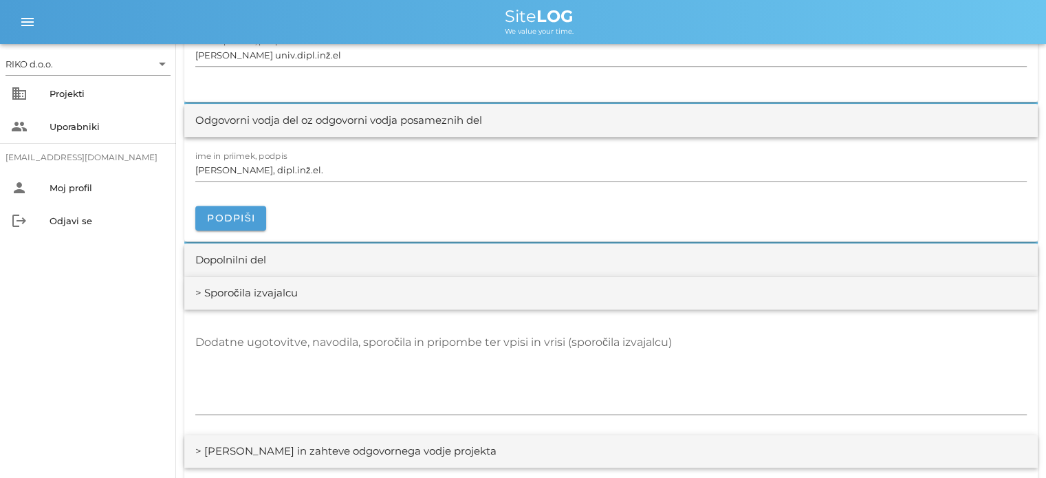
scroll to position [1788, 0]
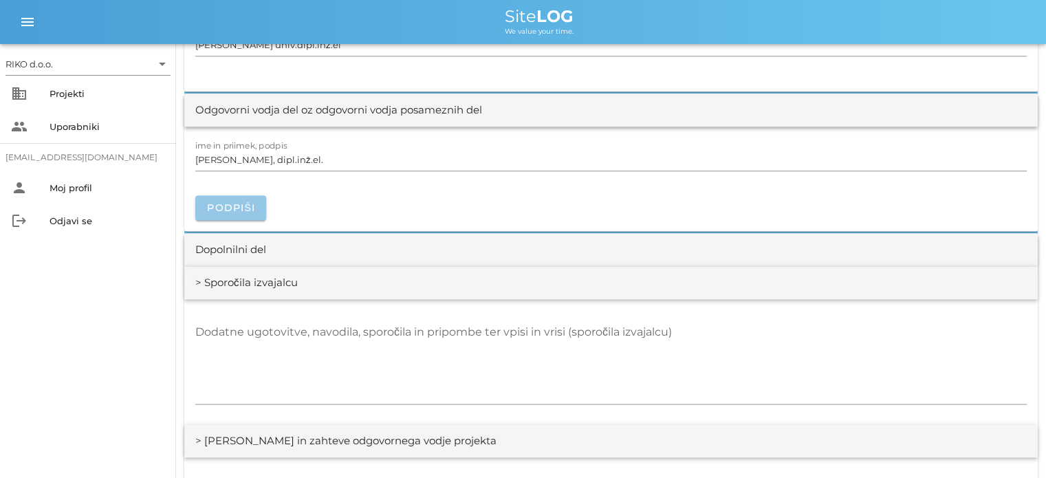
click at [260, 208] on button "Podpiši" at bounding box center [230, 207] width 71 height 25
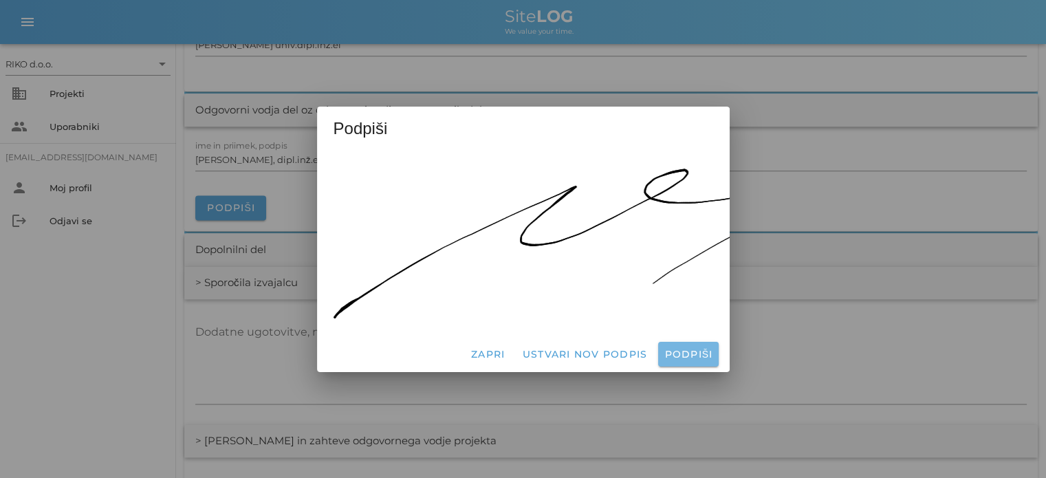
click at [690, 343] on button "Podpiši" at bounding box center [688, 354] width 60 height 25
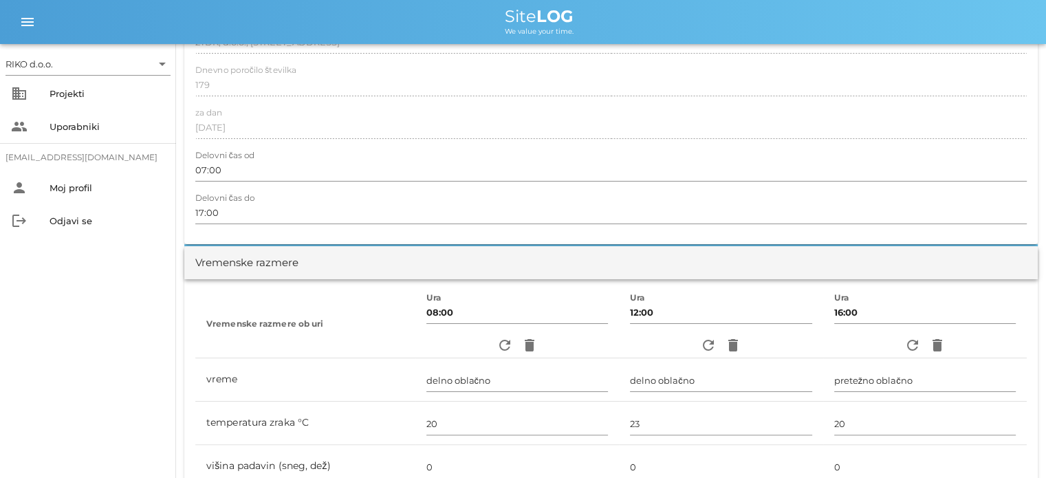
scroll to position [0, 0]
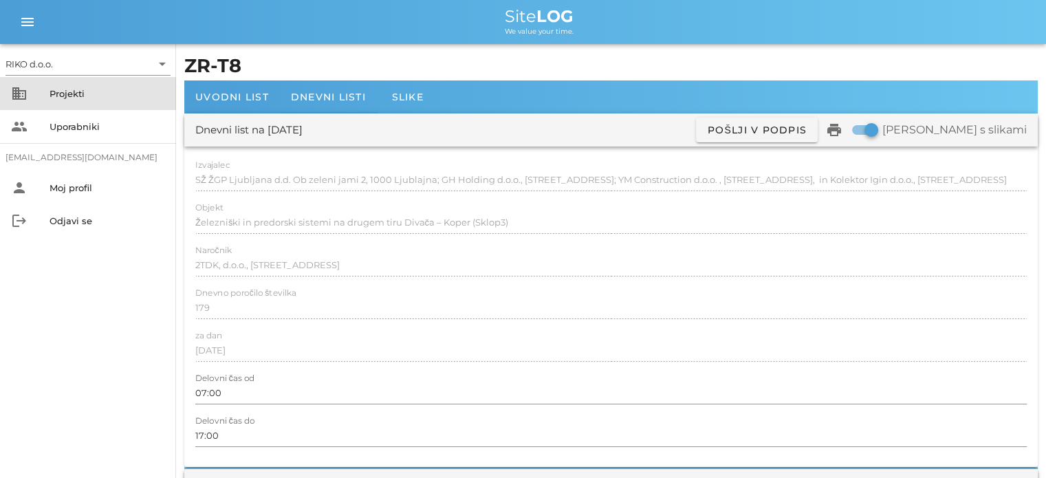
click at [87, 93] on div "Projekti" at bounding box center [108, 93] width 116 height 11
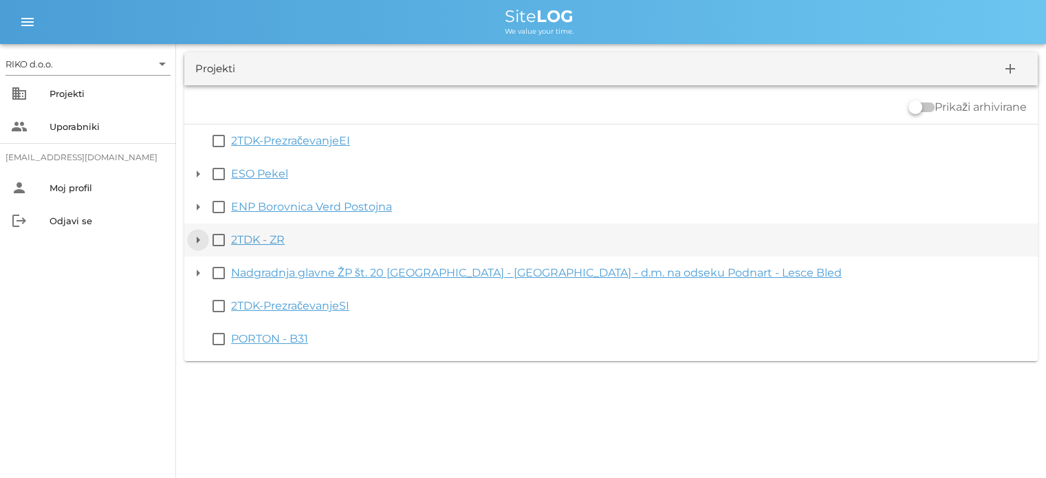
click at [199, 239] on button "arrow_drop_down" at bounding box center [198, 240] width 17 height 17
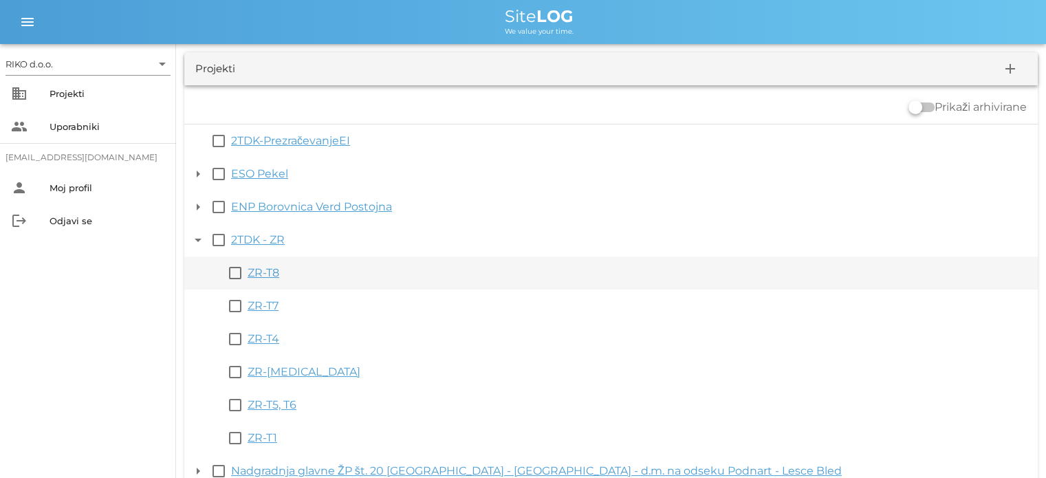
click at [259, 270] on link "ZR-T8" at bounding box center [264, 272] width 32 height 13
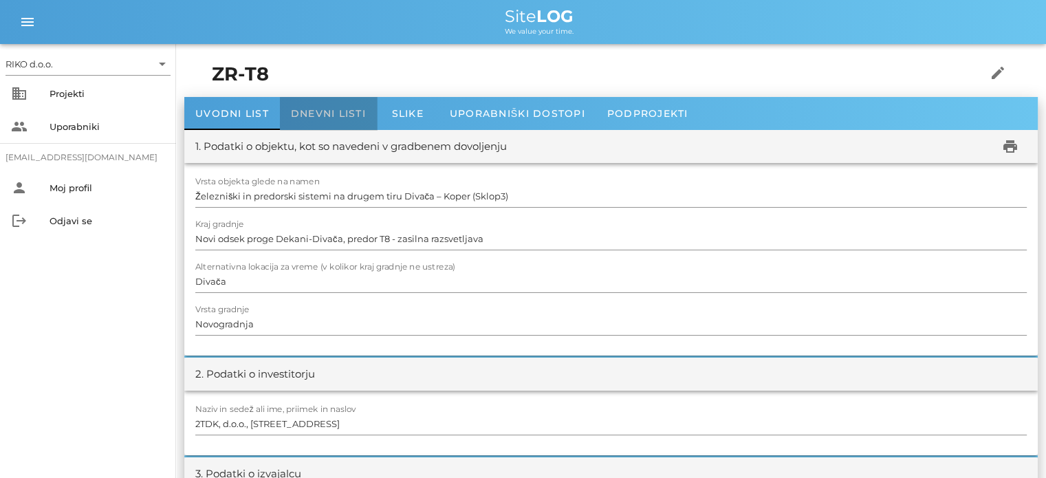
click at [361, 109] on span "Dnevni listi" at bounding box center [328, 113] width 75 height 12
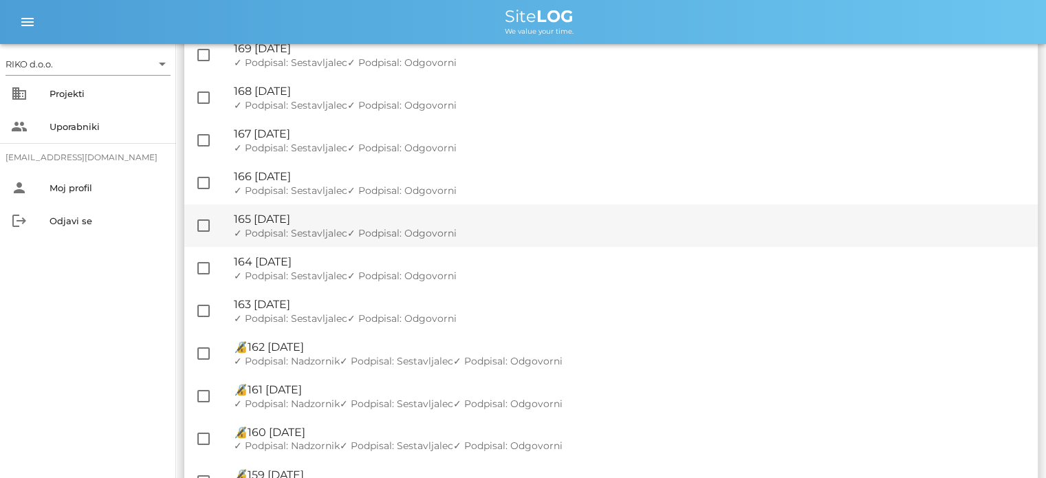
scroll to position [619, 0]
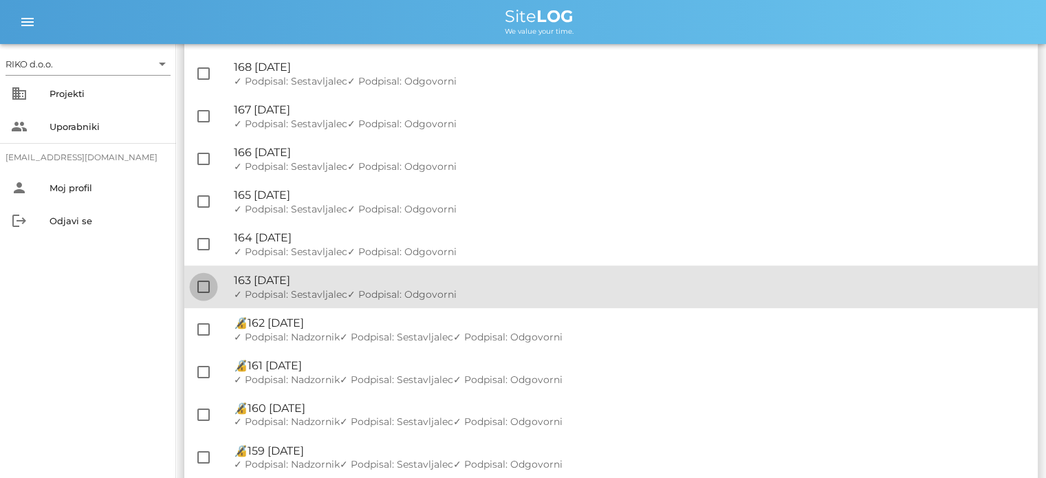
click at [202, 287] on div at bounding box center [203, 286] width 23 height 23
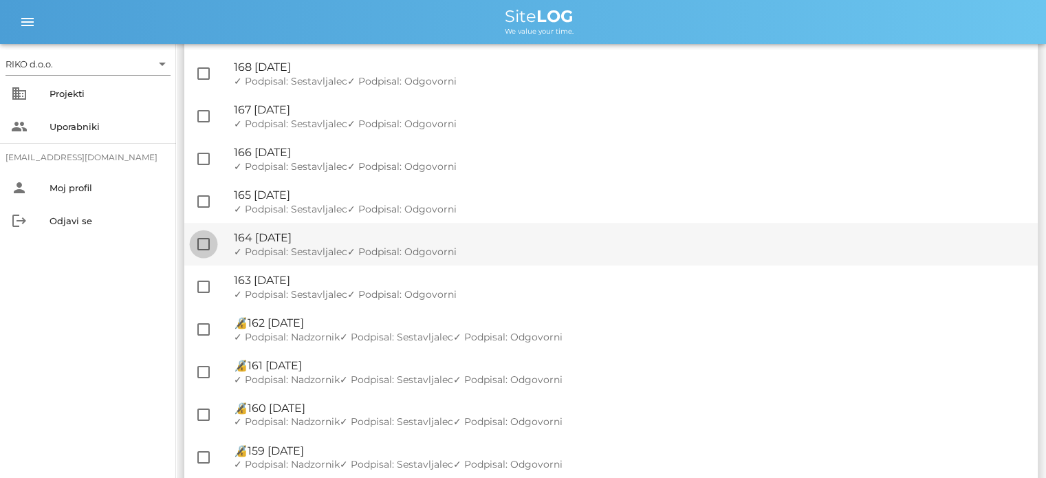
checkbox input "true"
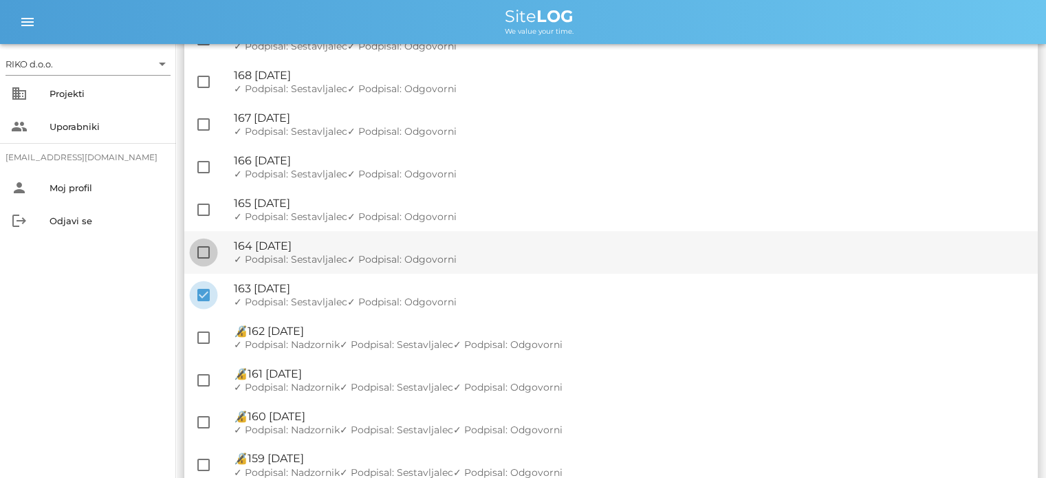
scroll to position [626, 0]
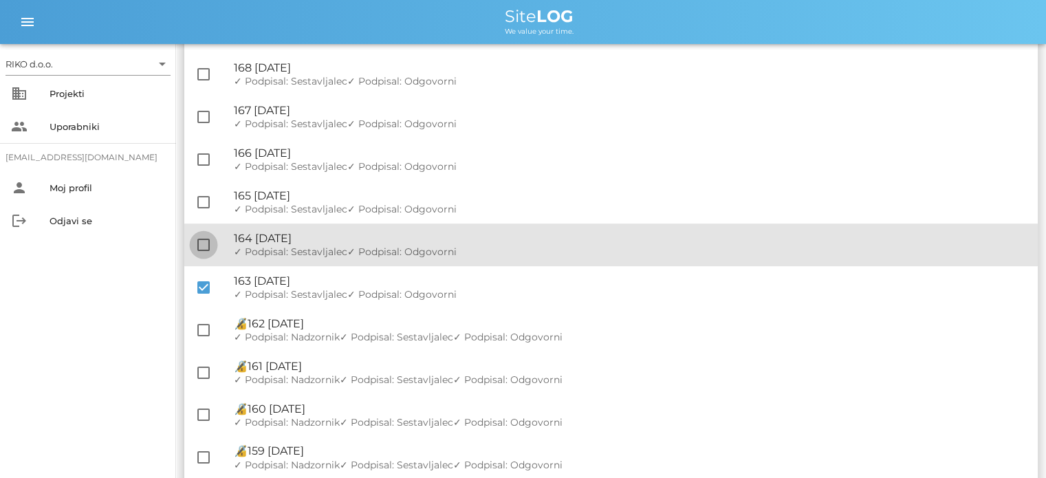
click at [205, 249] on div at bounding box center [203, 244] width 23 height 23
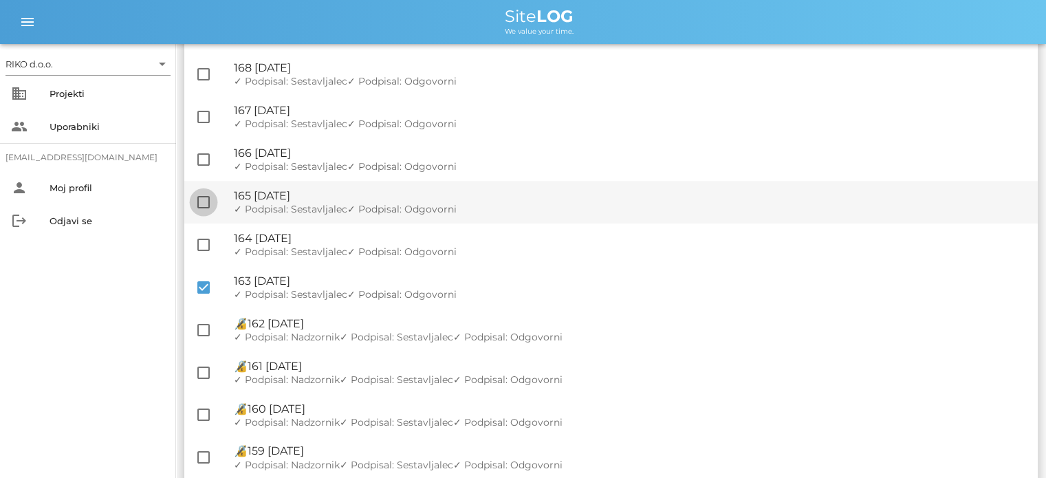
checkbox input "true"
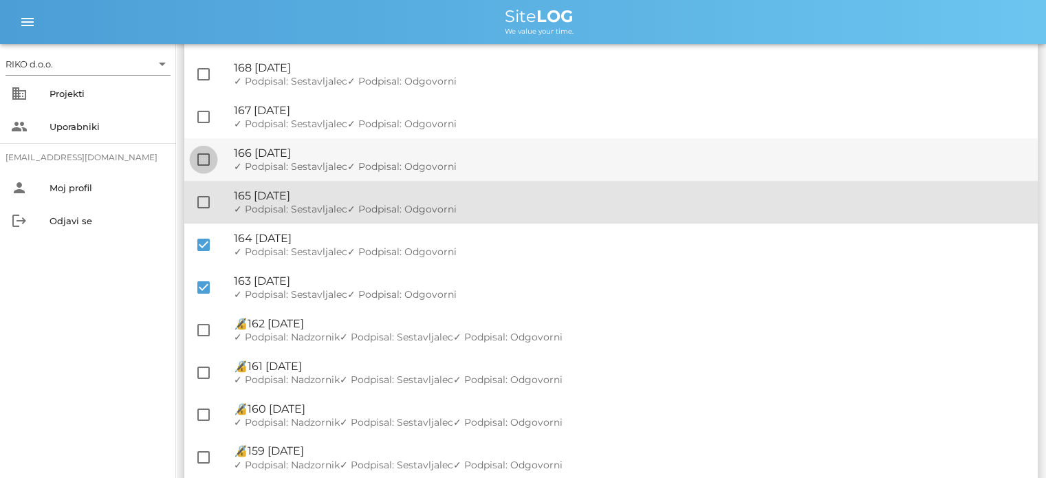
click at [204, 200] on div at bounding box center [203, 201] width 23 height 23
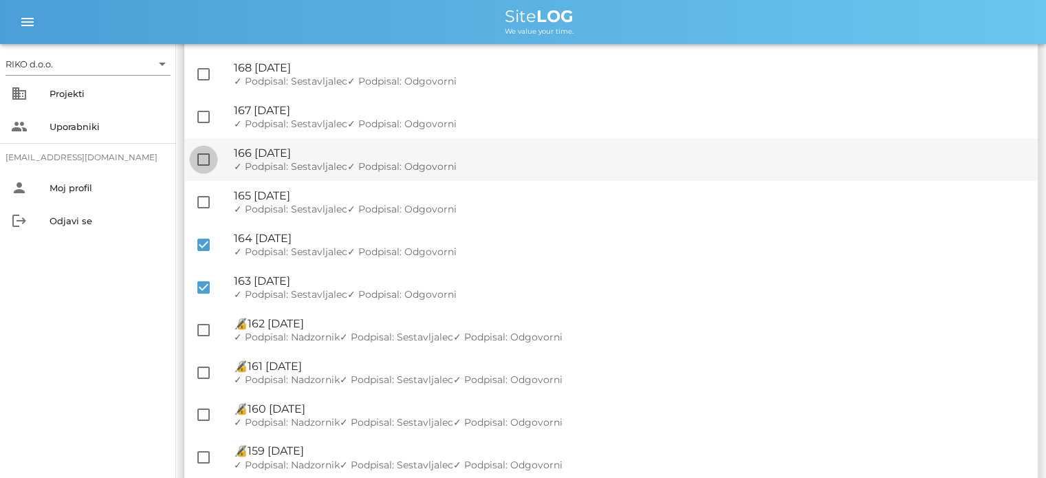
checkbox input "true"
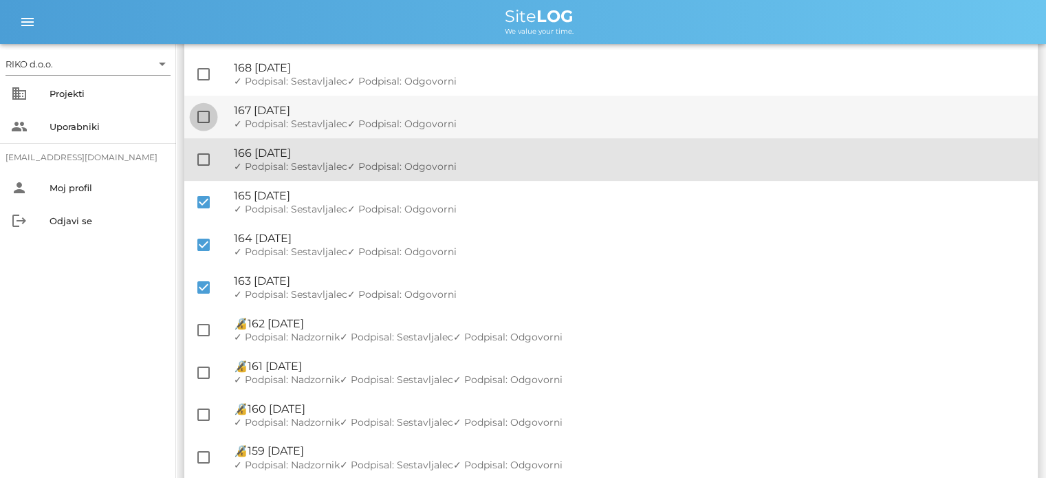
click at [206, 157] on div at bounding box center [203, 159] width 23 height 23
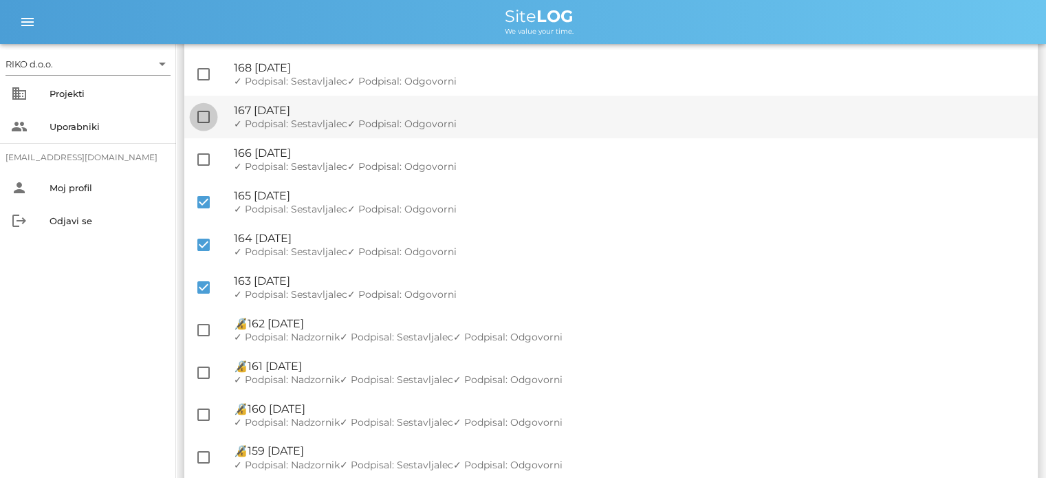
checkbox input "true"
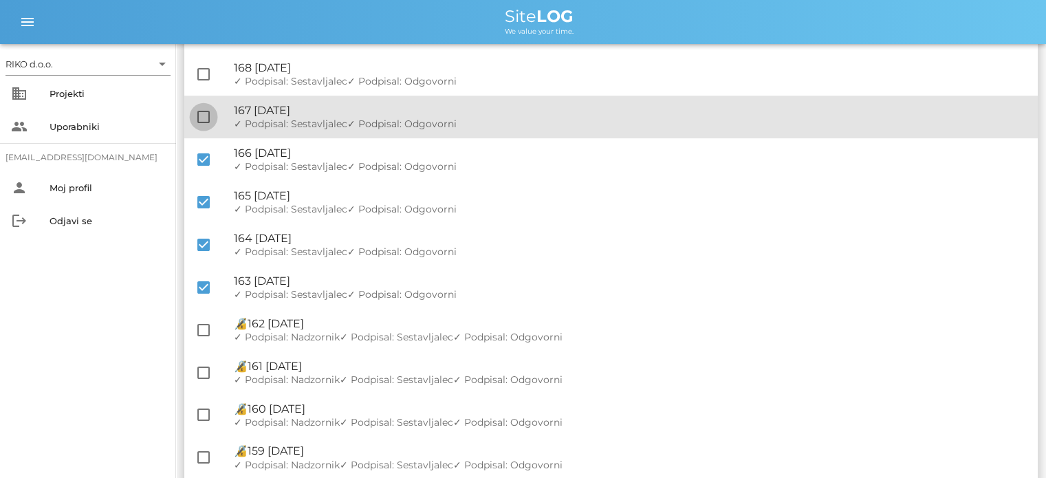
click at [209, 116] on div at bounding box center [203, 116] width 23 height 23
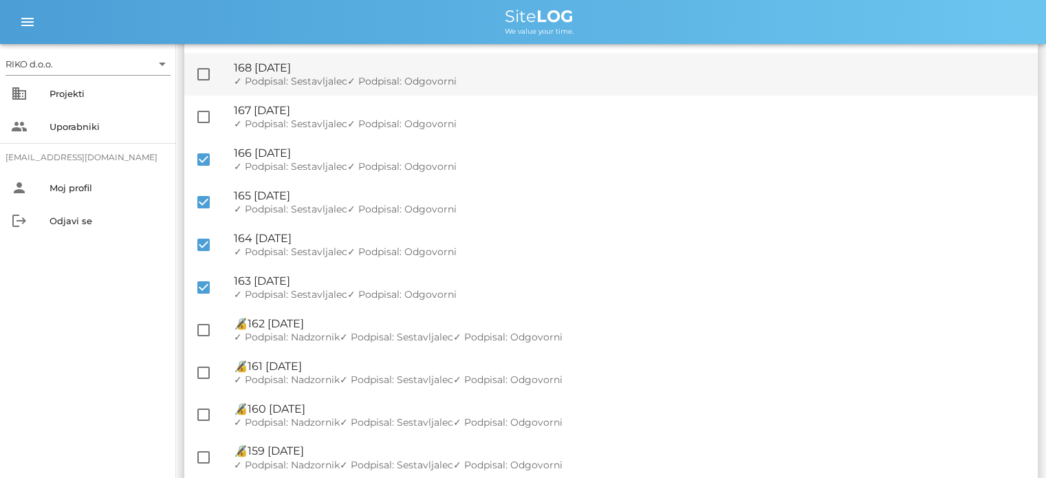
checkbox input "true"
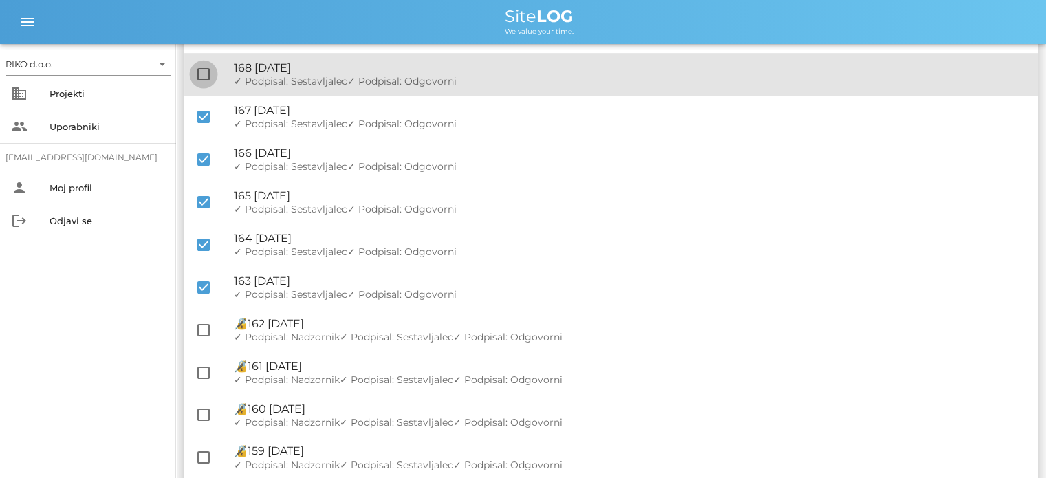
click at [205, 82] on div at bounding box center [203, 74] width 23 height 23
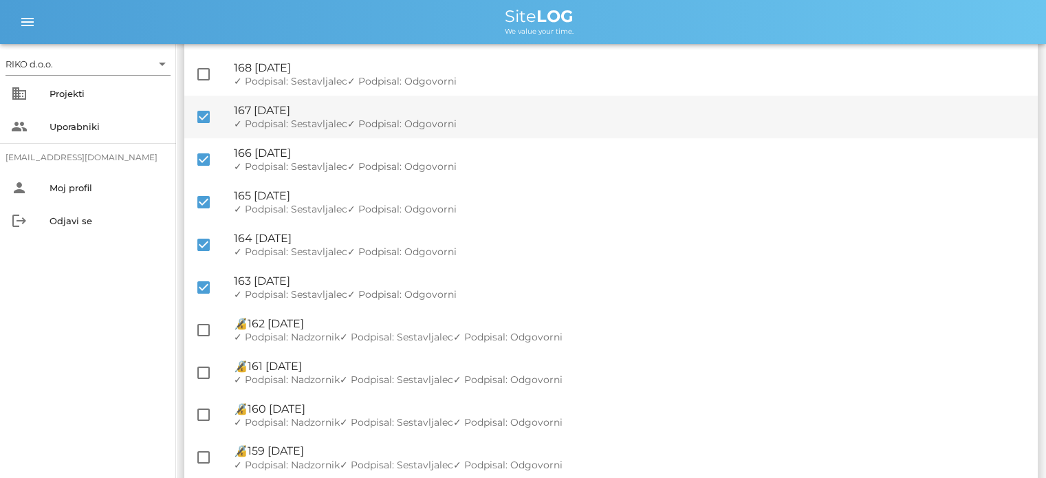
checkbox input "true"
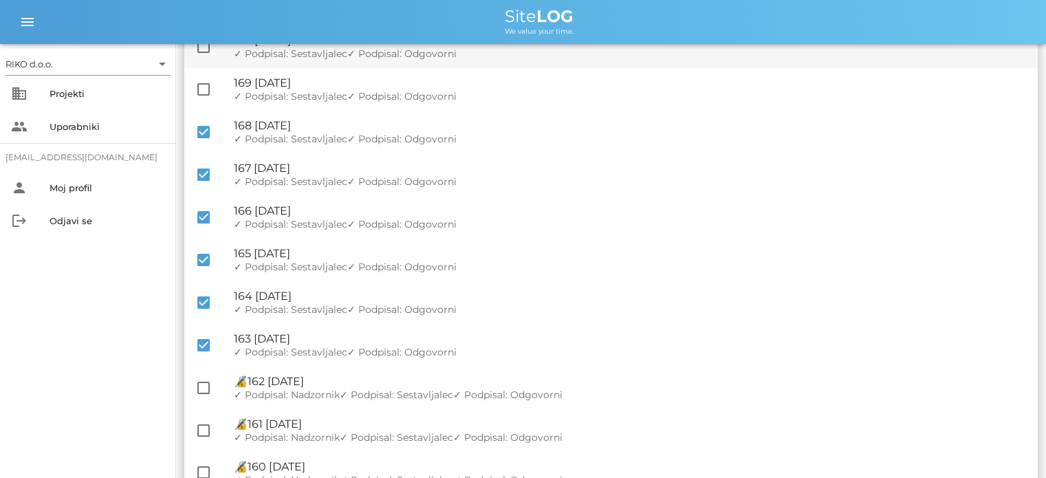
scroll to position [420, 0]
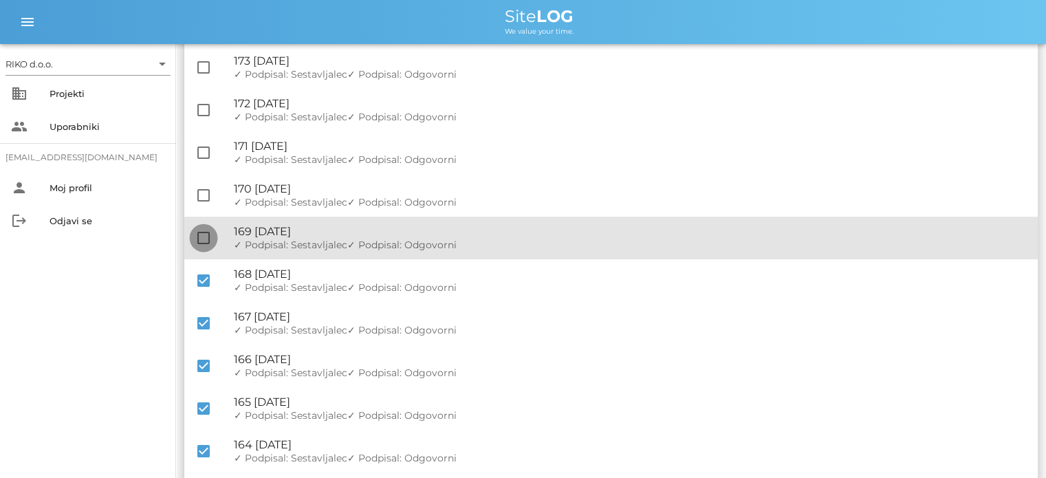
click at [195, 236] on div at bounding box center [203, 237] width 23 height 23
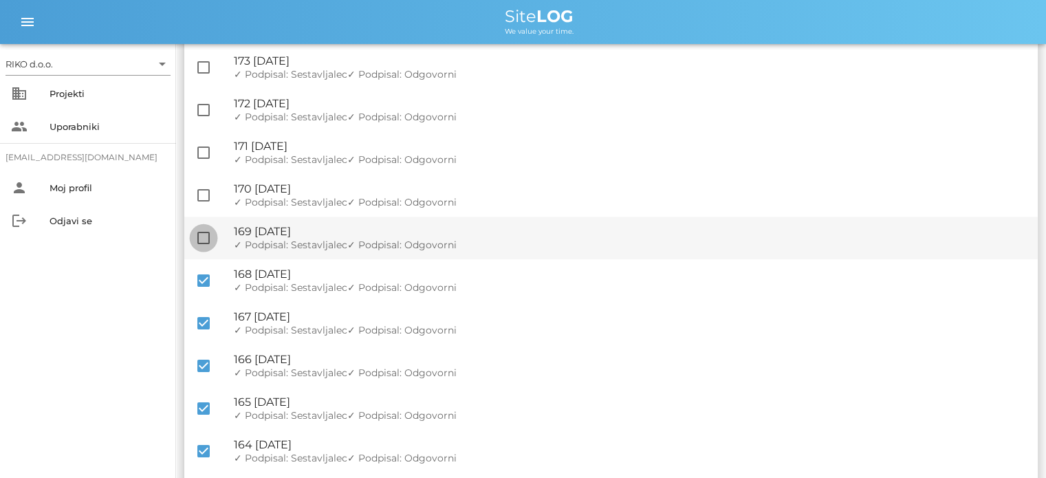
checkbox input "true"
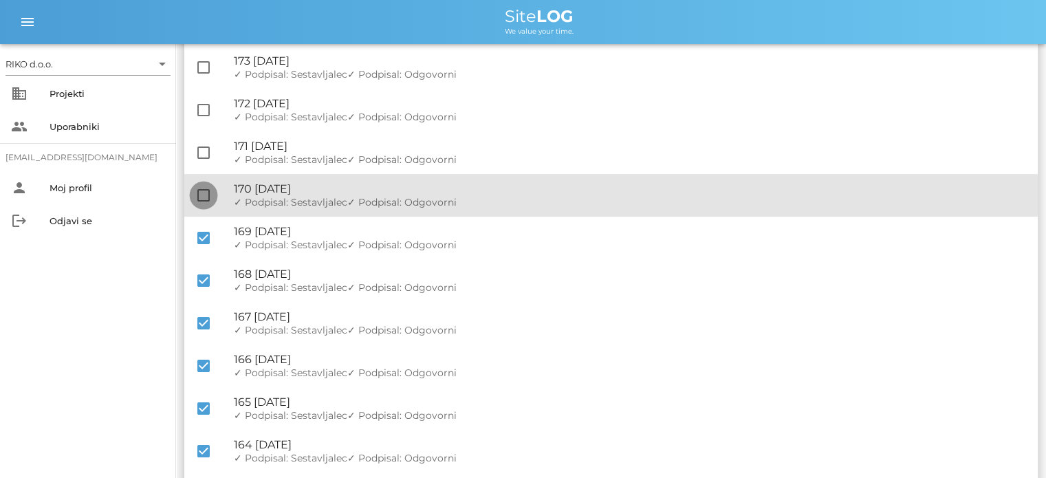
click at [199, 200] on div at bounding box center [203, 195] width 23 height 23
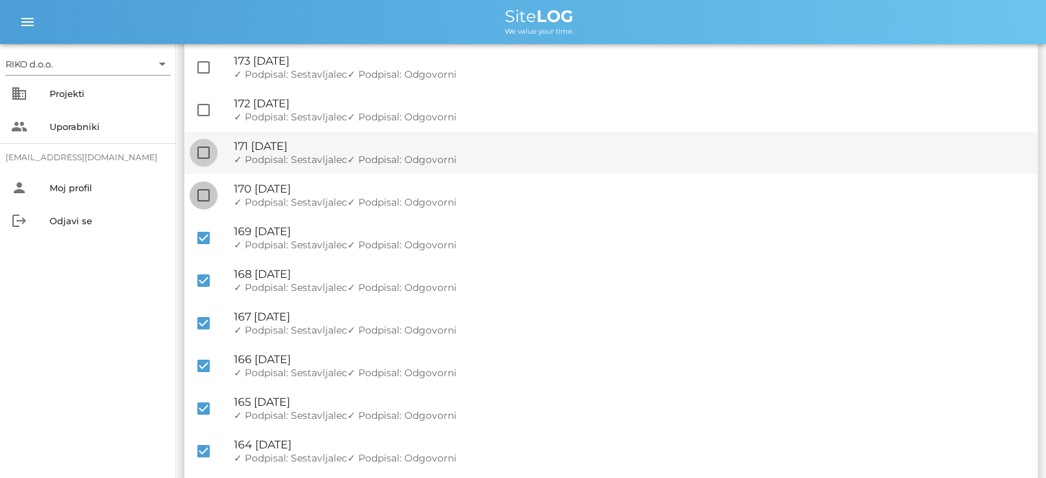
checkbox input "true"
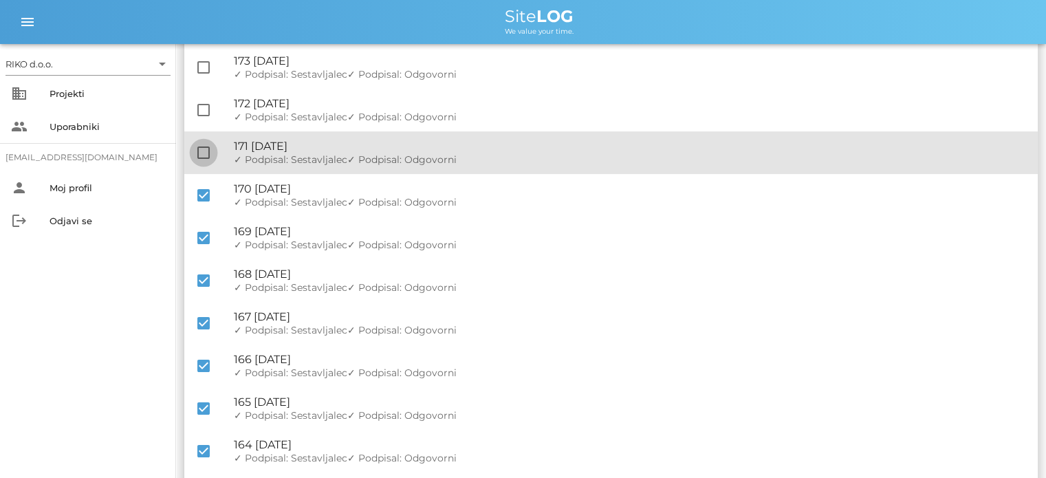
click at [206, 151] on div at bounding box center [203, 152] width 23 height 23
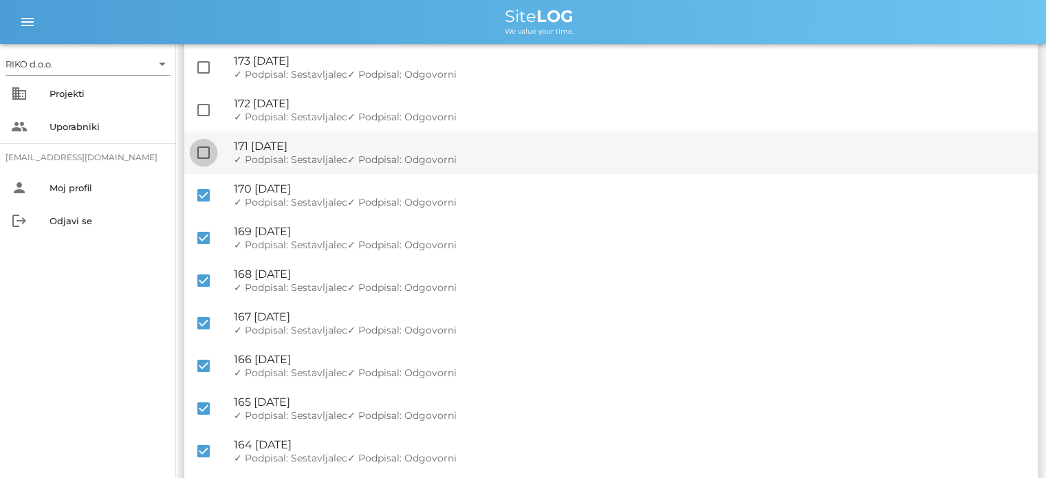
checkbox input "true"
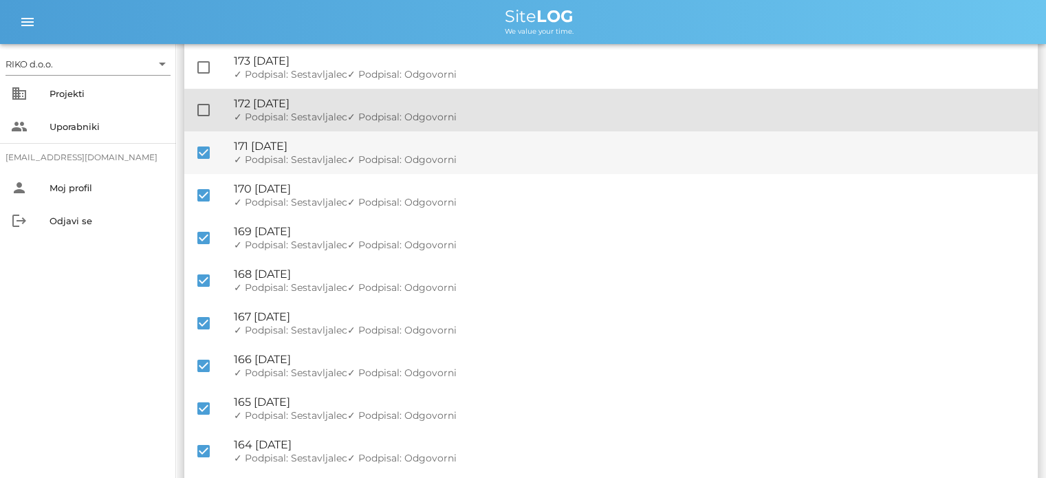
click at [208, 107] on div at bounding box center [203, 109] width 23 height 23
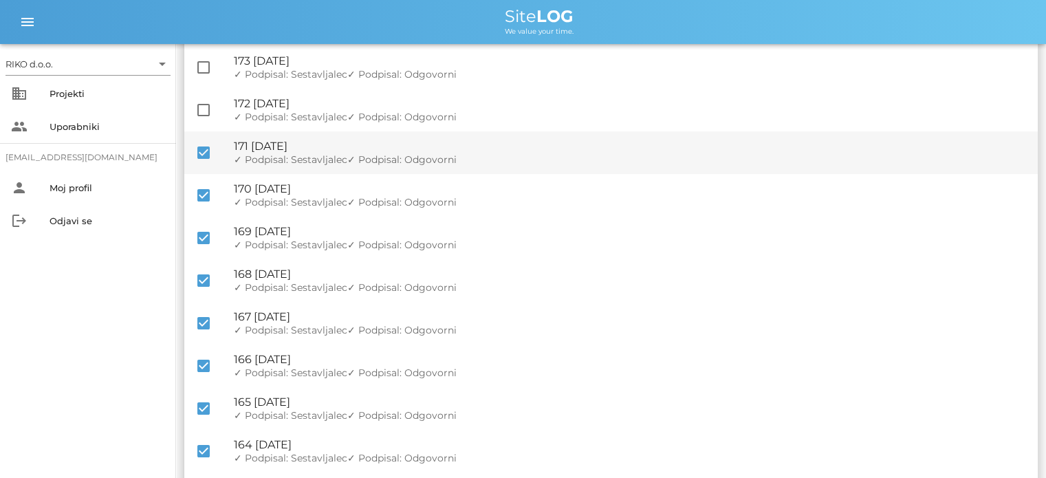
checkbox input "true"
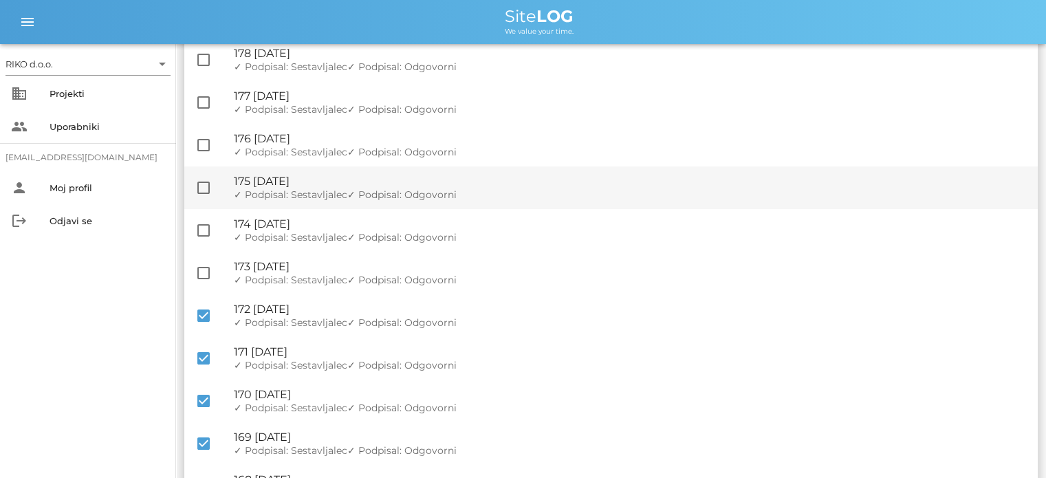
scroll to position [214, 0]
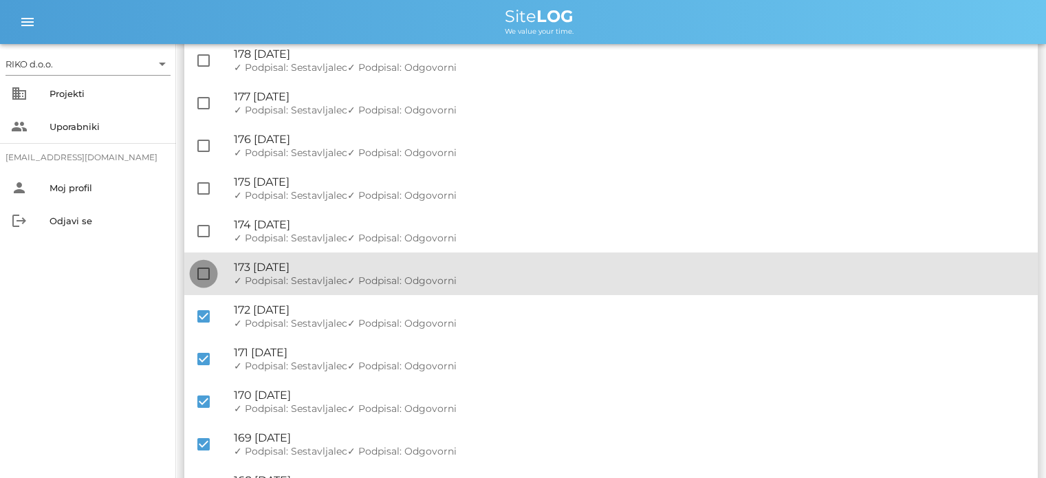
click at [199, 274] on div at bounding box center [203, 273] width 23 height 23
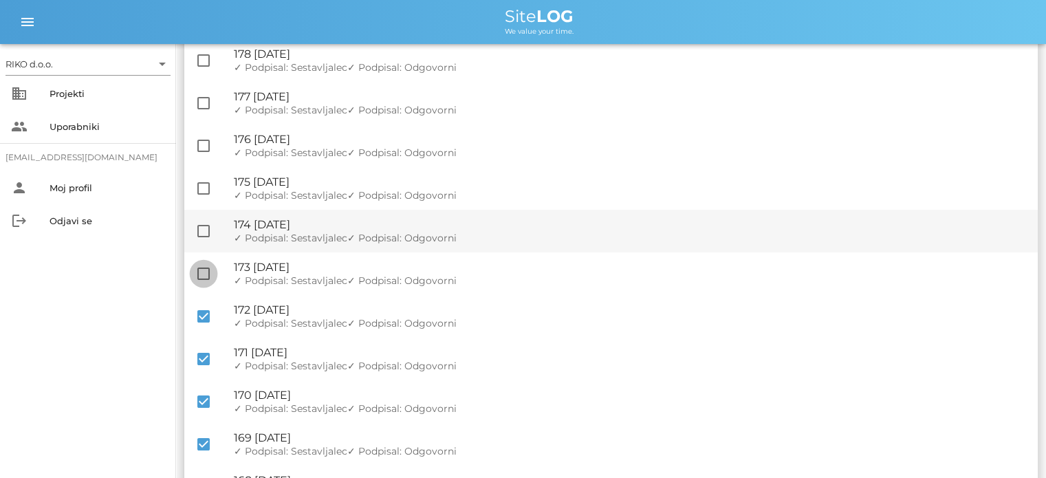
checkbox input "true"
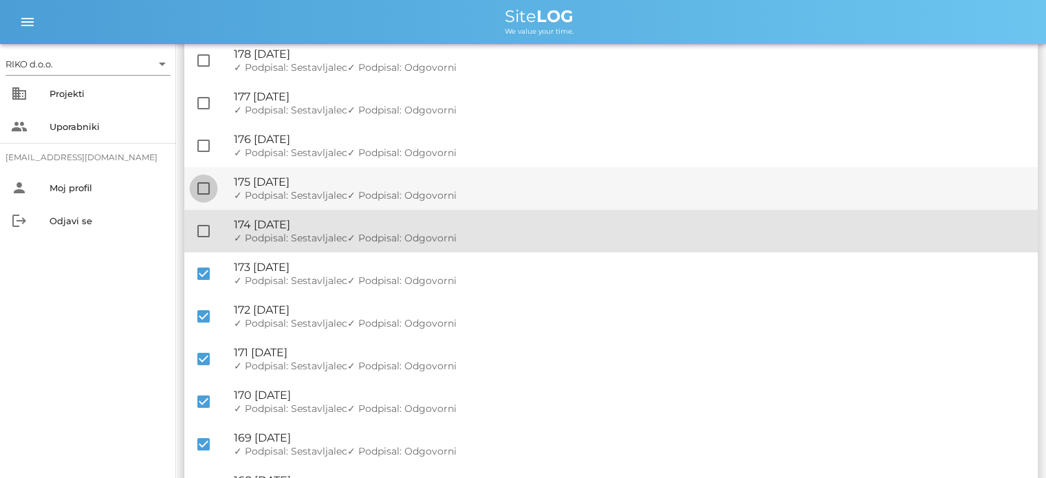
drag, startPoint x: 198, startPoint y: 230, endPoint x: 205, endPoint y: 189, distance: 41.1
click at [199, 230] on div at bounding box center [203, 230] width 23 height 23
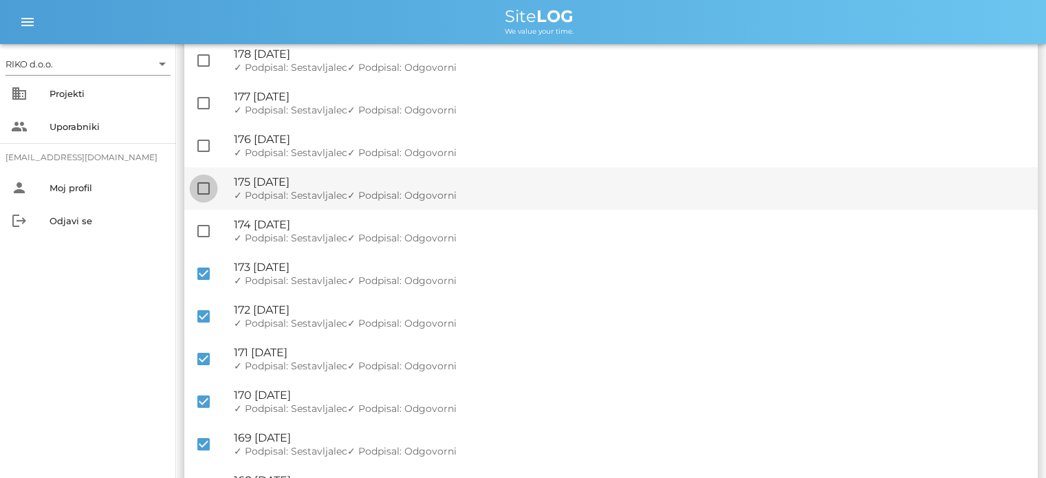
checkbox input "true"
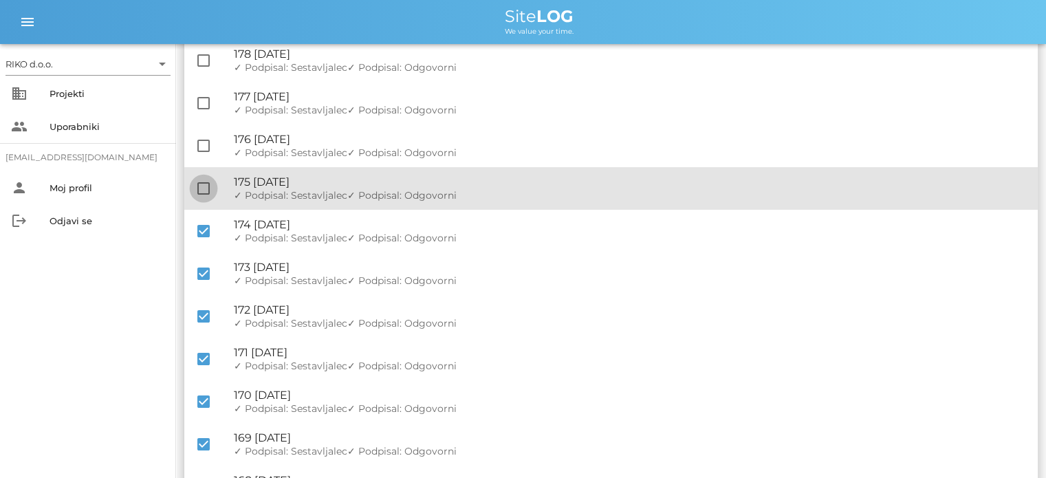
click at [205, 187] on div at bounding box center [203, 188] width 23 height 23
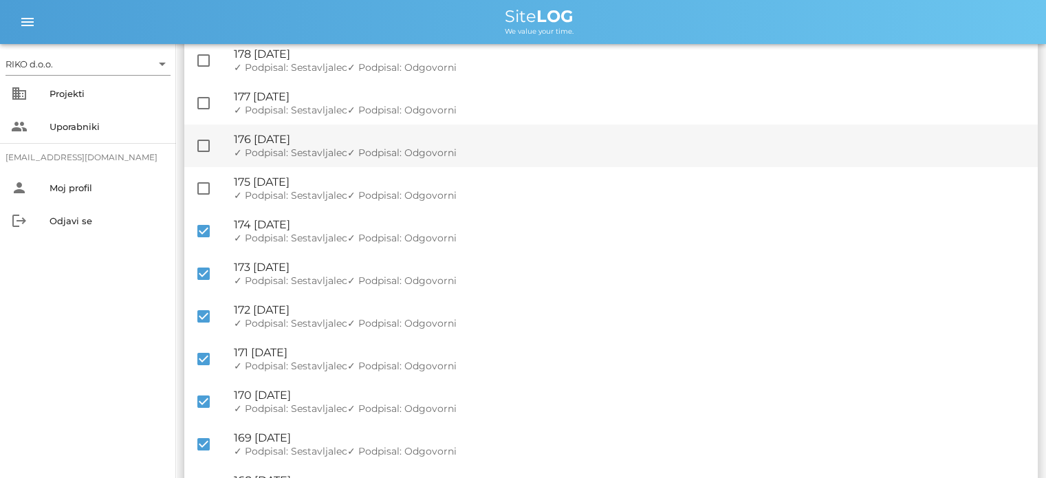
checkbox input "true"
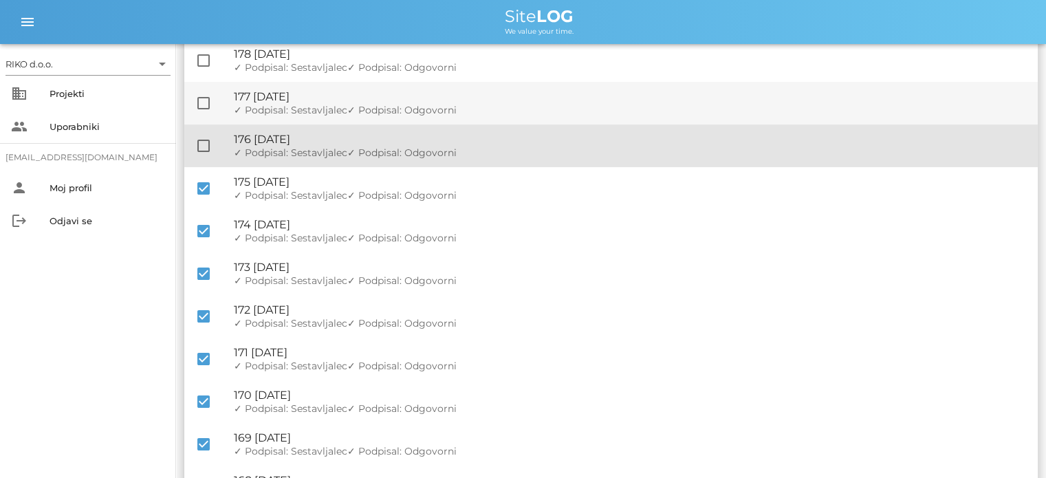
click at [202, 146] on div at bounding box center [203, 145] width 23 height 23
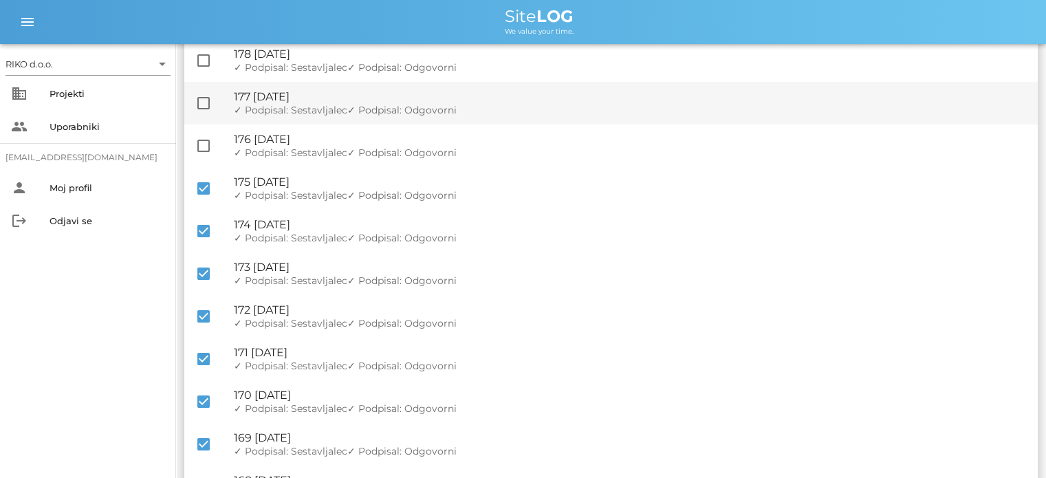
checkbox input "true"
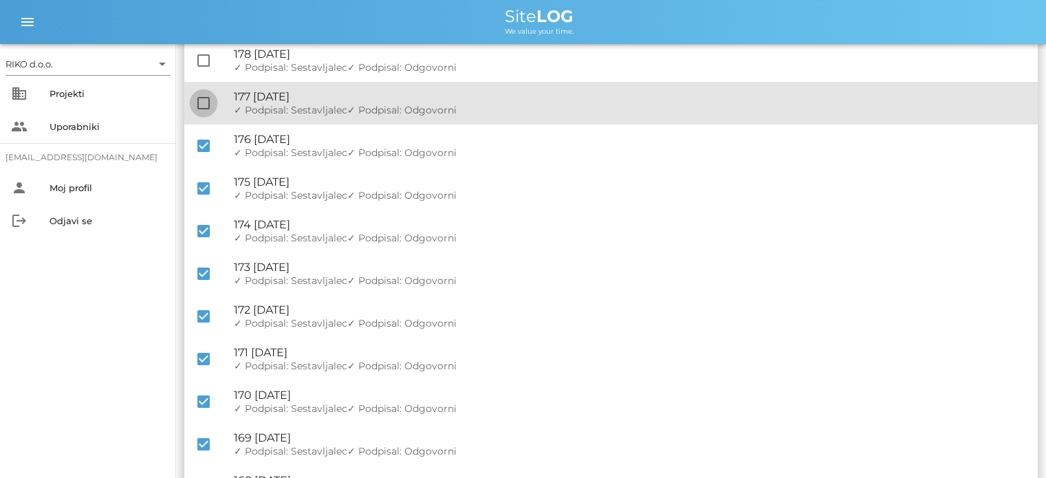
click at [206, 106] on div at bounding box center [203, 102] width 23 height 23
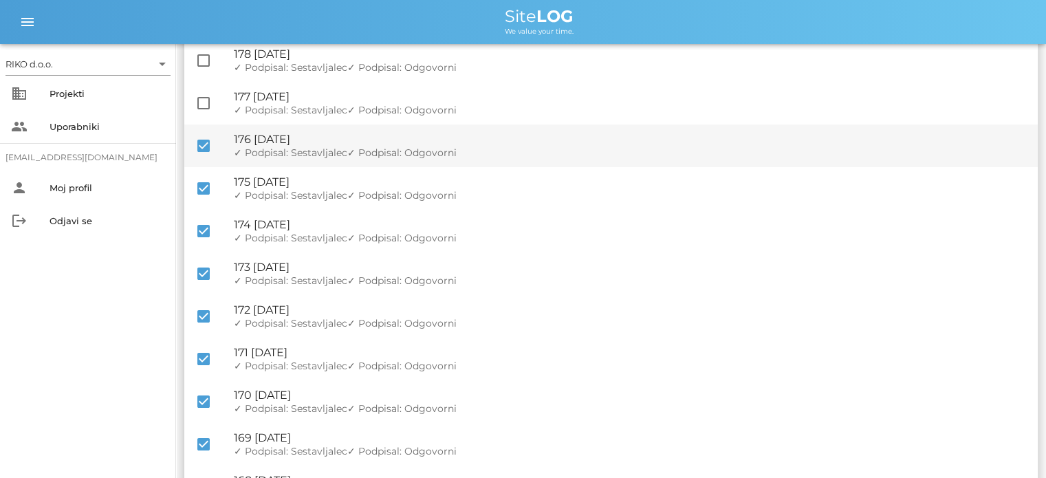
checkbox input "true"
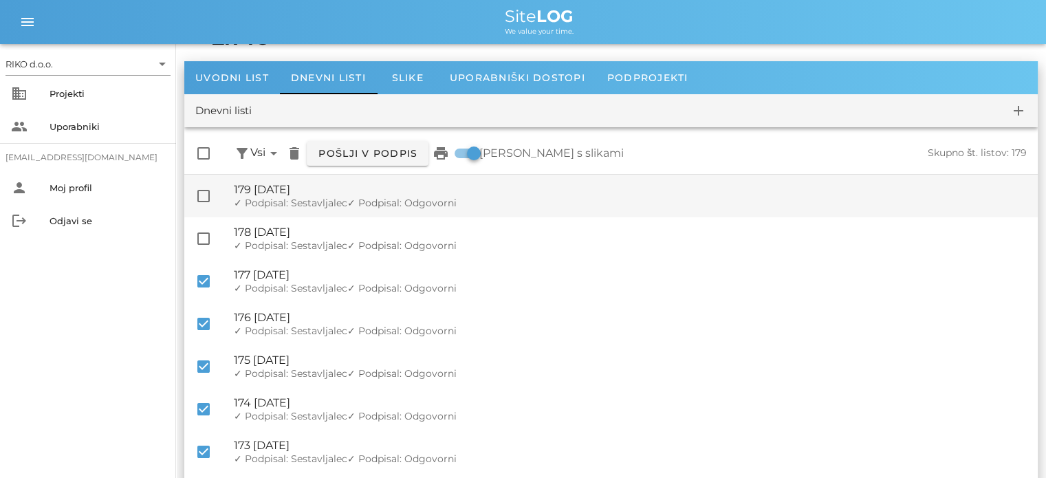
scroll to position [8, 0]
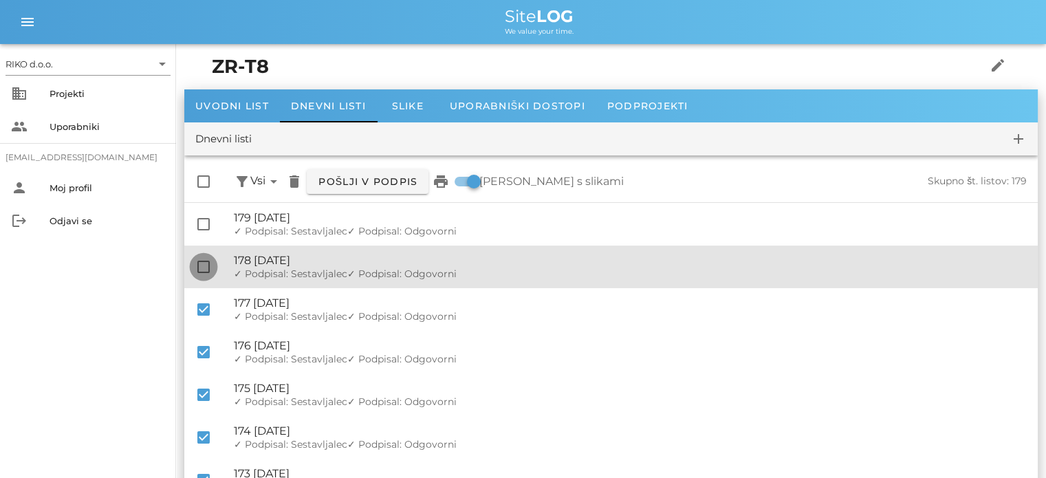
click at [204, 265] on div at bounding box center [203, 266] width 23 height 23
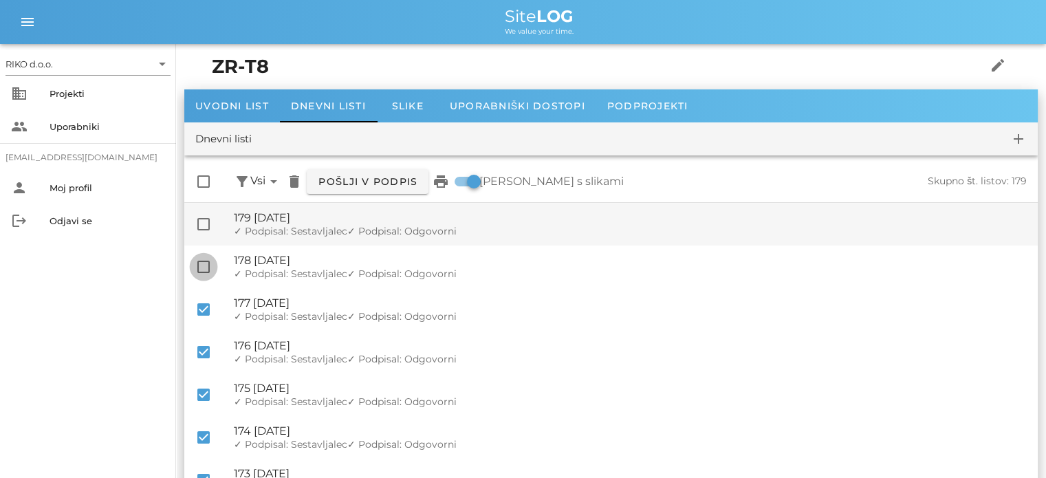
checkbox input "true"
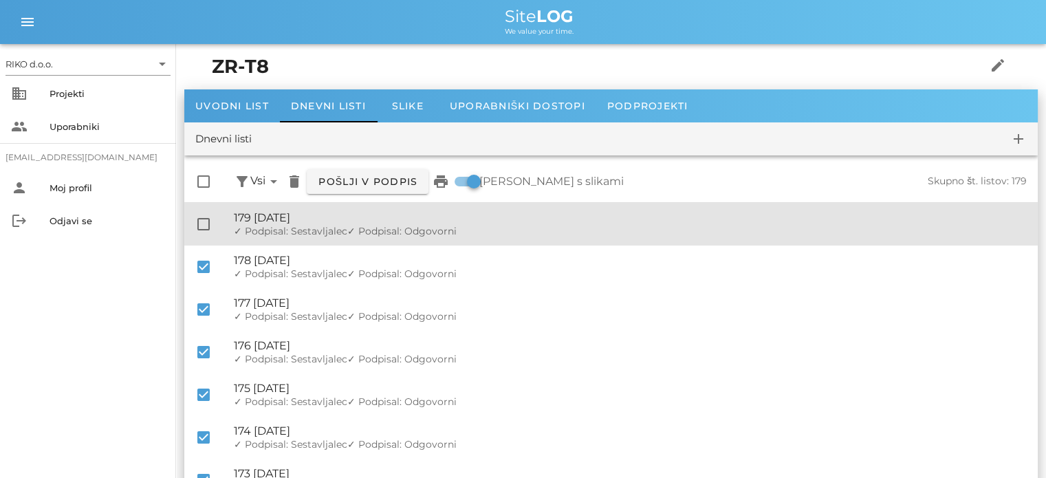
click at [201, 226] on div at bounding box center [203, 223] width 23 height 23
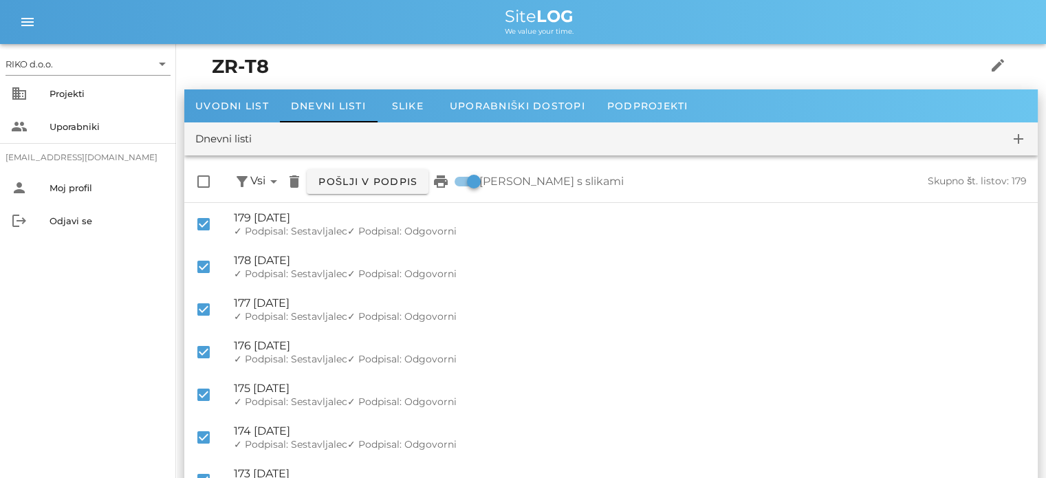
checkbox input "true"
click at [371, 190] on button "Pošlji v podpis" at bounding box center [368, 181] width 122 height 25
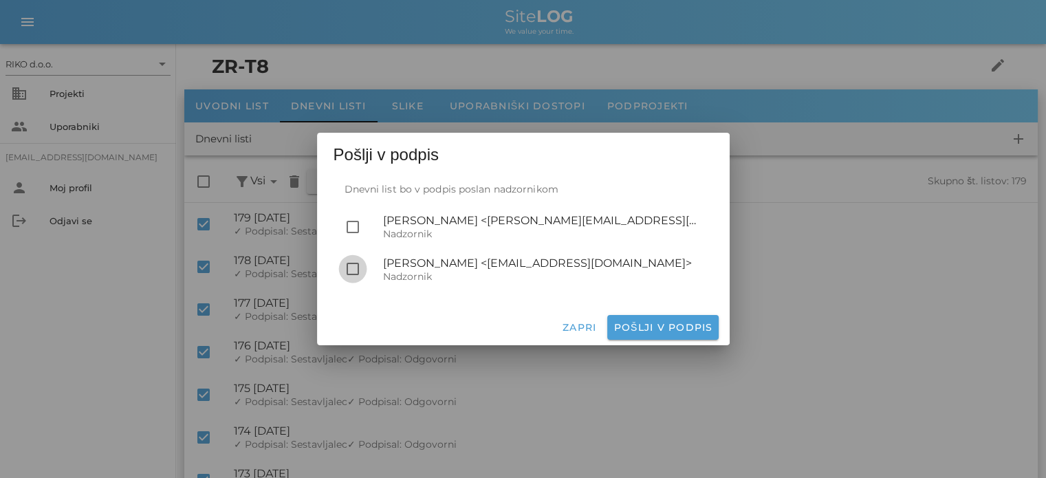
click at [353, 270] on div at bounding box center [352, 268] width 23 height 23
click at [692, 332] on span "Pošlji v podpis" at bounding box center [663, 327] width 100 height 12
checkbox input "false"
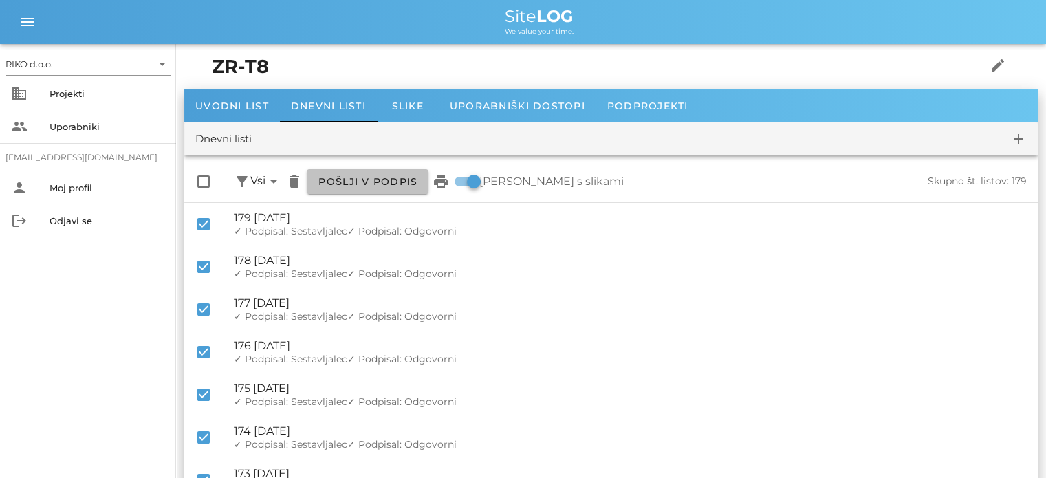
click at [347, 177] on span "Pošlji v podpis" at bounding box center [368, 181] width 100 height 12
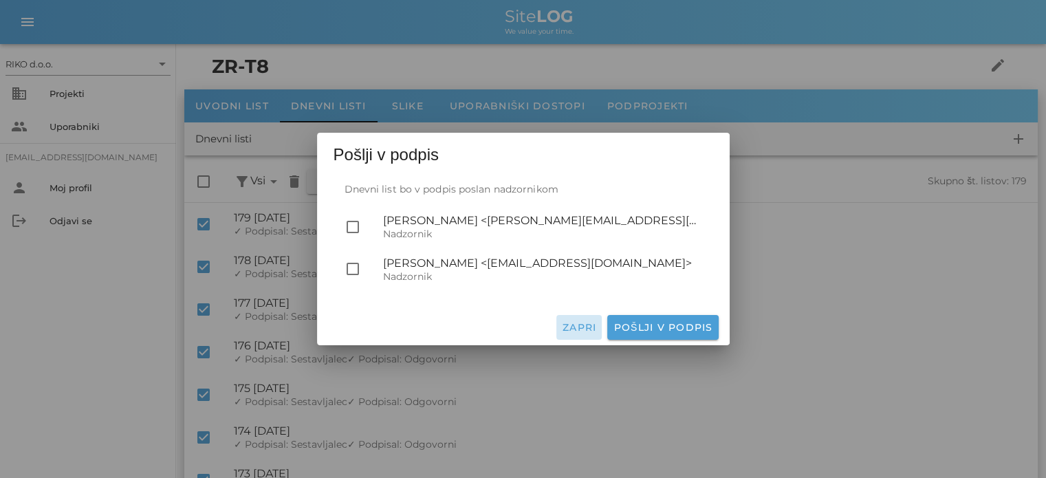
click at [584, 321] on button "Zapri" at bounding box center [579, 327] width 46 height 25
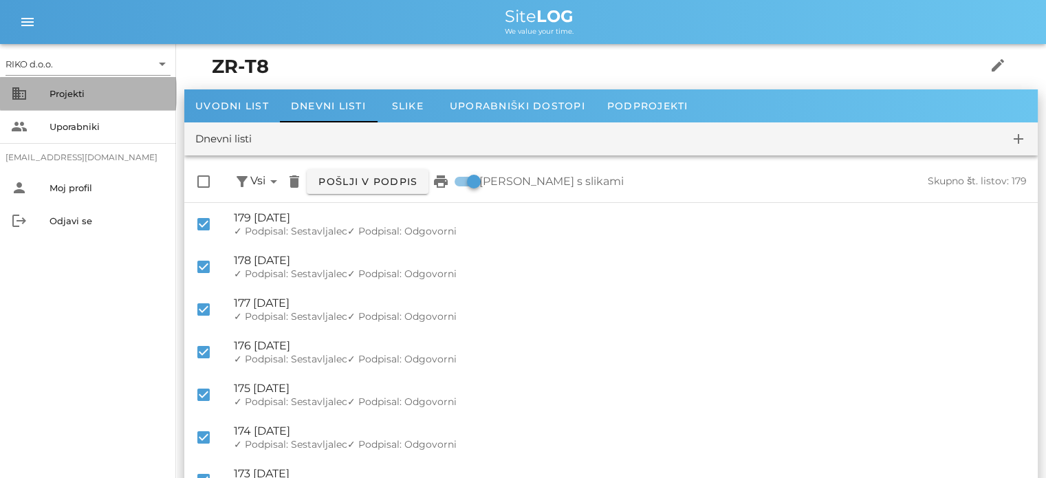
click at [80, 96] on div "Projekti" at bounding box center [108, 93] width 116 height 11
